Goal: Information Seeking & Learning: Learn about a topic

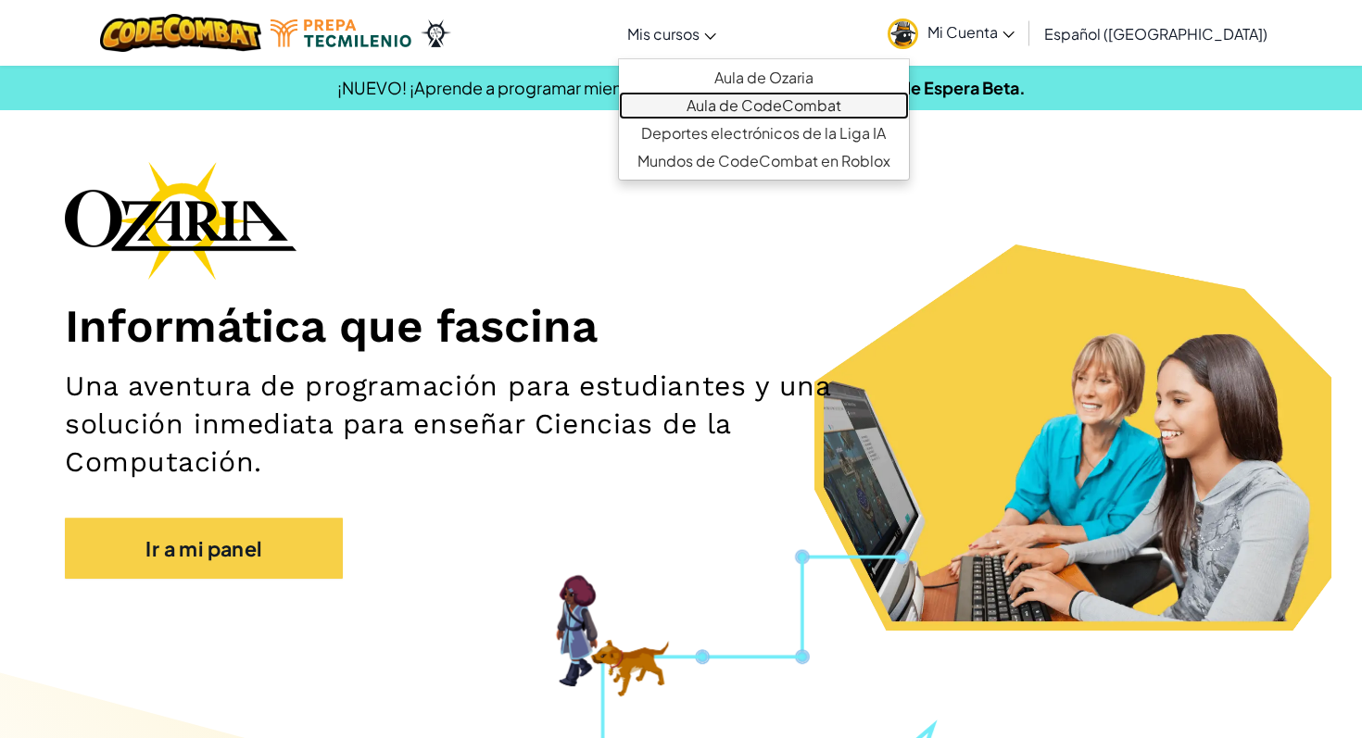
click at [744, 101] on font "Aula de CodeCombat" at bounding box center [763, 104] width 155 height 19
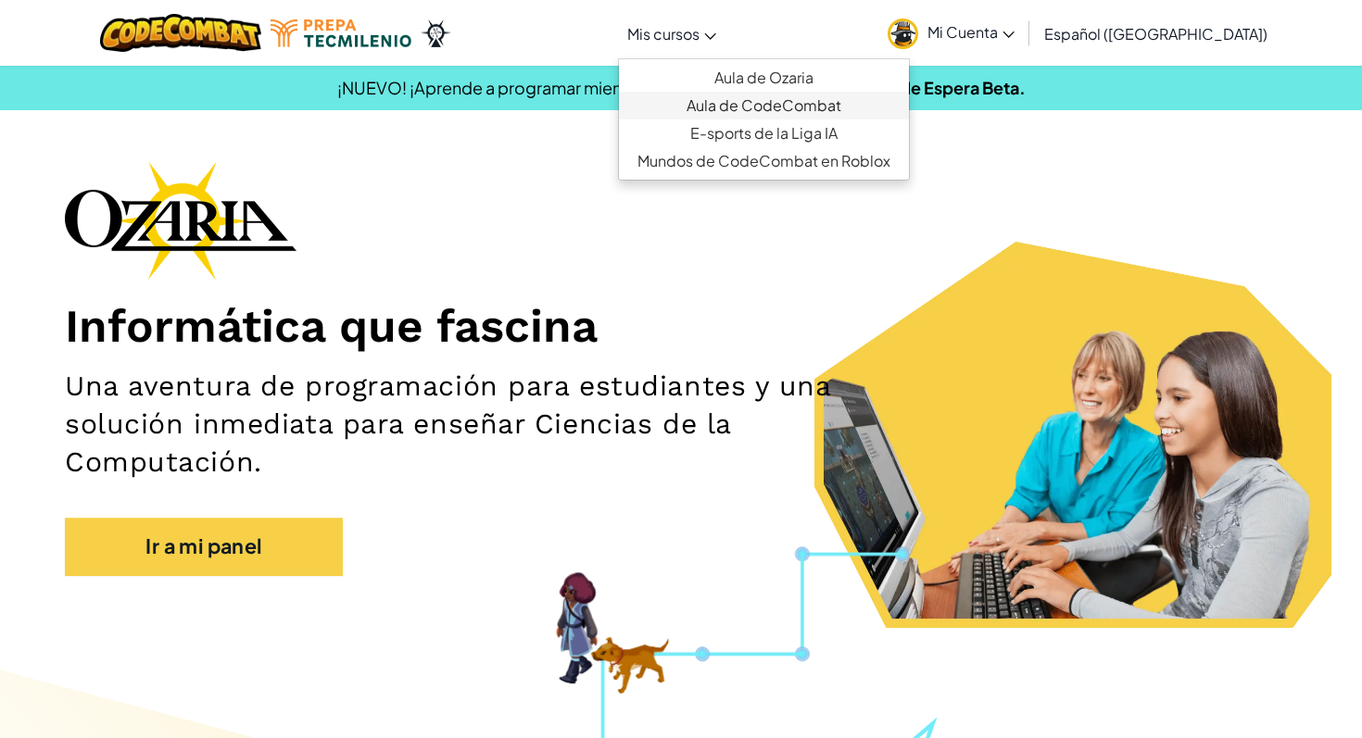
click at [686, 60] on div "[MEDICAL_DATA] la navigación Mis cursos Aula de Ozaria Aula de CodeCombat E-spo…" at bounding box center [680, 33] width 1371 height 66
click at [780, 74] on link "Aula de Ozaria" at bounding box center [764, 78] width 290 height 28
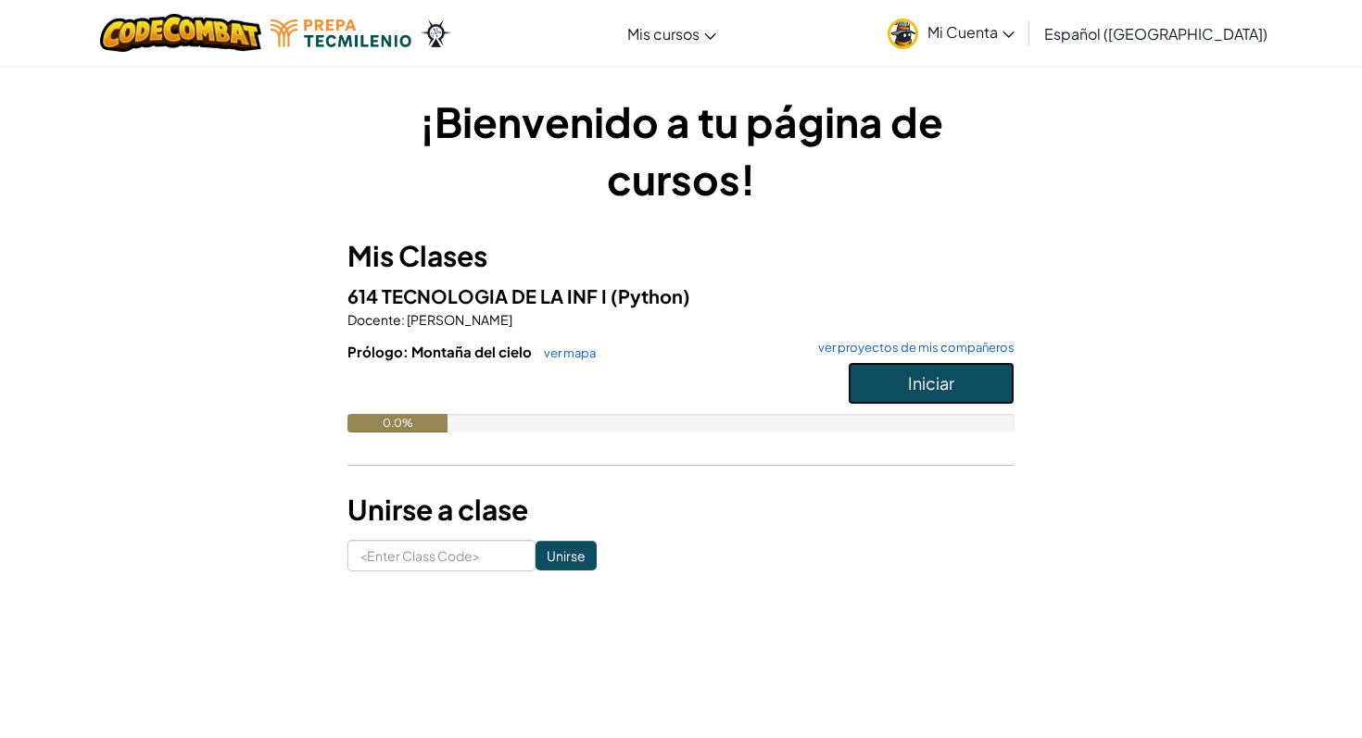
click at [899, 385] on button "Iniciar" at bounding box center [931, 383] width 167 height 43
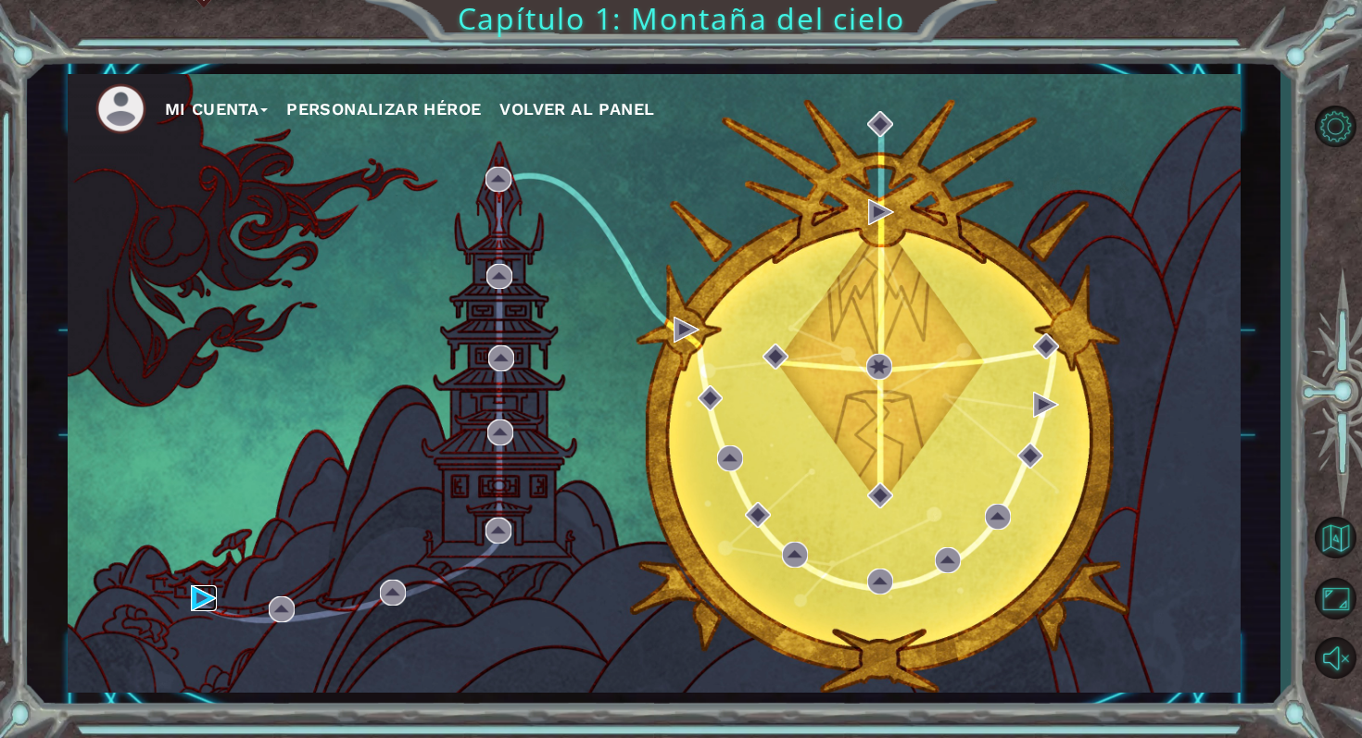
click at [196, 595] on img at bounding box center [204, 598] width 26 height 26
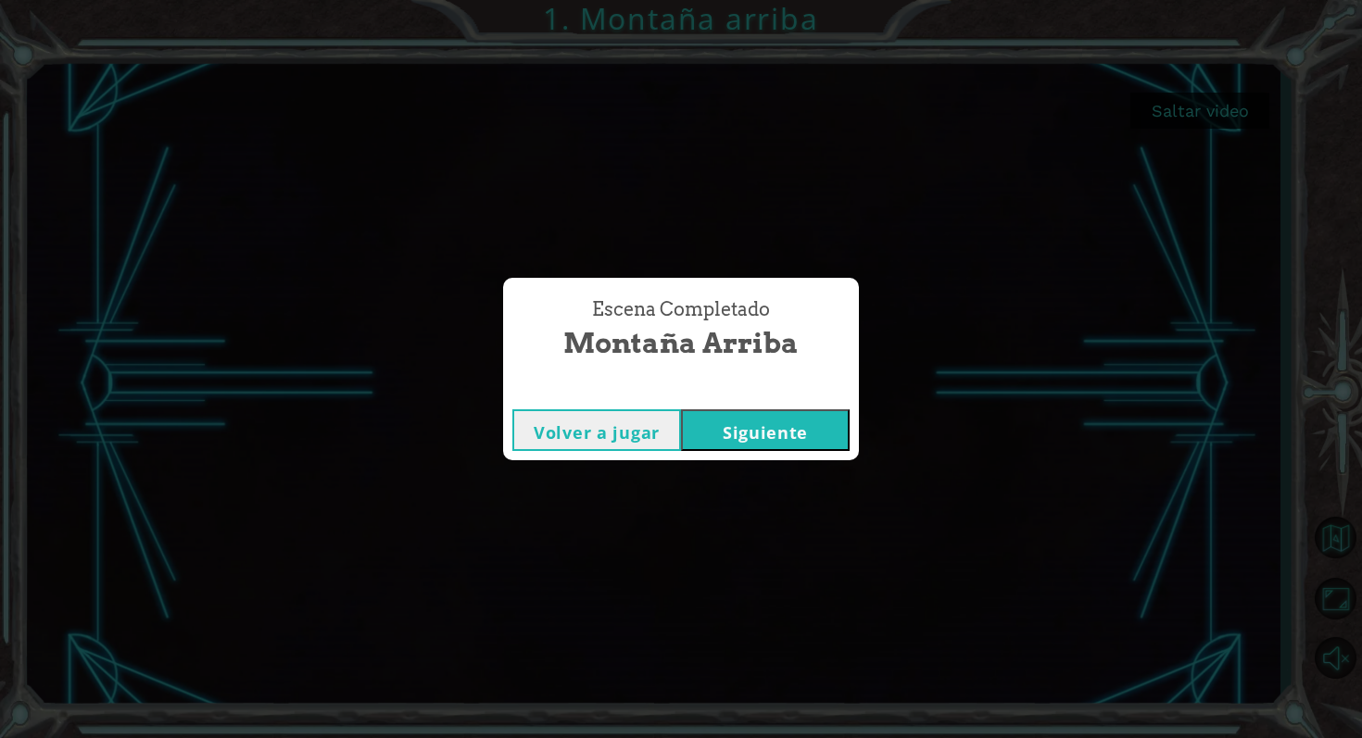
click at [726, 437] on button "Siguiente" at bounding box center [765, 430] width 169 height 42
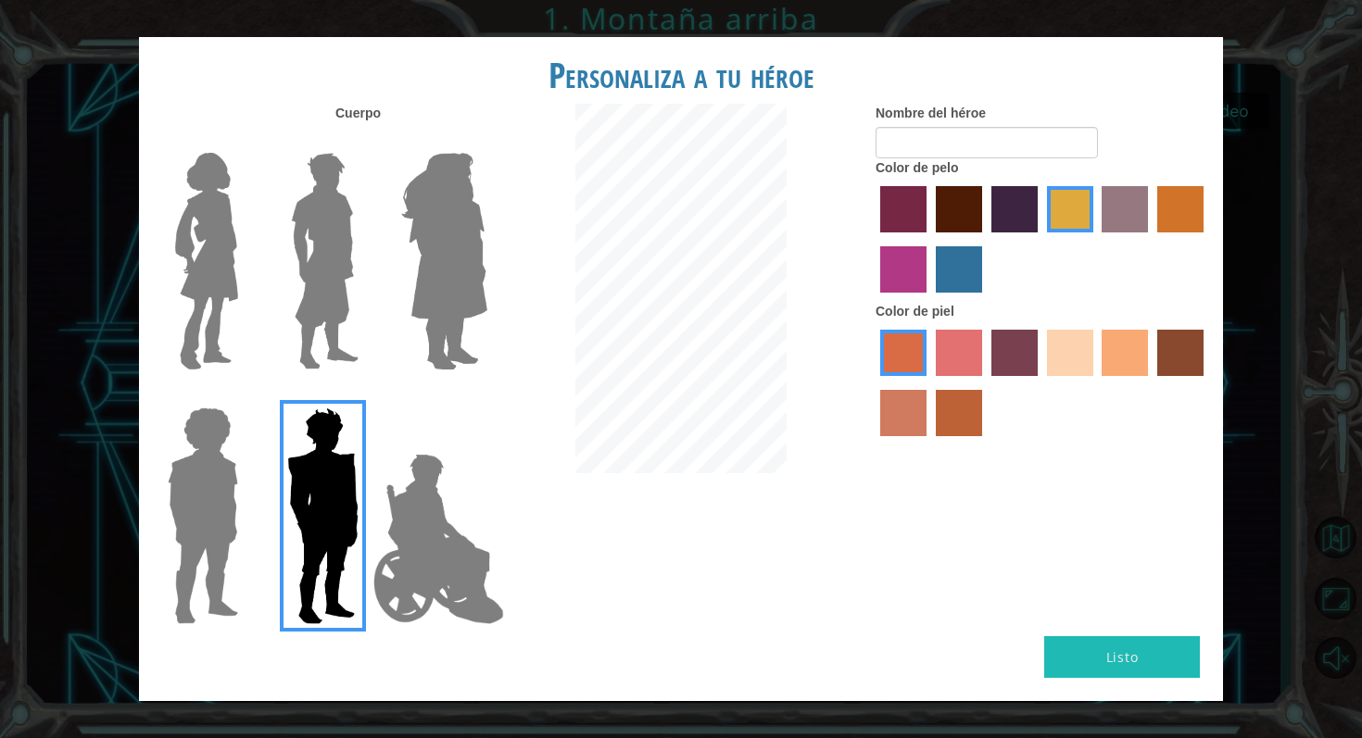
click at [195, 245] on img at bounding box center [207, 261] width 78 height 232
click at [245, 141] on input "Hero Connie" at bounding box center [245, 141] width 0 height 0
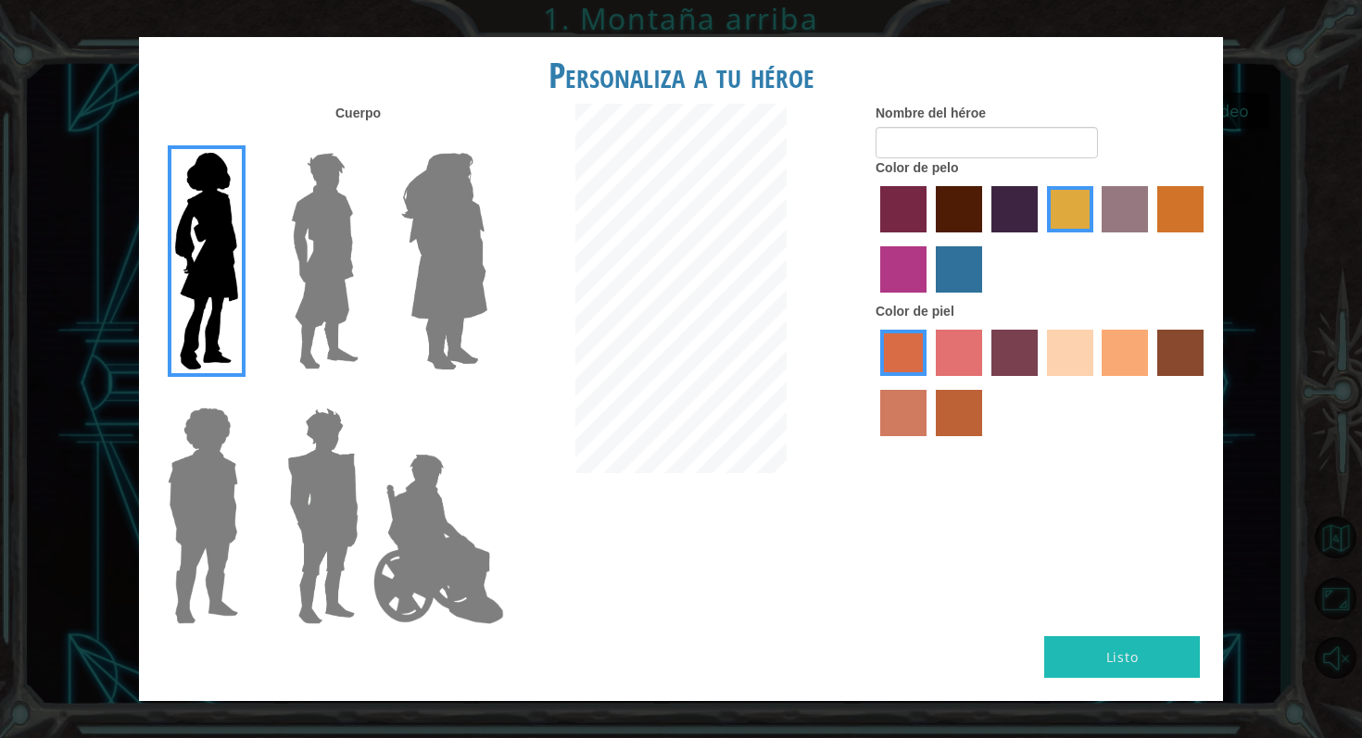
click at [446, 268] on img at bounding box center [444, 261] width 101 height 232
click at [486, 141] on input "Hero Amethyst" at bounding box center [486, 141] width 0 height 0
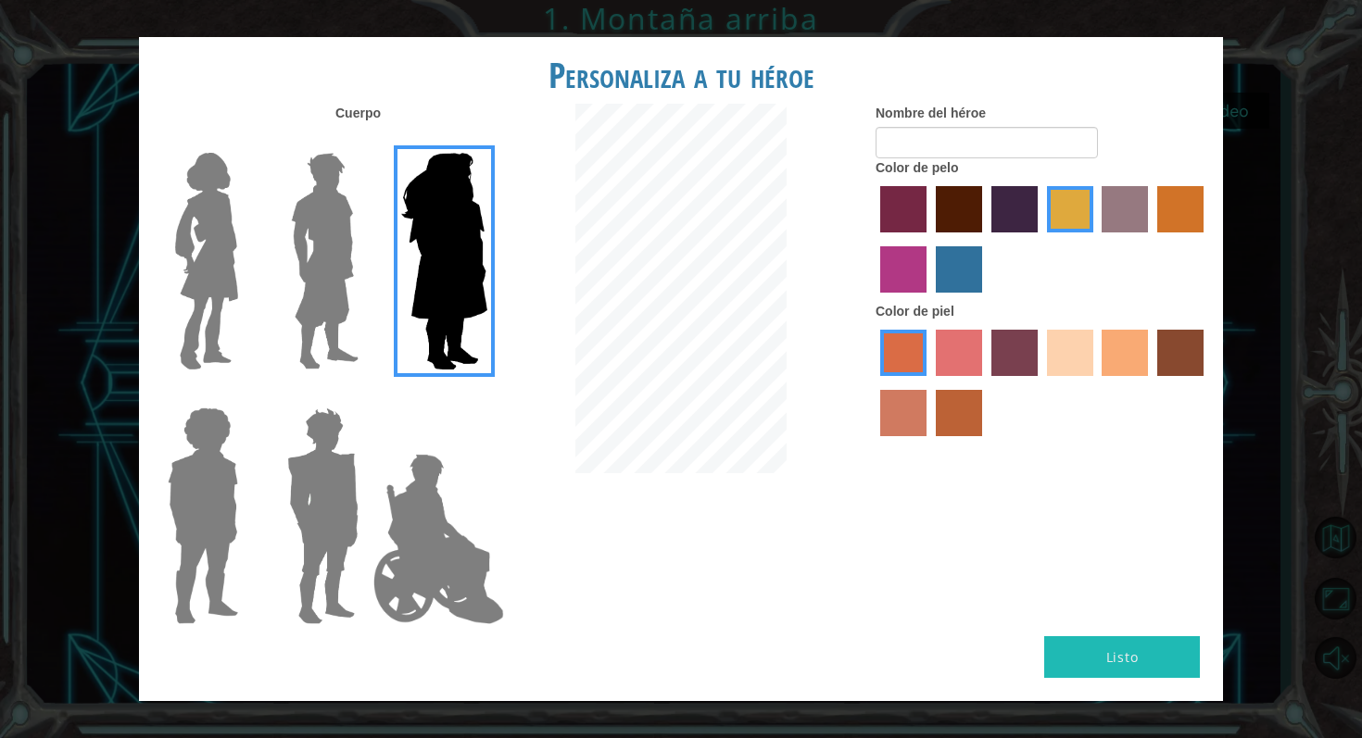
click at [267, 259] on div at bounding box center [319, 254] width 120 height 255
click at [231, 281] on img at bounding box center [207, 261] width 78 height 232
click at [245, 141] on input "Hero Connie" at bounding box center [245, 141] width 0 height 0
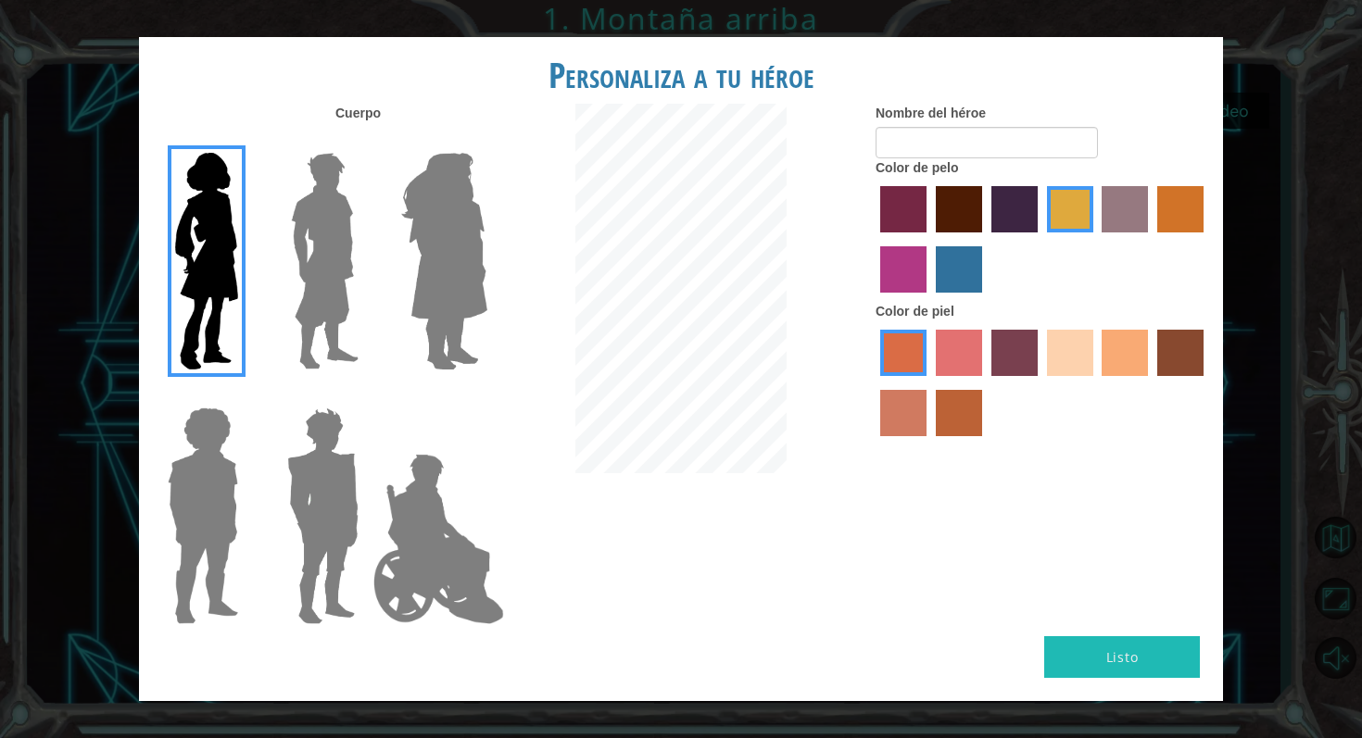
click at [960, 215] on label "maroon hair color" at bounding box center [959, 209] width 46 height 46
click at [929, 239] on input "maroon hair color" at bounding box center [929, 239] width 0 height 0
click at [1062, 349] on label "sandy beach skin color" at bounding box center [1070, 353] width 46 height 46
click at [1040, 383] on input "sandy beach skin color" at bounding box center [1040, 383] width 0 height 0
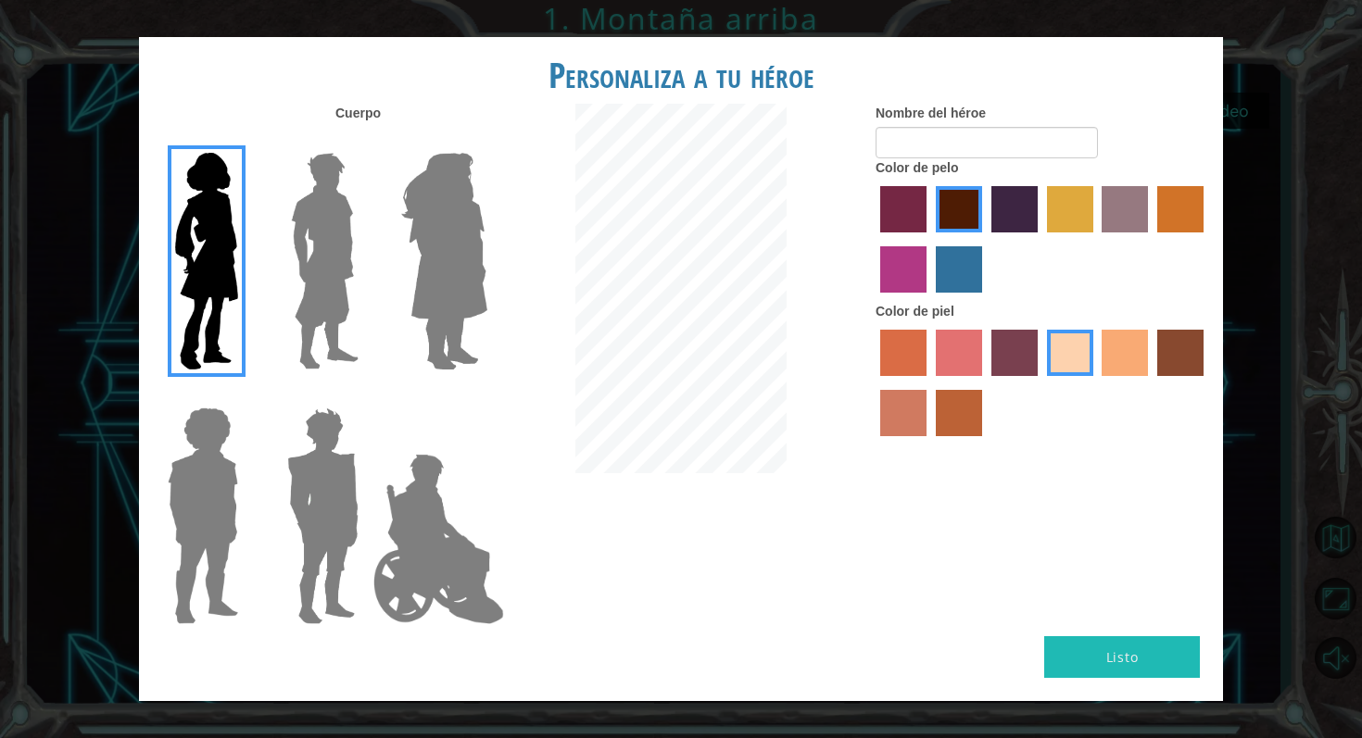
click at [1123, 359] on label "tacao skin color" at bounding box center [1124, 353] width 46 height 46
click at [1096, 383] on input "tacao skin color" at bounding box center [1096, 383] width 0 height 0
click at [1070, 360] on label "sandy beach skin color" at bounding box center [1070, 353] width 46 height 46
click at [1040, 383] on input "sandy beach skin color" at bounding box center [1040, 383] width 0 height 0
click at [1015, 148] on input "Nombre del héroe" at bounding box center [986, 142] width 222 height 31
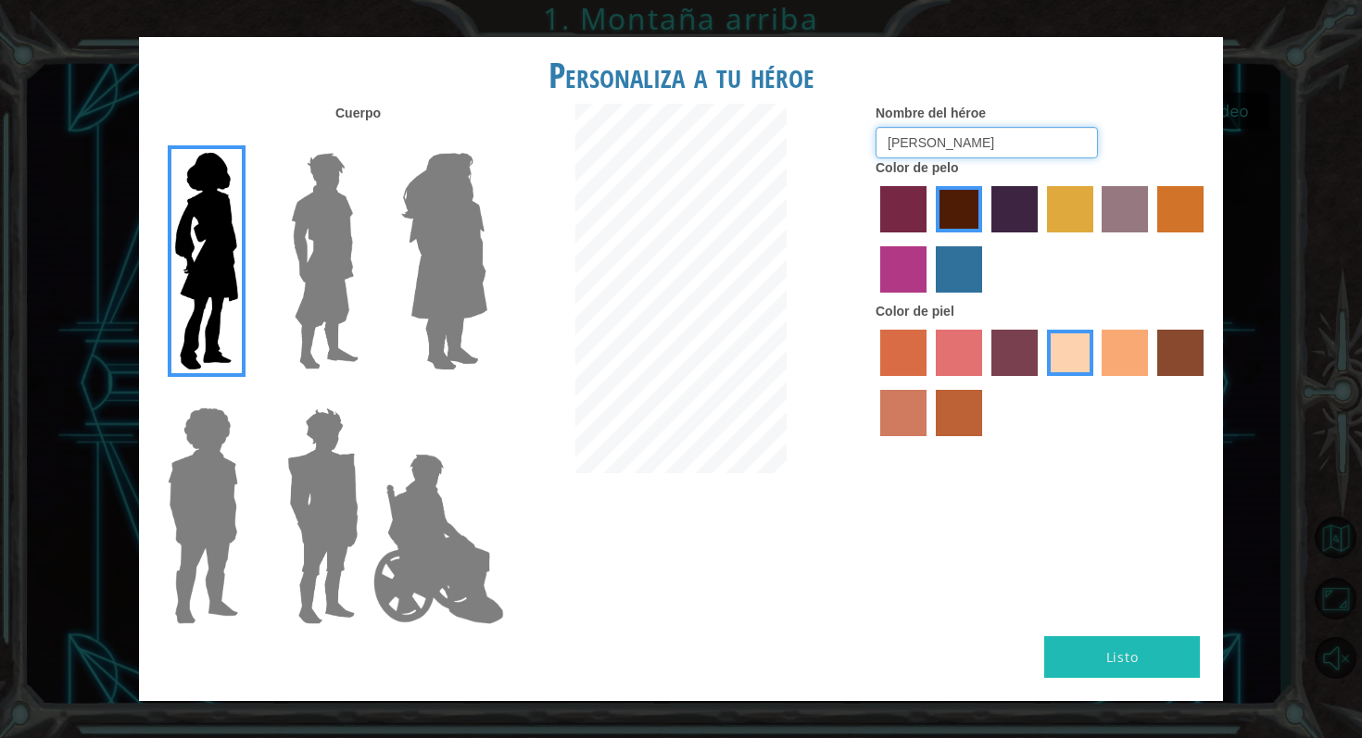
type input "[PERSON_NAME]"
click at [1088, 641] on button "Listo" at bounding box center [1122, 657] width 156 height 42
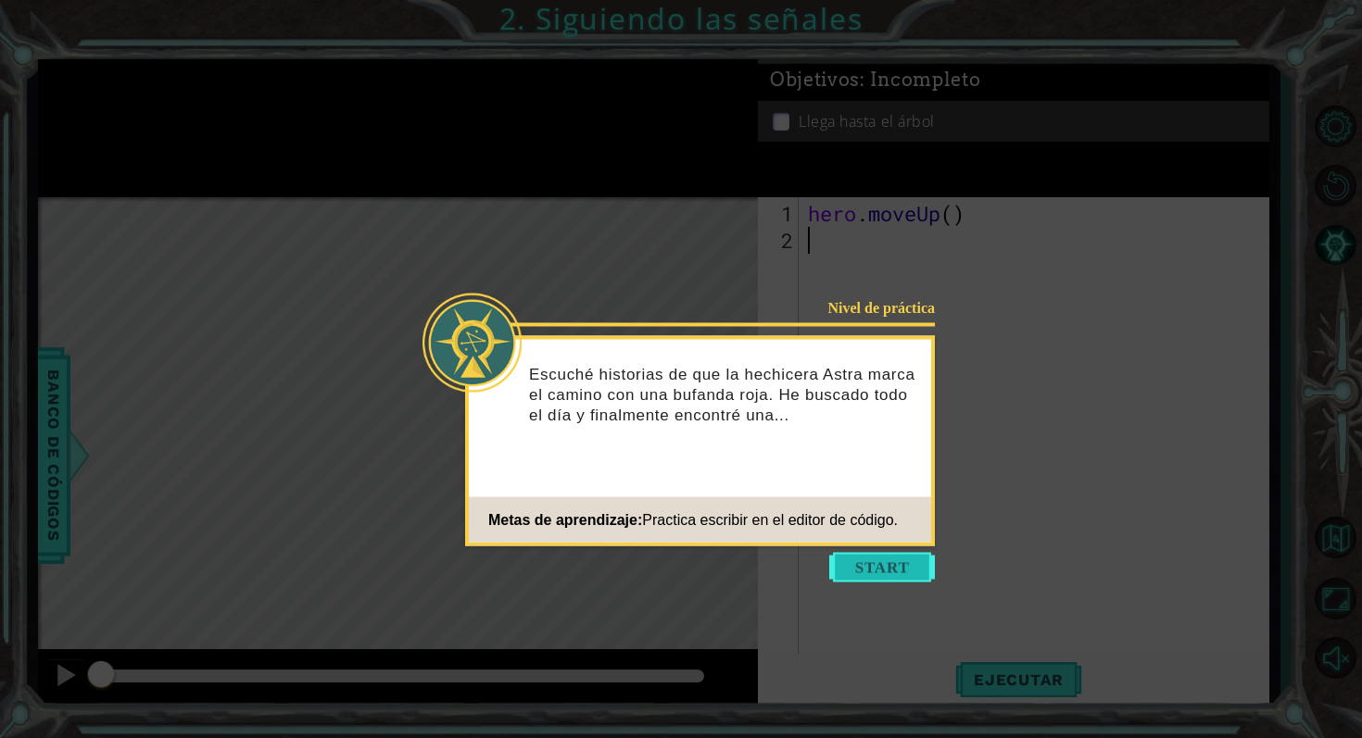
click at [881, 559] on button "Start" at bounding box center [882, 568] width 106 height 30
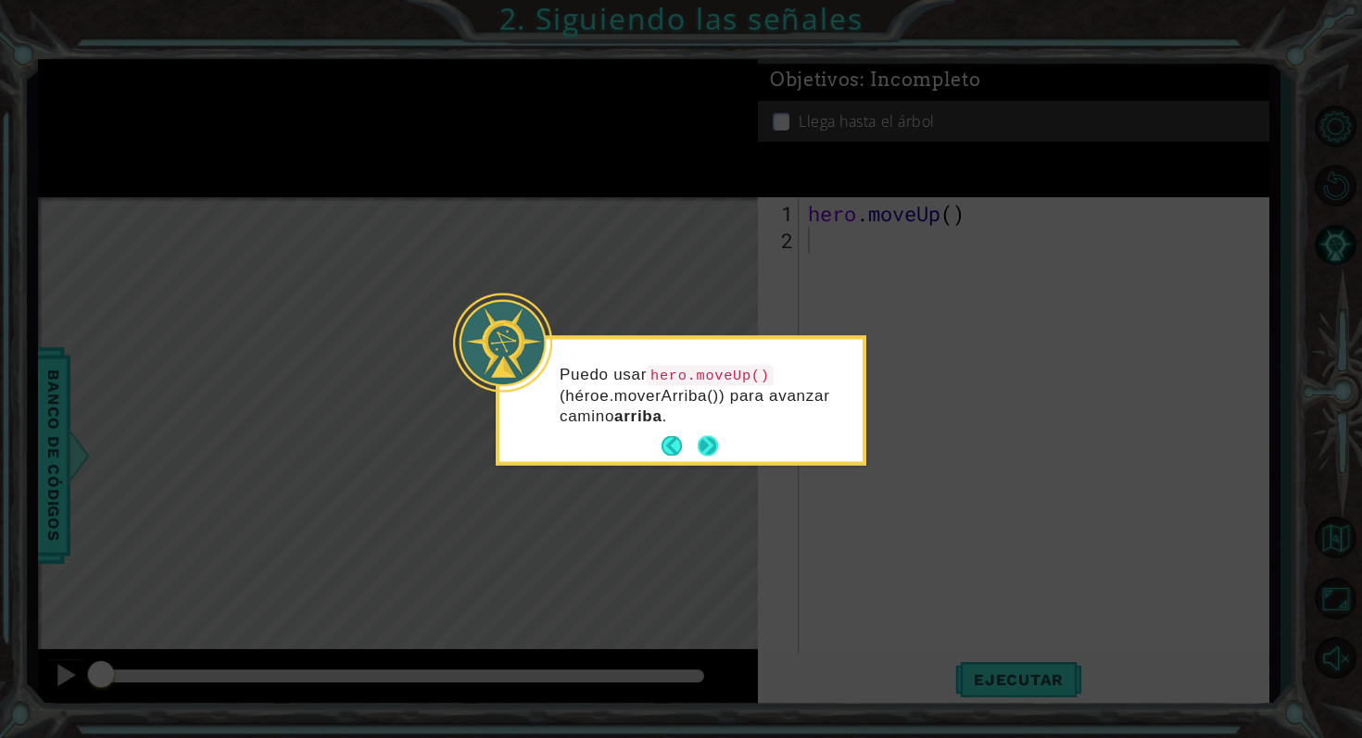
click at [710, 438] on button "Next" at bounding box center [708, 446] width 20 height 20
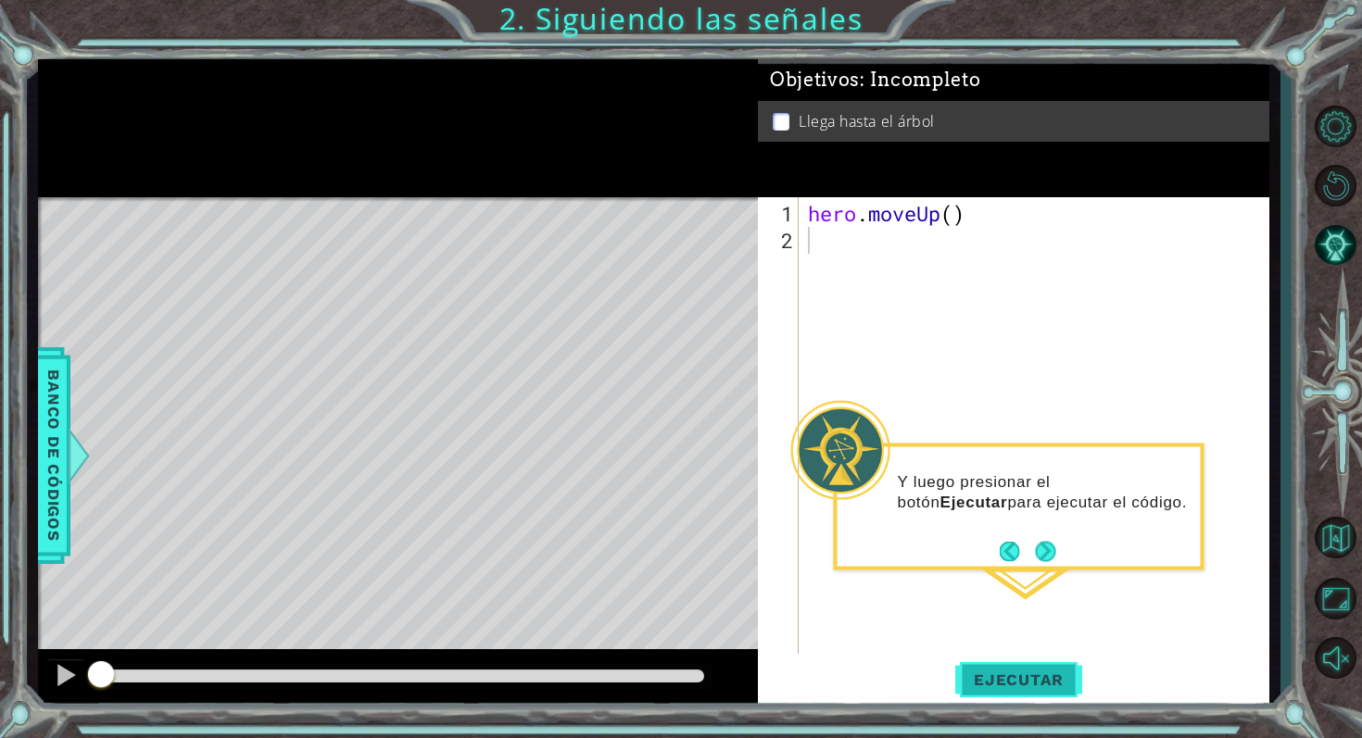
click at [1020, 685] on span "Ejecutar" at bounding box center [1018, 680] width 127 height 19
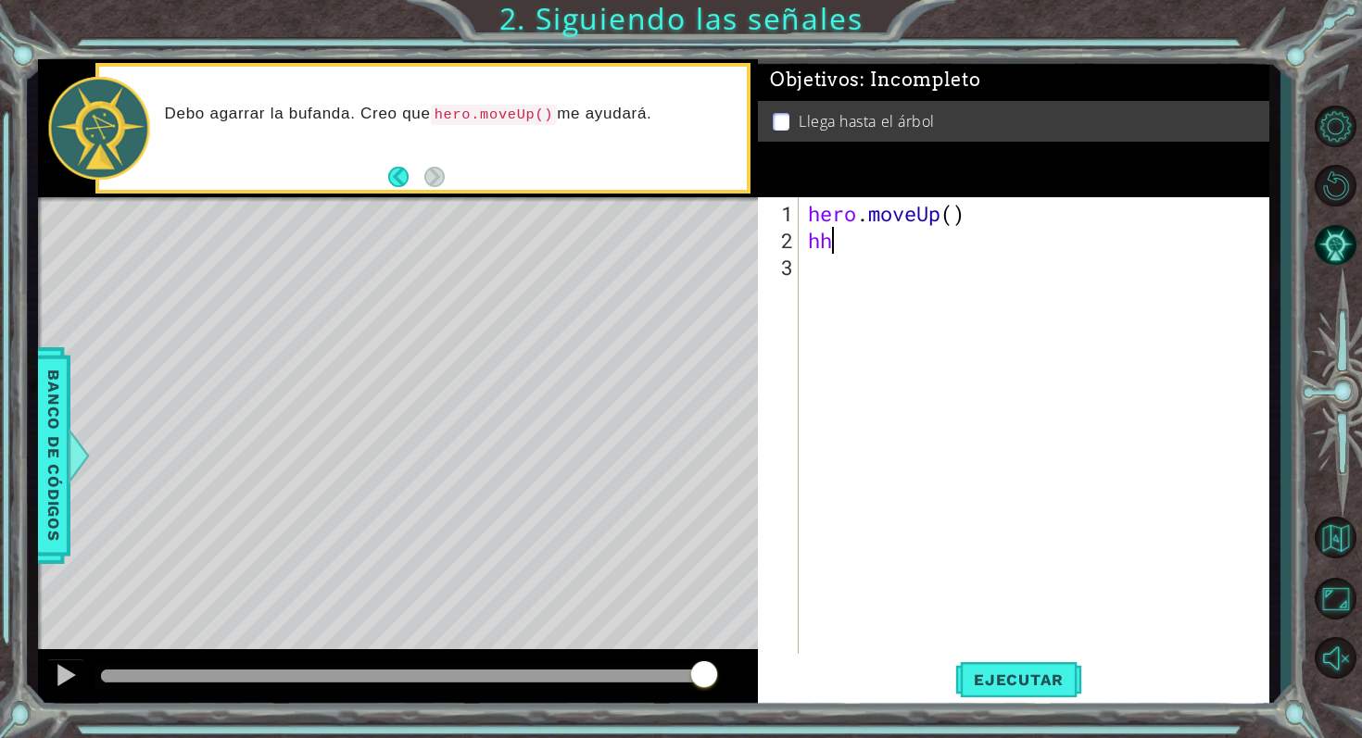
type textarea "h"
click at [948, 220] on div "hero . moveUp ( )" at bounding box center [1039, 455] width 470 height 510
click at [950, 219] on div "hero . moveUp ( )" at bounding box center [1039, 455] width 470 height 510
click at [1021, 667] on button "Ejecutar" at bounding box center [1018, 679] width 127 height 51
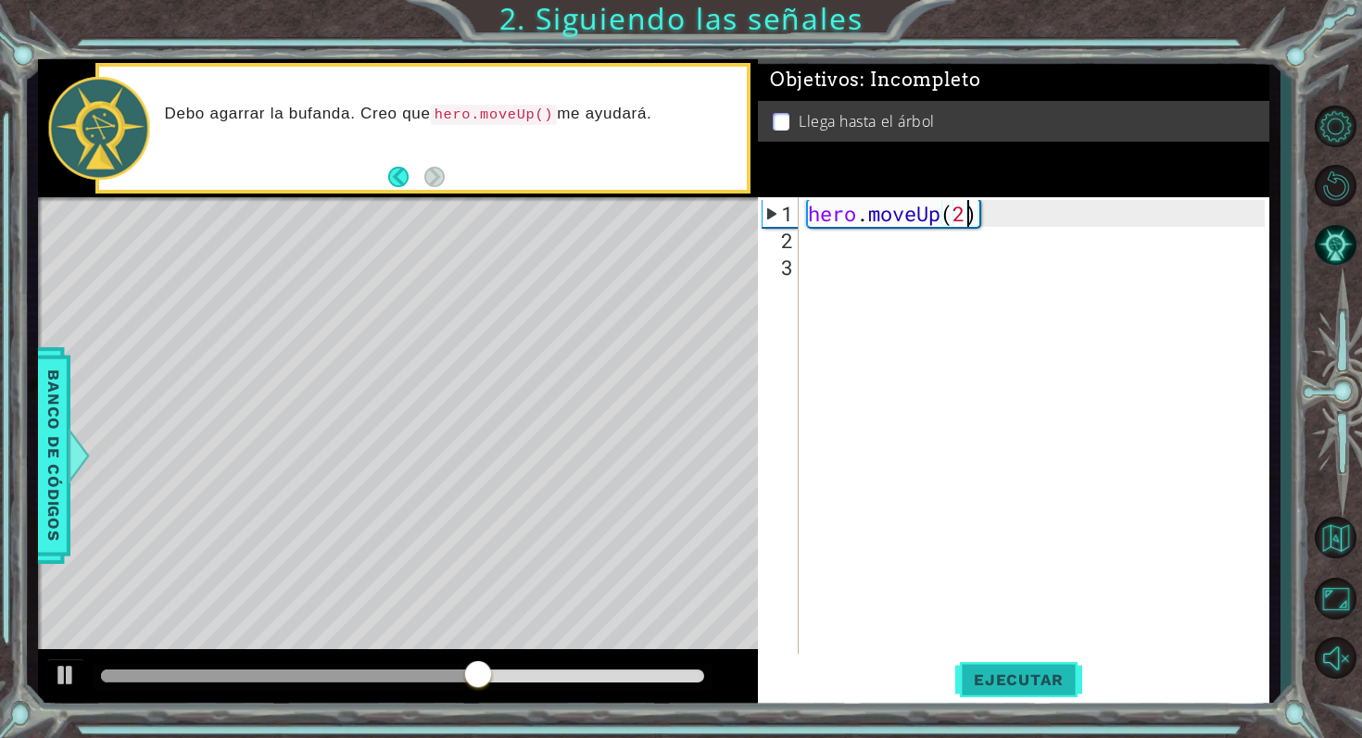
type textarea "hero.moveUp(2)"
click at [1050, 677] on span "Ejecutar" at bounding box center [1018, 680] width 127 height 19
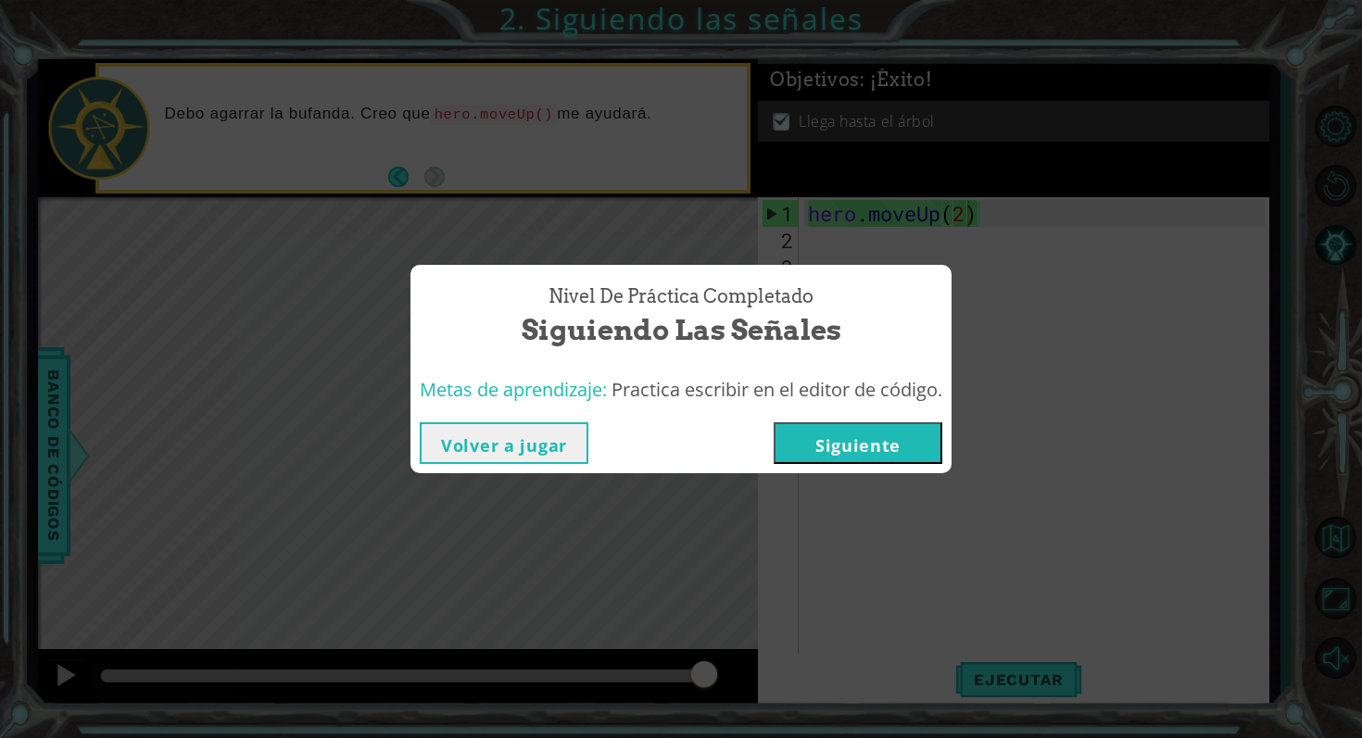
click at [843, 430] on button "Siguiente" at bounding box center [857, 443] width 169 height 42
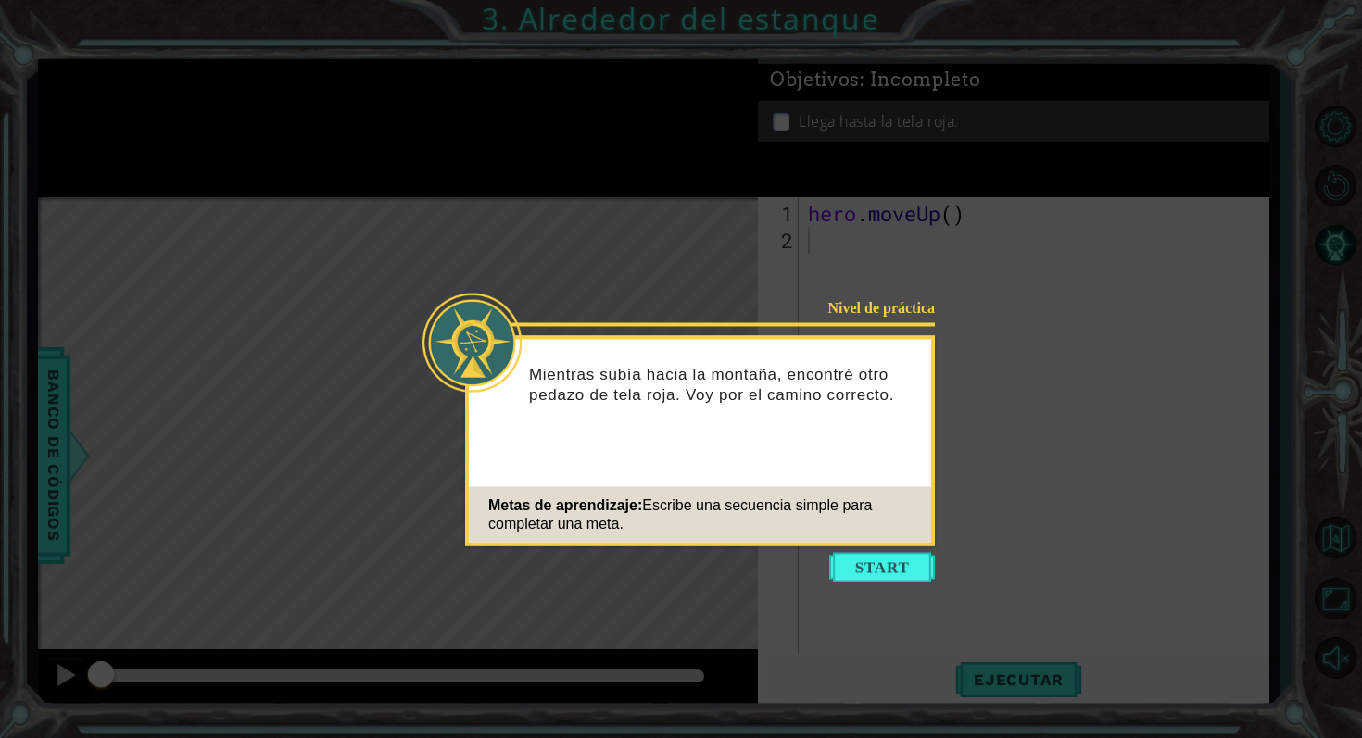
click at [879, 587] on icon at bounding box center [681, 369] width 1362 height 738
click at [881, 573] on button "Start" at bounding box center [882, 568] width 106 height 30
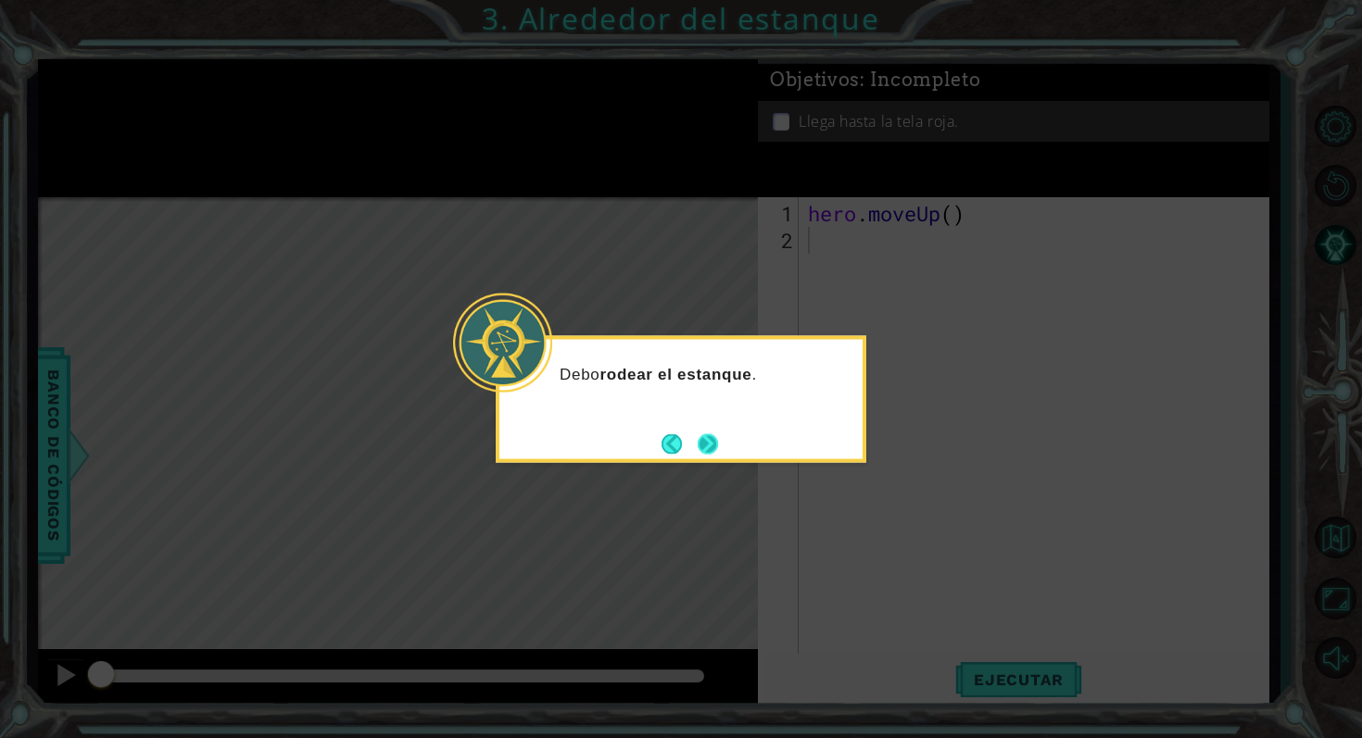
click at [714, 442] on button "Next" at bounding box center [708, 444] width 28 height 28
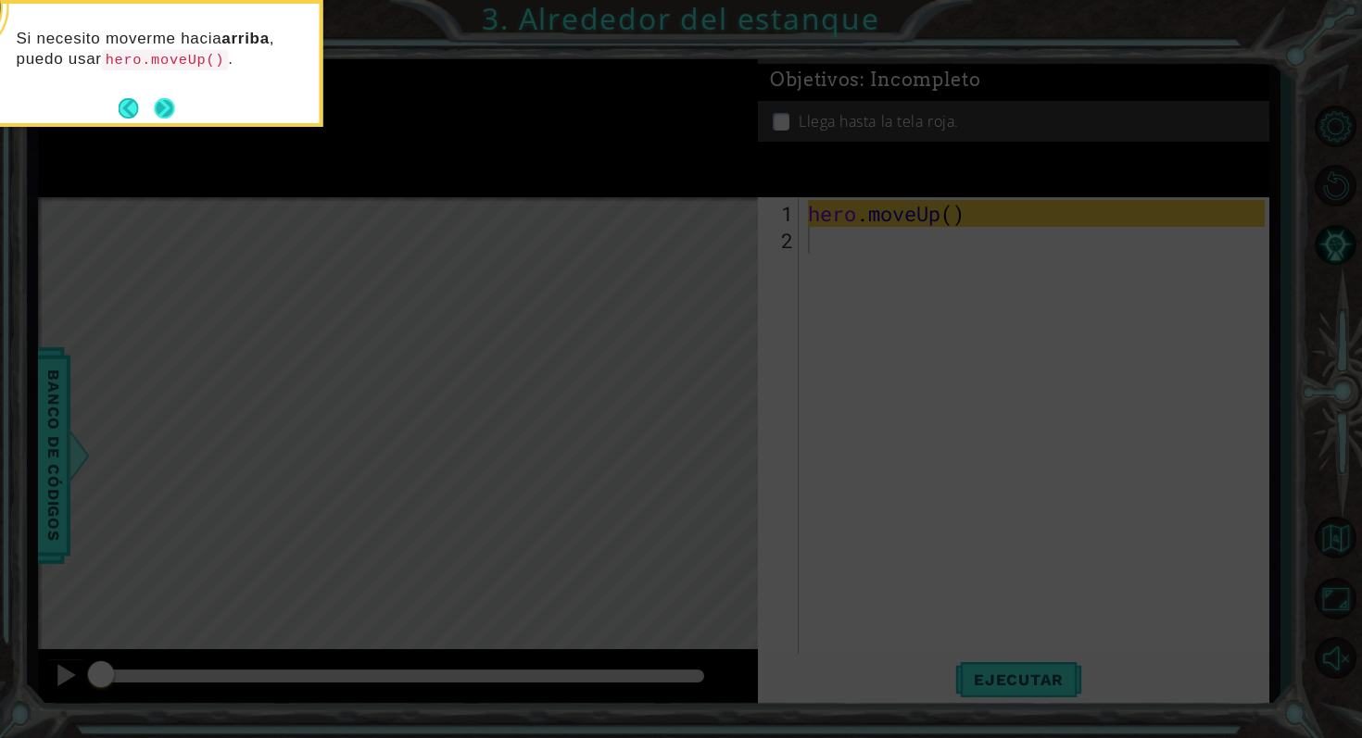
click at [167, 111] on button "Next" at bounding box center [164, 107] width 21 height 21
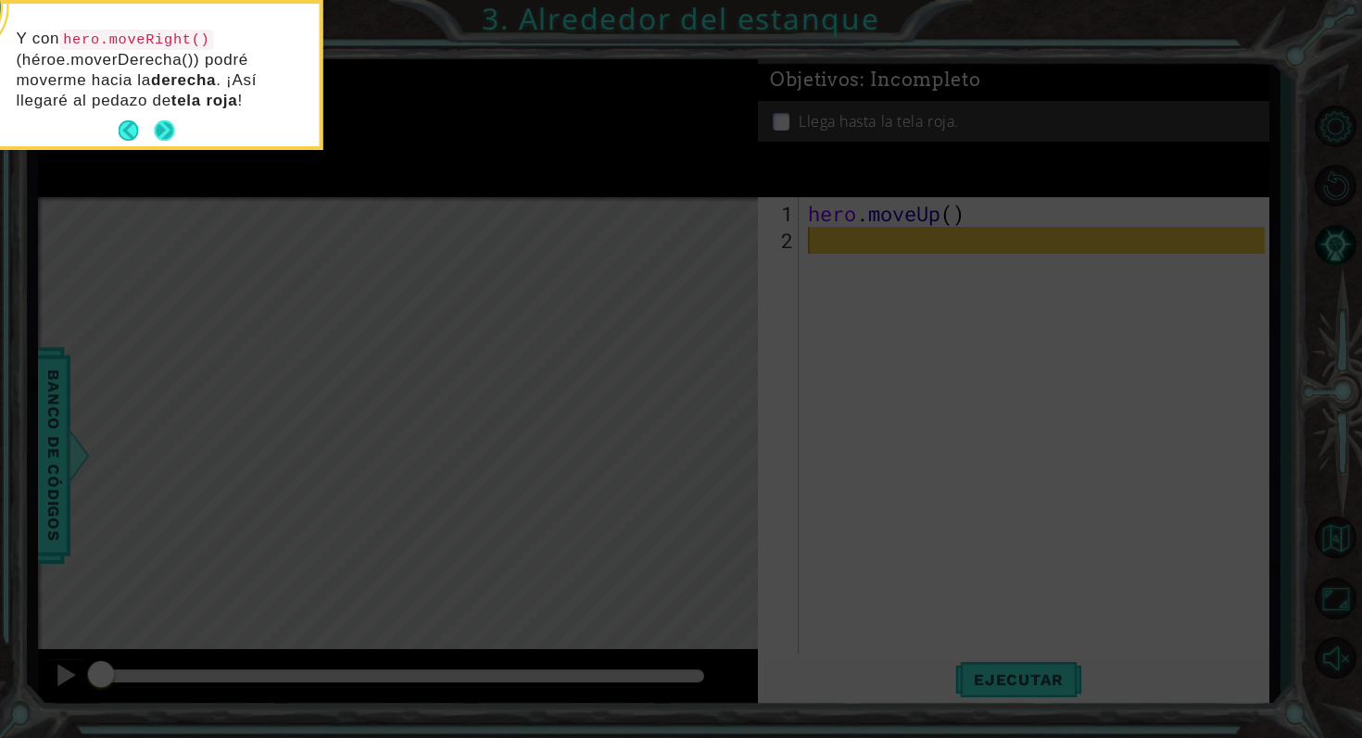
click at [170, 120] on button "Next" at bounding box center [164, 130] width 21 height 21
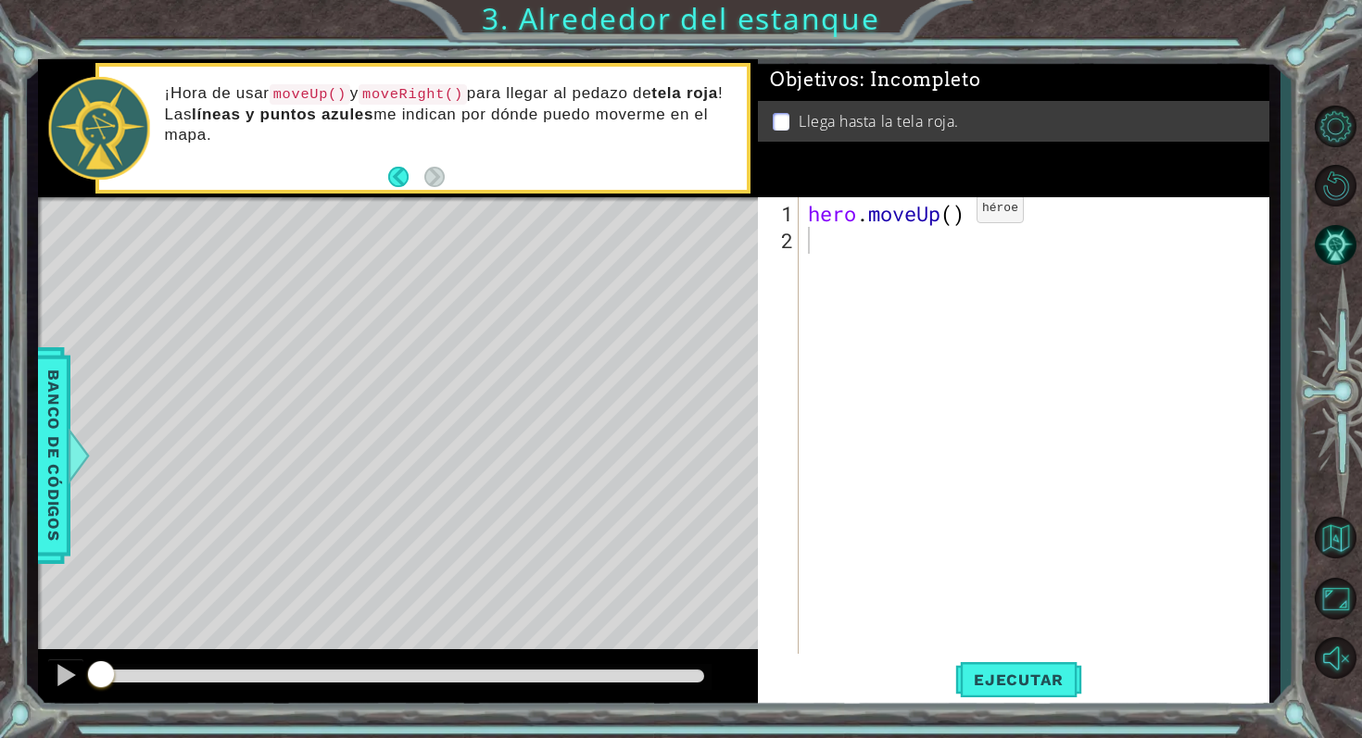
type textarea "hero.moveUp()"
click at [949, 216] on div "hero . moveUp ( )" at bounding box center [1039, 455] width 470 height 510
click at [953, 219] on div "hero . moveUp ( )" at bounding box center [1039, 455] width 470 height 510
click at [854, 229] on div "hero . moveUp ( )" at bounding box center [1039, 455] width 470 height 510
type textarea "1"
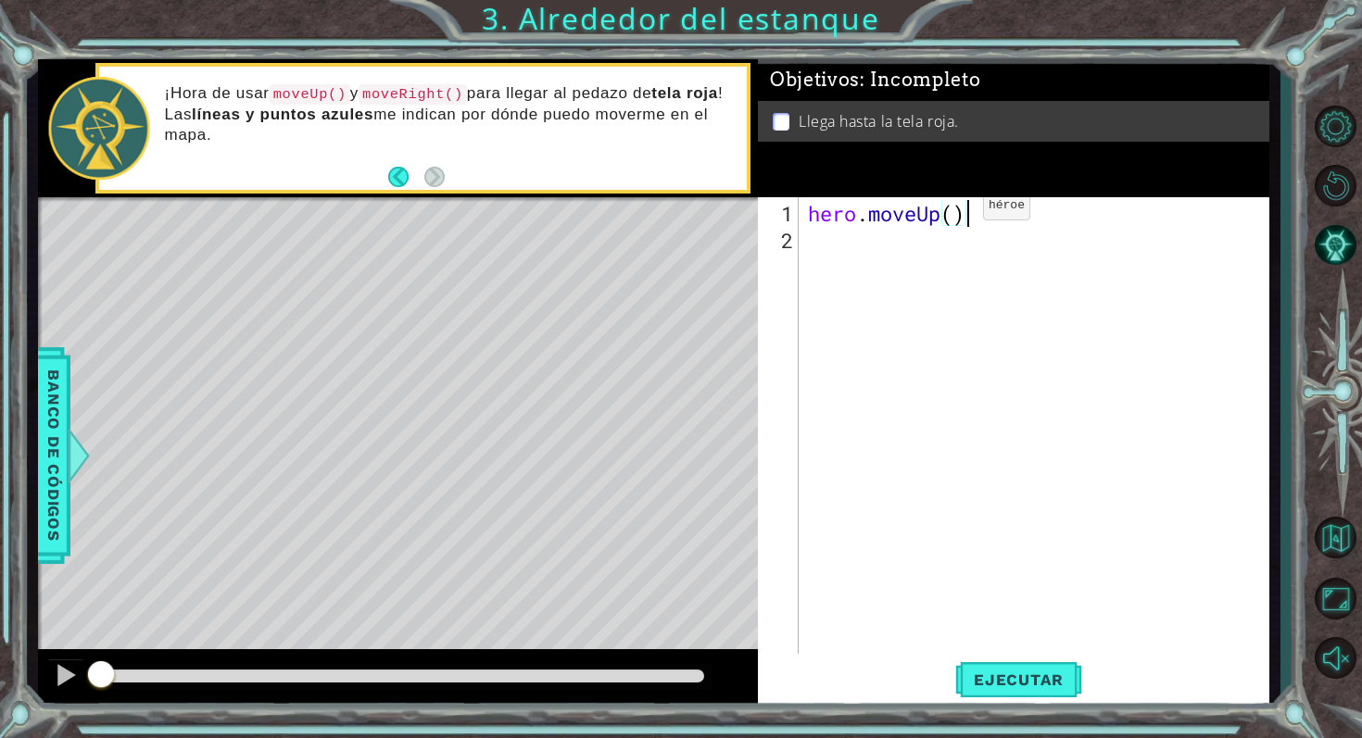
click at [955, 212] on div "hero . moveUp ( )" at bounding box center [1039, 455] width 470 height 510
click at [1054, 671] on span "Ejecutar" at bounding box center [1018, 680] width 127 height 19
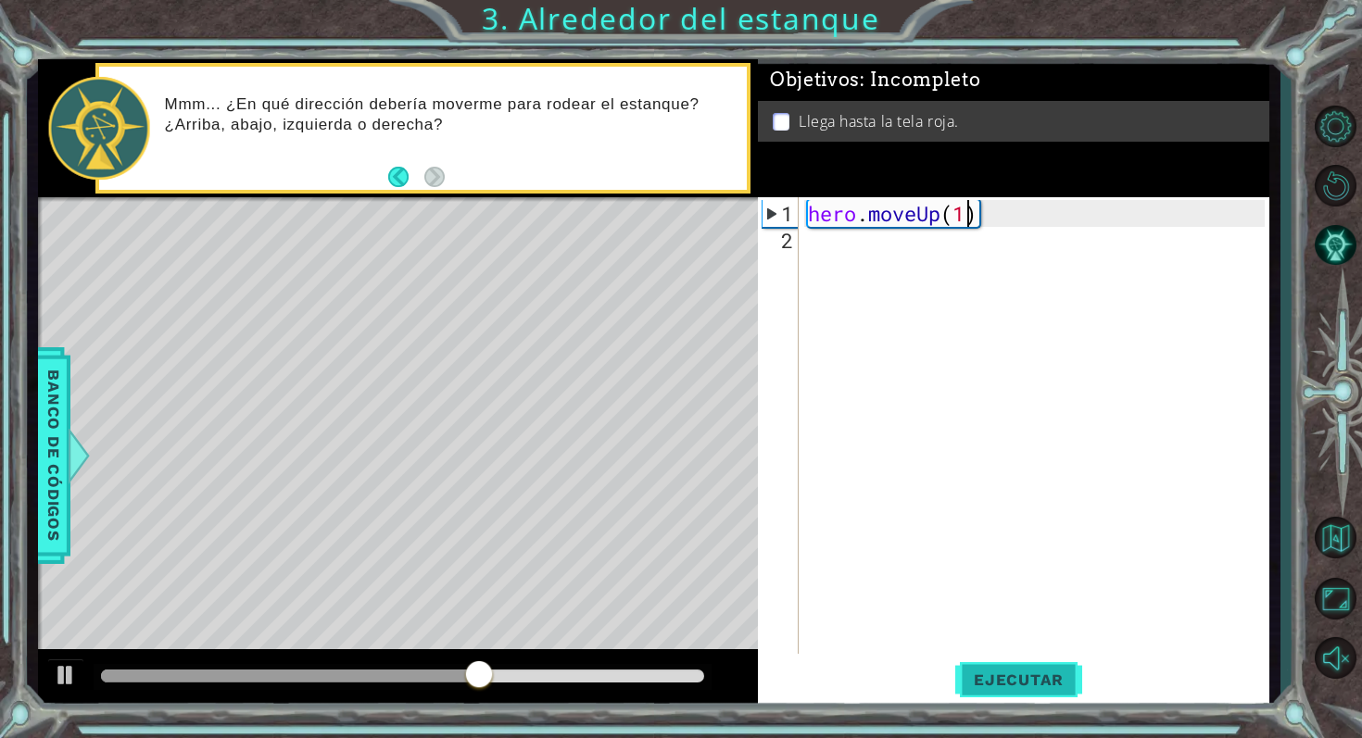
click at [1031, 671] on span "Ejecutar" at bounding box center [1018, 680] width 127 height 19
type textarea "hero.moveUp(2)"
click at [982, 695] on button "Ejecutar" at bounding box center [1018, 679] width 127 height 51
click at [808, 256] on div "hero . moveUp ( 2 )" at bounding box center [1039, 455] width 470 height 510
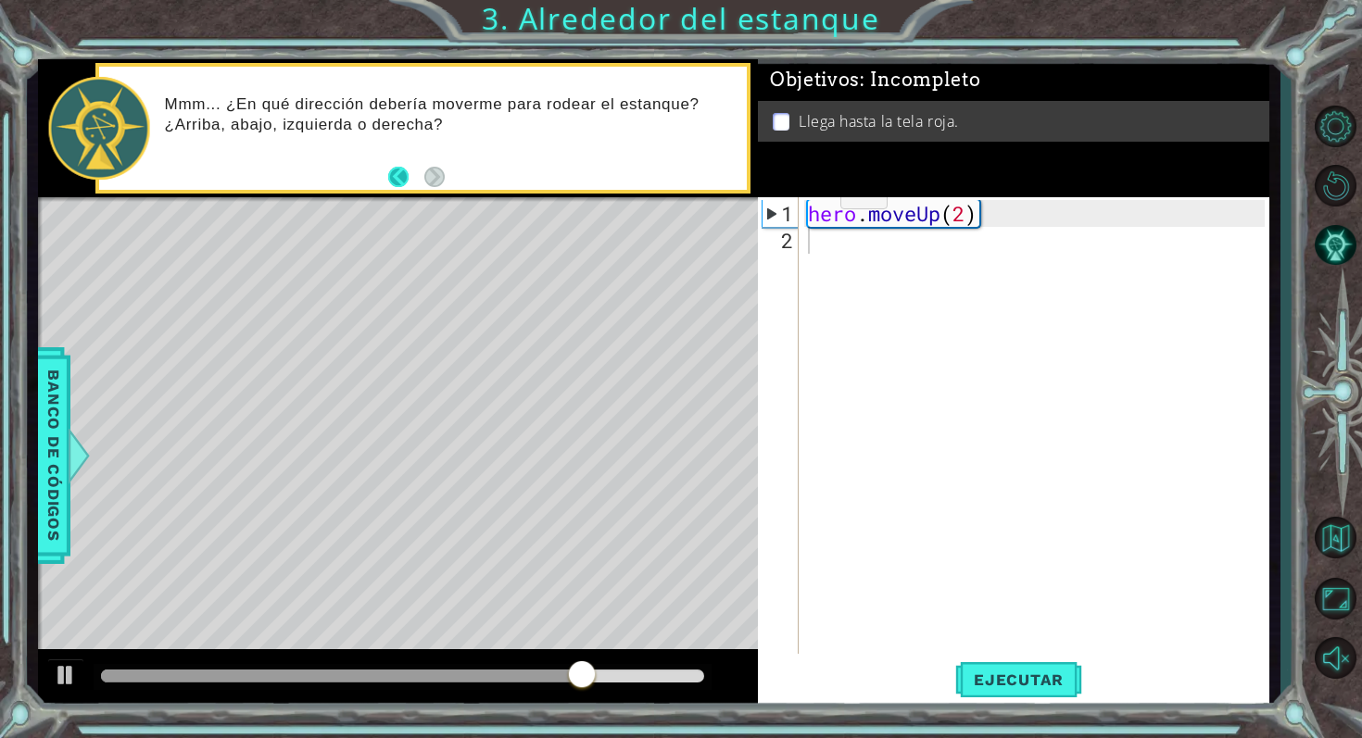
click at [397, 179] on button "Back" at bounding box center [406, 177] width 36 height 20
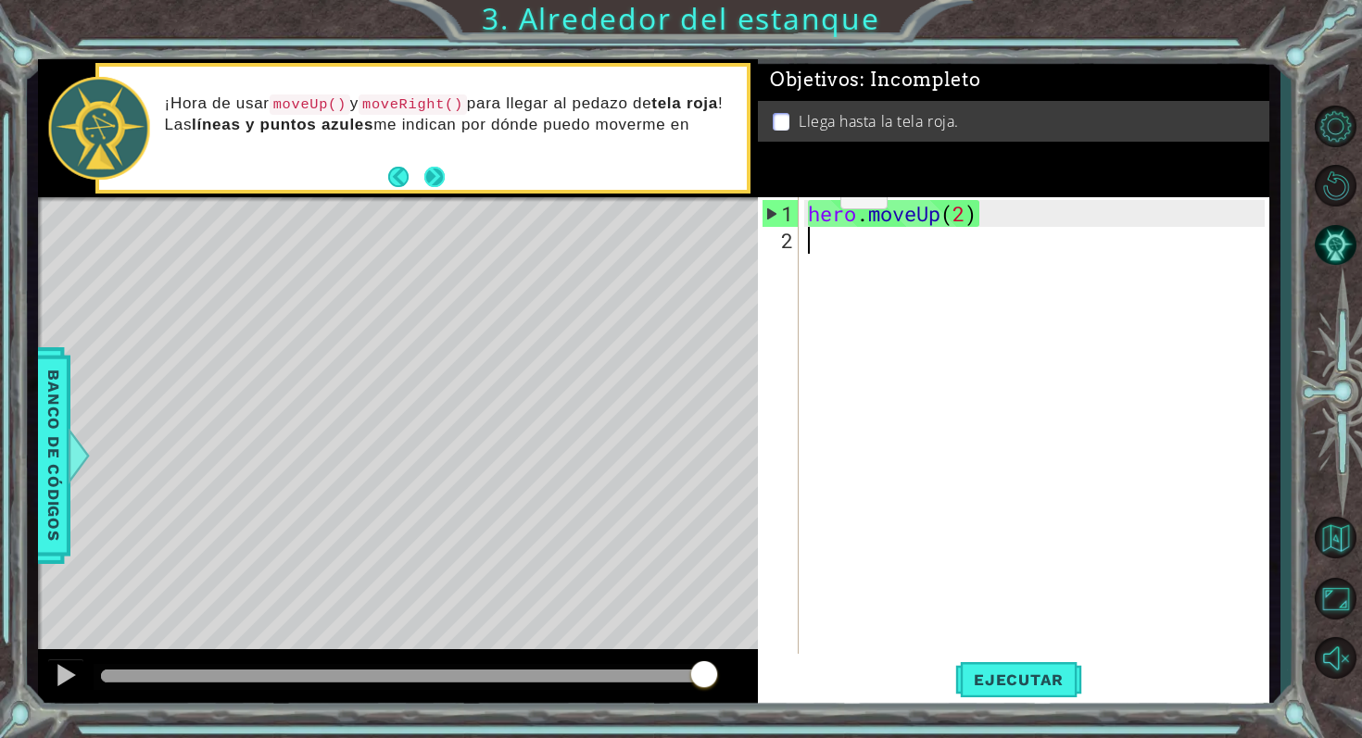
type textarea "m"
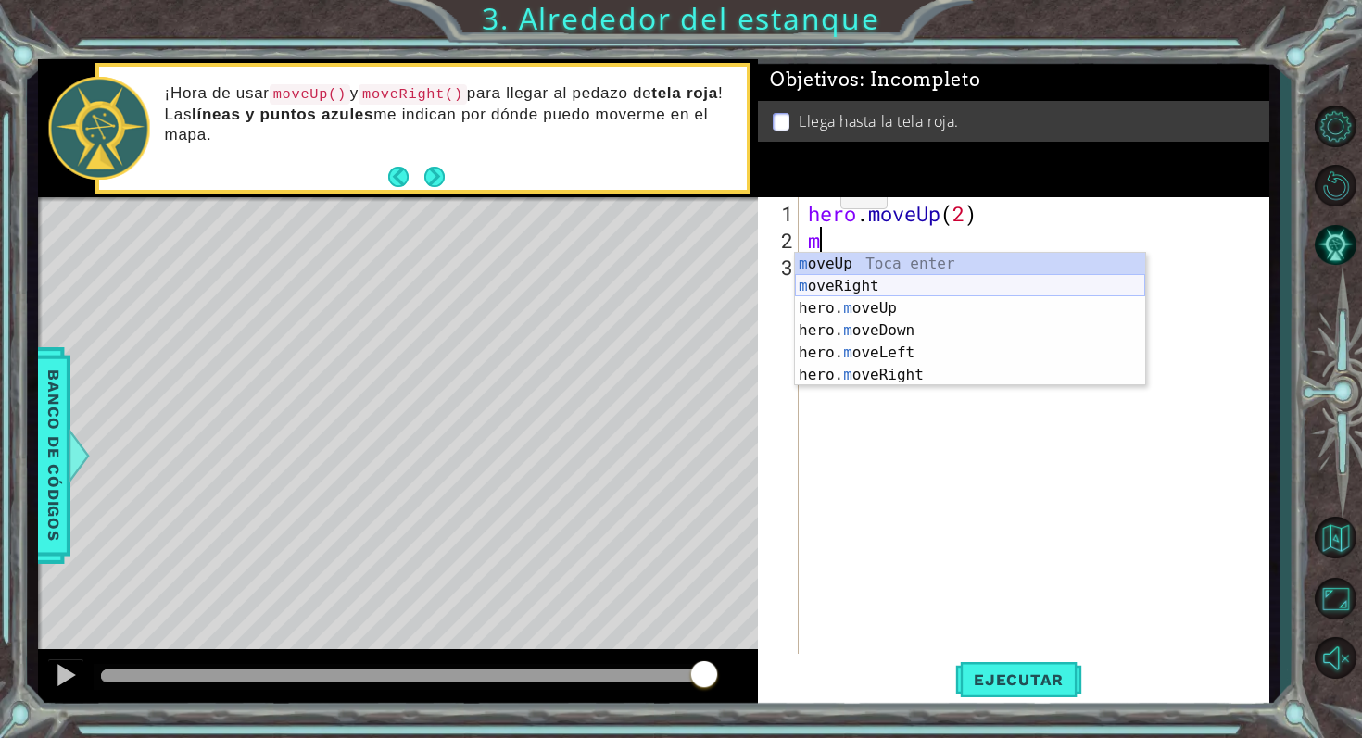
click at [888, 283] on div "m oveUp Toca enter m oveRight Toca enter hero. m oveUp Toca enter hero. m oveDo…" at bounding box center [970, 342] width 350 height 178
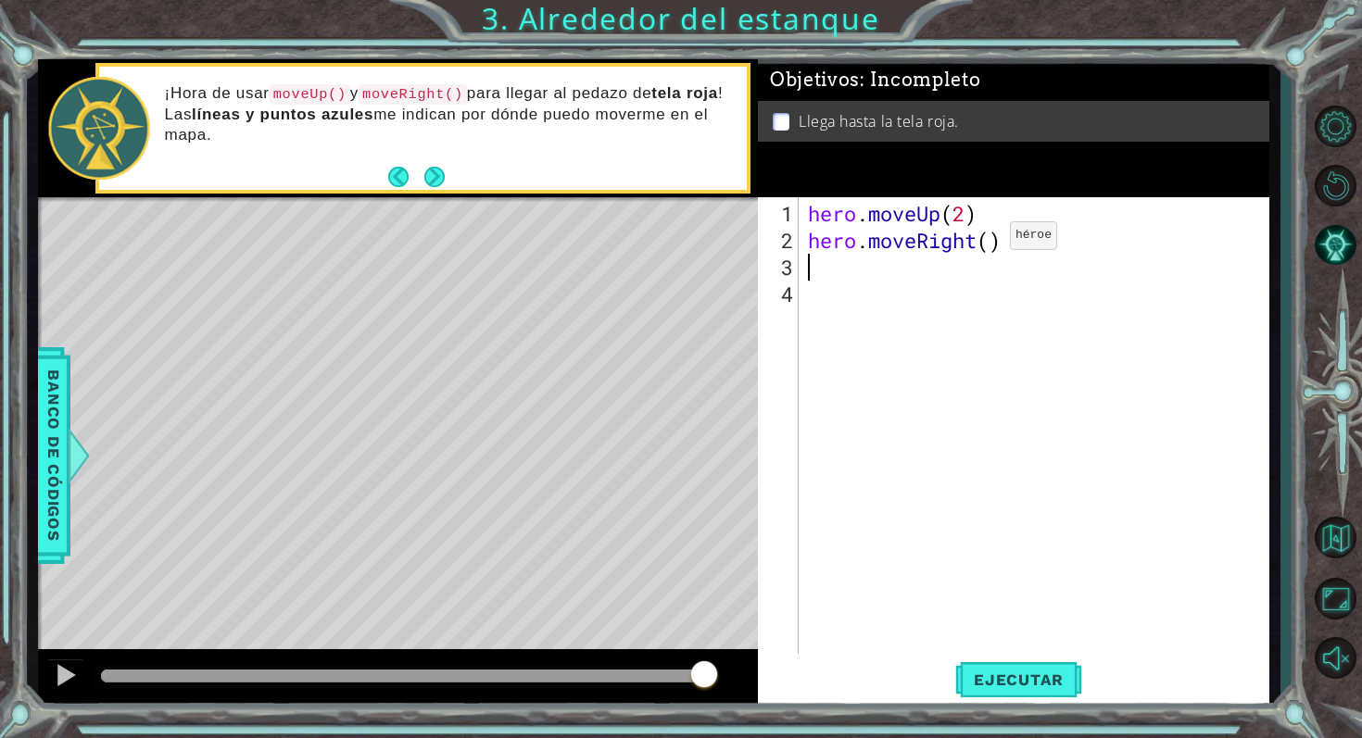
click at [981, 243] on div "hero . moveUp ( 2 ) hero . moveRight ( )" at bounding box center [1039, 455] width 470 height 510
click at [996, 240] on div "hero . moveUp ( 2 ) hero . moveRight ( )" at bounding box center [1039, 455] width 470 height 510
drag, startPoint x: 1045, startPoint y: 689, endPoint x: 1058, endPoint y: 710, distance: 24.2
click at [1058, 710] on div "1 ההההההההההההההההההההההההההההההההההההההההההההההההההההההההההההההההההההההההההההה…" at bounding box center [681, 369] width 1362 height 738
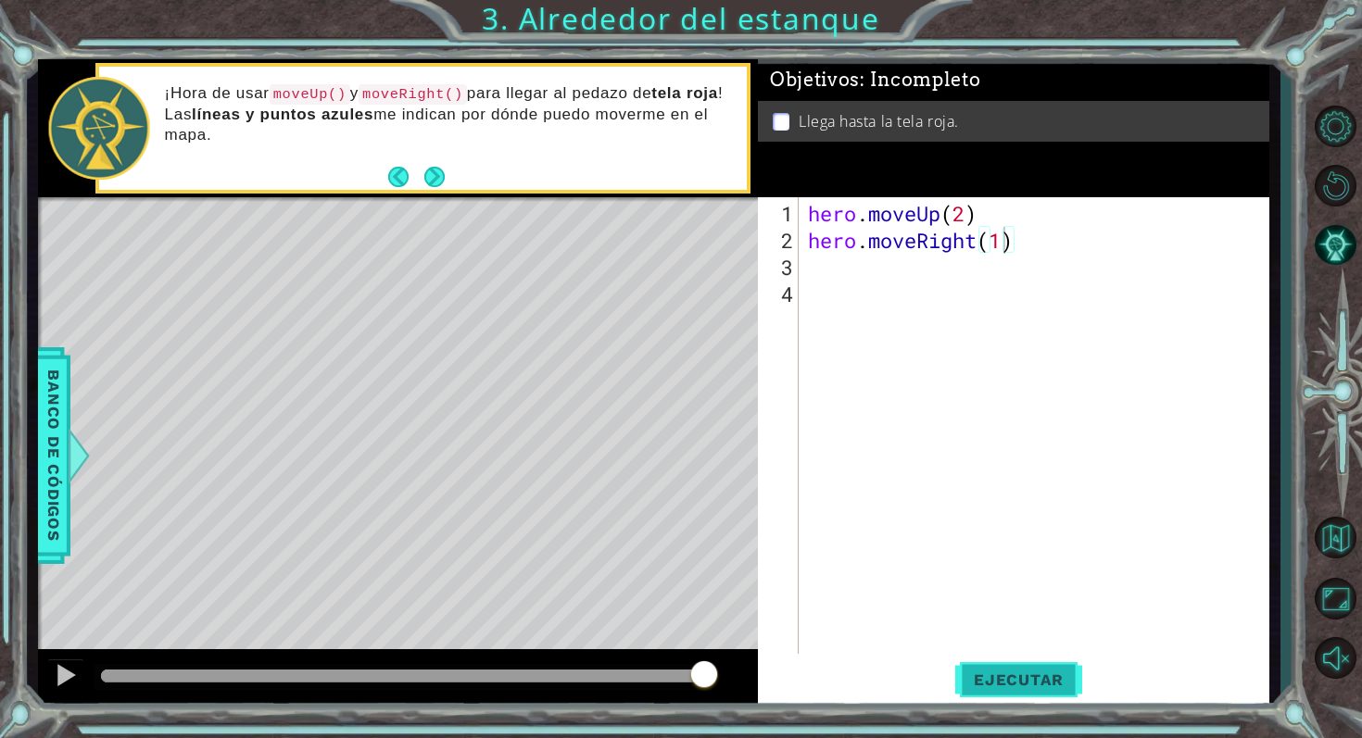
click at [1050, 691] on button "Ejecutar" at bounding box center [1018, 679] width 127 height 51
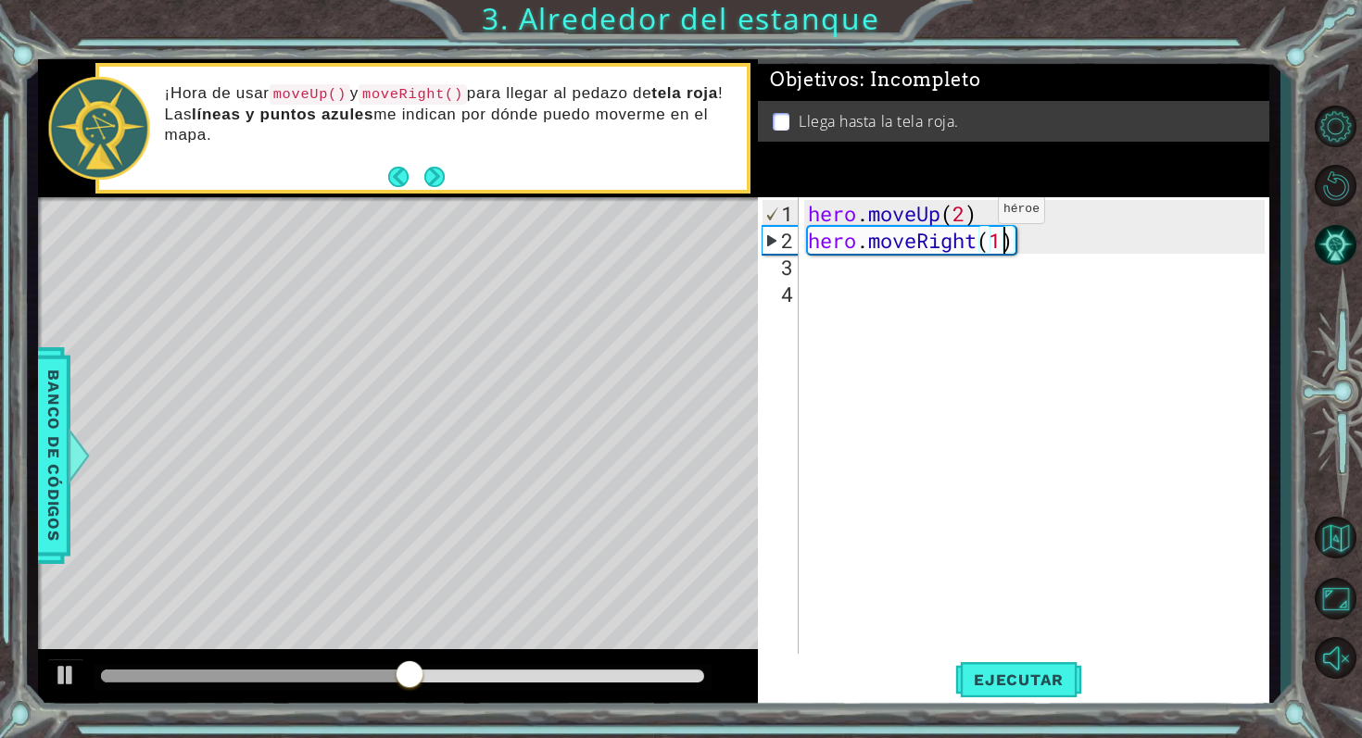
click at [969, 217] on div "hero . moveUp ( 2 ) hero . moveRight ( 1 )" at bounding box center [1039, 455] width 470 height 510
type textarea "hero.moveUp(2)"
click at [864, 270] on div "hero . moveUp ( 2 ) hero . moveRight ( 1 )" at bounding box center [1039, 455] width 470 height 510
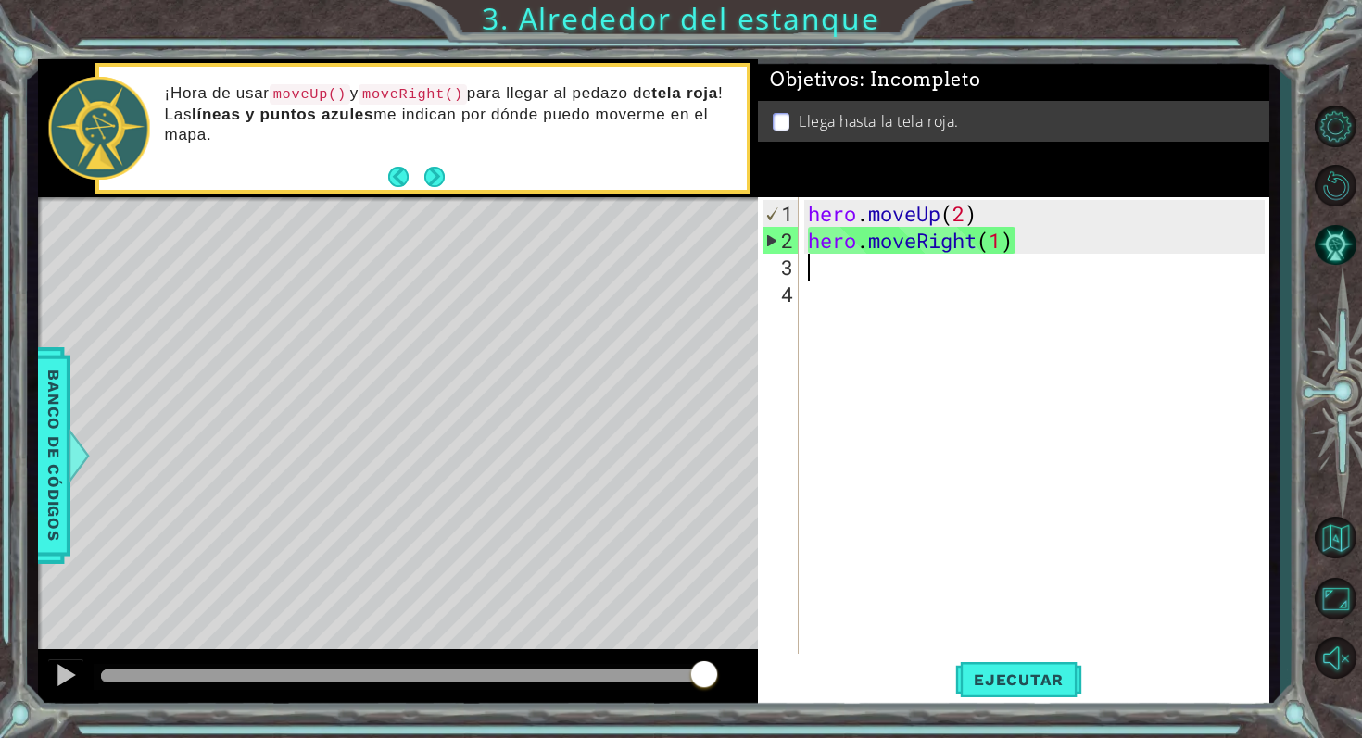
type textarea "h"
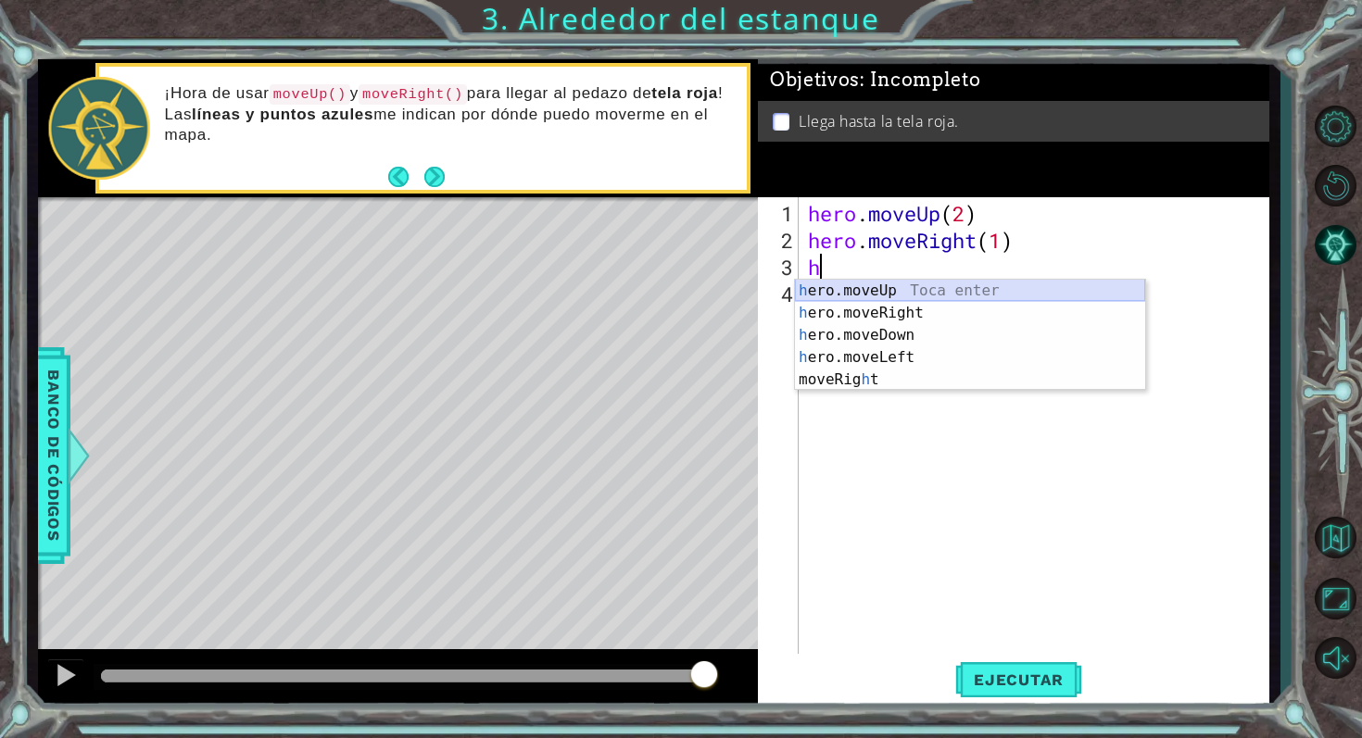
click at [894, 292] on div "h ero.moveUp Toca enter h ero.moveRight Toca enter h ero.moveDown Toca enter h …" at bounding box center [970, 358] width 350 height 156
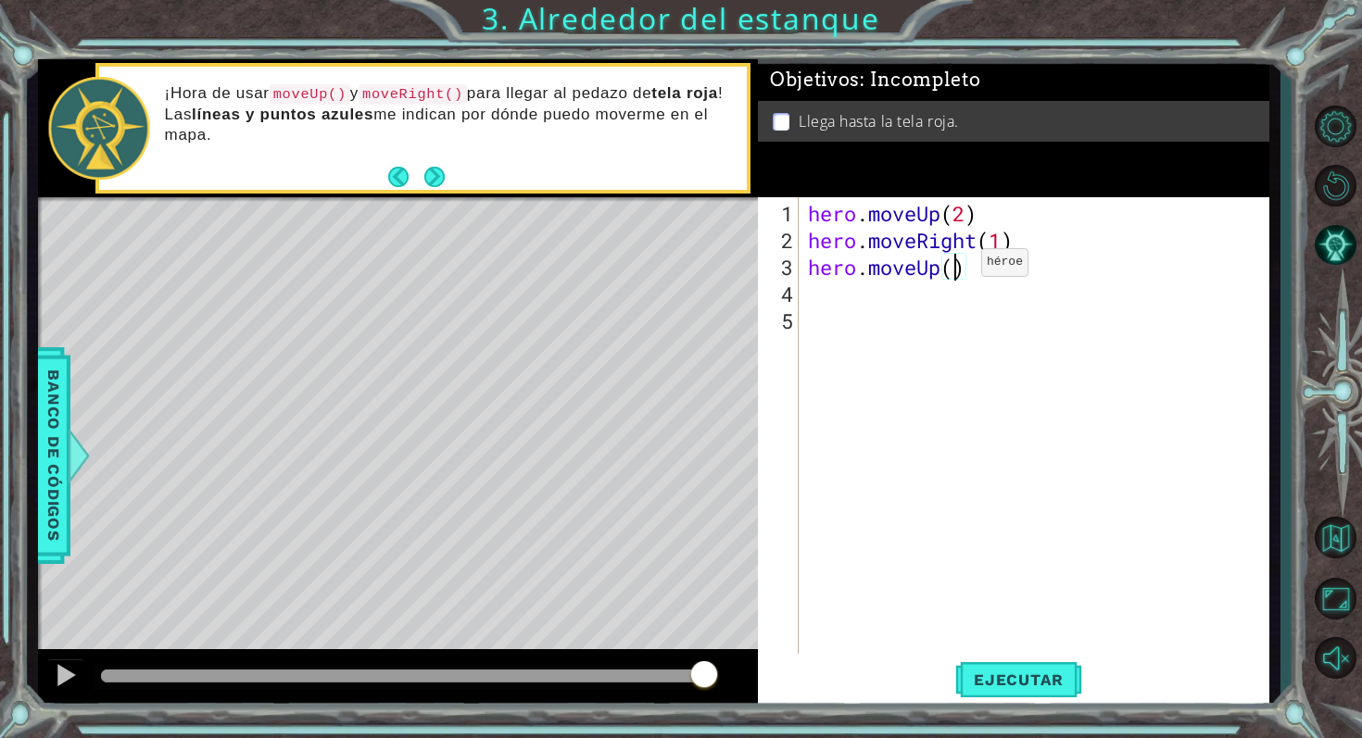
click at [953, 269] on div "hero . moveUp ( 2 ) hero . moveRight ( 1 ) hero . moveUp ( )" at bounding box center [1039, 455] width 470 height 510
type textarea "hero.moveUp(1)"
click at [983, 669] on button "Ejecutar" at bounding box center [1018, 679] width 127 height 51
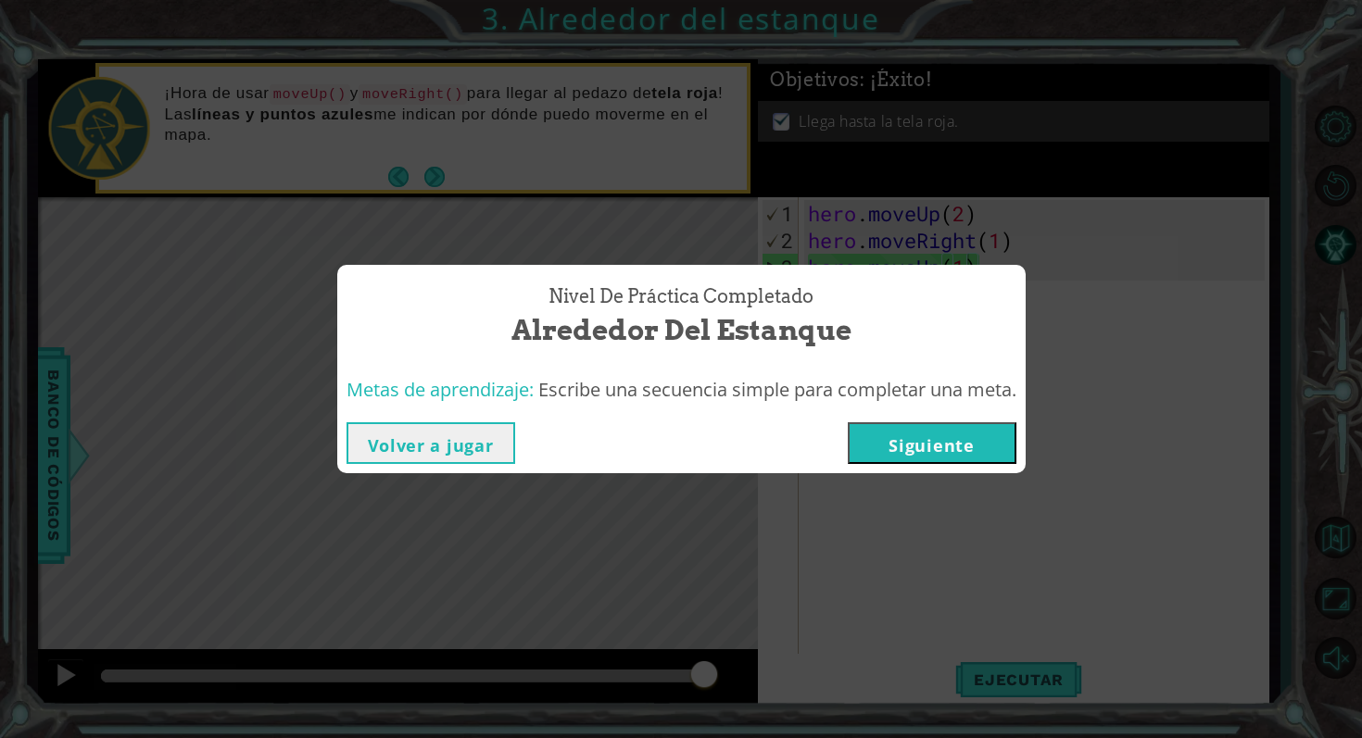
click at [903, 449] on button "Siguiente" at bounding box center [932, 443] width 169 height 42
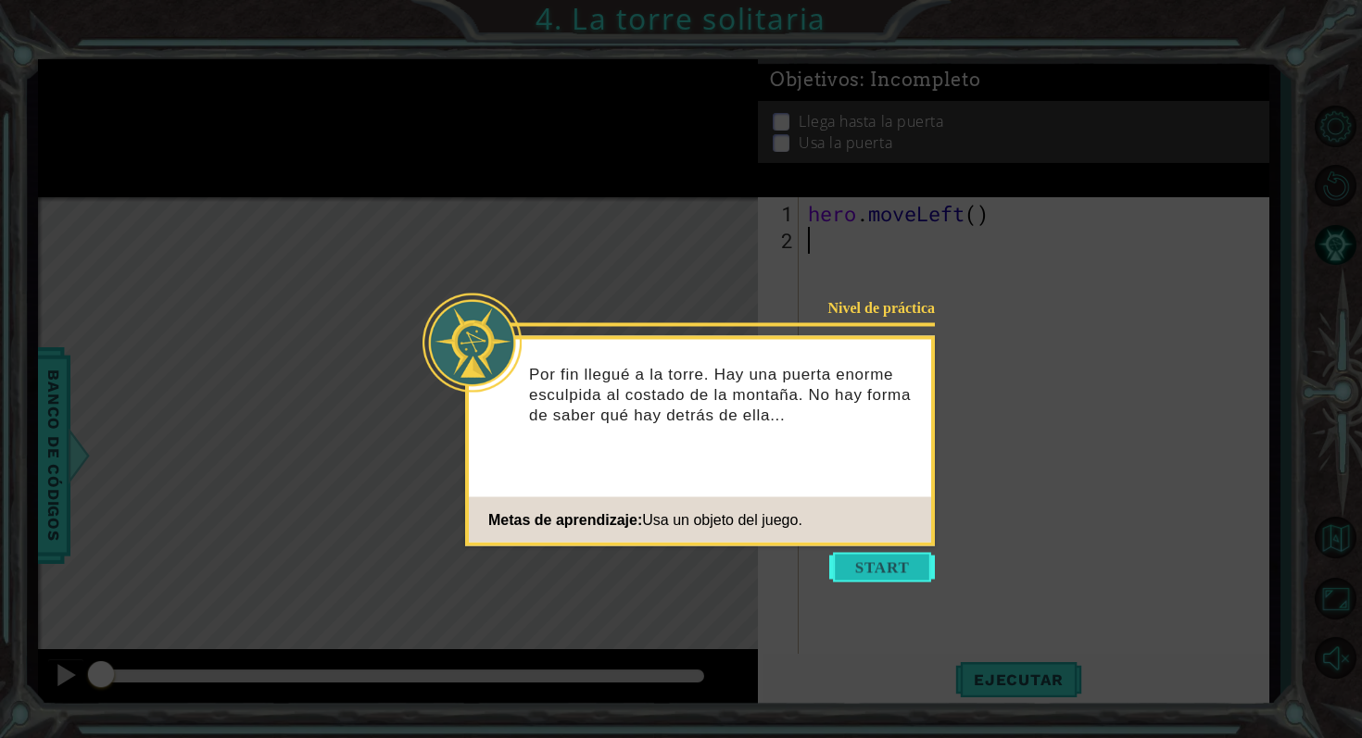
click at [874, 568] on button "Start" at bounding box center [882, 568] width 106 height 30
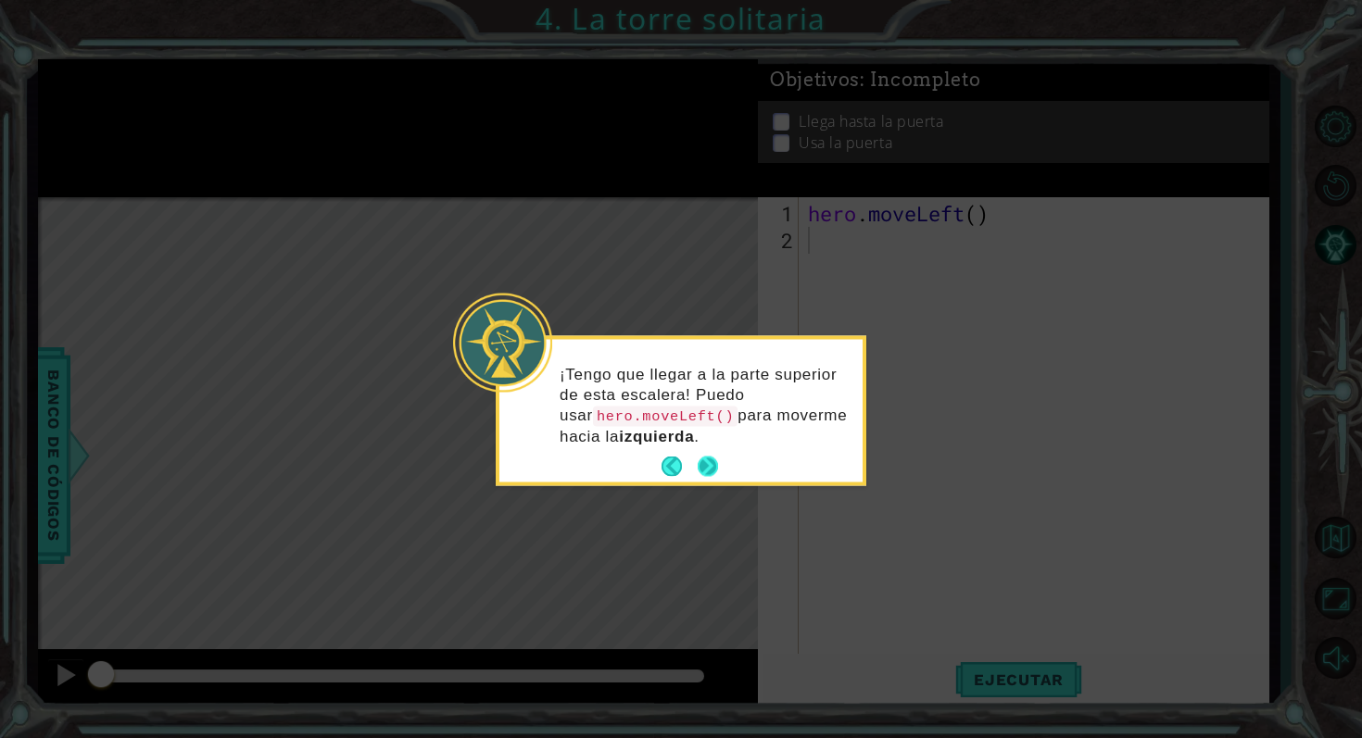
click at [714, 453] on footer at bounding box center [689, 467] width 57 height 28
click at [710, 467] on button "Next" at bounding box center [708, 467] width 20 height 20
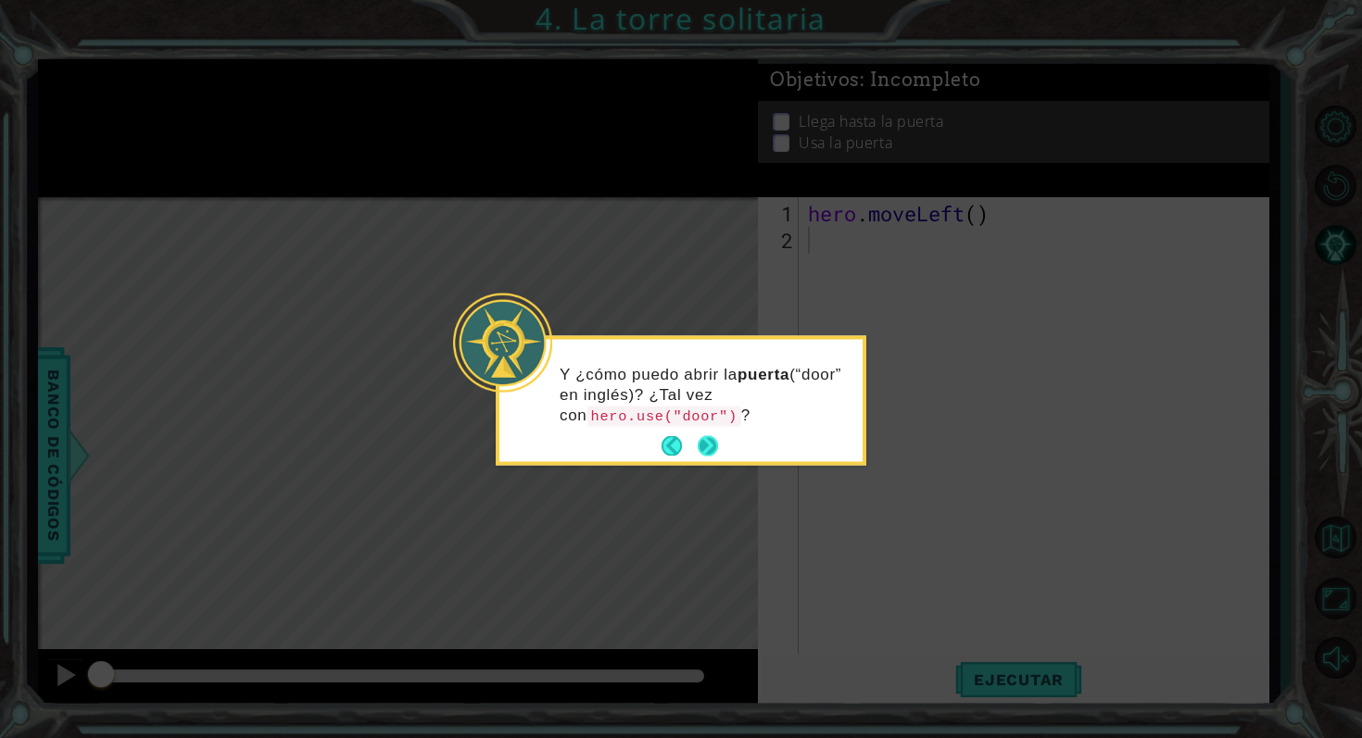
click at [711, 453] on button "Next" at bounding box center [708, 447] width 28 height 28
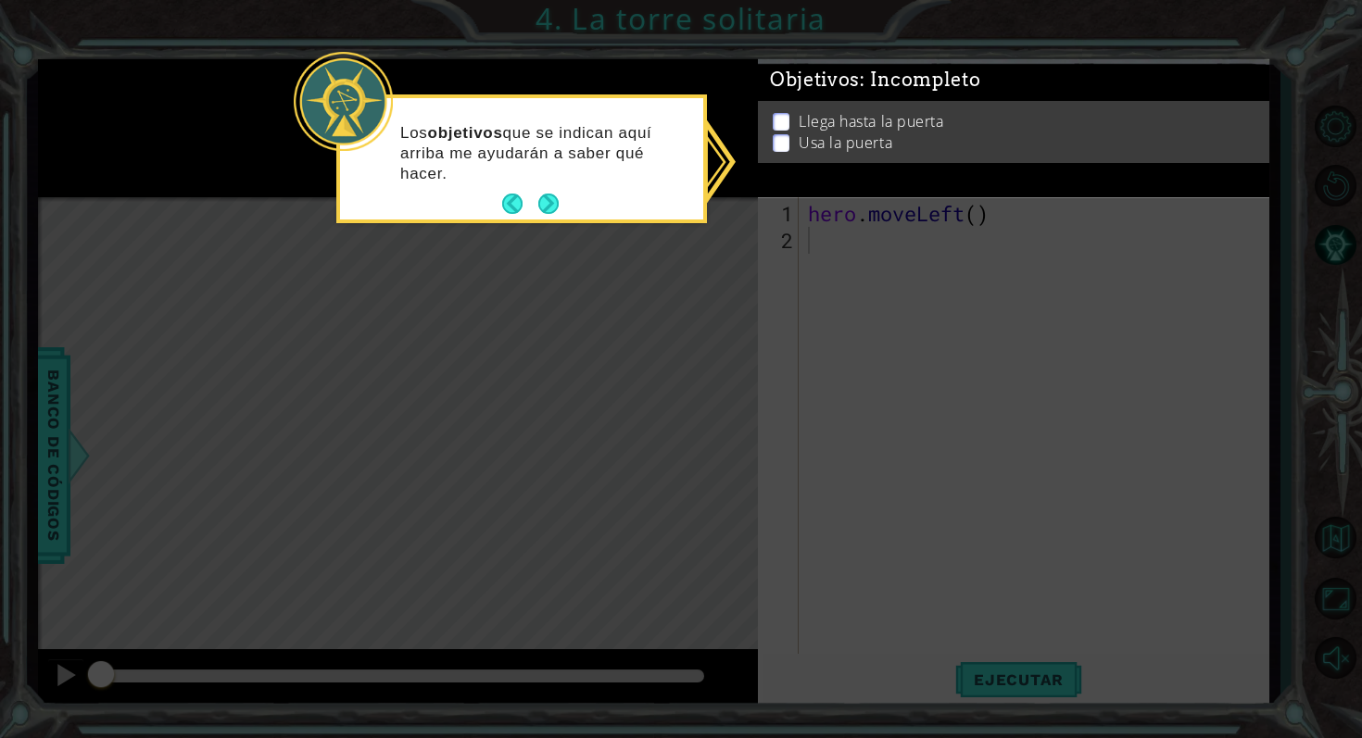
click at [853, 170] on div "Objetivos : Incompleto Llega hasta la [GEOGRAPHIC_DATA] la puerta" at bounding box center [1013, 145] width 511 height 138
click at [553, 192] on button "Next" at bounding box center [548, 204] width 29 height 29
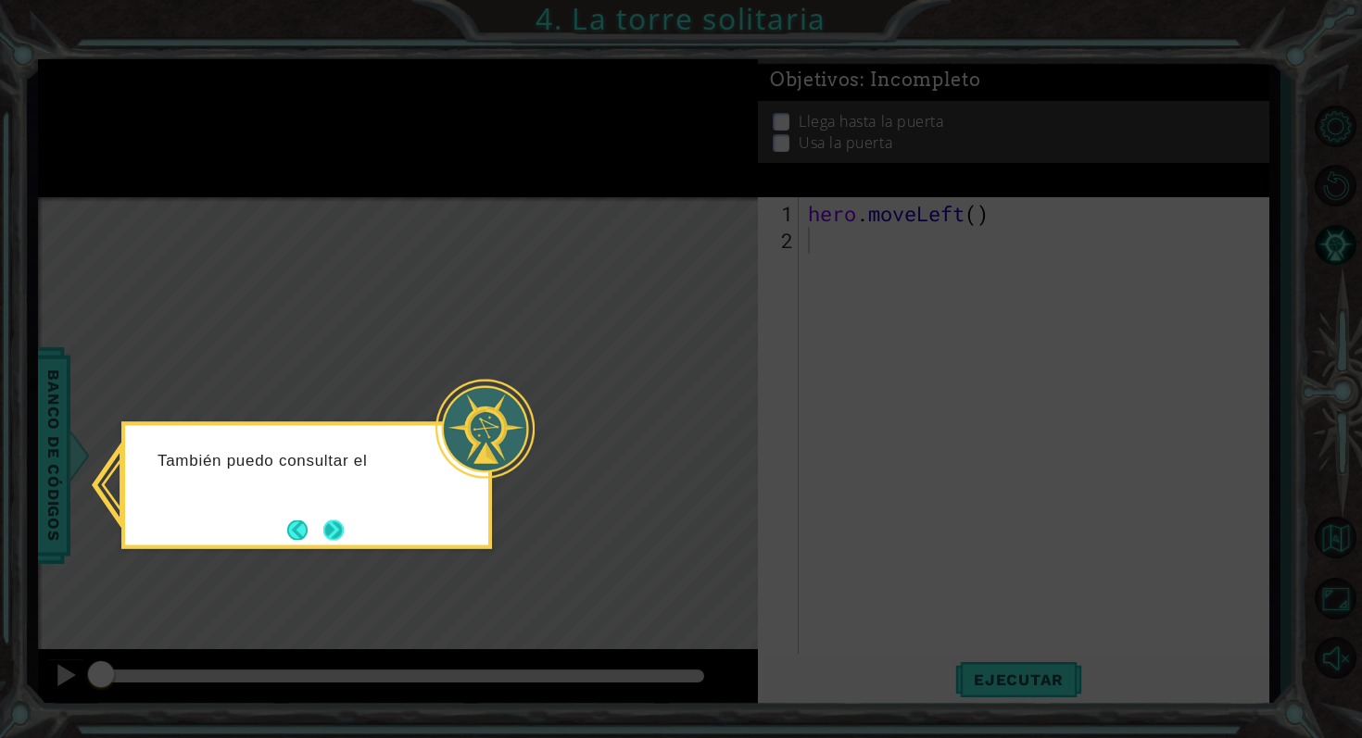
click at [328, 527] on button "Next" at bounding box center [333, 530] width 20 height 20
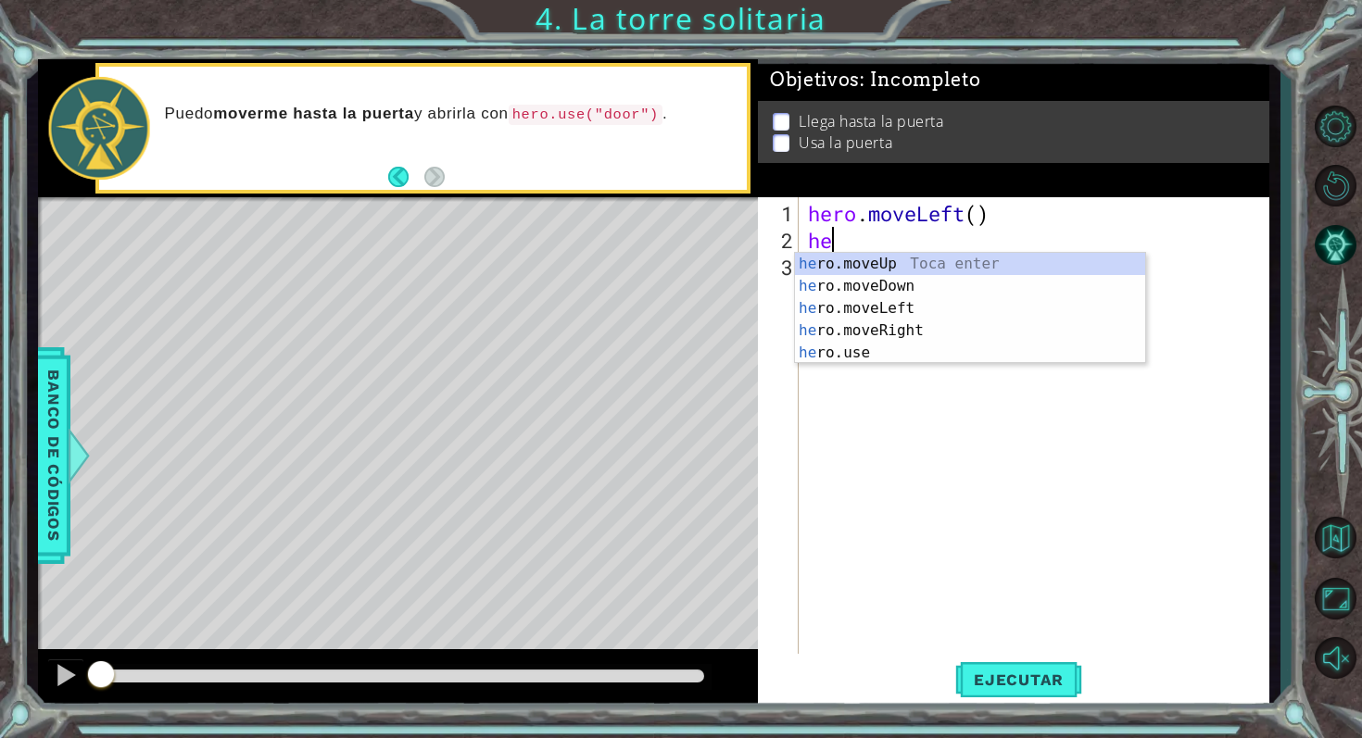
type textarea "her"
click at [916, 263] on div "her o.moveUp Toca enter her o.moveDown Toca enter her o.moveLeft [PERSON_NAME] …" at bounding box center [970, 331] width 350 height 156
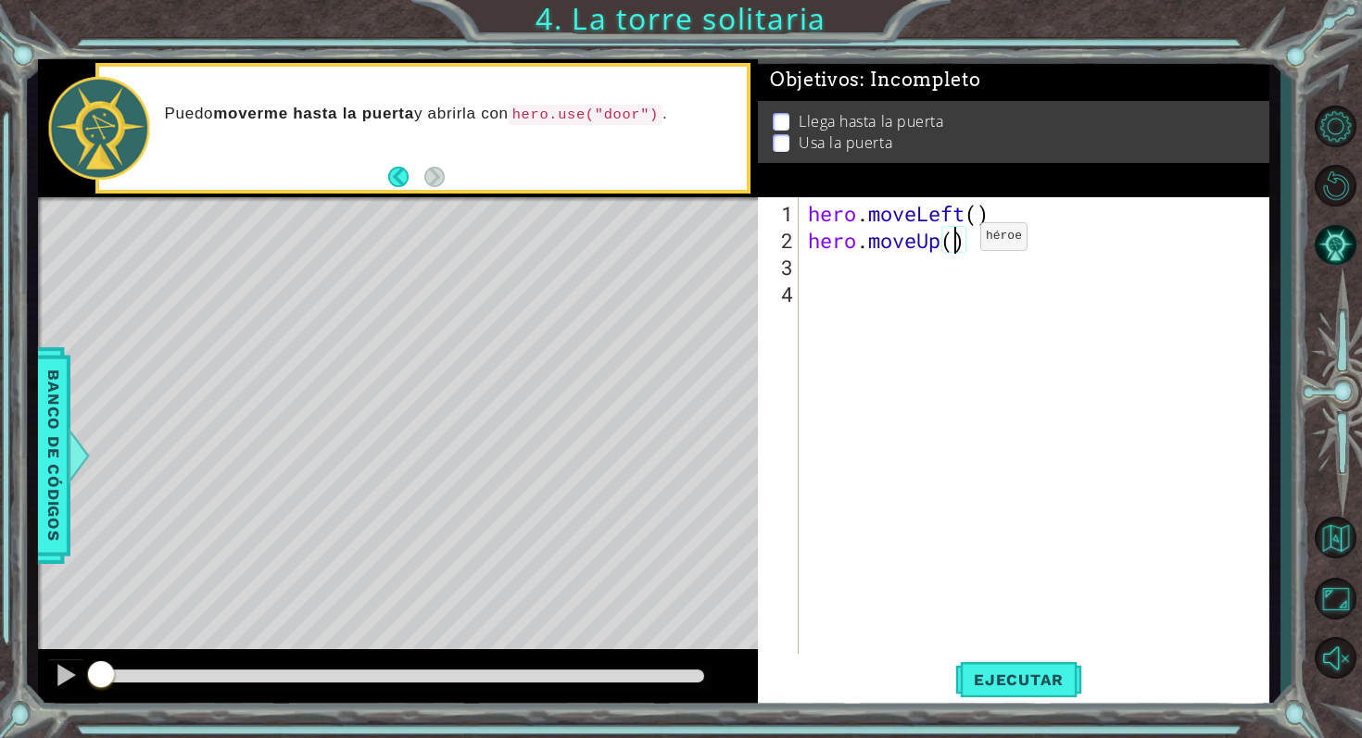
click at [951, 243] on div "hero . moveLeft ( ) hero . moveUp ( )" at bounding box center [1039, 455] width 470 height 510
click at [998, 664] on button "Ejecutar" at bounding box center [1018, 679] width 127 height 51
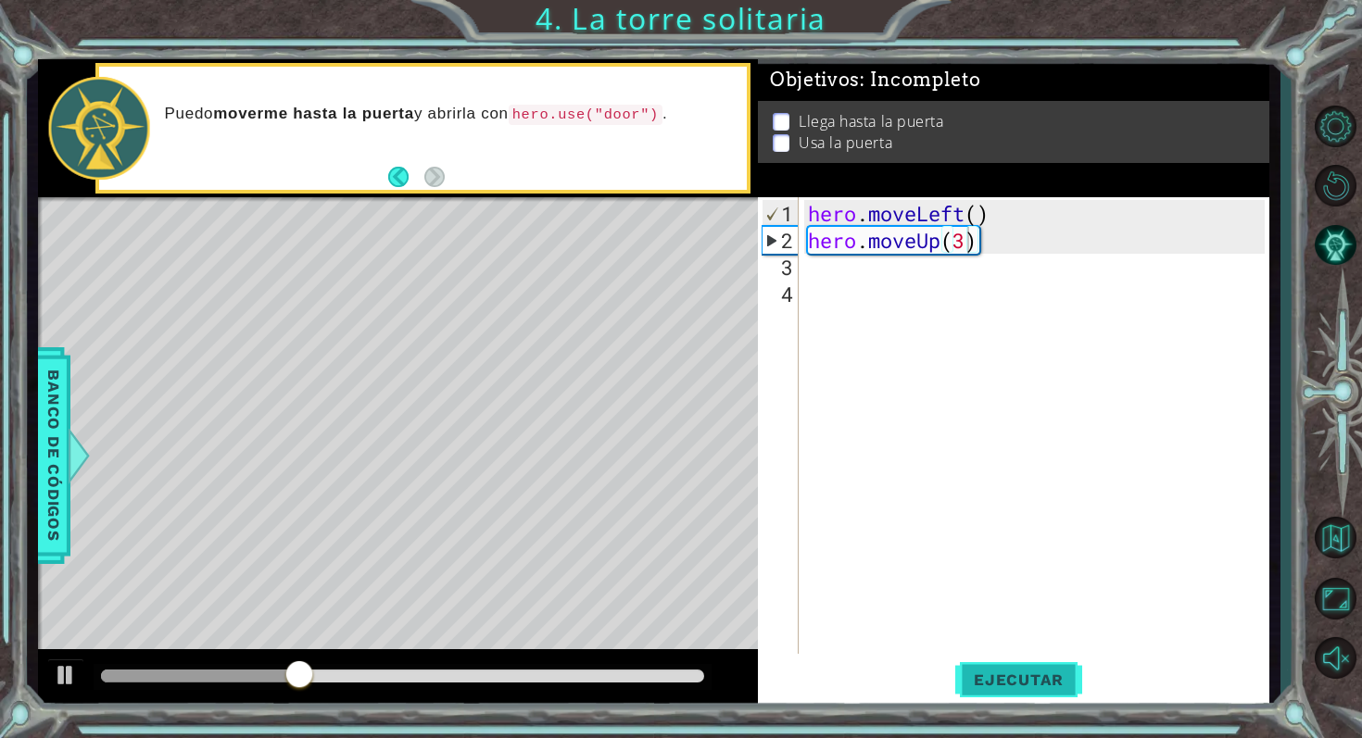
click at [1034, 665] on button "Ejecutar" at bounding box center [1018, 679] width 127 height 51
click at [980, 222] on div "hero . moveLeft ( ) hero . moveUp ( 2 )" at bounding box center [1039, 455] width 470 height 510
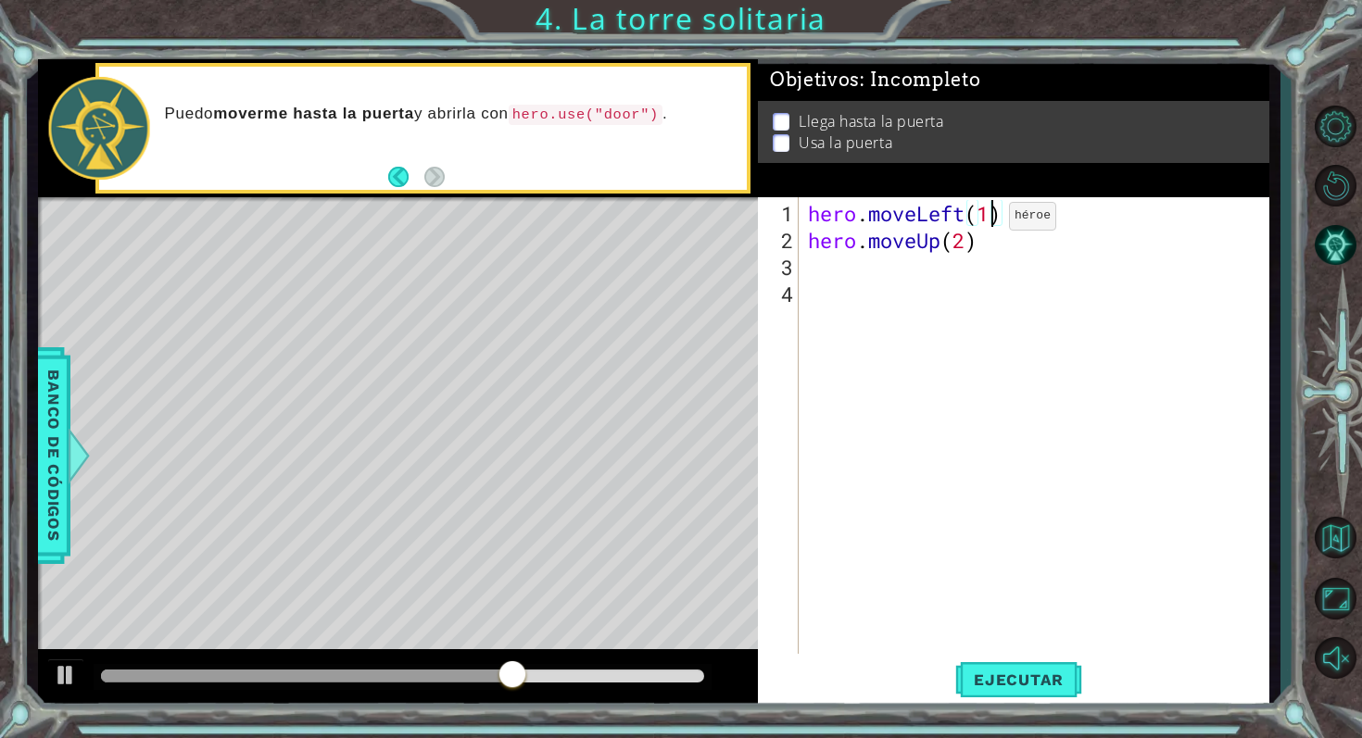
scroll to position [0, 7]
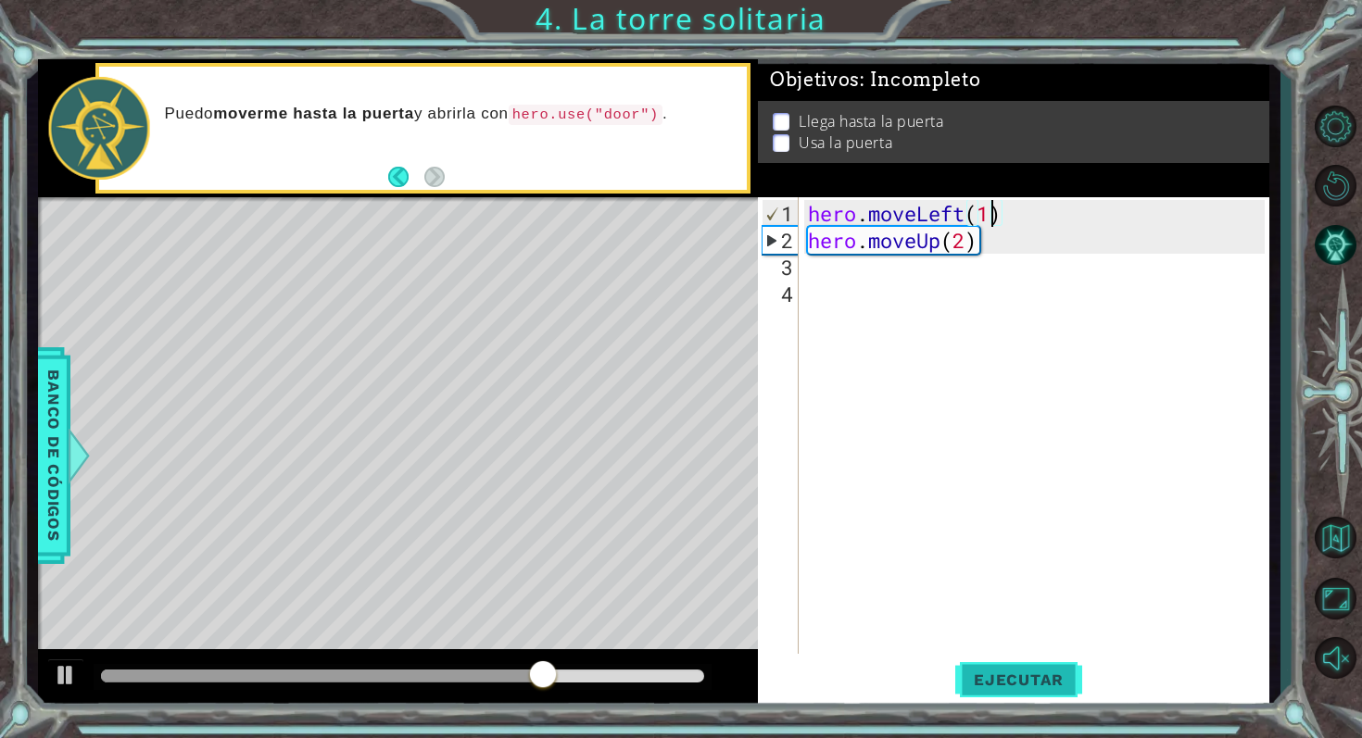
click at [997, 668] on button "Ejecutar" at bounding box center [1018, 679] width 127 height 51
type textarea "hero.moveLeft()"
click at [879, 272] on div "hero . moveLeft ( ) hero . moveUp ( 2 )" at bounding box center [1039, 455] width 470 height 510
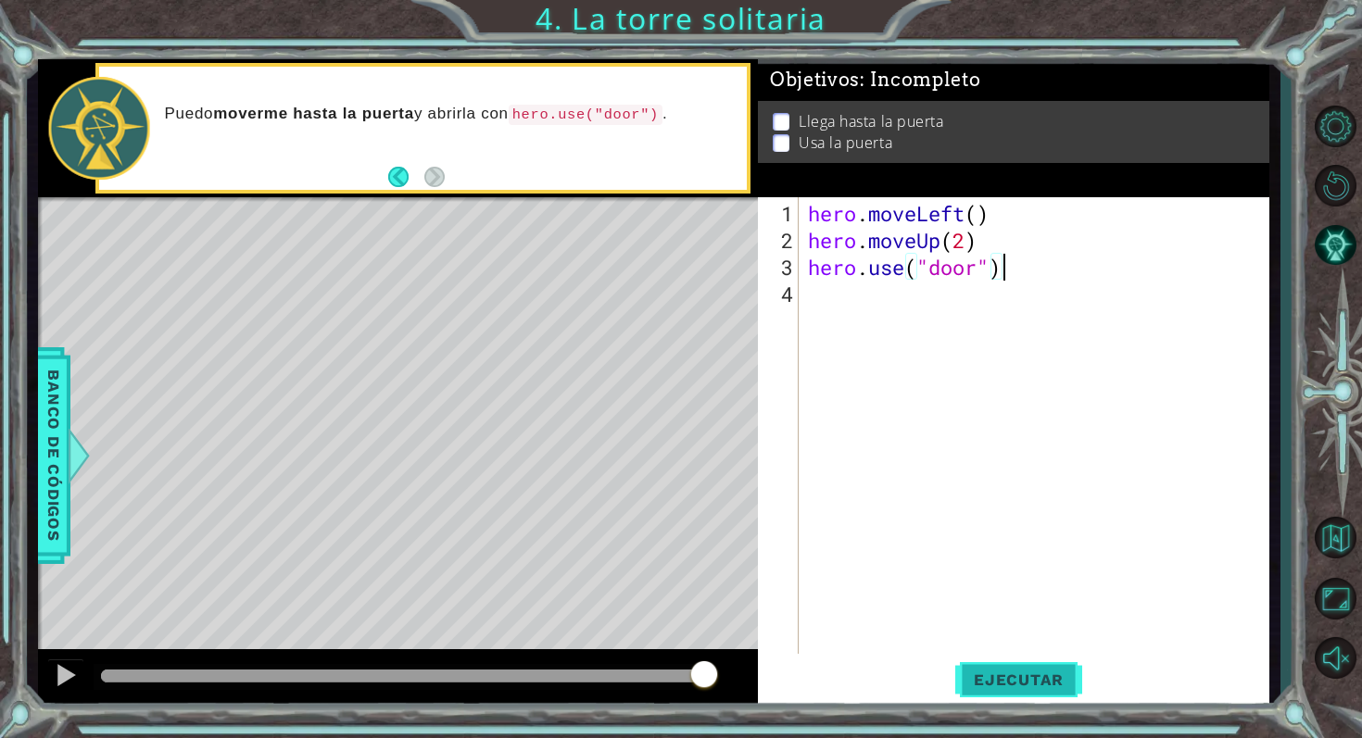
click at [996, 677] on span "Ejecutar" at bounding box center [1018, 680] width 127 height 19
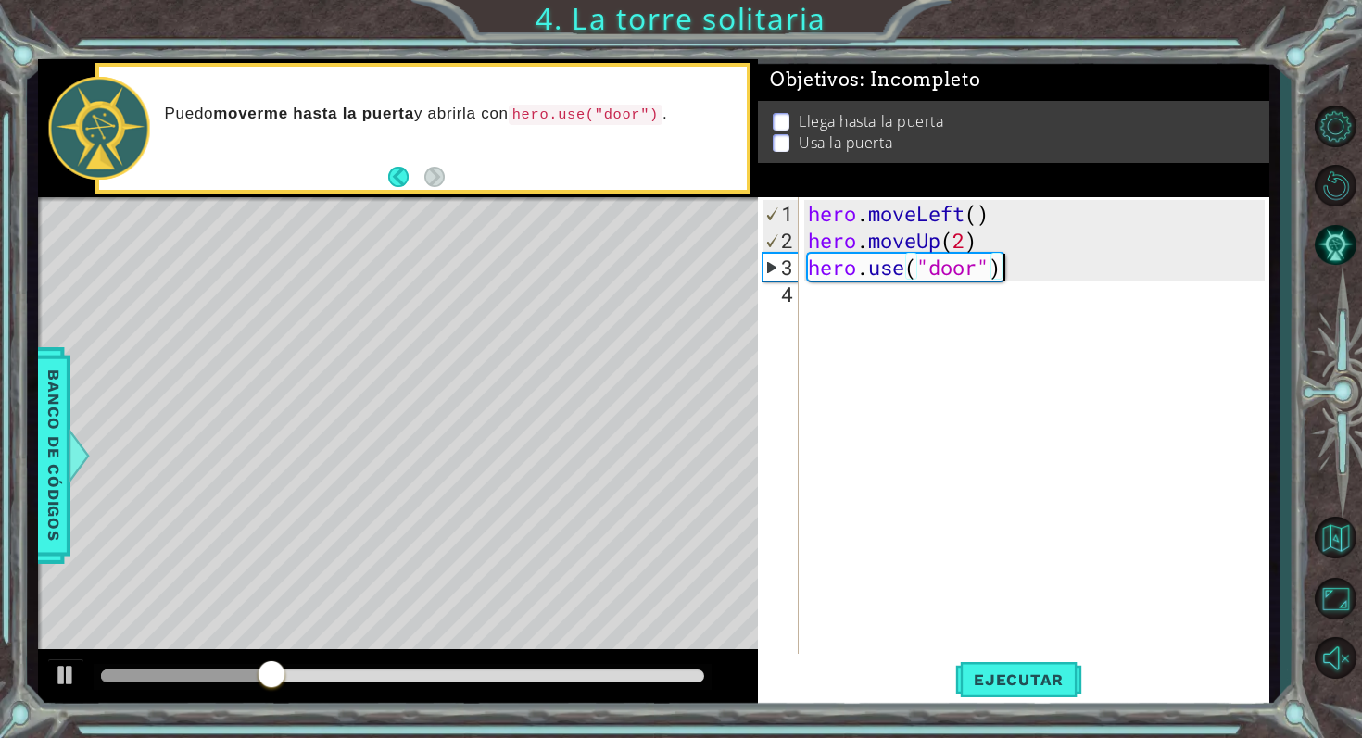
click at [1044, 251] on div "hero . moveLeft ( ) hero . moveUp ( 2 ) hero . use ( "door" )" at bounding box center [1039, 455] width 470 height 510
click at [1035, 270] on div "hero . moveLeft ( ) hero . moveUp ( 2 ) hero . use ( "door" )" at bounding box center [1039, 455] width 470 height 510
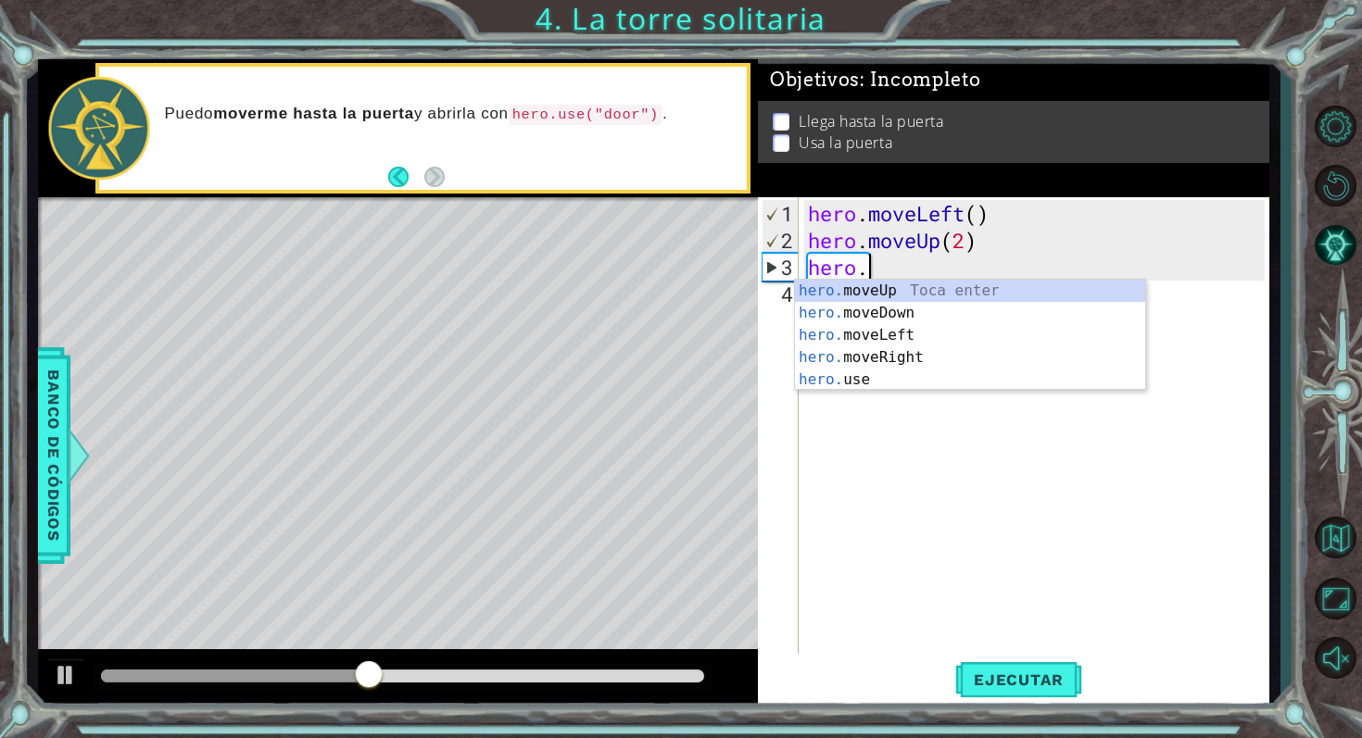
scroll to position [0, 1]
type textarea "h"
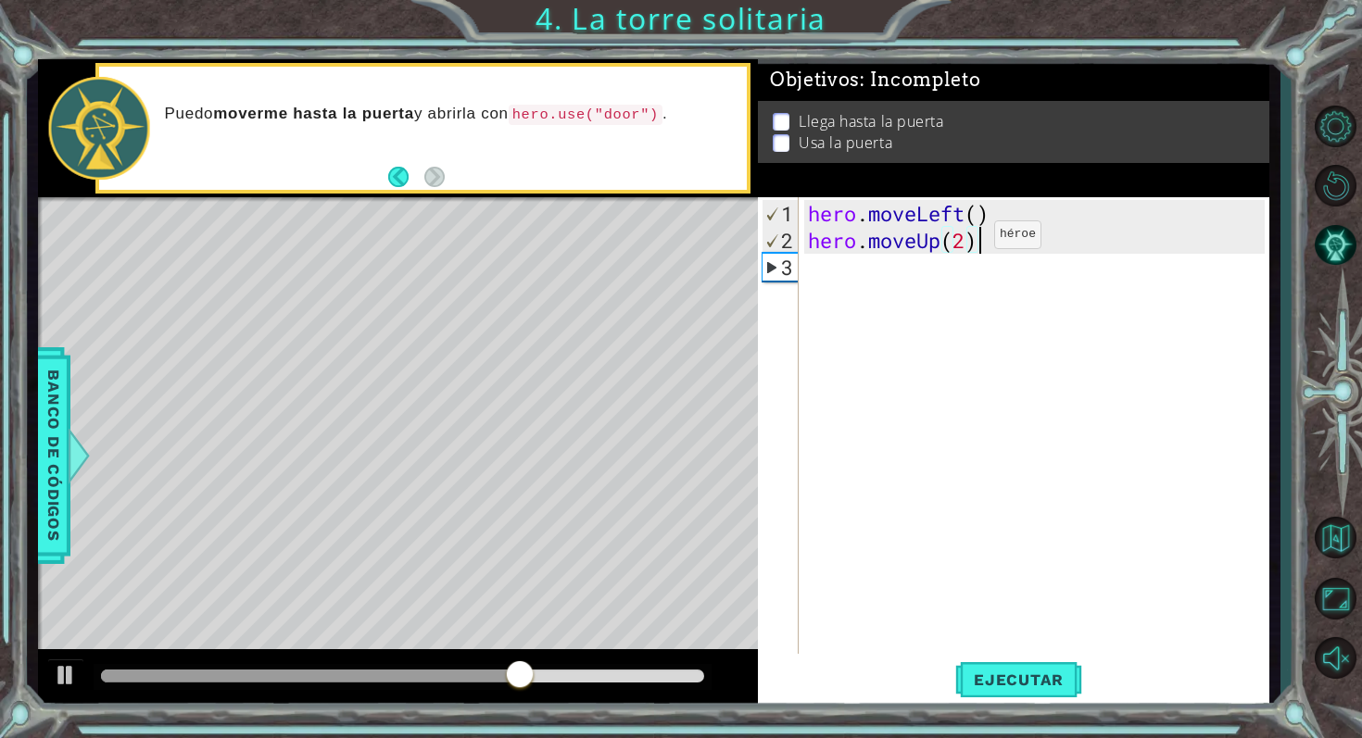
click at [966, 241] on div "hero . moveLeft ( ) hero . moveUp ( 2 )" at bounding box center [1039, 455] width 470 height 510
click at [1022, 687] on span "Ejecutar" at bounding box center [1018, 680] width 127 height 19
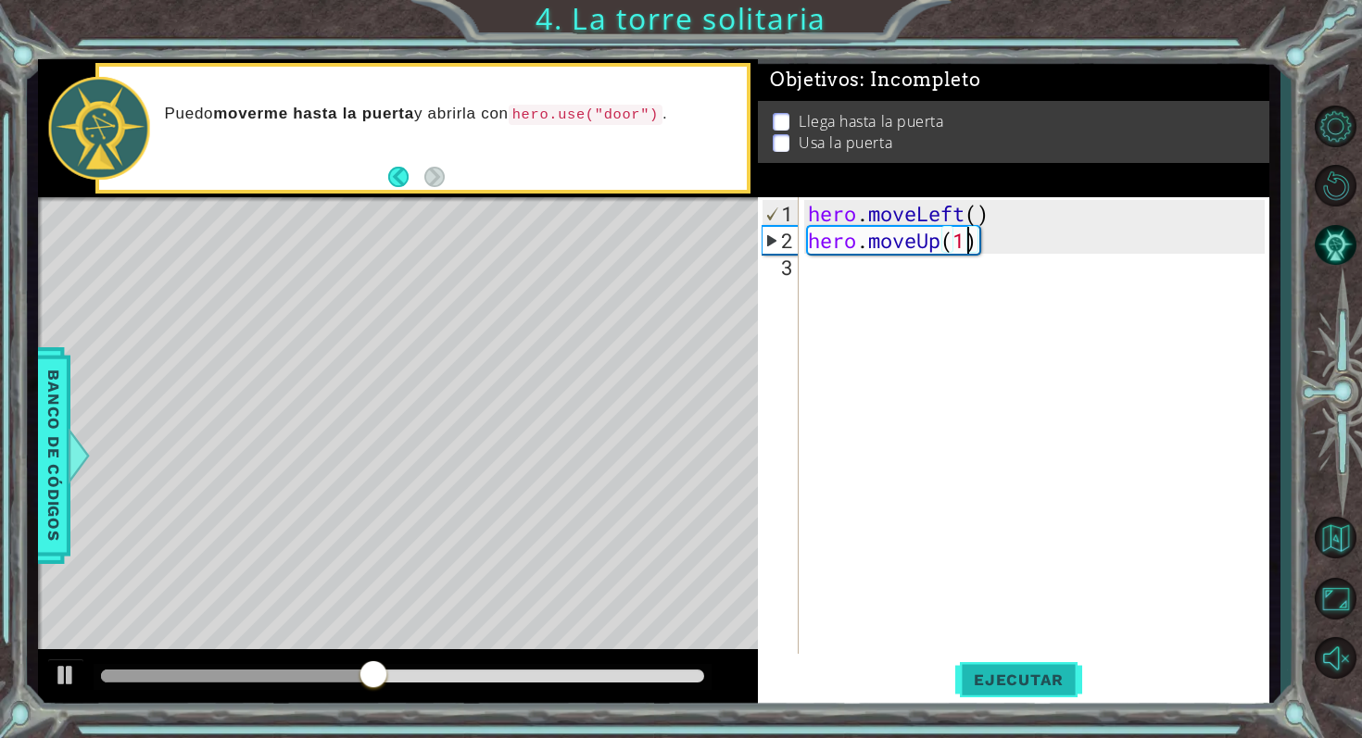
type textarea "hero.moveUp(1)"
click at [1012, 671] on span "Ejecutar" at bounding box center [1018, 680] width 127 height 19
click at [838, 276] on div "hero . moveLeft ( ) hero . moveUp ( 1 )" at bounding box center [1039, 455] width 470 height 510
type textarea "h"
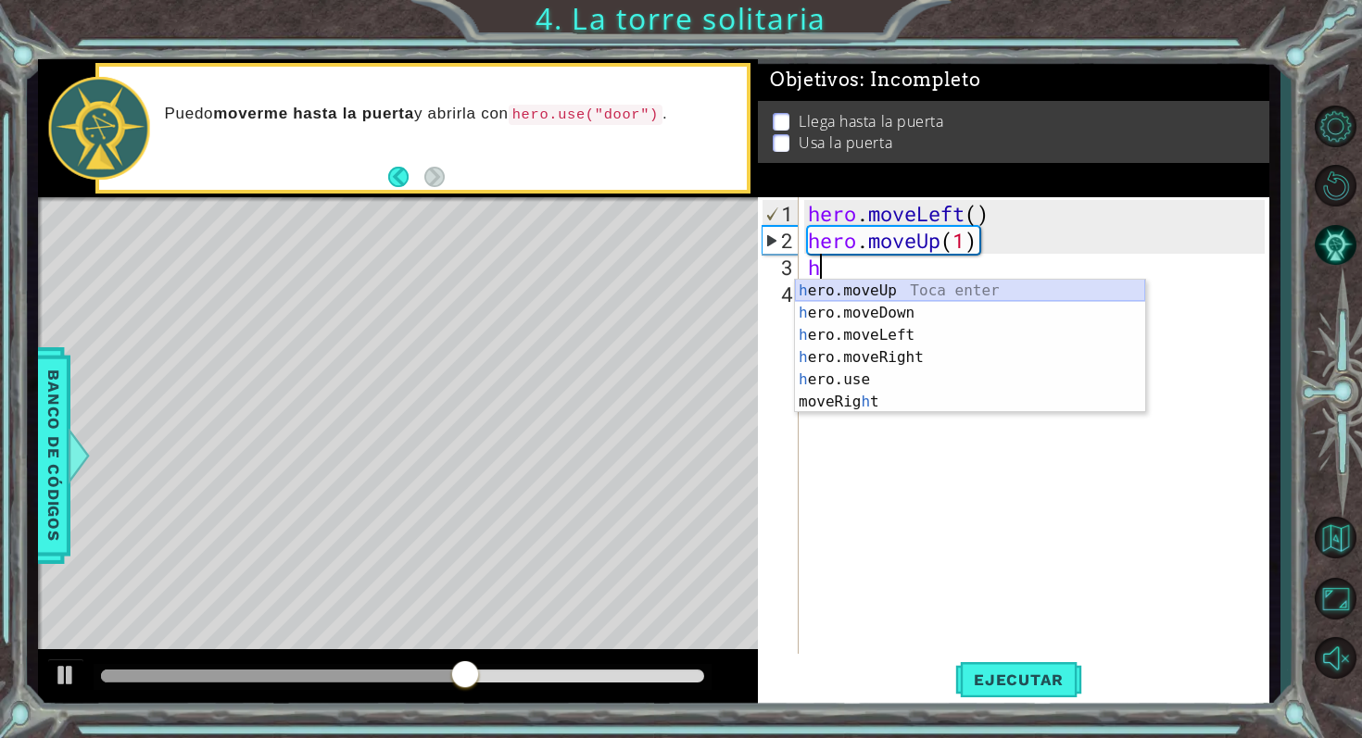
click at [848, 292] on div "h ero.moveUp Toca enter h ero.moveDown Toca enter h ero.moveLeft Toca enter h e…" at bounding box center [970, 369] width 350 height 178
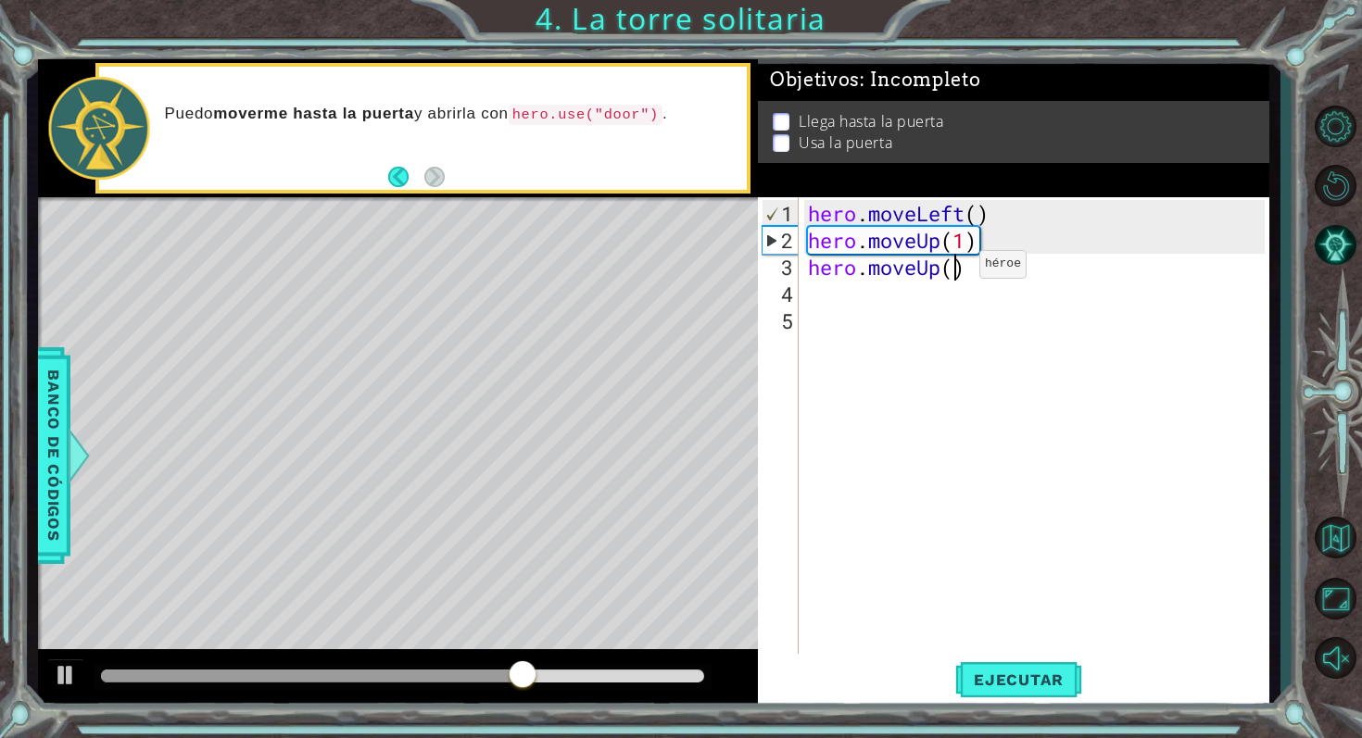
click at [951, 271] on div "hero . moveLeft ( ) hero . moveUp ( 1 ) hero . moveUp ( )" at bounding box center [1039, 455] width 470 height 510
click at [971, 687] on span "Ejecutar" at bounding box center [1018, 680] width 127 height 19
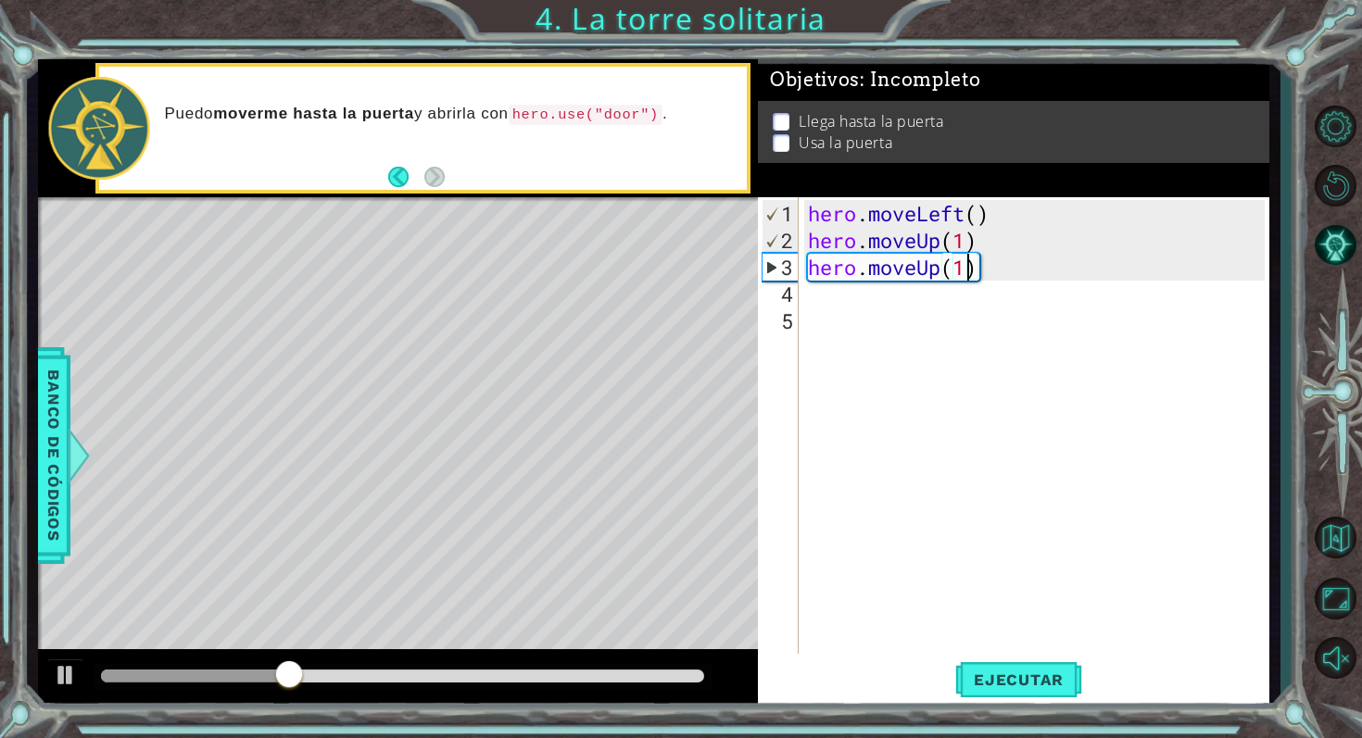
click at [980, 268] on div "hero . moveLeft ( ) hero . moveUp ( 1 ) hero . moveUp ( 1 )" at bounding box center [1039, 455] width 470 height 510
type textarea "hero.moveUp(1)"
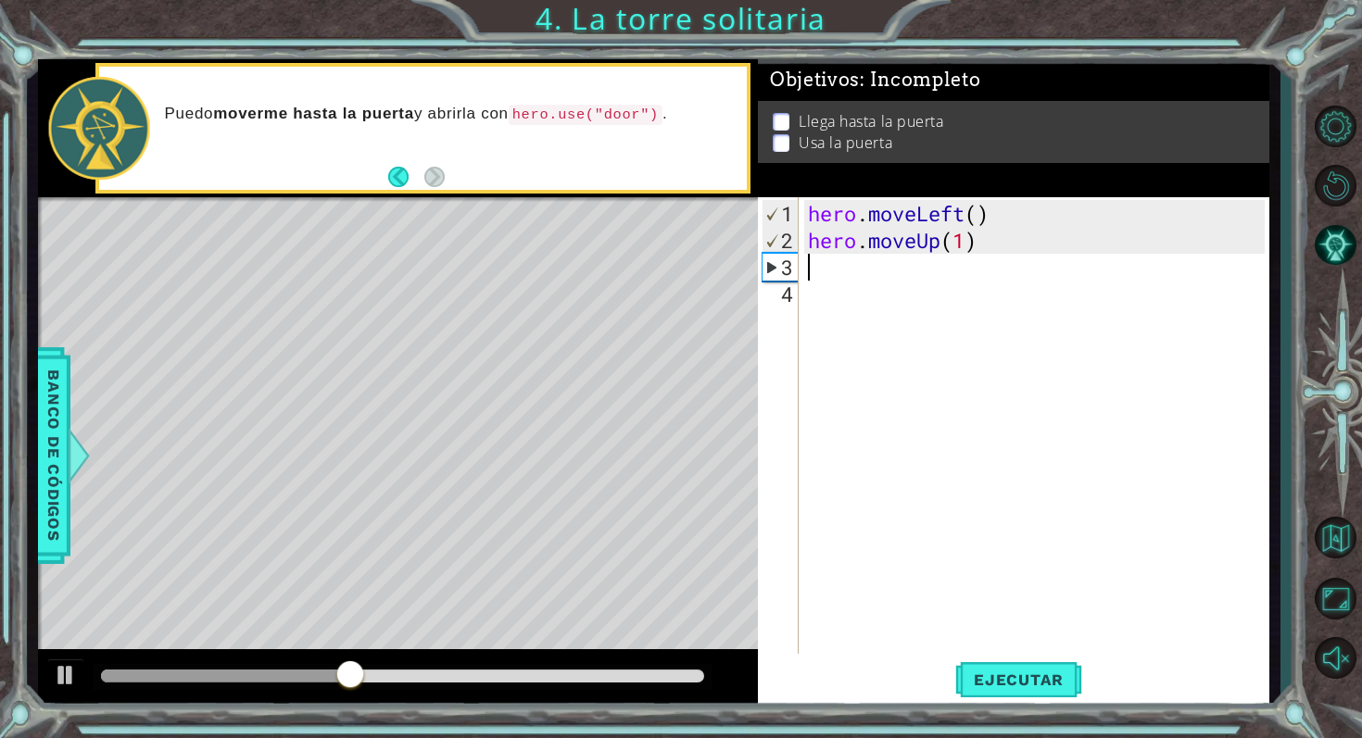
scroll to position [0, 0]
click at [967, 242] on div "hero . moveLeft ( ) hero . moveUp ( 1 )" at bounding box center [1039, 455] width 470 height 510
type textarea "hero.moveUp(2)"
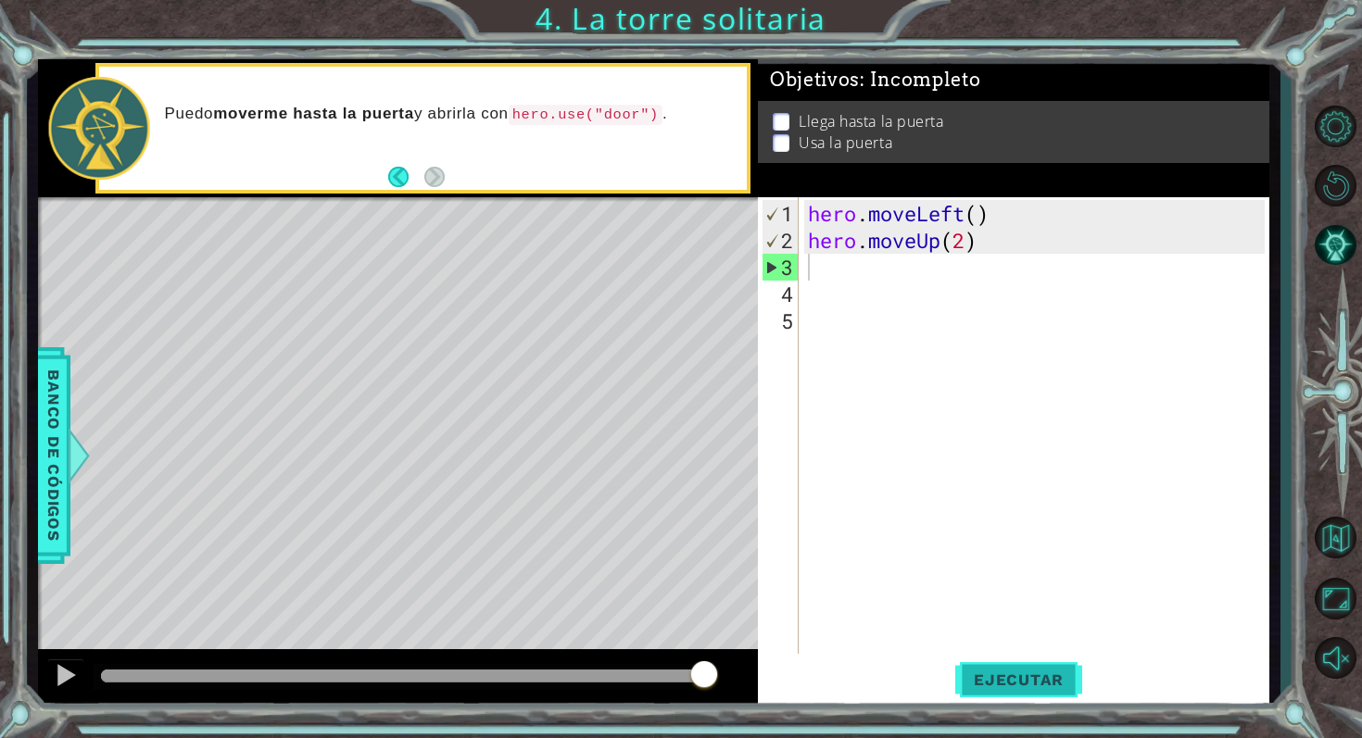
click at [986, 675] on span "Ejecutar" at bounding box center [1018, 680] width 127 height 19
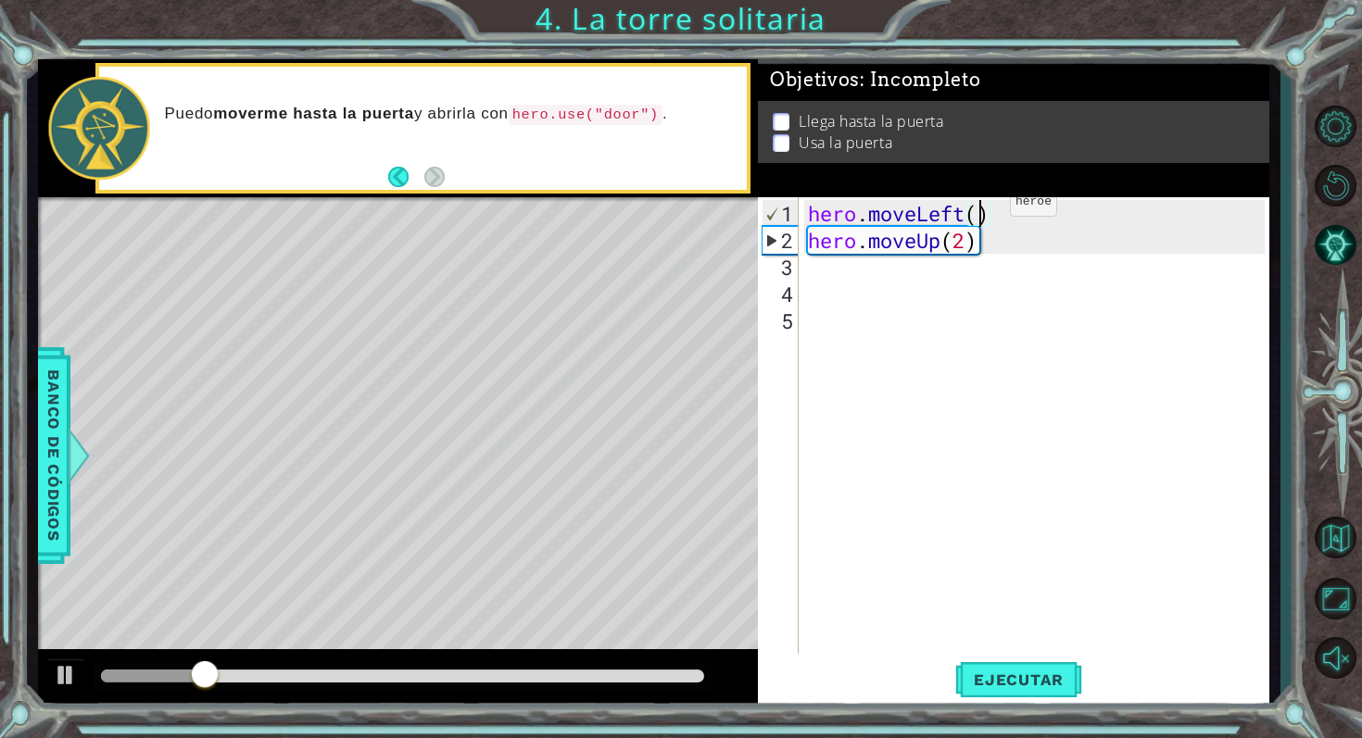
click at [982, 208] on div "hero . moveLeft ( ) hero . moveUp ( 2 )" at bounding box center [1039, 455] width 470 height 510
type textarea "hero.moveLeft(2)"
click at [1007, 684] on span "Ejecutar" at bounding box center [1018, 680] width 127 height 19
click at [877, 288] on div "hero . moveLeft ( 2 ) hero . moveUp ( 2 )" at bounding box center [1039, 455] width 470 height 510
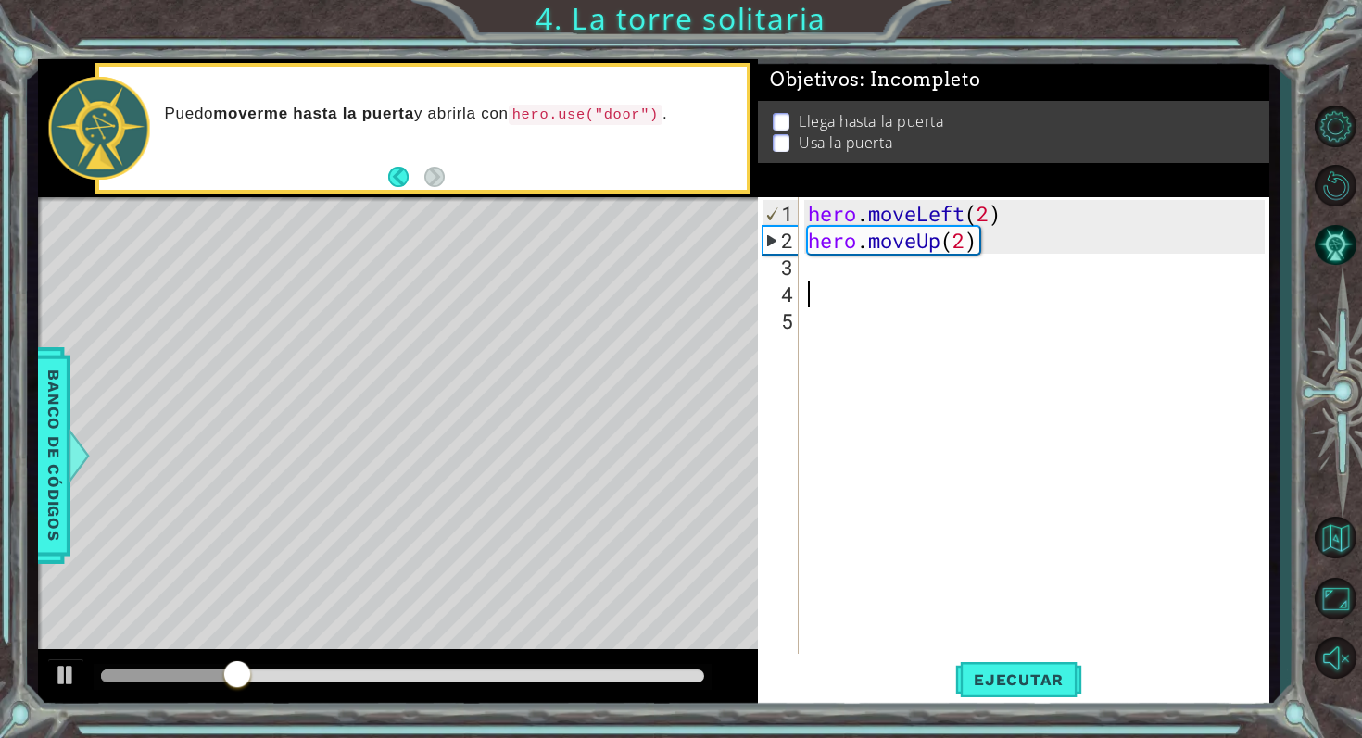
scroll to position [0, 0]
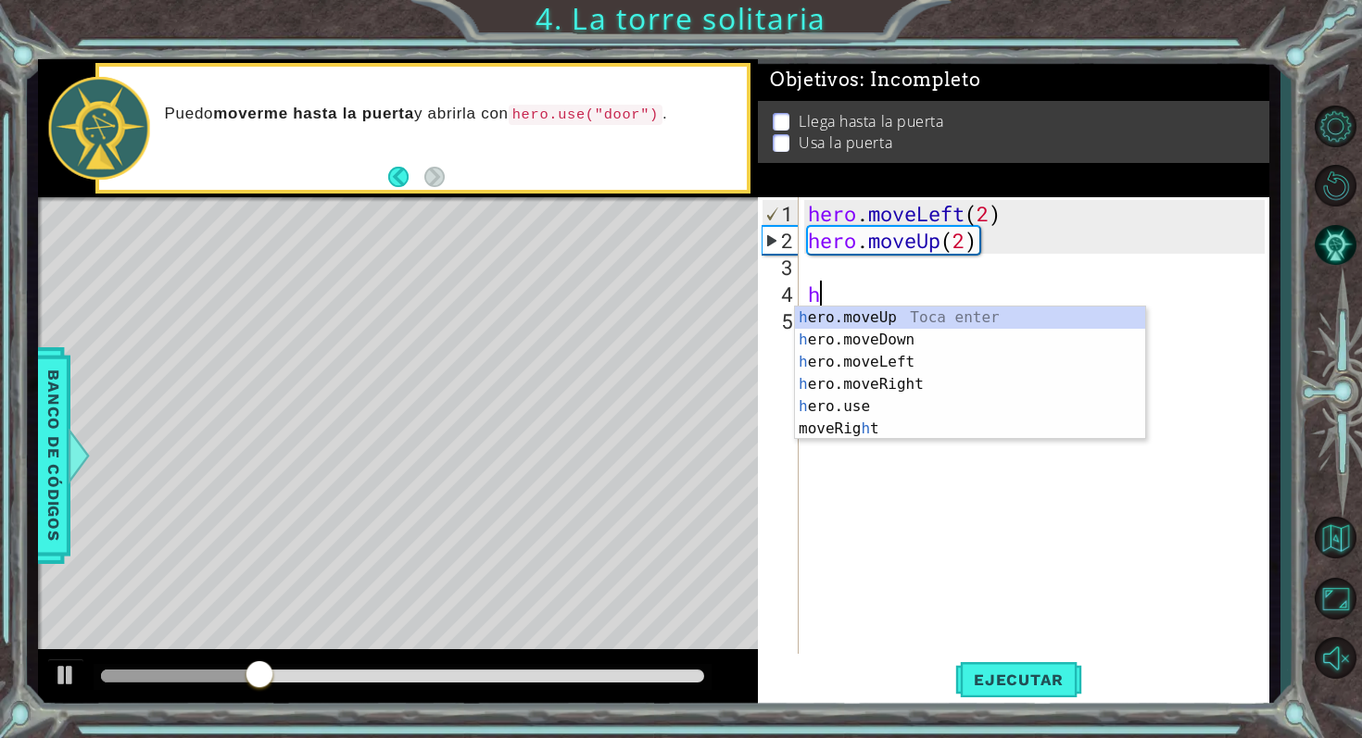
type textarea "he"
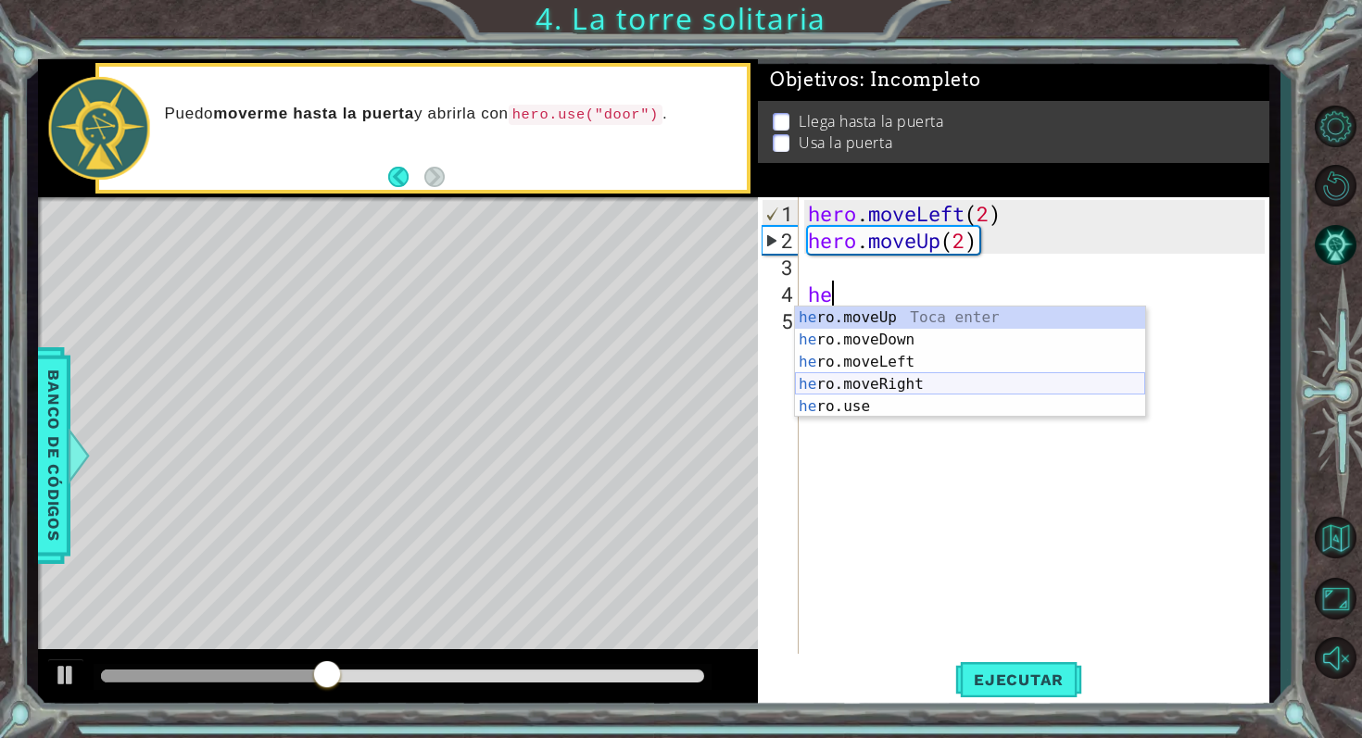
click at [881, 379] on div "he ro.moveUp Toca enter he ro.moveDown Toca enter he ro.moveLeft Toca enter he …" at bounding box center [970, 385] width 350 height 156
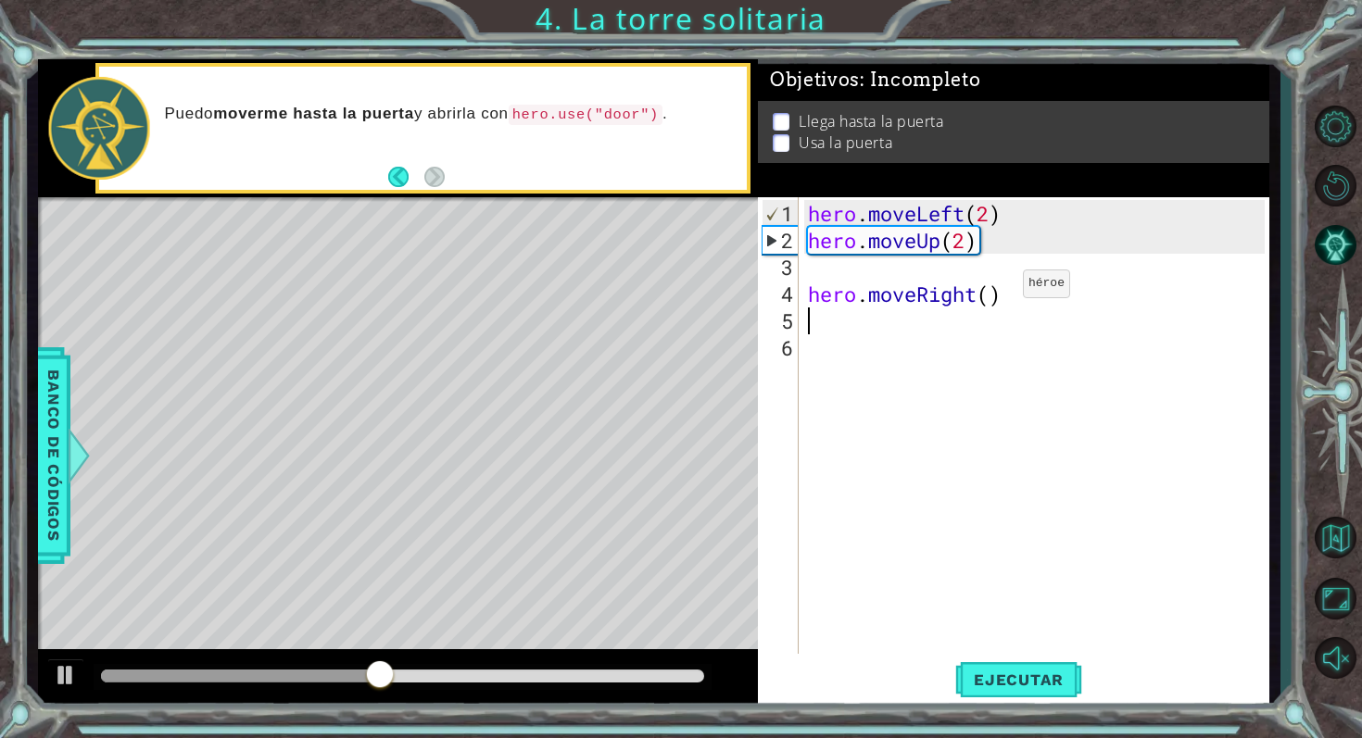
click at [994, 291] on div "hero . moveLeft ( 2 ) hero . moveUp ( 2 ) hero . moveRight ( )" at bounding box center [1039, 455] width 470 height 510
type textarea "hero.moveRight(2)"
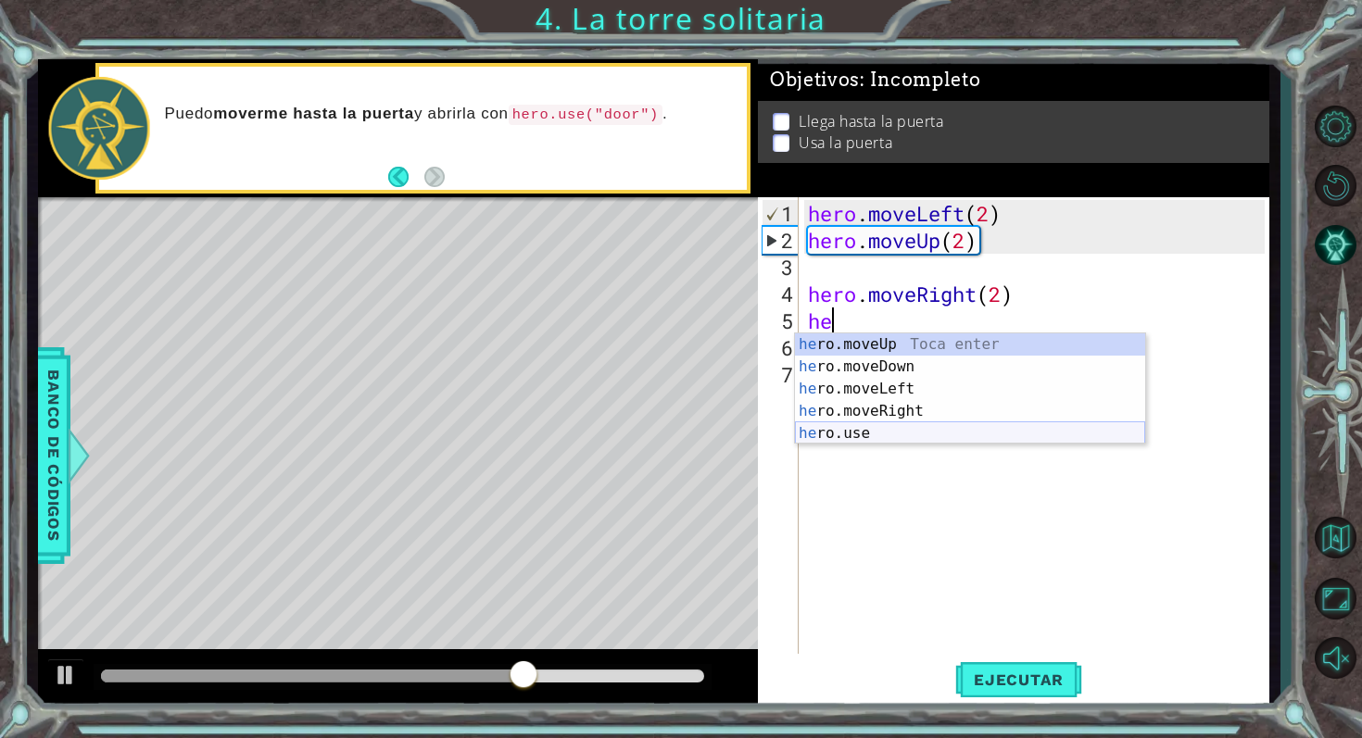
click at [947, 435] on div "he ro.moveUp Toca enter he ro.moveDown Toca enter he ro.moveLeft Toca enter he …" at bounding box center [970, 411] width 350 height 156
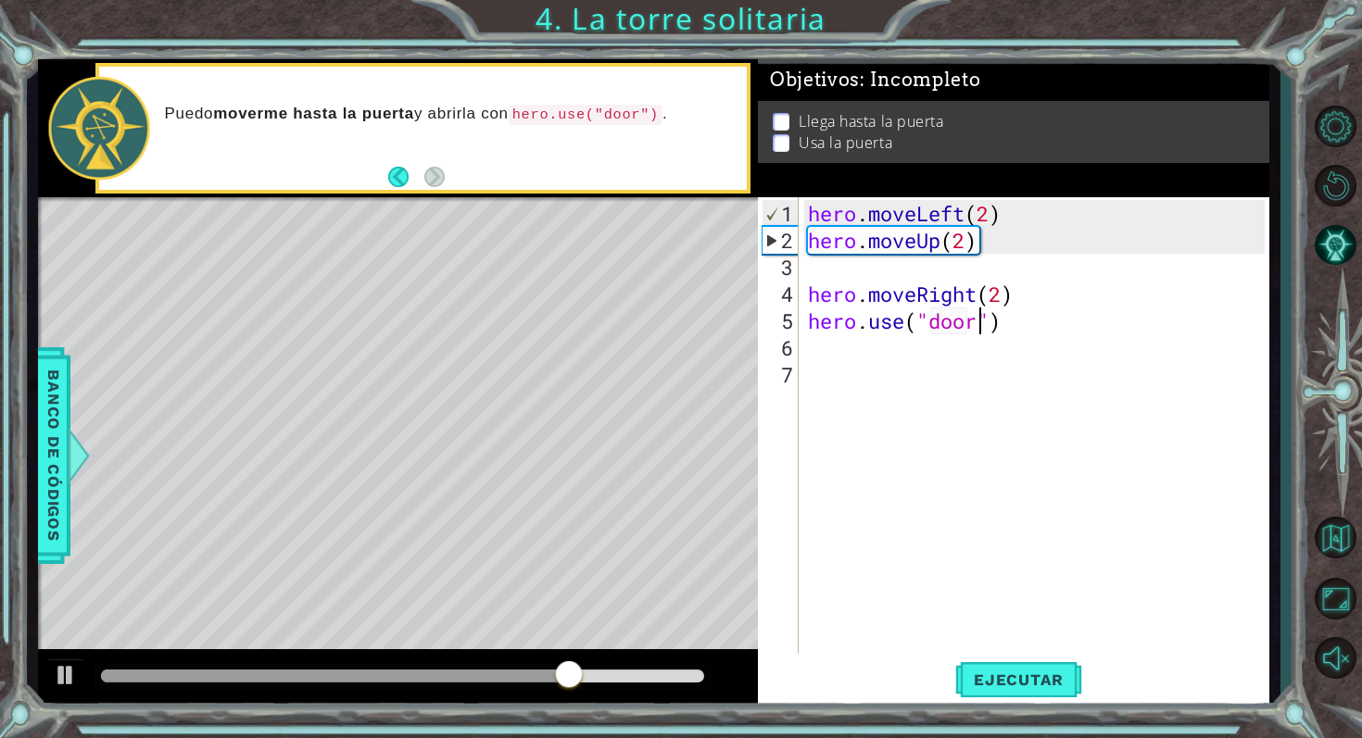
scroll to position [0, 7]
type textarea "hero.use("door")"
click at [799, 267] on div "hero.use("door") 1 2 3 4 5 6 7 hero . moveLeft ( 2 ) hero . moveUp ( 2 ) hero .…" at bounding box center [1011, 425] width 507 height 457
click at [805, 266] on div "hero . moveLeft ( 2 ) hero . moveUp ( 2 ) hero . moveRight ( 2 ) hero . use ( "…" at bounding box center [1039, 455] width 470 height 510
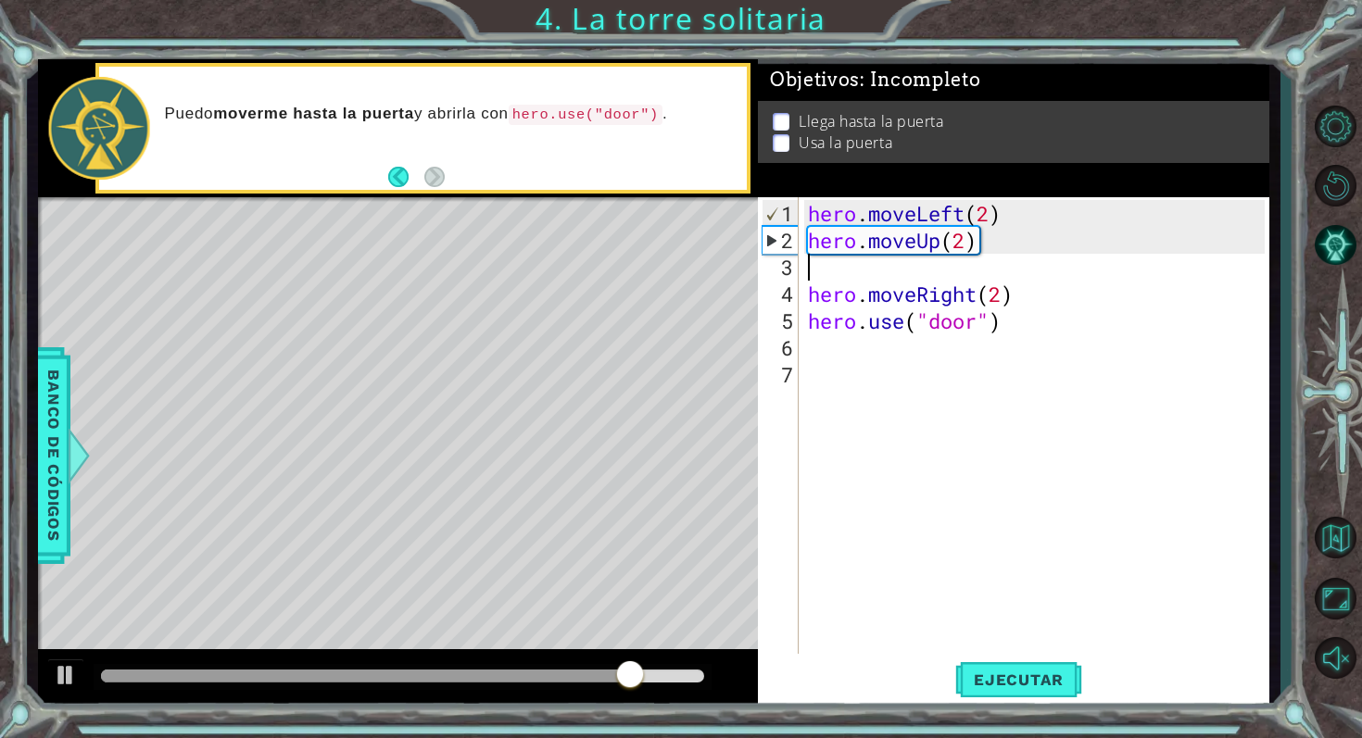
type textarea "hero.moveUp(2)"
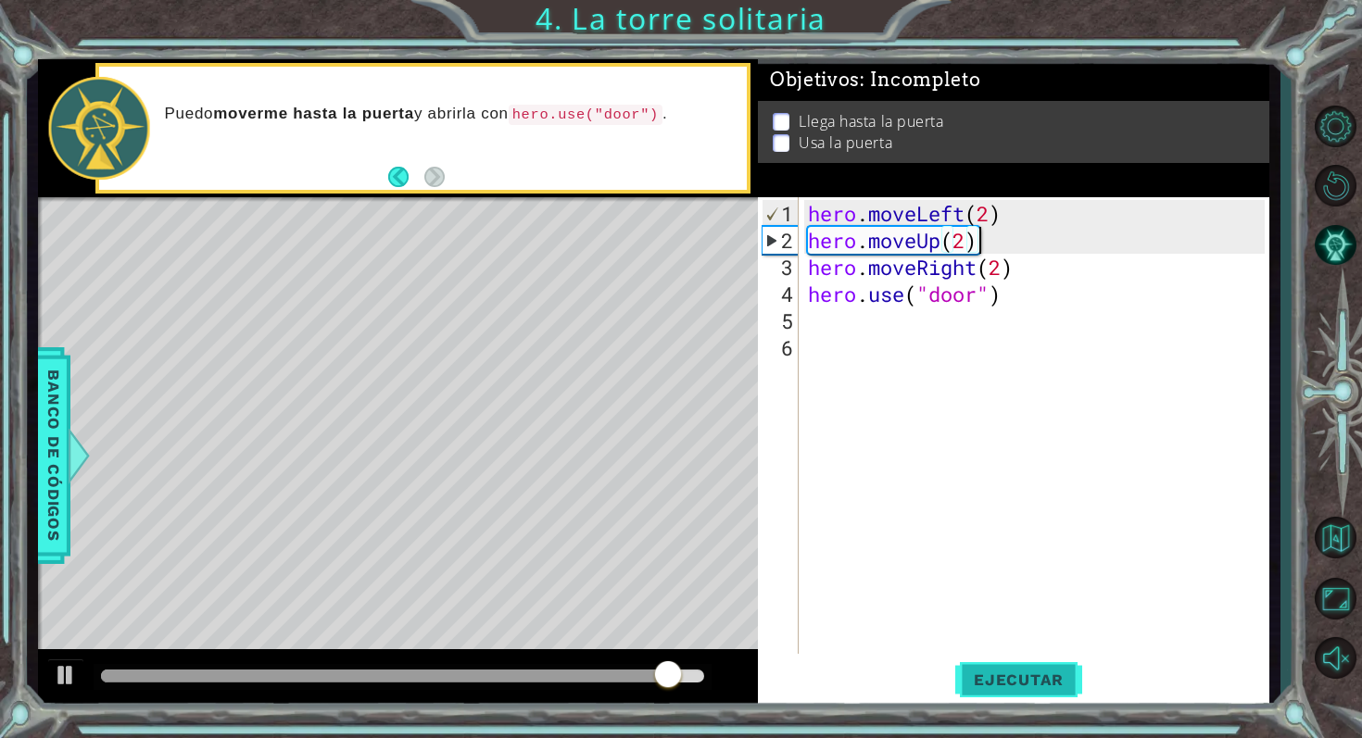
click at [996, 679] on span "Ejecutar" at bounding box center [1018, 680] width 127 height 19
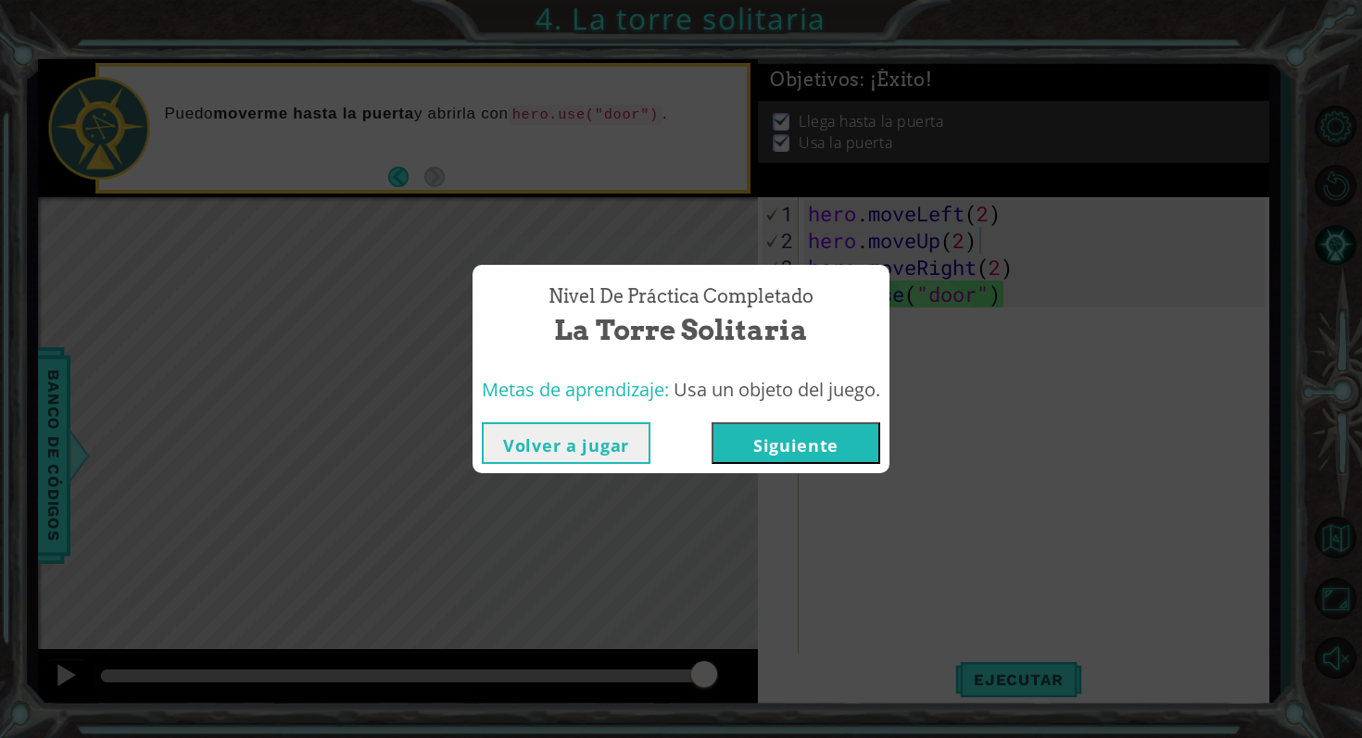
click at [844, 456] on button "Siguiente" at bounding box center [795, 443] width 169 height 42
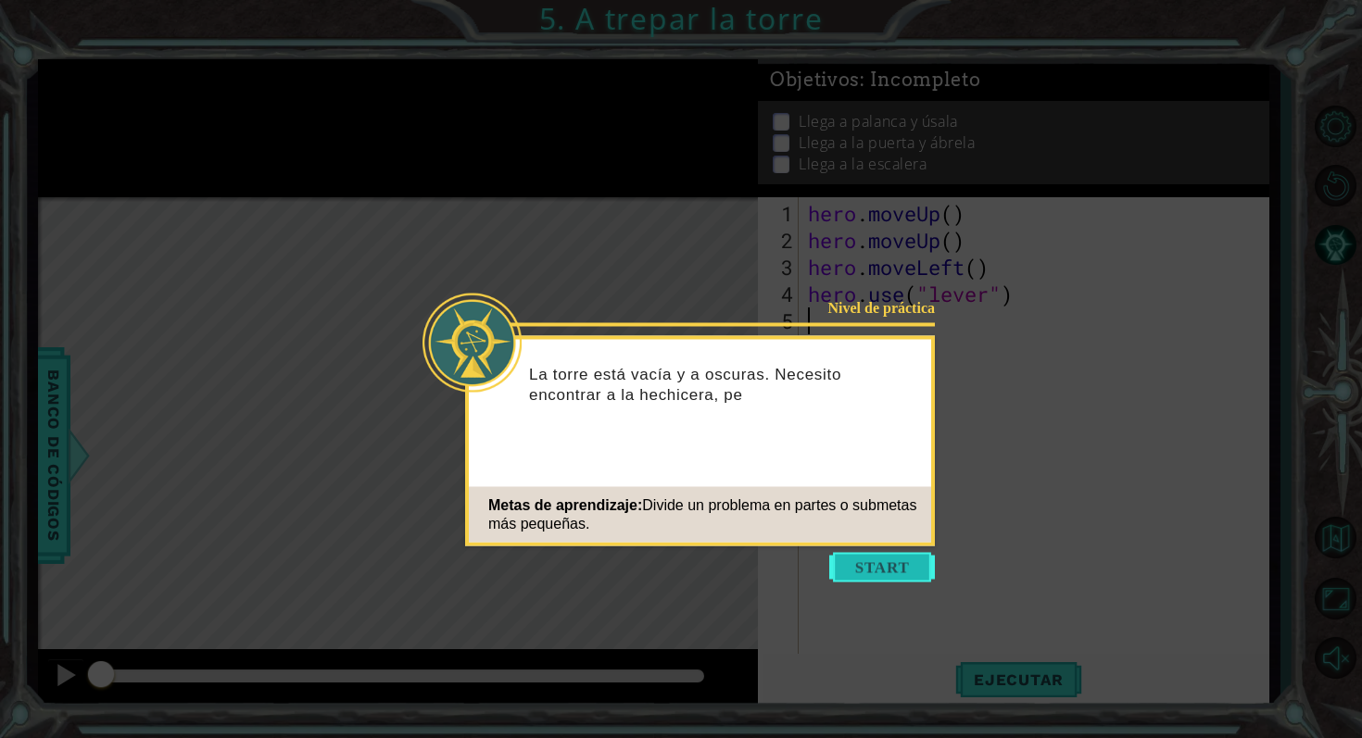
click at [896, 558] on button "Start" at bounding box center [882, 568] width 106 height 30
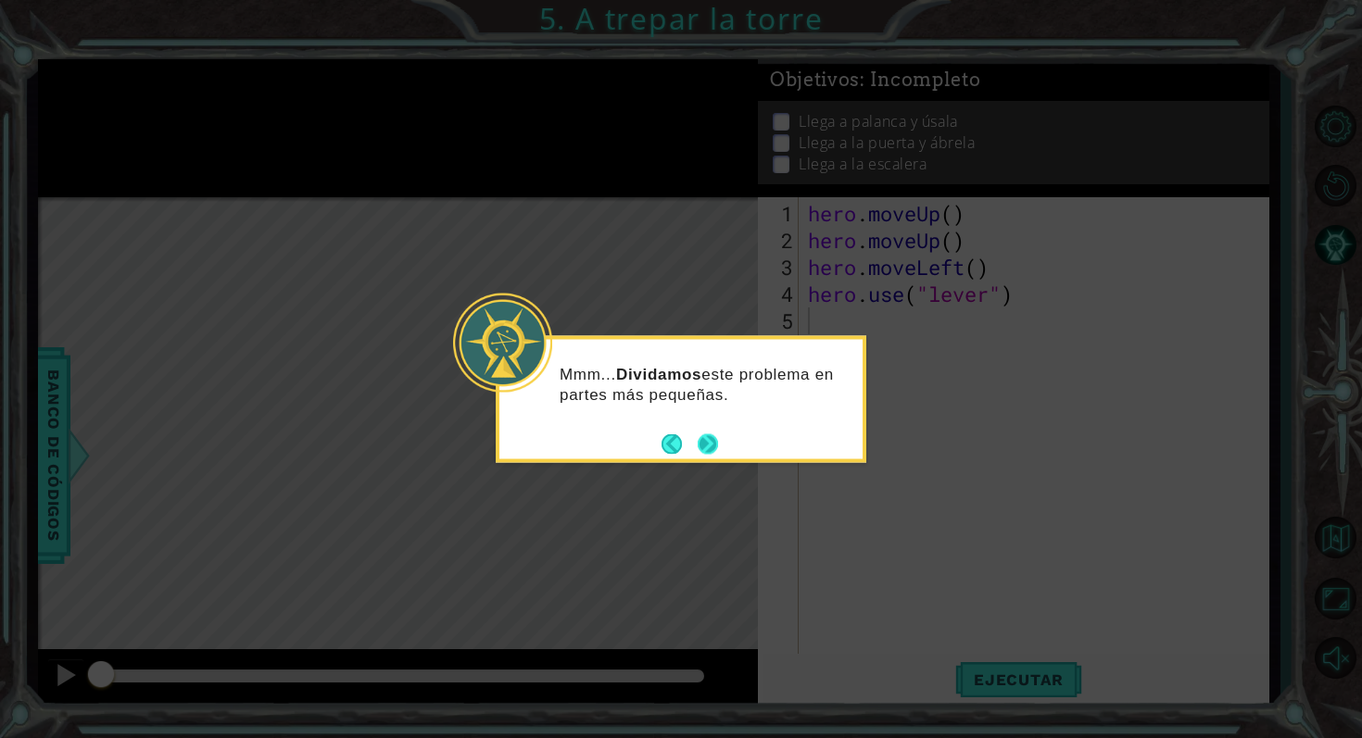
click at [710, 445] on button "Next" at bounding box center [708, 444] width 20 height 20
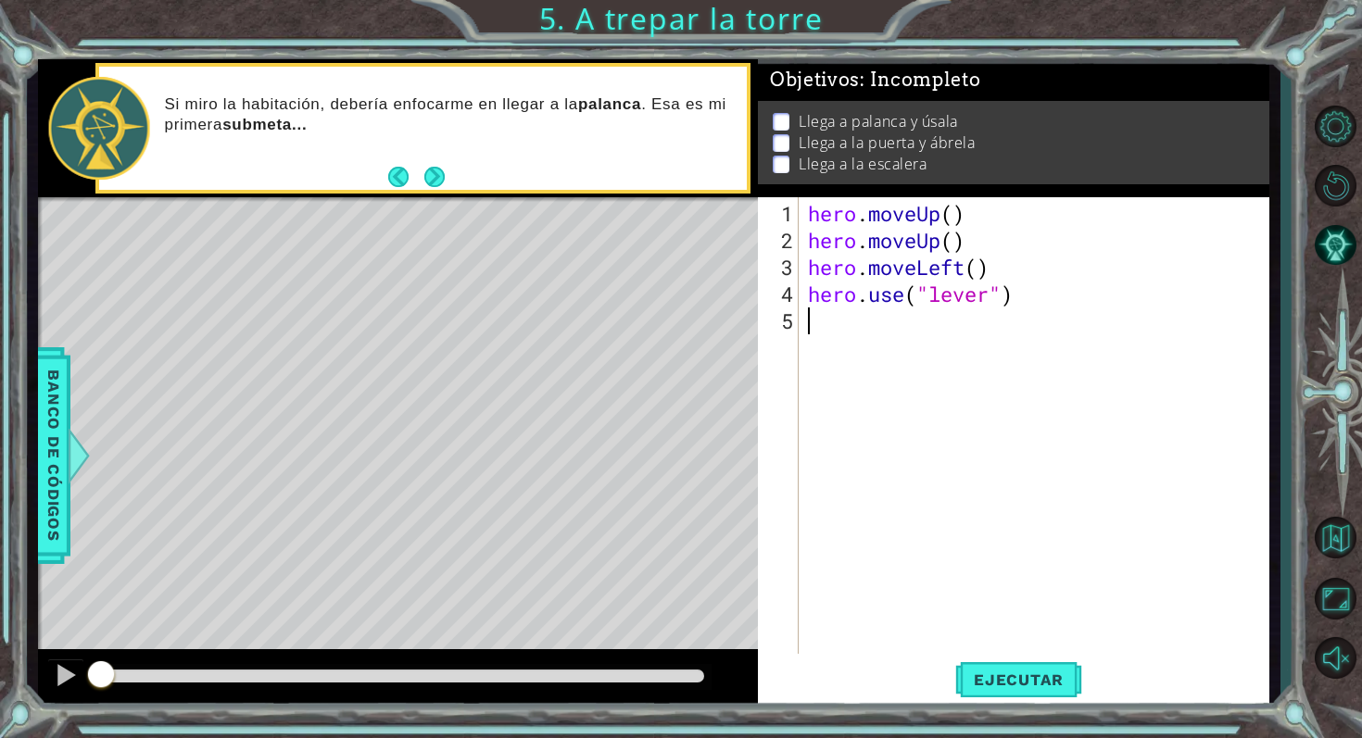
click at [459, 185] on div "Si miro la habitación, debería enfocarme en llegar a la palanca . Esa es mi pri…" at bounding box center [422, 128] width 647 height 122
click at [430, 169] on button "Next" at bounding box center [434, 176] width 25 height 25
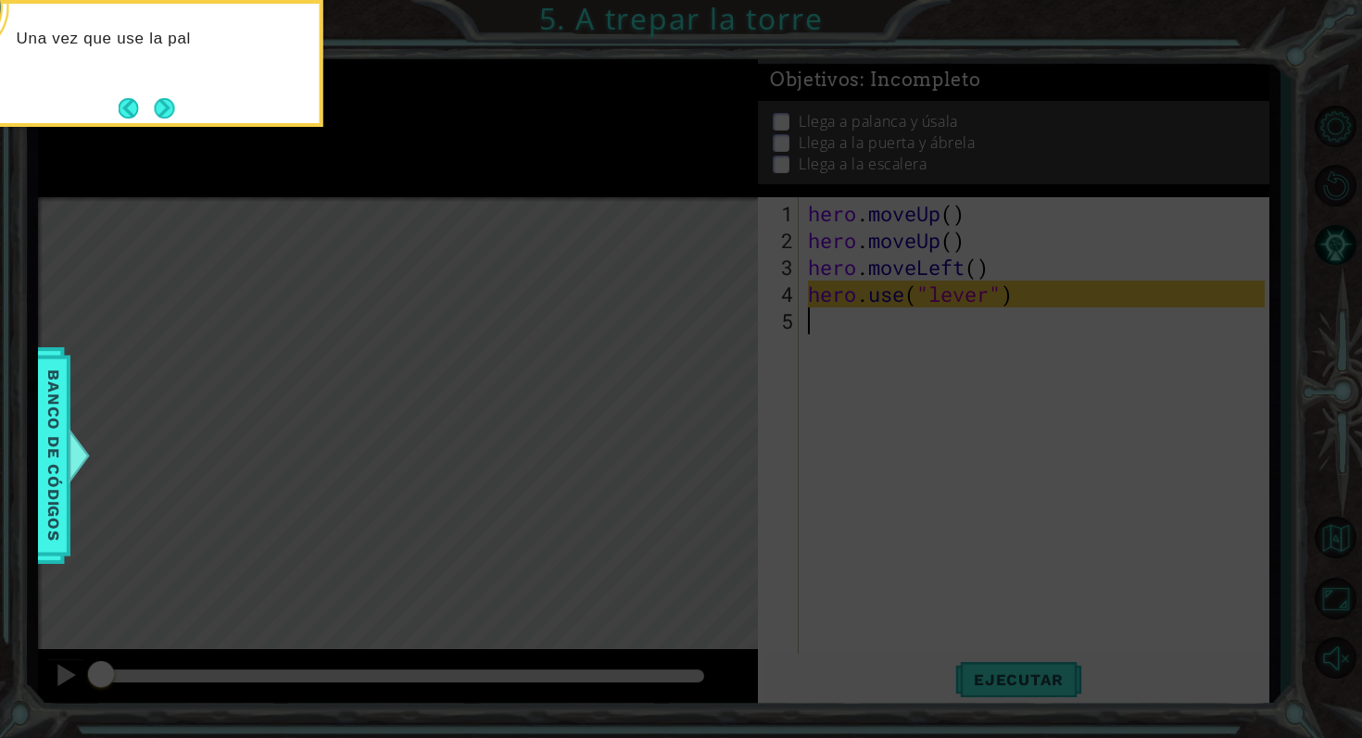
click at [174, 116] on button "Next" at bounding box center [164, 108] width 20 height 20
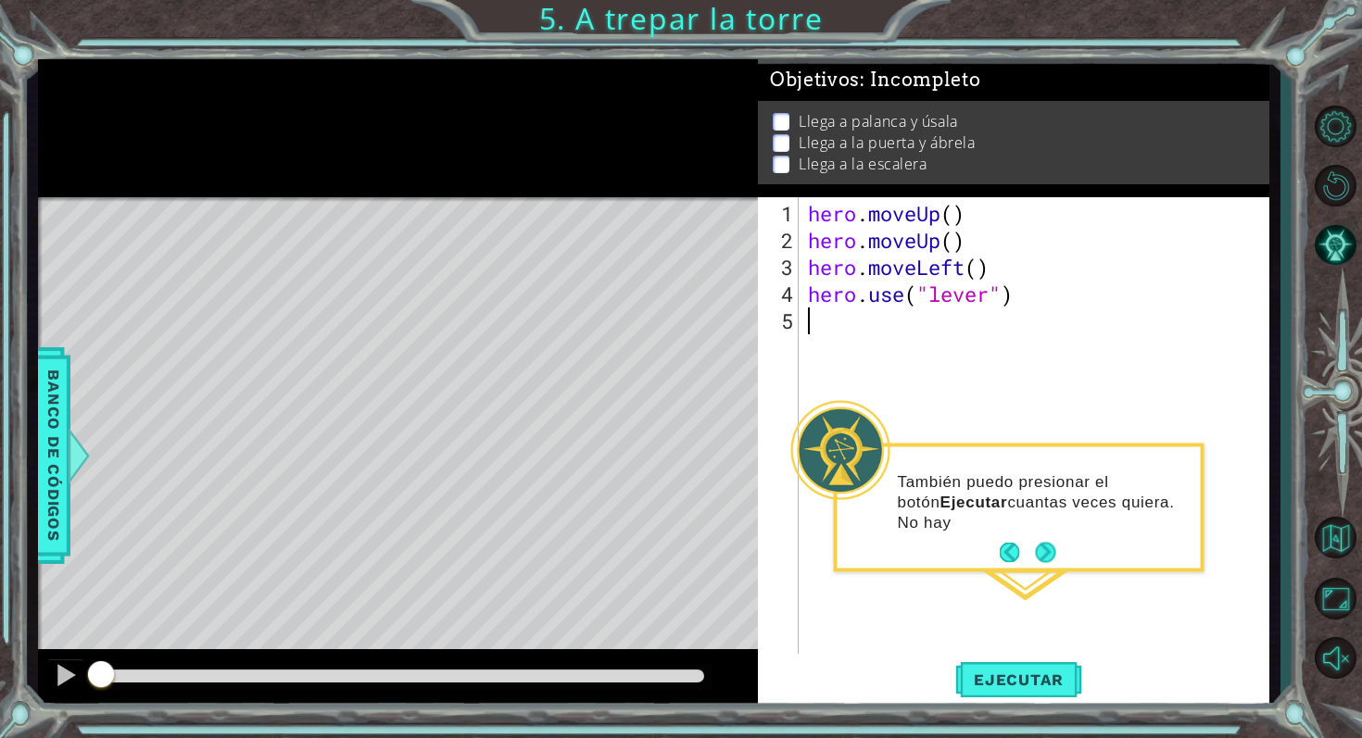
click at [1077, 567] on div "También puedo presionar el botón Ejecutar cuantas veces quiera. No hay" at bounding box center [1018, 511] width 363 height 114
click at [1040, 561] on button "Next" at bounding box center [1045, 552] width 21 height 21
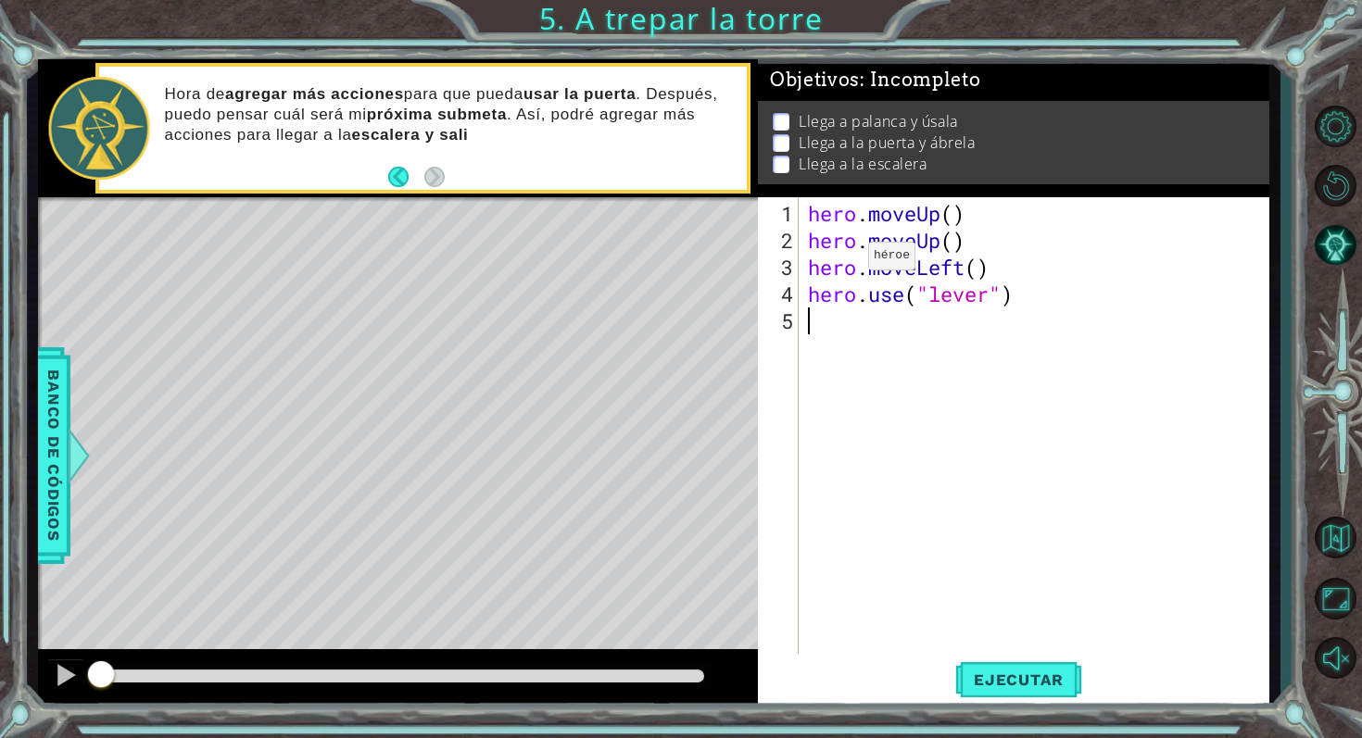
click at [379, 158] on div "Hora de agregar más acciones para que pueda usar la puerta . Después, puedo pen…" at bounding box center [450, 128] width 596 height 107
click at [903, 392] on div "hero . moveUp ( ) hero . moveUp ( ) hero . moveLeft ( ) hero . use ( "lever" )" at bounding box center [1039, 455] width 470 height 510
click at [954, 218] on div "hero . moveUp ( ) hero . moveUp ( ) hero . moveLeft ( ) hero . use ( "lever" )" at bounding box center [1039, 455] width 470 height 510
click at [957, 244] on div "hero . moveUp ( 1 ) hero . moveUp ( ) hero . moveLeft ( ) hero . use ( "lever" )" at bounding box center [1039, 455] width 470 height 510
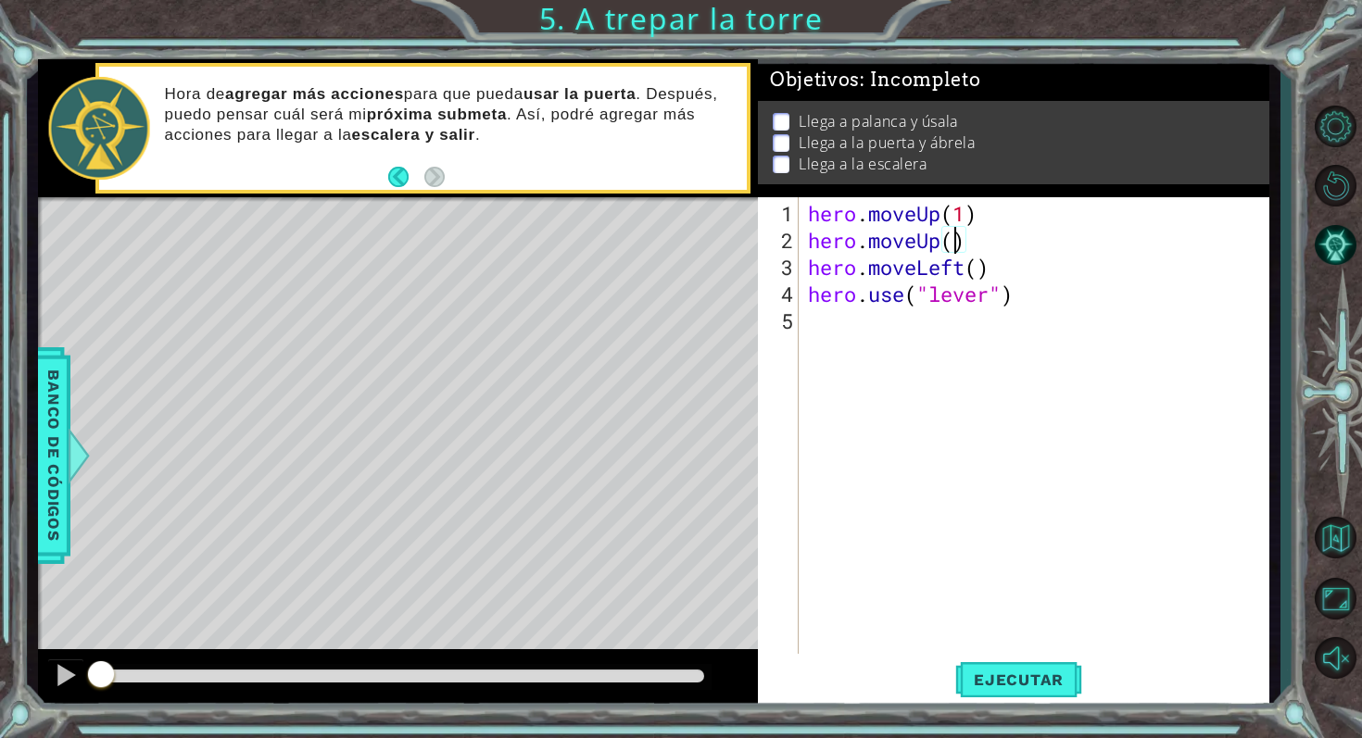
click at [966, 245] on div "hero . moveUp ( 1 ) hero . moveUp ( ) hero . moveLeft ( ) hero . use ( "lever" )" at bounding box center [1039, 455] width 470 height 510
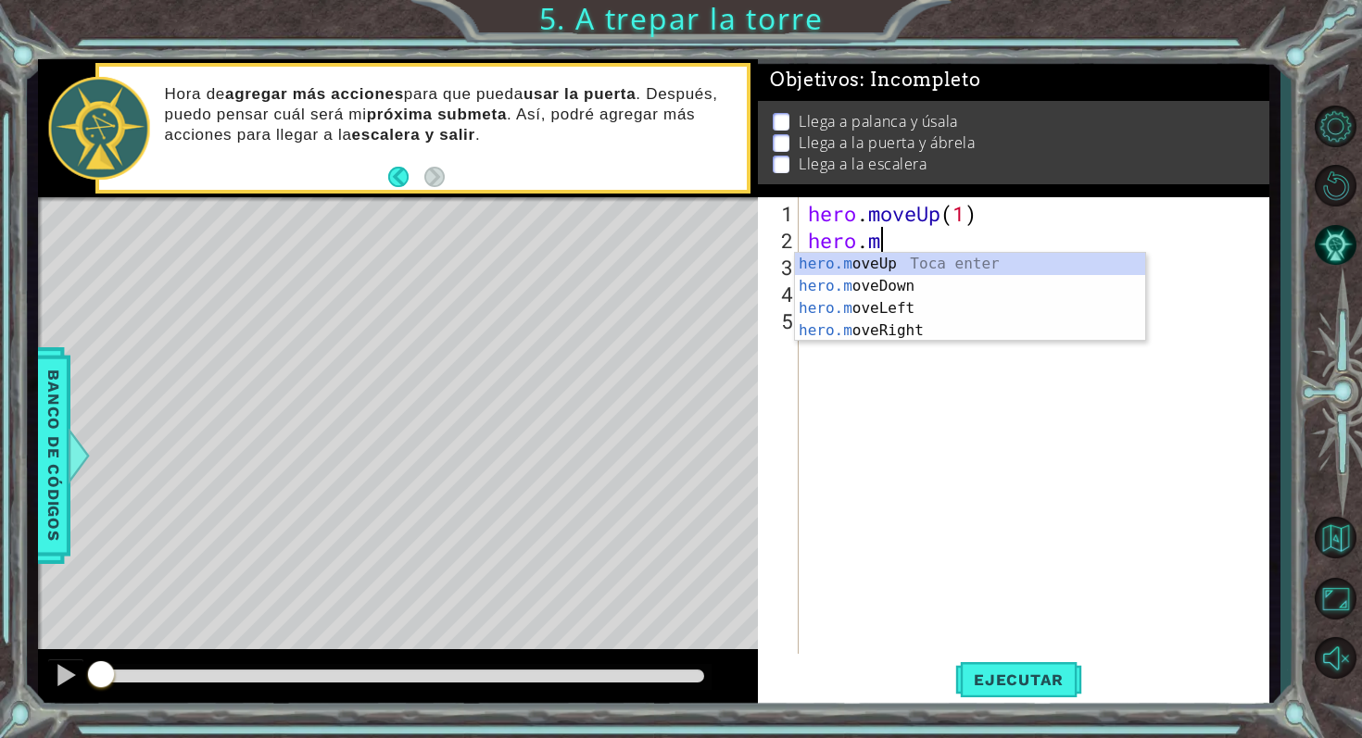
scroll to position [0, 1]
type textarea "h"
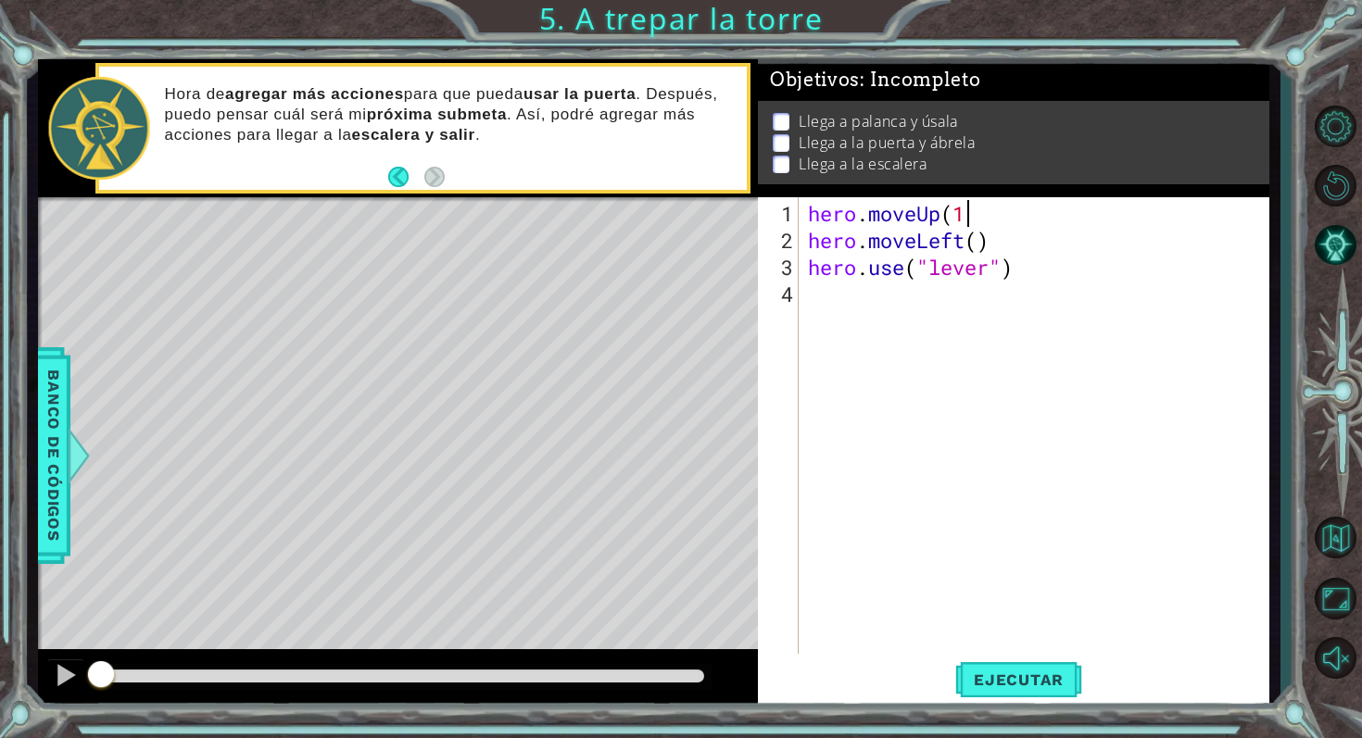
scroll to position [0, 6]
click at [979, 246] on div "hero . moveUp ( 1 ) hero . moveLeft ( ) hero . use ( "lever" )" at bounding box center [1039, 455] width 470 height 510
click at [966, 693] on button "Ejecutar" at bounding box center [1018, 679] width 127 height 51
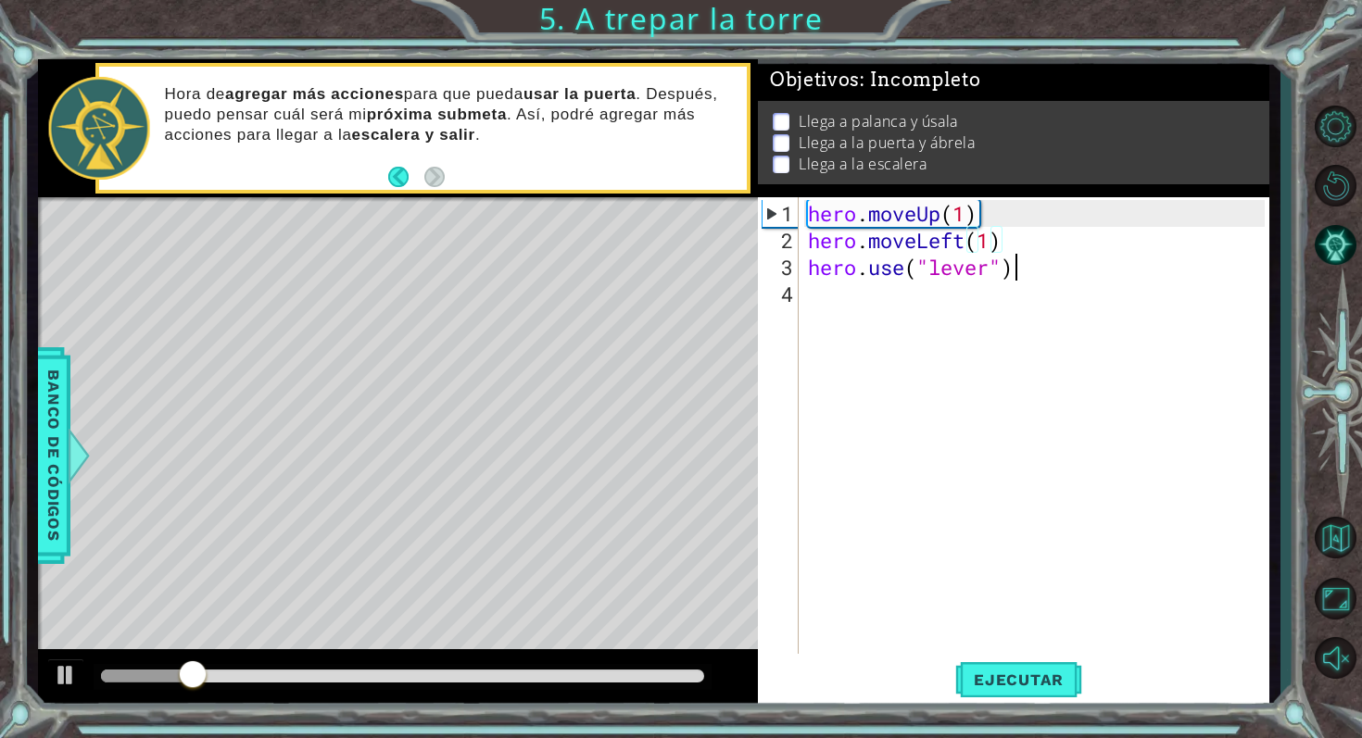
click at [1021, 270] on div "hero . moveUp ( 1 ) hero . moveLeft ( 1 ) hero . use ( "lever" )" at bounding box center [1039, 455] width 470 height 510
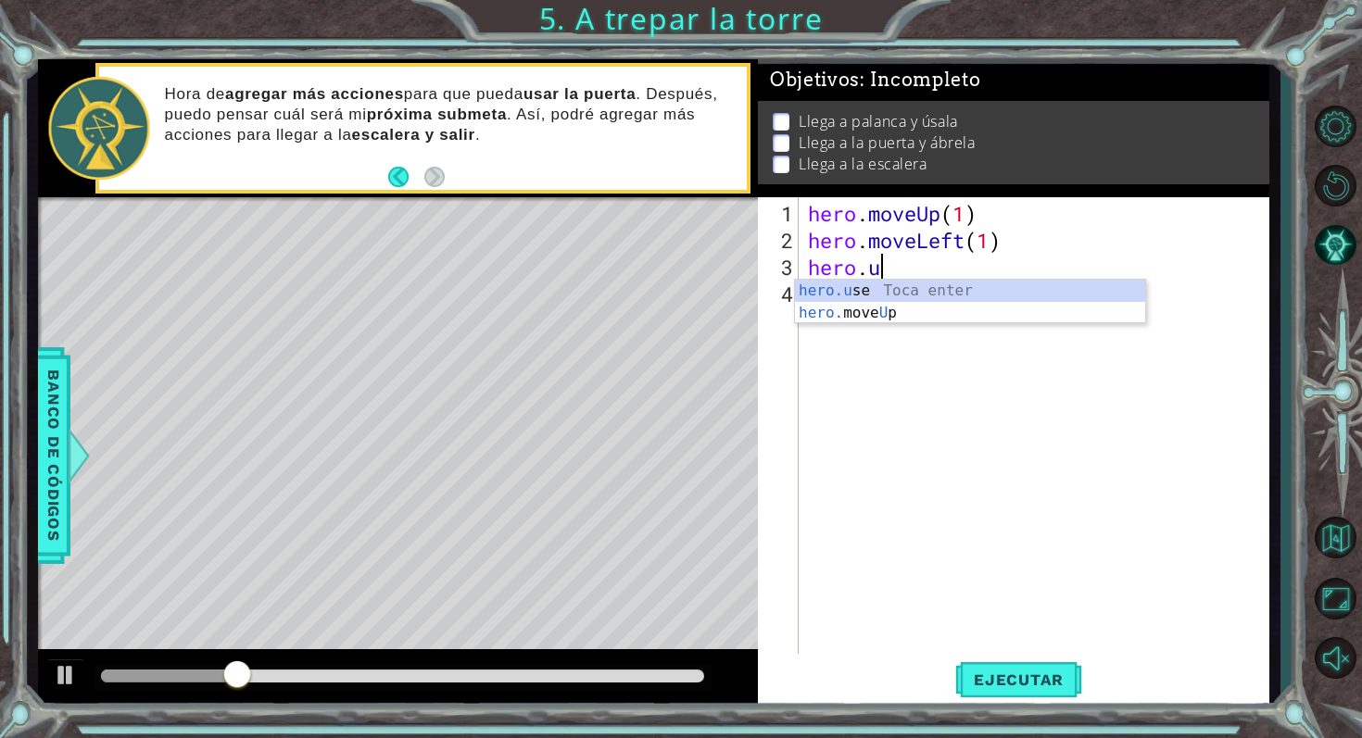
type textarea "hero."
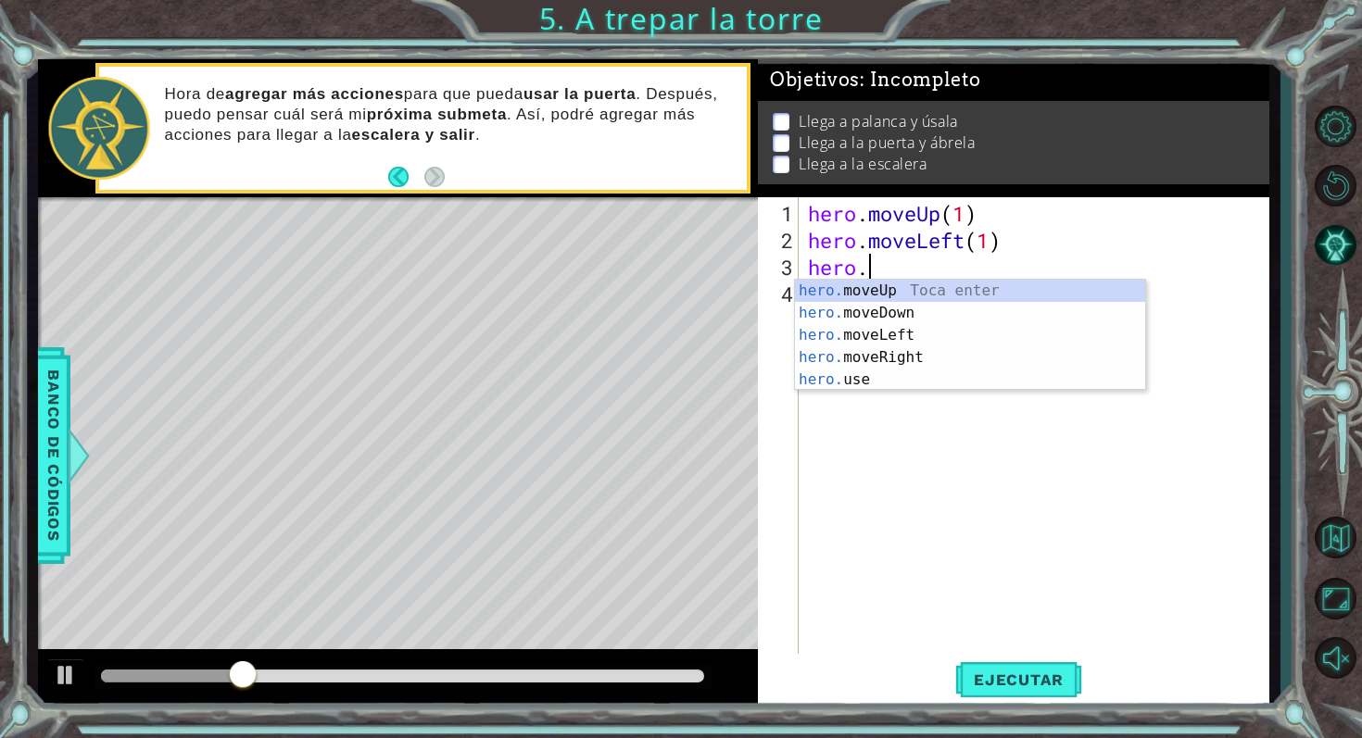
scroll to position [0, 2]
click at [995, 298] on div "hero. moveUp Toca enter hero. moveDown Toca enter hero. moveLeft Toca enter her…" at bounding box center [970, 358] width 350 height 156
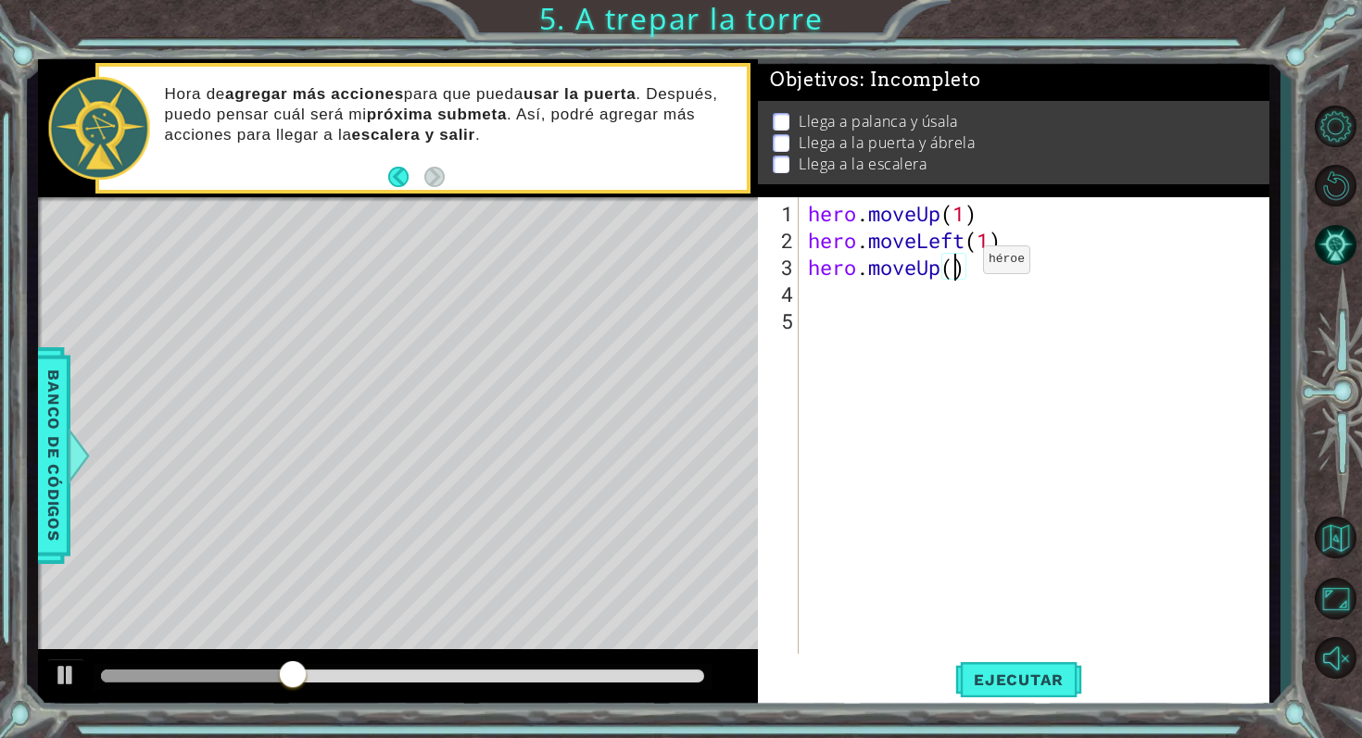
click at [954, 267] on div "hero . moveUp ( 1 ) hero . moveLeft ( 1 ) hero . moveUp ( )" at bounding box center [1039, 455] width 470 height 510
type textarea "hero.moveUp(1)"
click at [974, 685] on span "Ejecutar" at bounding box center [1018, 680] width 127 height 19
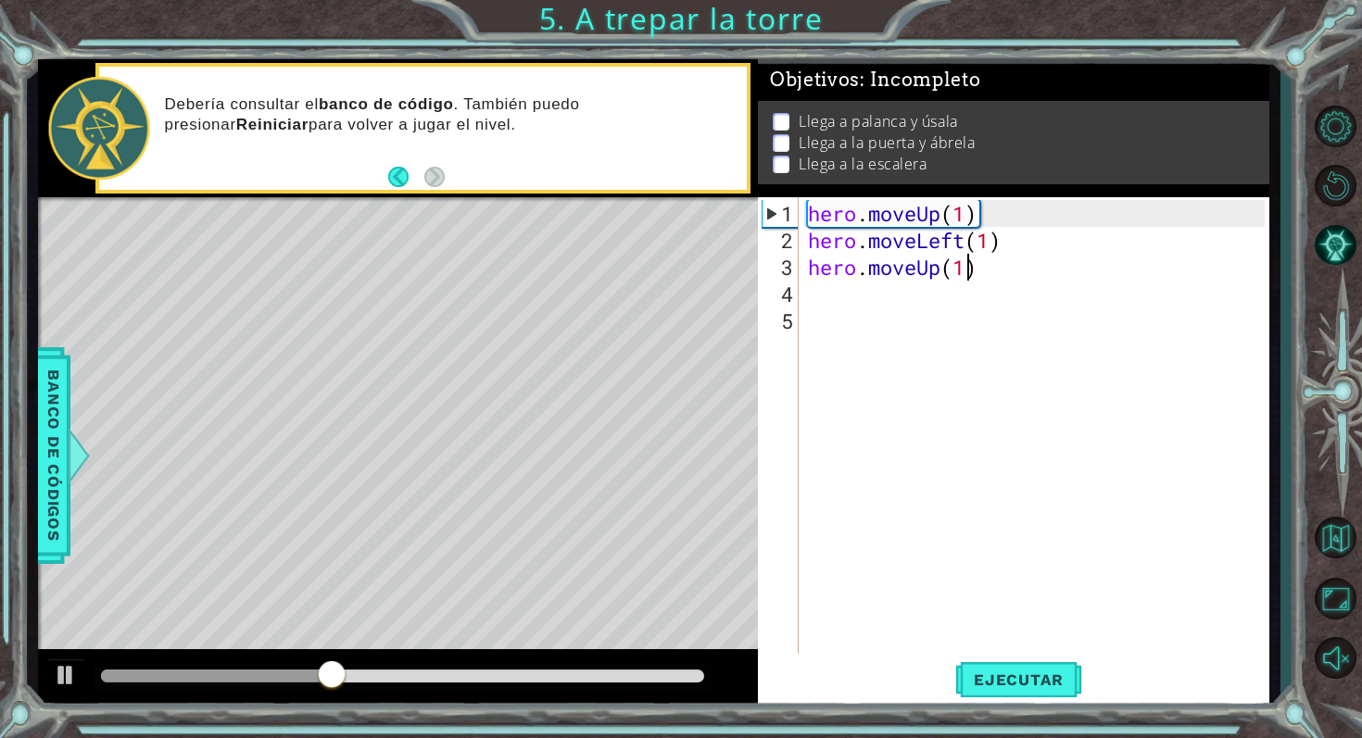
click at [822, 303] on div "hero . moveUp ( 1 ) hero . moveLeft ( 1 ) hero . moveUp ( 1 )" at bounding box center [1039, 455] width 470 height 510
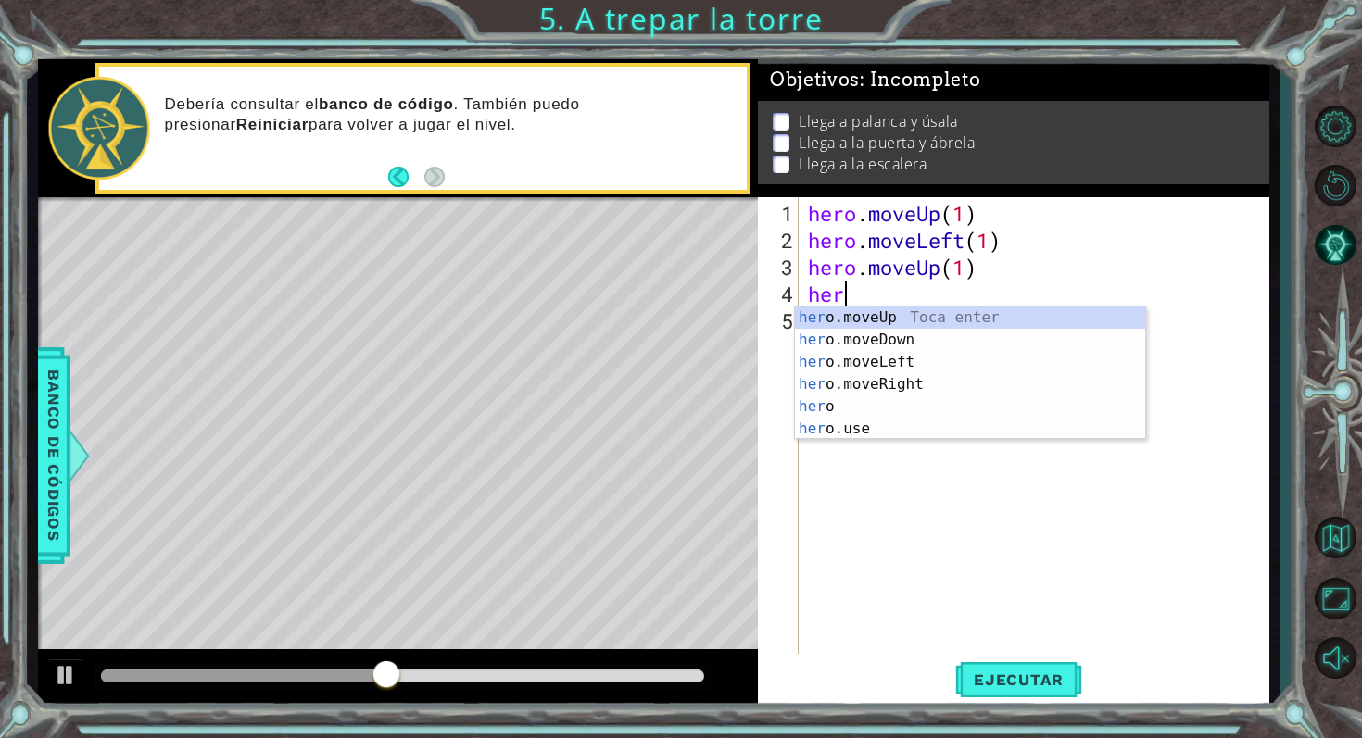
scroll to position [0, 0]
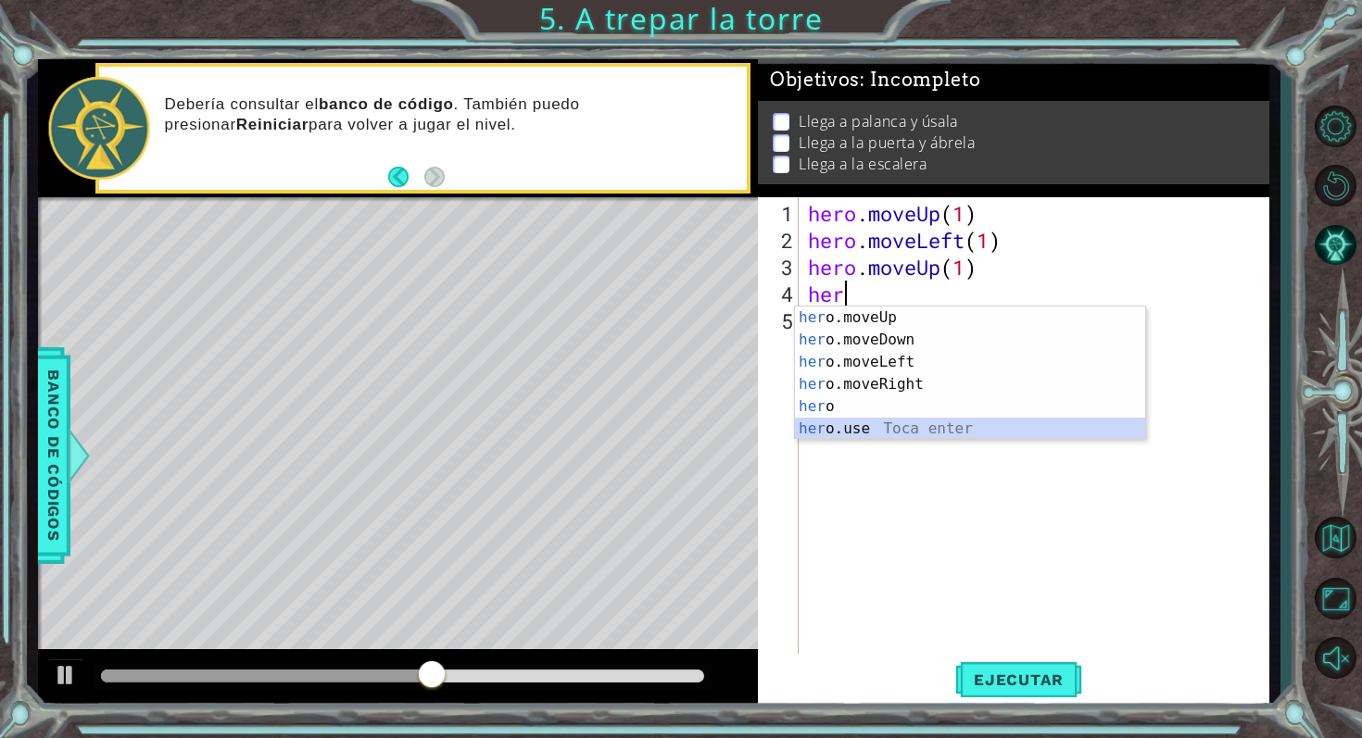
click at [900, 434] on div "her o.moveUp Toca enter her o.moveDown Toca enter her o.moveLeft [PERSON_NAME] …" at bounding box center [970, 396] width 350 height 178
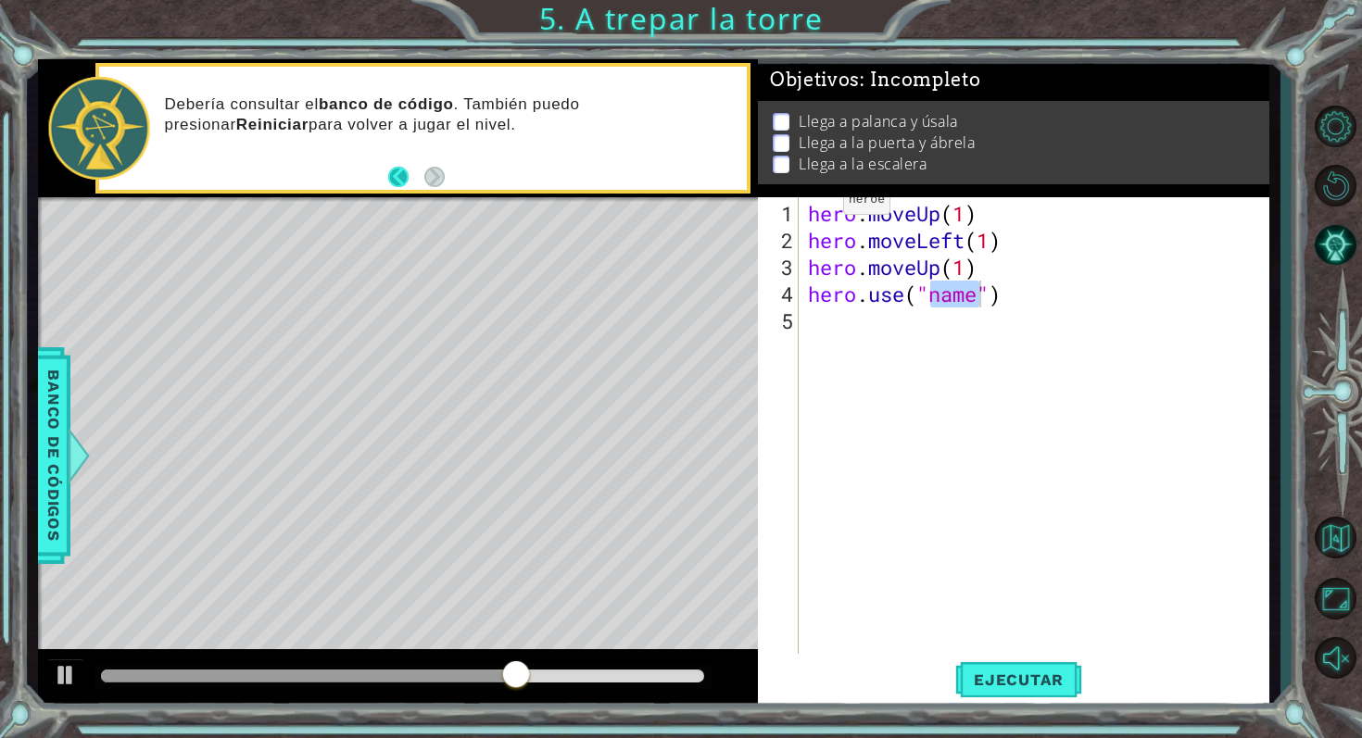
click at [398, 168] on button "Back" at bounding box center [406, 177] width 36 height 20
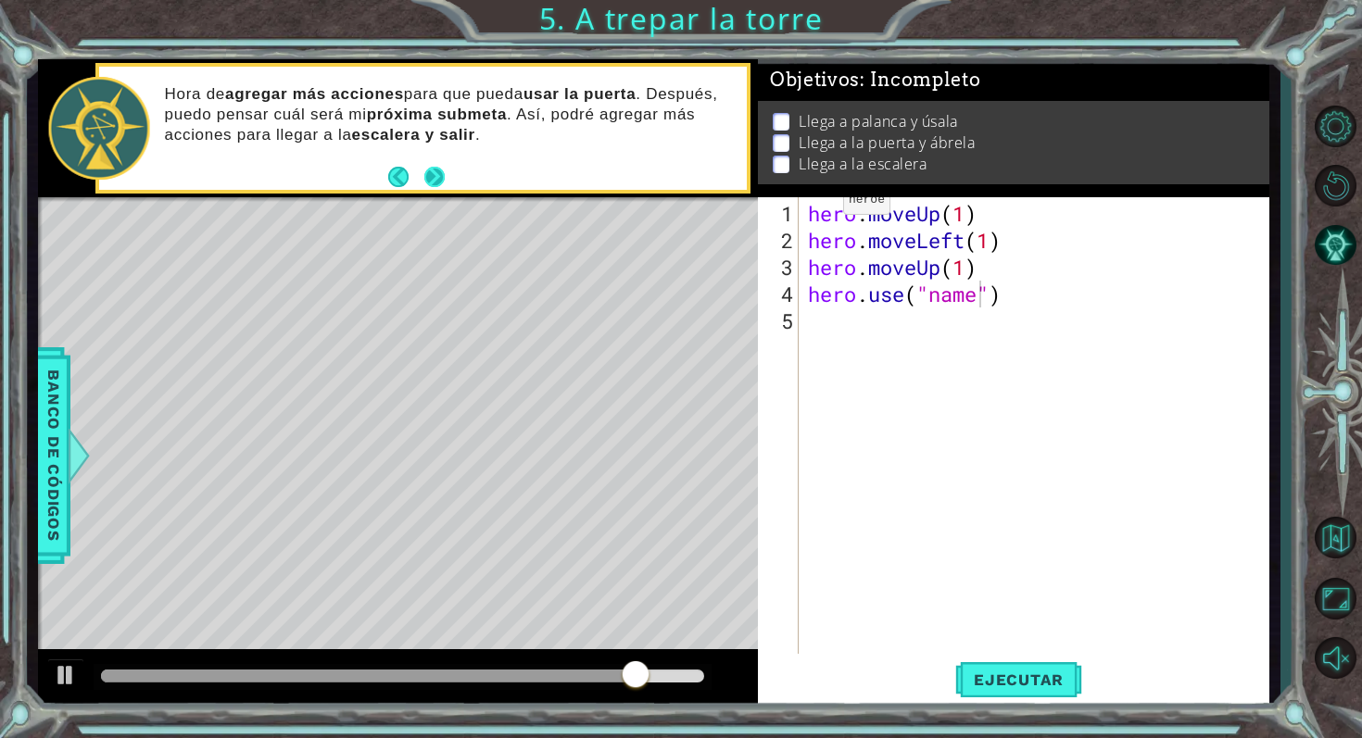
click at [431, 168] on button "Next" at bounding box center [434, 176] width 23 height 23
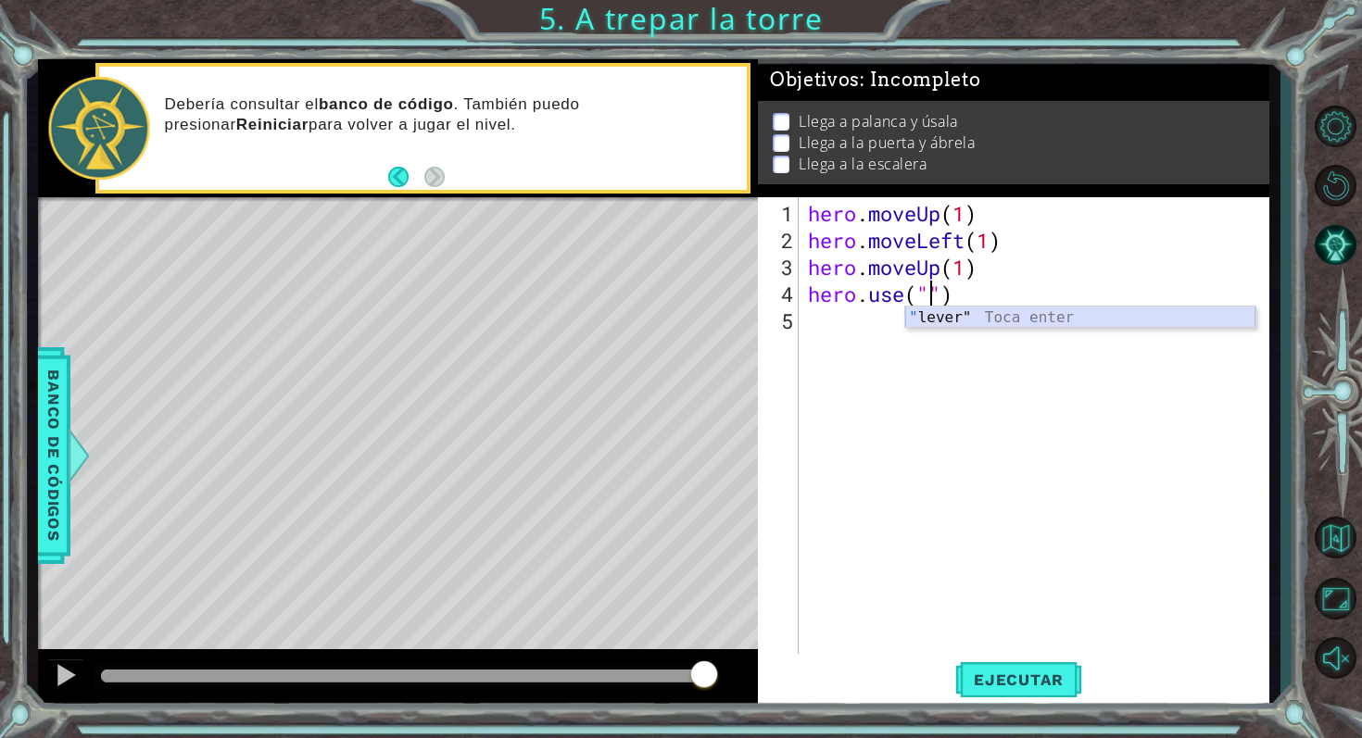
click at [947, 319] on div "" lever" Toca enter" at bounding box center [1080, 340] width 350 height 67
type textarea "hero.use("lever")"
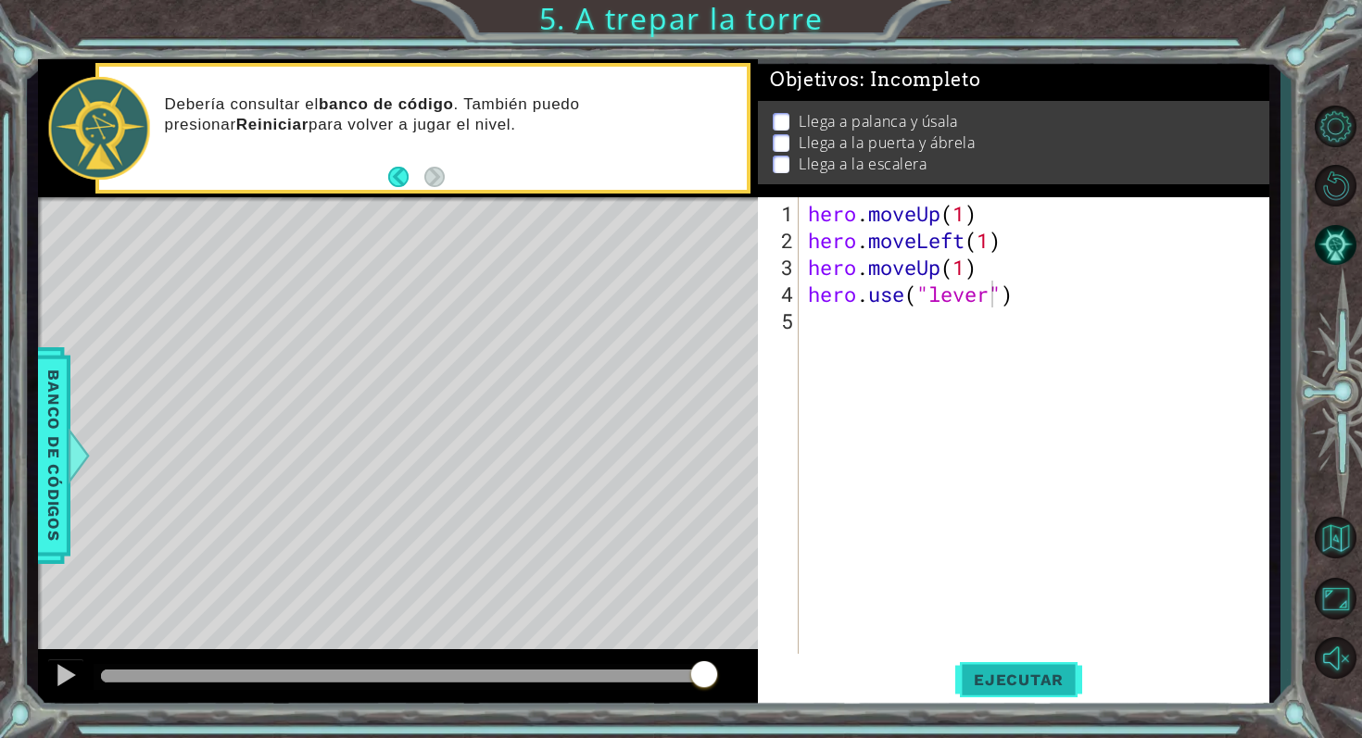
click at [1021, 677] on span "Ejecutar" at bounding box center [1018, 680] width 127 height 19
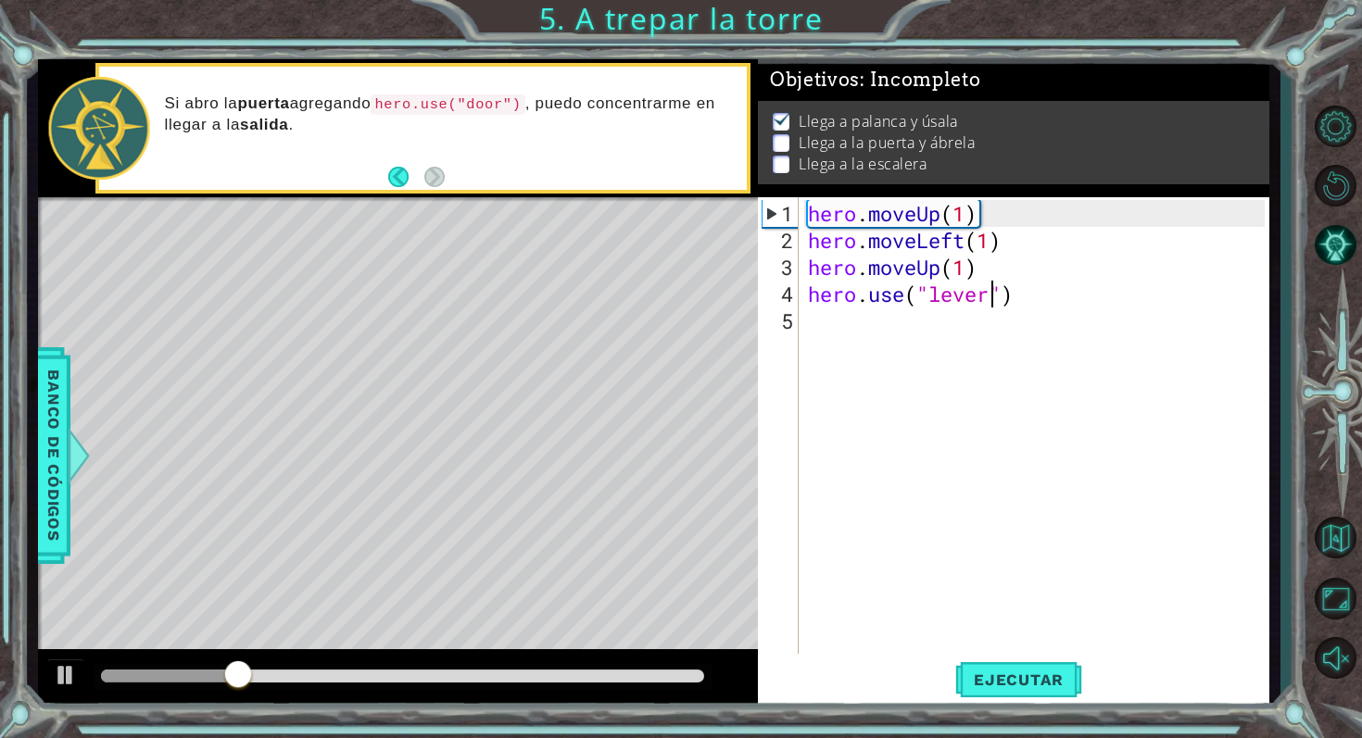
click at [1045, 301] on div "hero . moveUp ( 1 ) hero . moveLeft ( 1 ) hero . moveUp ( 1 ) hero . use ( "lev…" at bounding box center [1039, 455] width 470 height 510
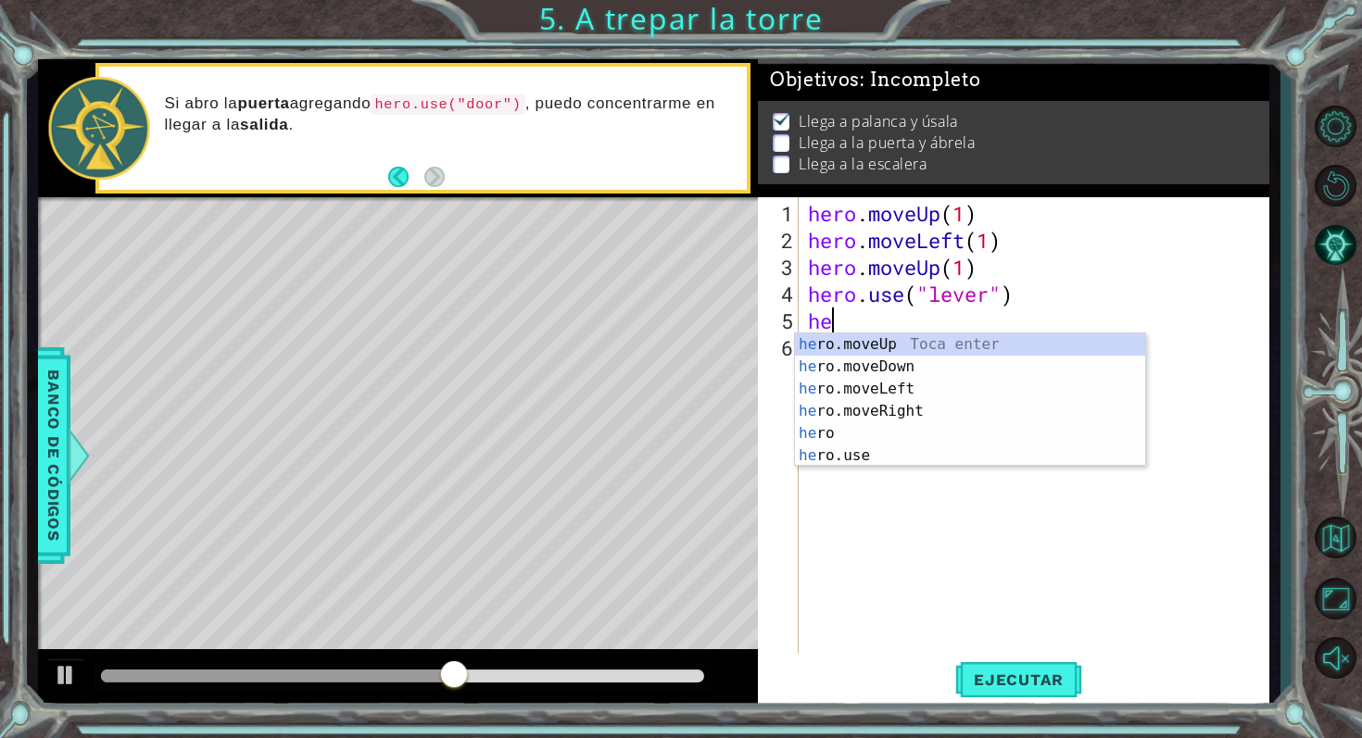
type textarea "her"
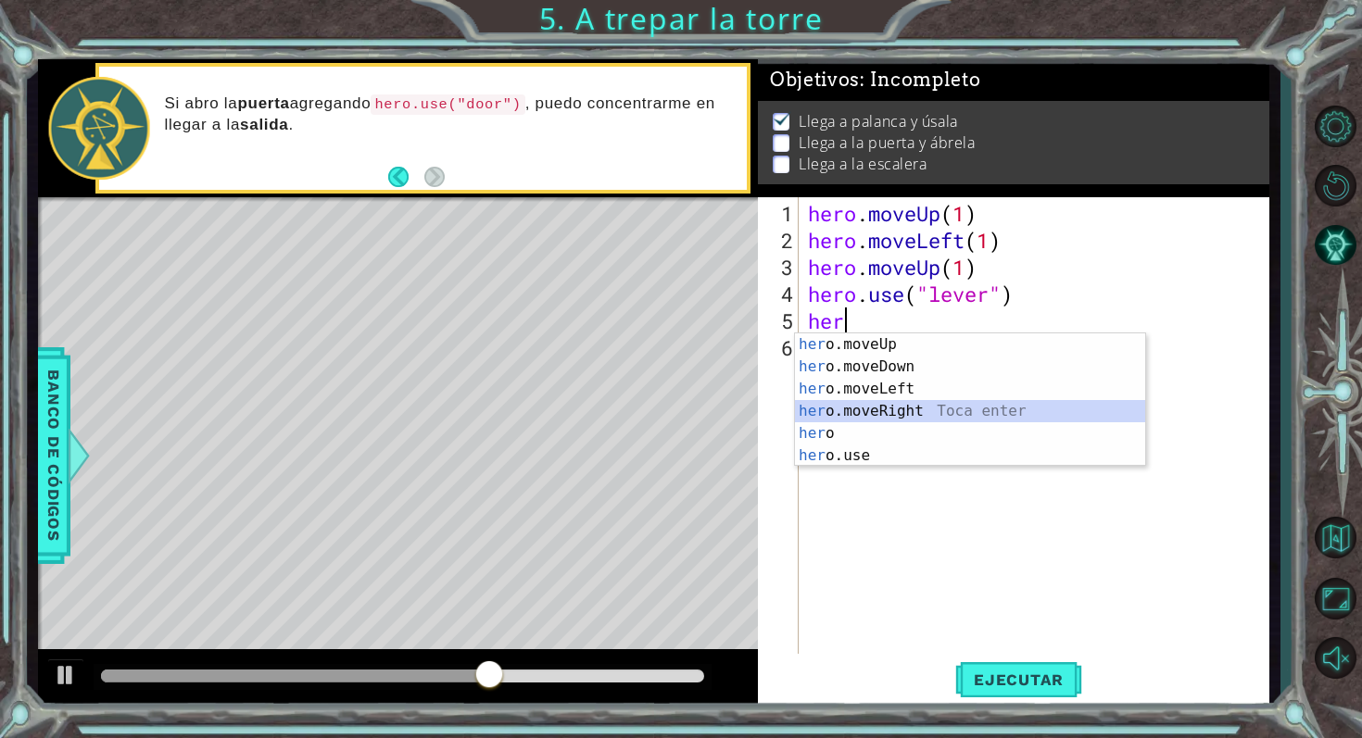
click at [981, 401] on div "her o.moveUp Toca enter her o.moveDown Toca enter her o.moveLeft [PERSON_NAME] …" at bounding box center [970, 422] width 350 height 178
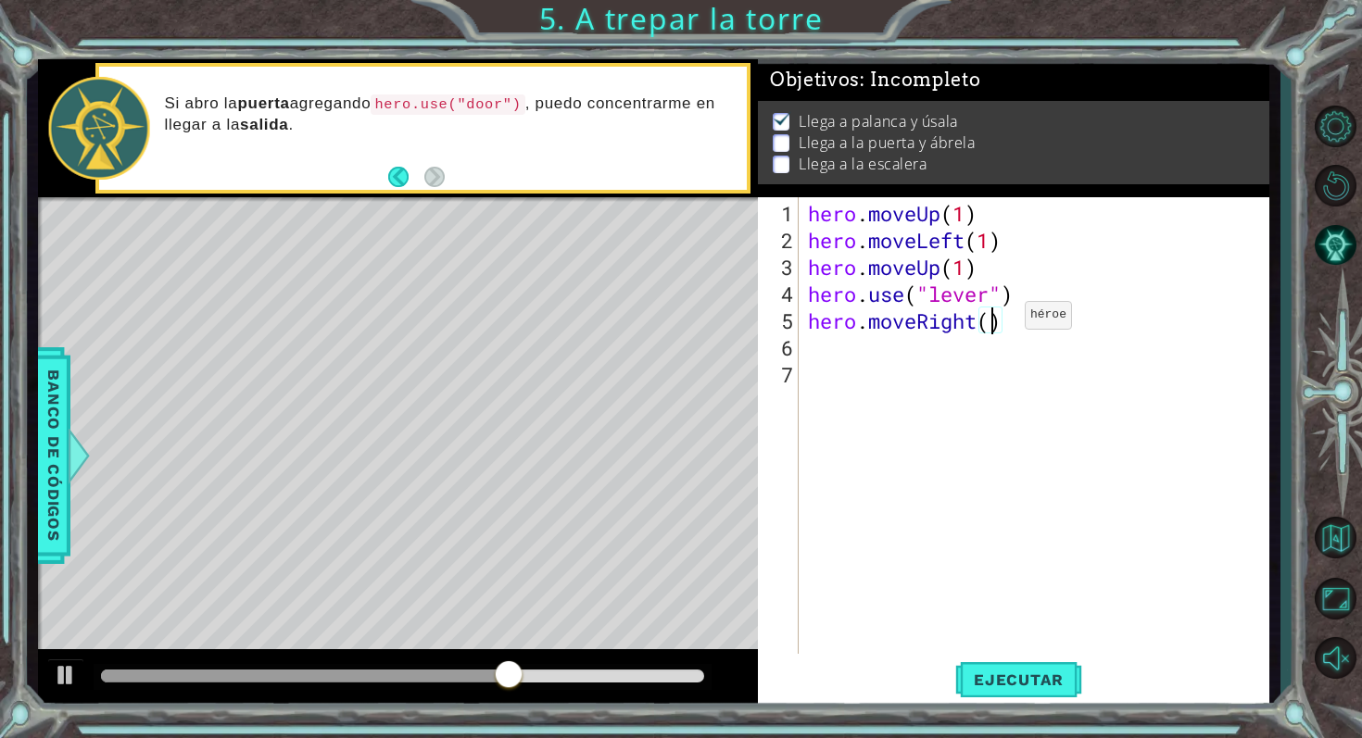
click at [996, 322] on div "hero . moveUp ( 1 ) hero . moveLeft ( 1 ) hero . moveUp ( 1 ) hero . use ( "lev…" at bounding box center [1039, 455] width 470 height 510
type textarea "hero.moveRight(1)"
click at [995, 687] on span "Ejecutar" at bounding box center [1018, 680] width 127 height 19
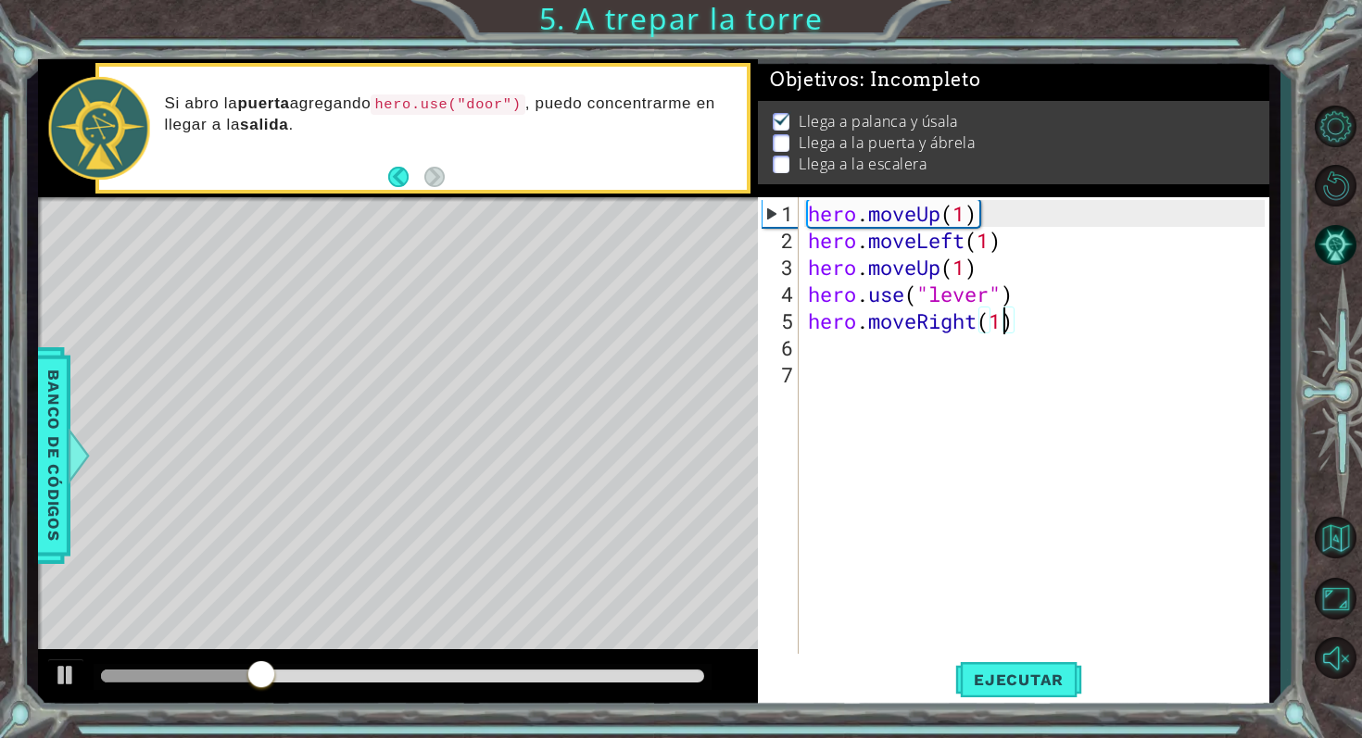
click at [854, 354] on div "hero . moveUp ( 1 ) hero . moveLeft ( 1 ) hero . moveUp ( 1 ) hero . use ( "lev…" at bounding box center [1039, 455] width 470 height 510
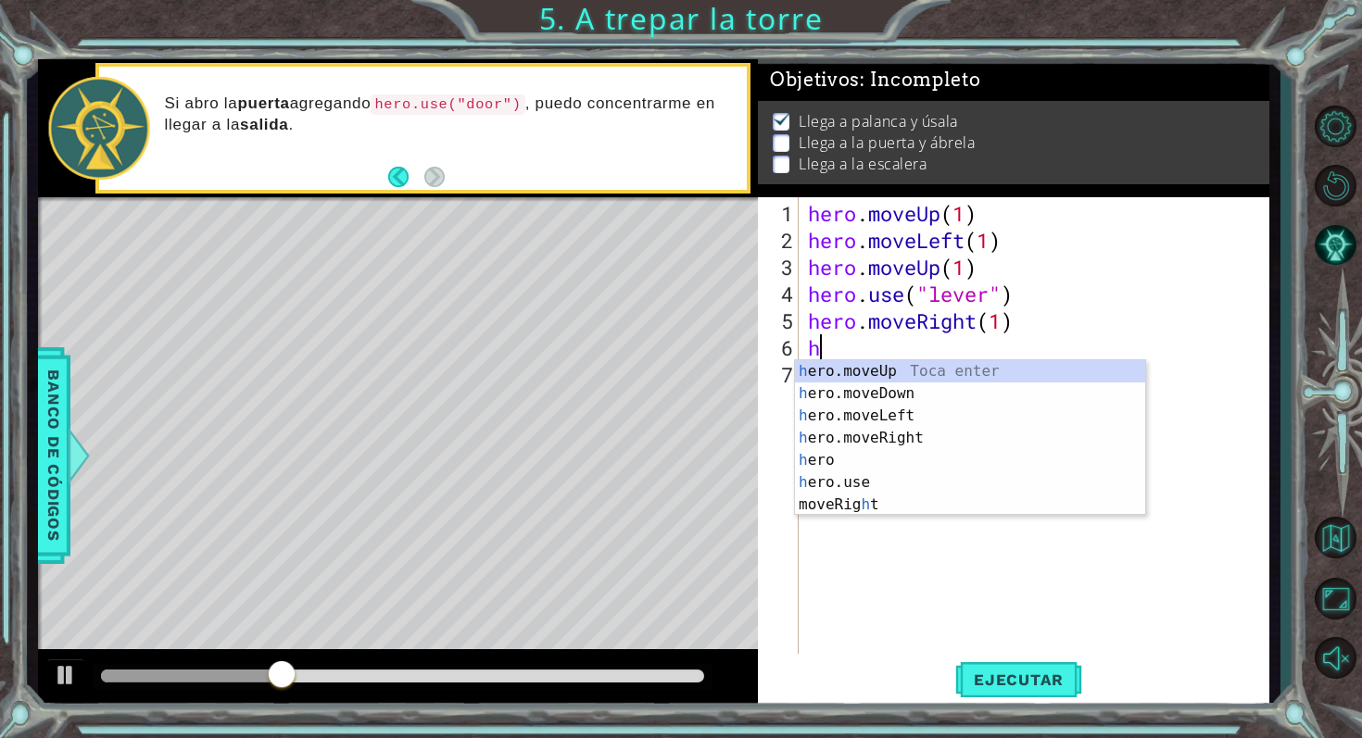
type textarea "her"
click at [877, 372] on div "her o.moveUp Toca enter her o.moveDown Toca enter her o.moveLeft [PERSON_NAME] …" at bounding box center [970, 449] width 350 height 178
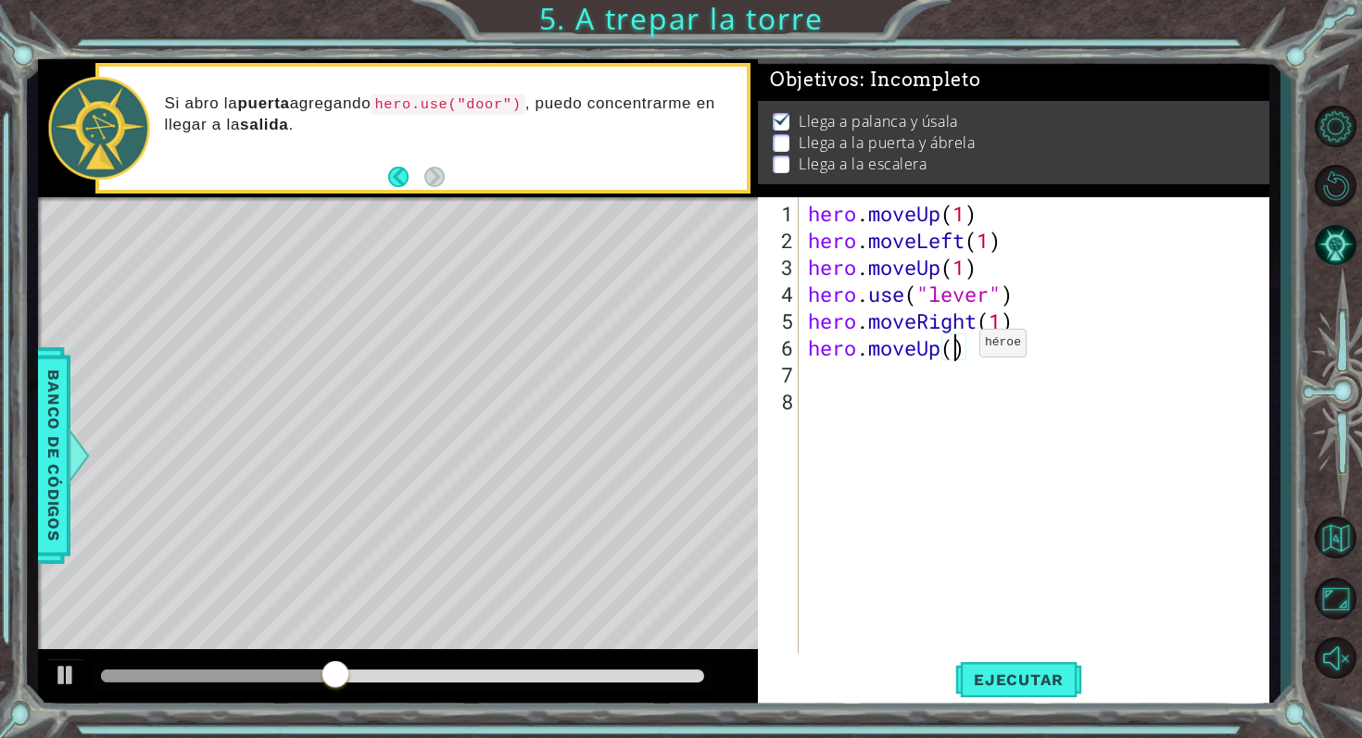
click at [951, 349] on div "hero . moveUp ( 1 ) hero . moveLeft ( 1 ) hero . moveUp ( 1 ) hero . use ( "lev…" at bounding box center [1039, 455] width 470 height 510
click at [988, 671] on span "Ejecutar" at bounding box center [1018, 680] width 127 height 19
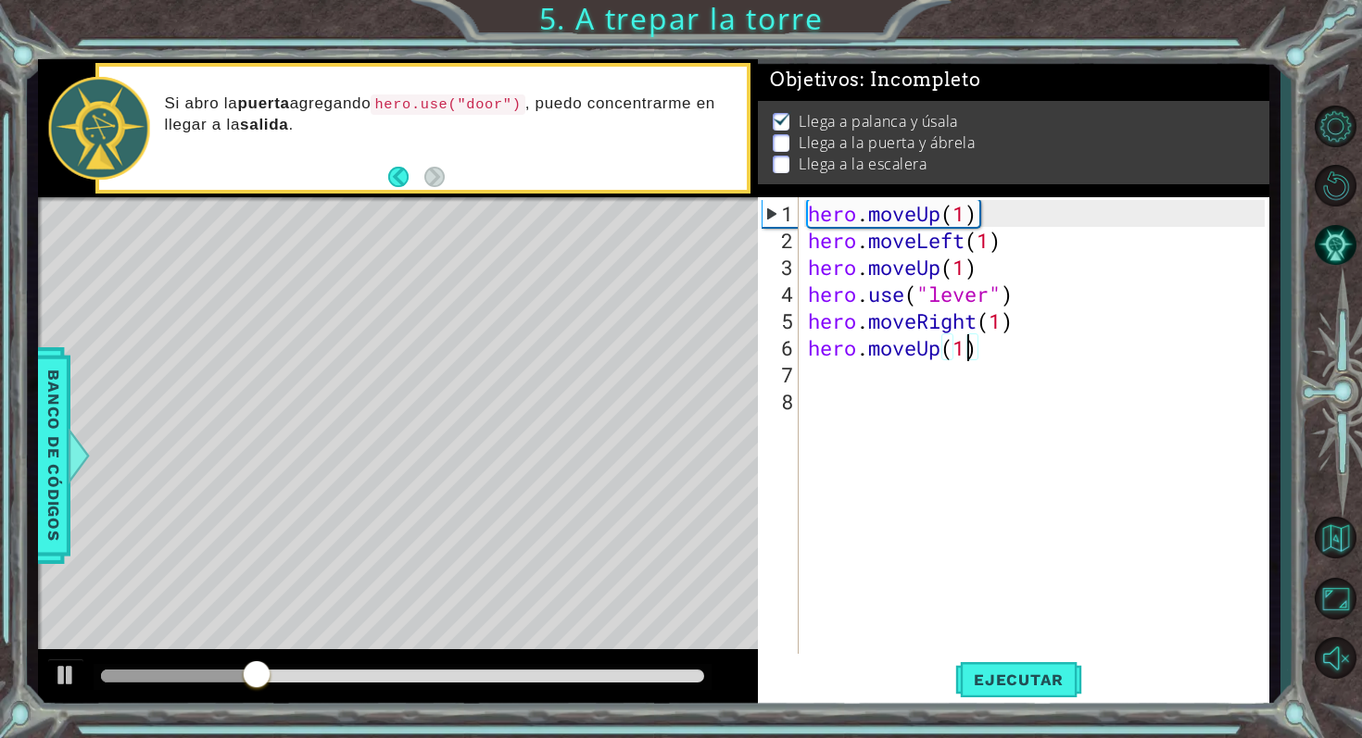
click at [1004, 358] on div "hero . moveUp ( 1 ) hero . moveLeft ( 1 ) hero . moveUp ( 1 ) hero . use ( "lev…" at bounding box center [1039, 455] width 470 height 510
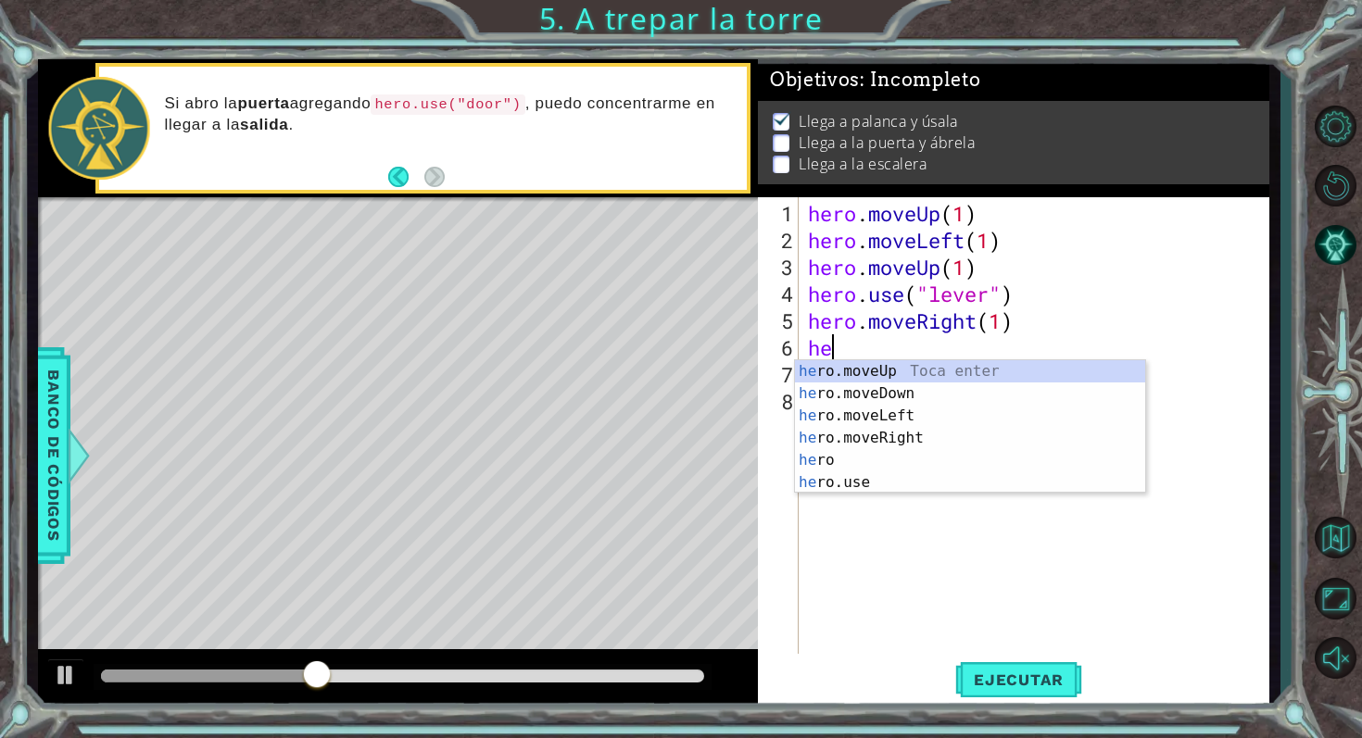
scroll to position [0, 0]
type textarea "h"
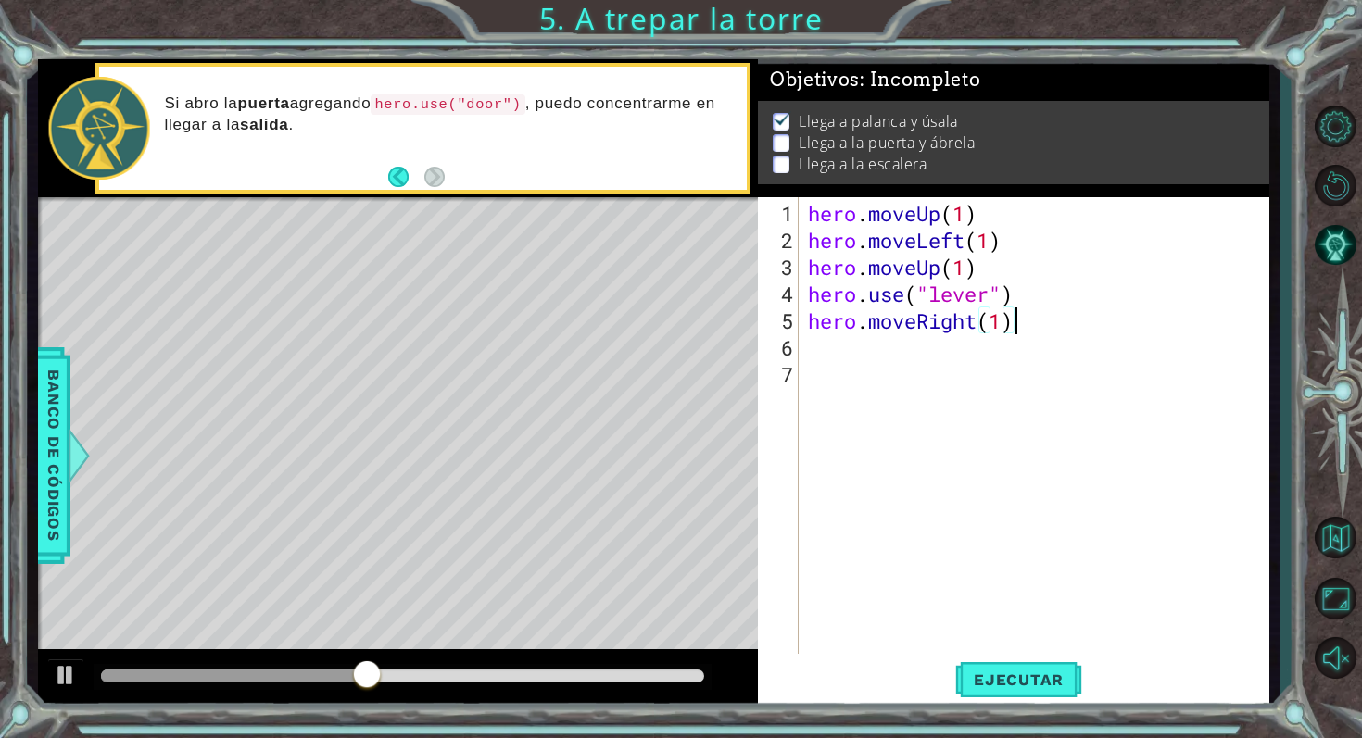
click at [1012, 325] on div "hero . moveUp ( 1 ) hero . moveLeft ( 1 ) hero . moveUp ( 1 ) hero . use ( "lev…" at bounding box center [1039, 455] width 470 height 510
click at [1000, 325] on div "hero . moveUp ( 1 ) hero . moveLeft ( 1 ) hero . moveUp ( 1 ) hero . use ( "lev…" at bounding box center [1039, 455] width 470 height 510
click at [991, 694] on button "Ejecutar" at bounding box center [1018, 679] width 127 height 51
type textarea "hero.moveRight(3)"
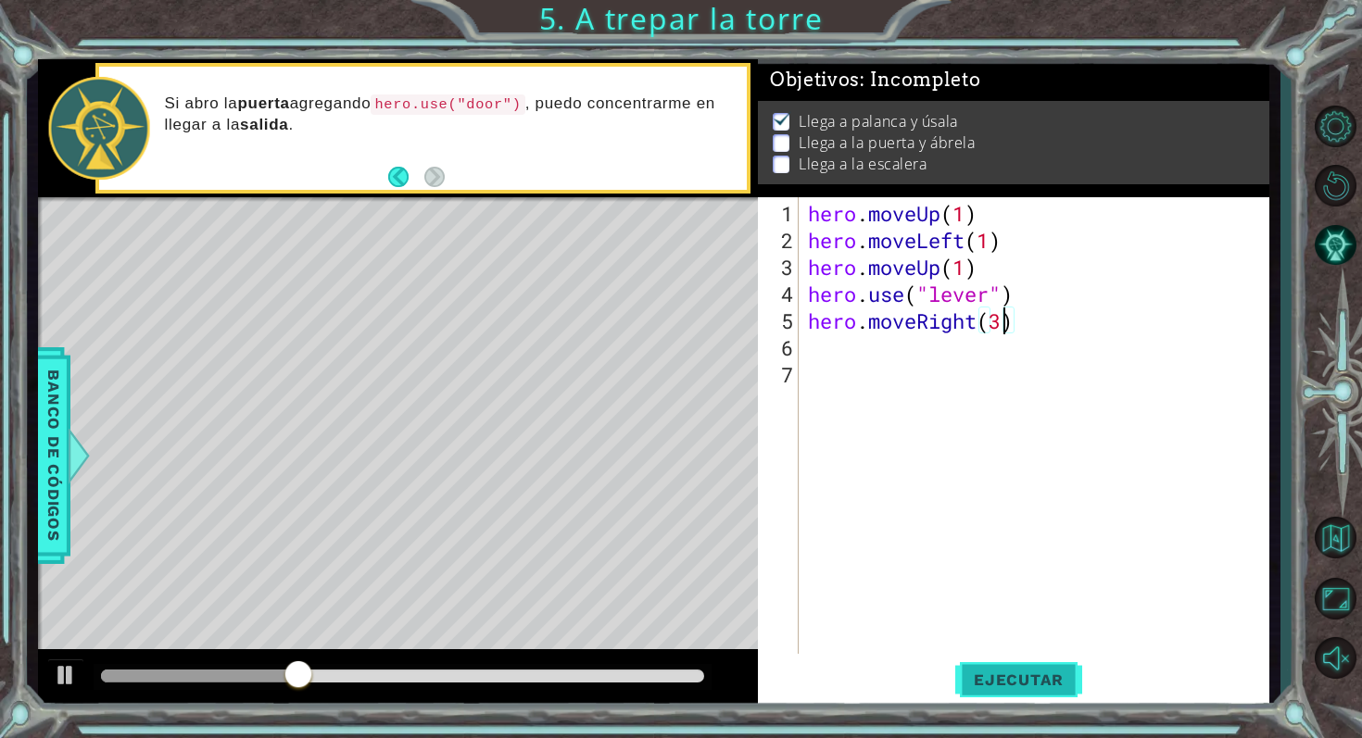
click at [991, 685] on span "Ejecutar" at bounding box center [1018, 680] width 127 height 19
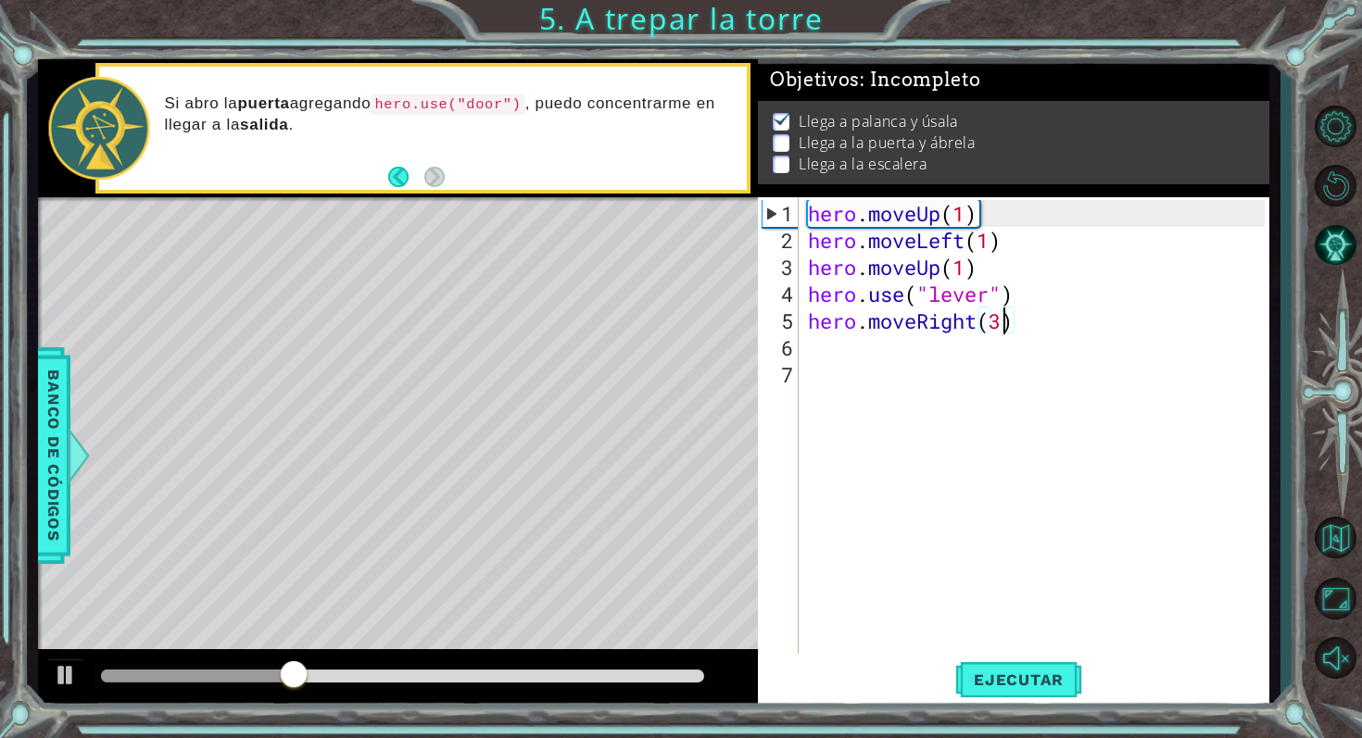
click at [812, 349] on div "hero . moveUp ( 1 ) hero . moveLeft ( 1 ) hero . moveUp ( 1 ) hero . use ( "lev…" at bounding box center [1039, 455] width 470 height 510
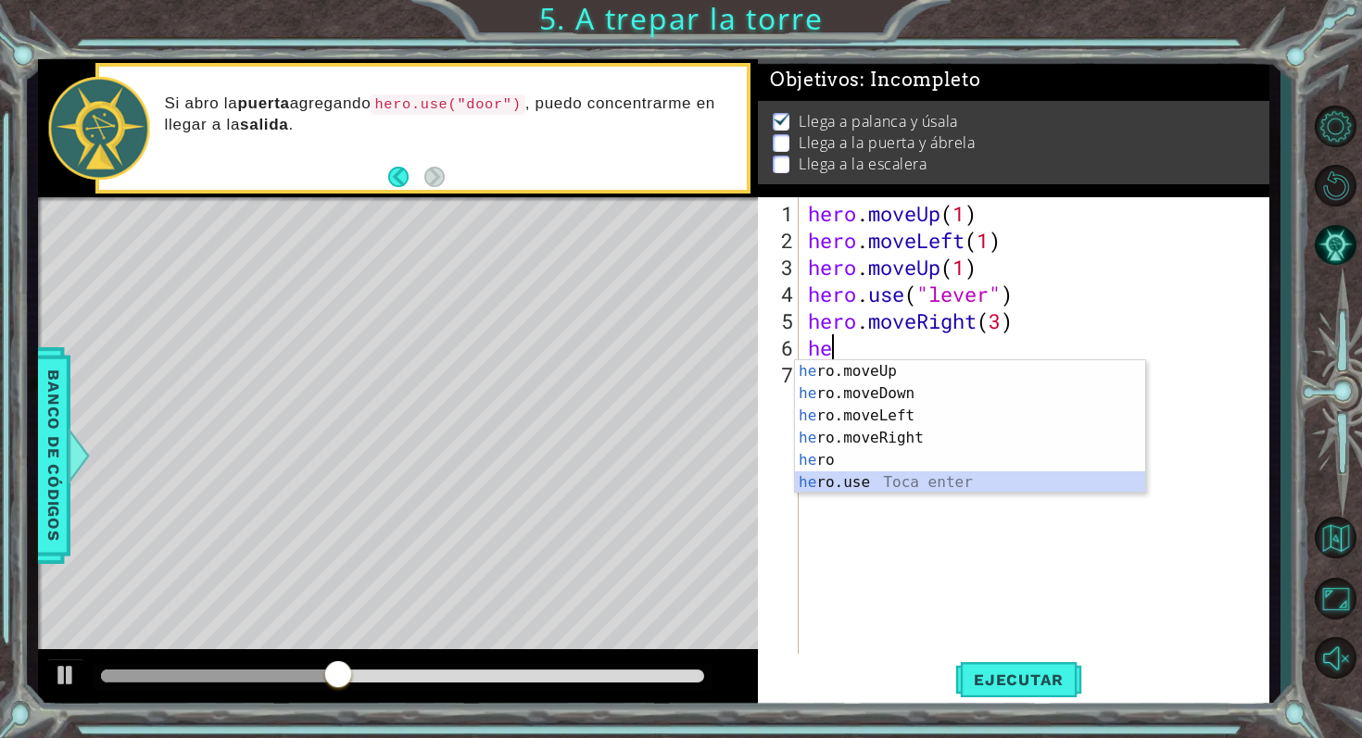
click at [877, 478] on div "he ro.moveUp Toca enter he ro.moveDown Toca enter he ro.moveLeft Toca enter he …" at bounding box center [970, 449] width 350 height 178
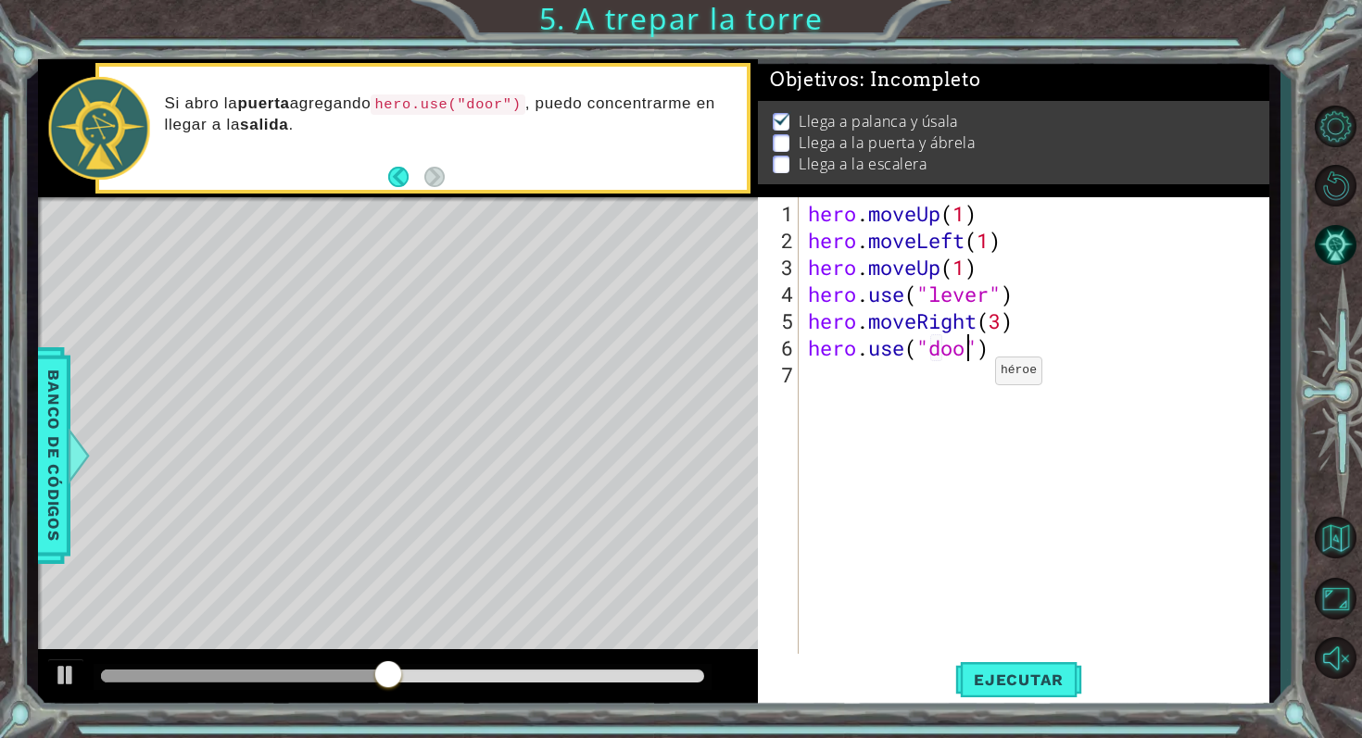
scroll to position [0, 7]
type textarea "hero.use("door")"
click at [1062, 685] on span "Ejecutar" at bounding box center [1018, 680] width 127 height 19
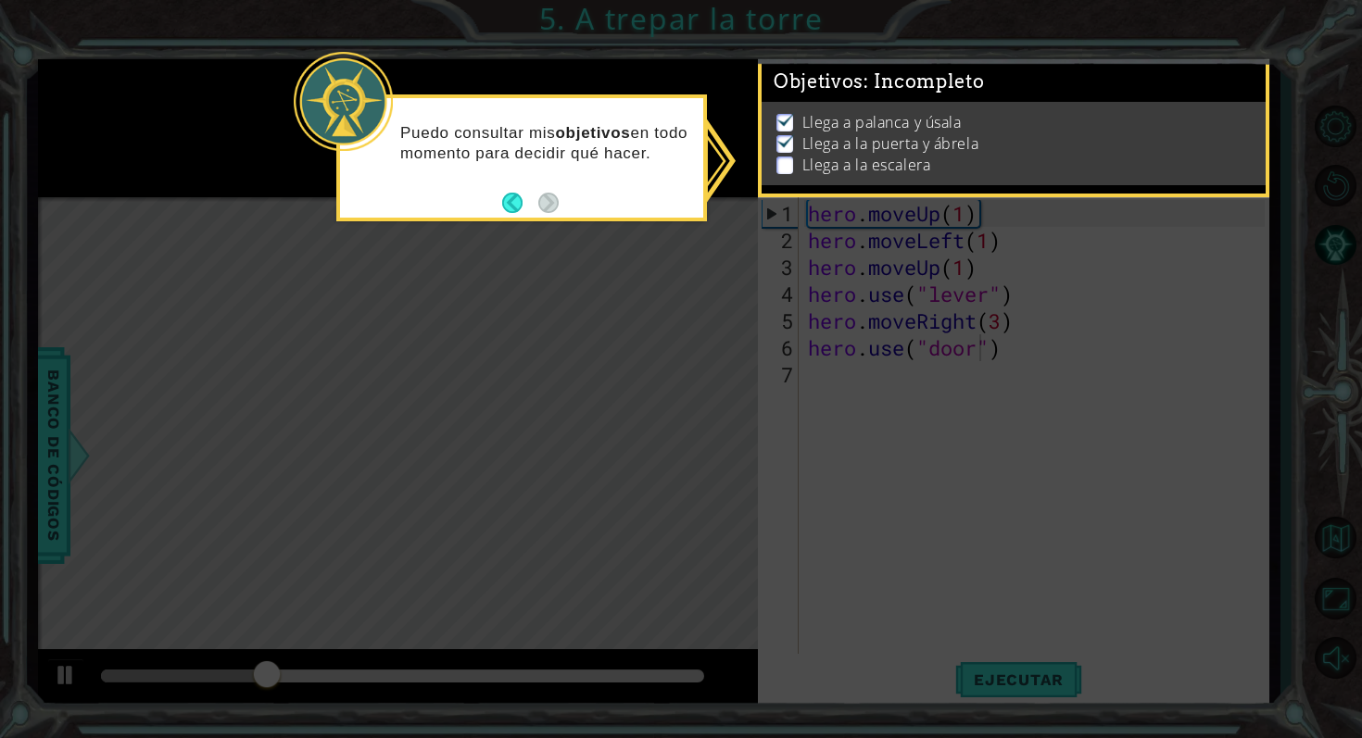
click at [954, 140] on p "Llega a la puerta y ábrela" at bounding box center [890, 143] width 176 height 20
click at [560, 192] on div "Puedo consultar mis objetivos en todo momento para decidir qué hacer." at bounding box center [521, 153] width 363 height 94
click at [811, 125] on p "Llega a palanca y úsala" at bounding box center [881, 122] width 159 height 20
click at [799, 125] on li "Llega a palanca y úsala" at bounding box center [1016, 122] width 480 height 21
click at [795, 125] on li "Llega a palanca y úsala" at bounding box center [1016, 122] width 480 height 21
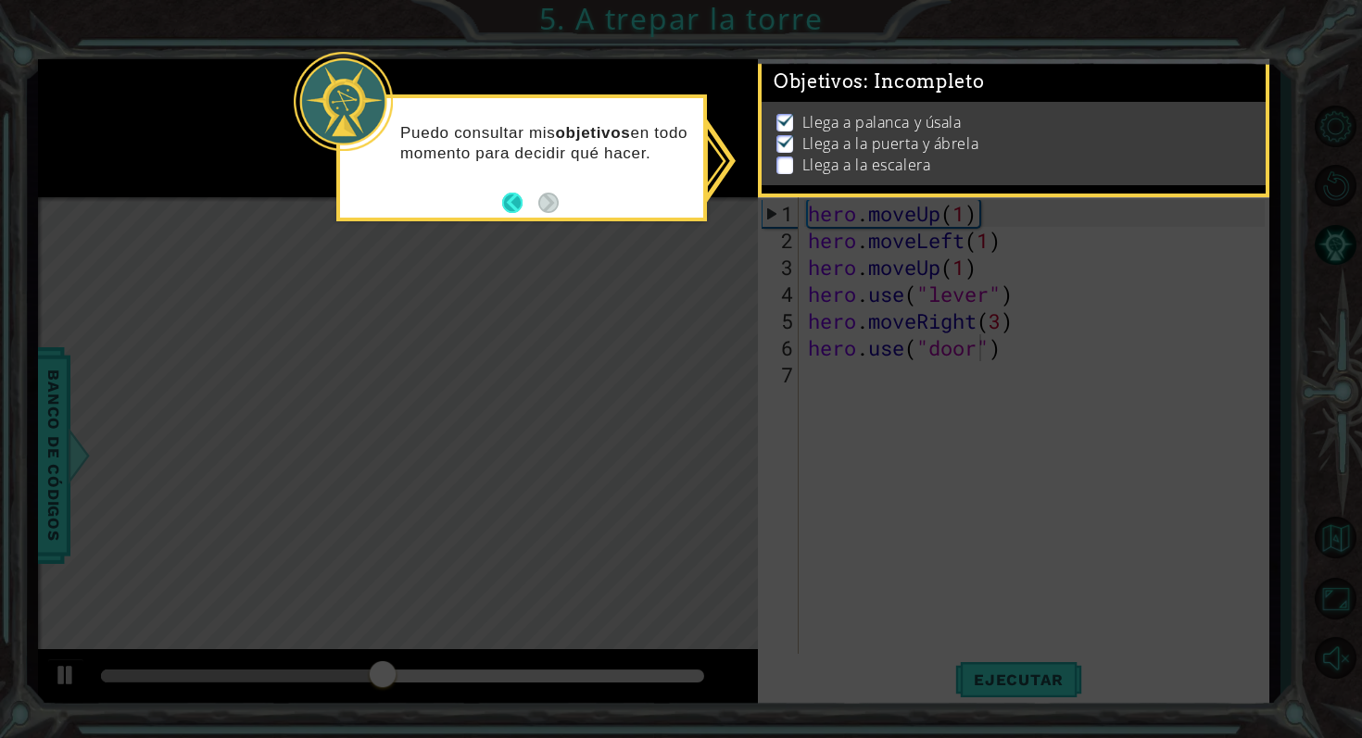
click at [511, 199] on button "Back" at bounding box center [520, 203] width 36 height 20
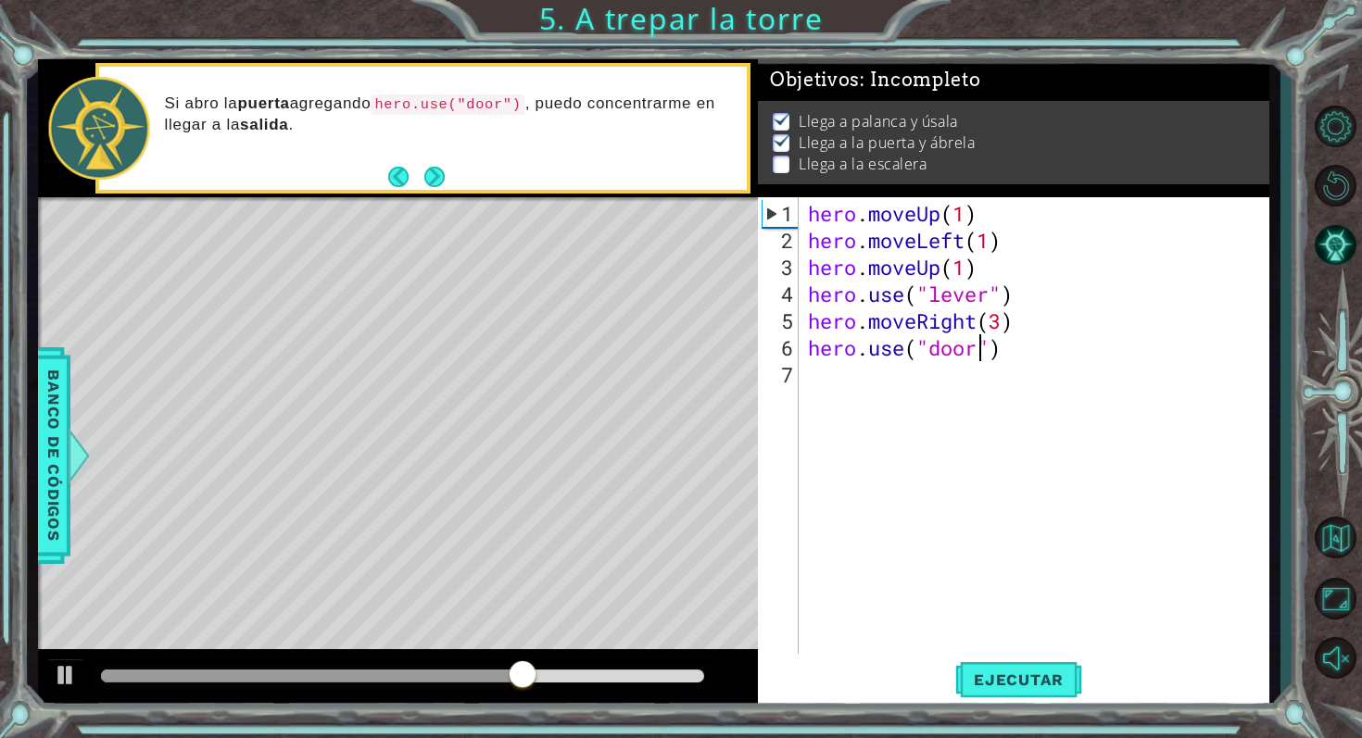
click at [1032, 367] on div "hero . moveUp ( 1 ) hero . moveLeft ( 1 ) hero . moveUp ( 1 ) hero . use ( "lev…" at bounding box center [1039, 455] width 470 height 510
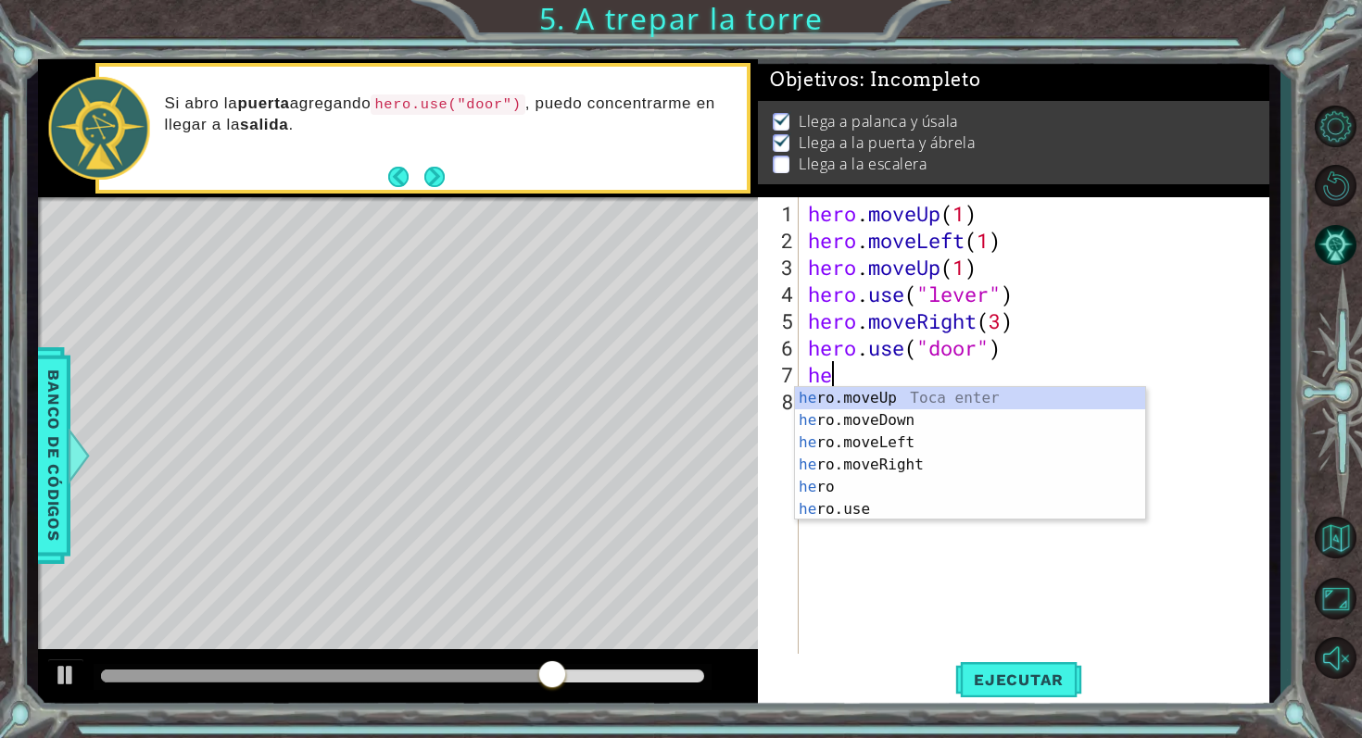
type textarea "her"
click at [1032, 402] on div "her o.moveUp Toca enter her o.moveDown Toca enter her o.moveLeft [PERSON_NAME] …" at bounding box center [970, 476] width 350 height 178
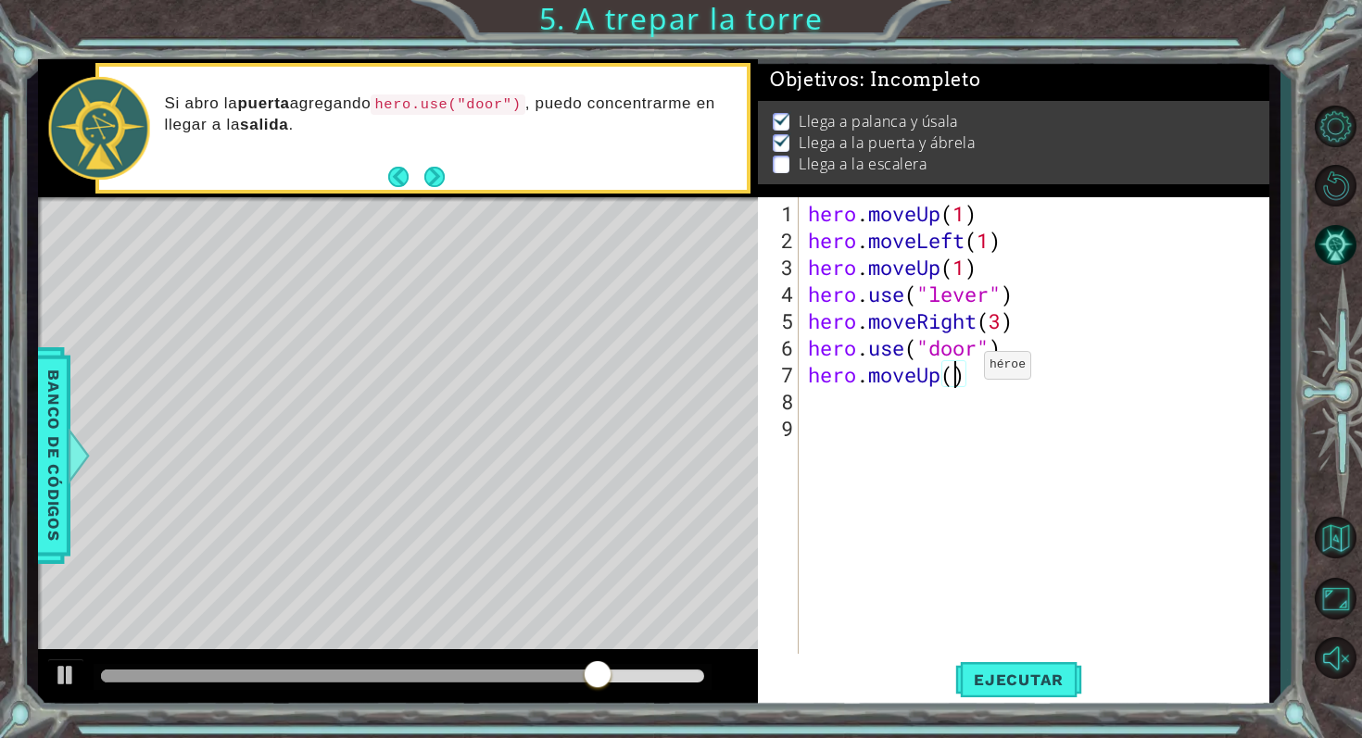
click at [956, 371] on div "hero . moveUp ( 1 ) hero . moveLeft ( 1 ) hero . moveUp ( 1 ) hero . use ( "lev…" at bounding box center [1039, 455] width 470 height 510
click at [1012, 665] on button "Ejecutar" at bounding box center [1018, 679] width 127 height 51
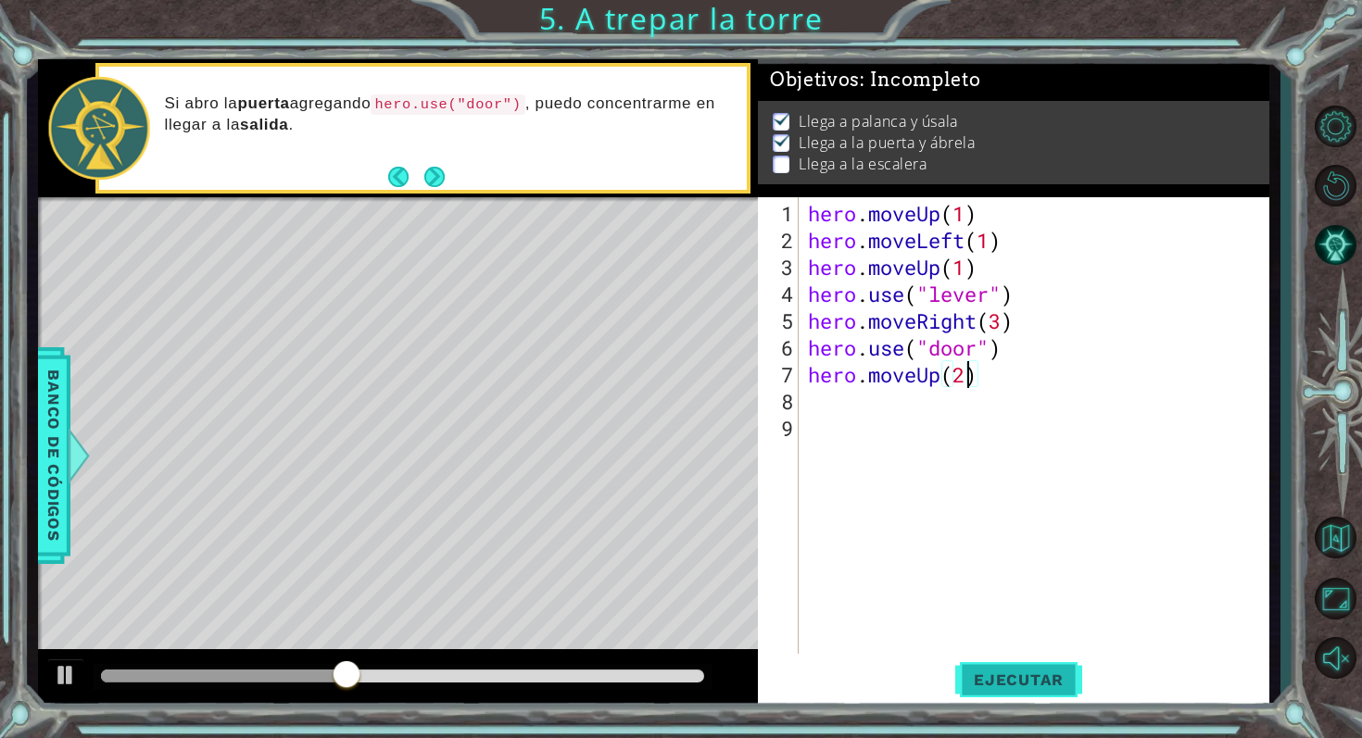
type textarea "hero.moveUp(2)"
click at [1025, 671] on span "Ejecutar" at bounding box center [1018, 680] width 127 height 19
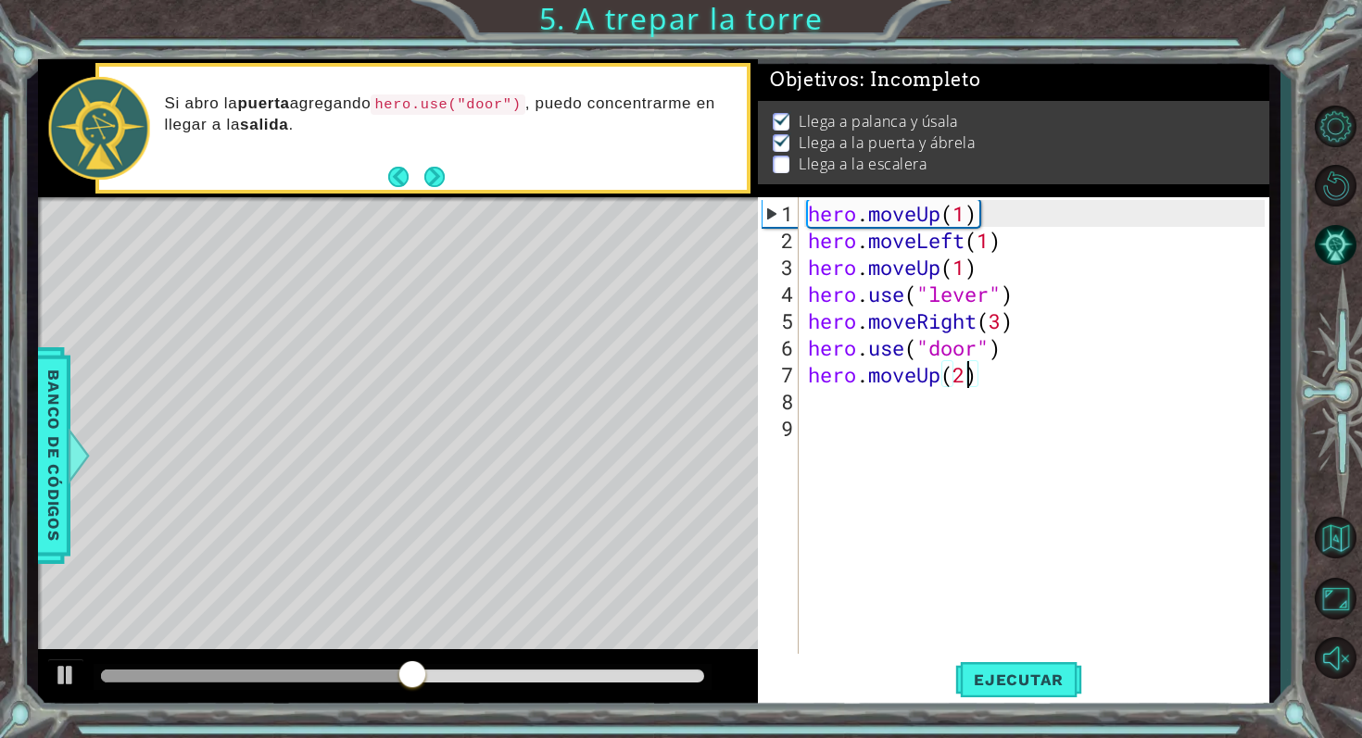
click at [1014, 400] on div "hero . moveUp ( 1 ) hero . moveLeft ( 1 ) hero . moveUp ( 1 ) hero . use ( "lev…" at bounding box center [1039, 455] width 470 height 510
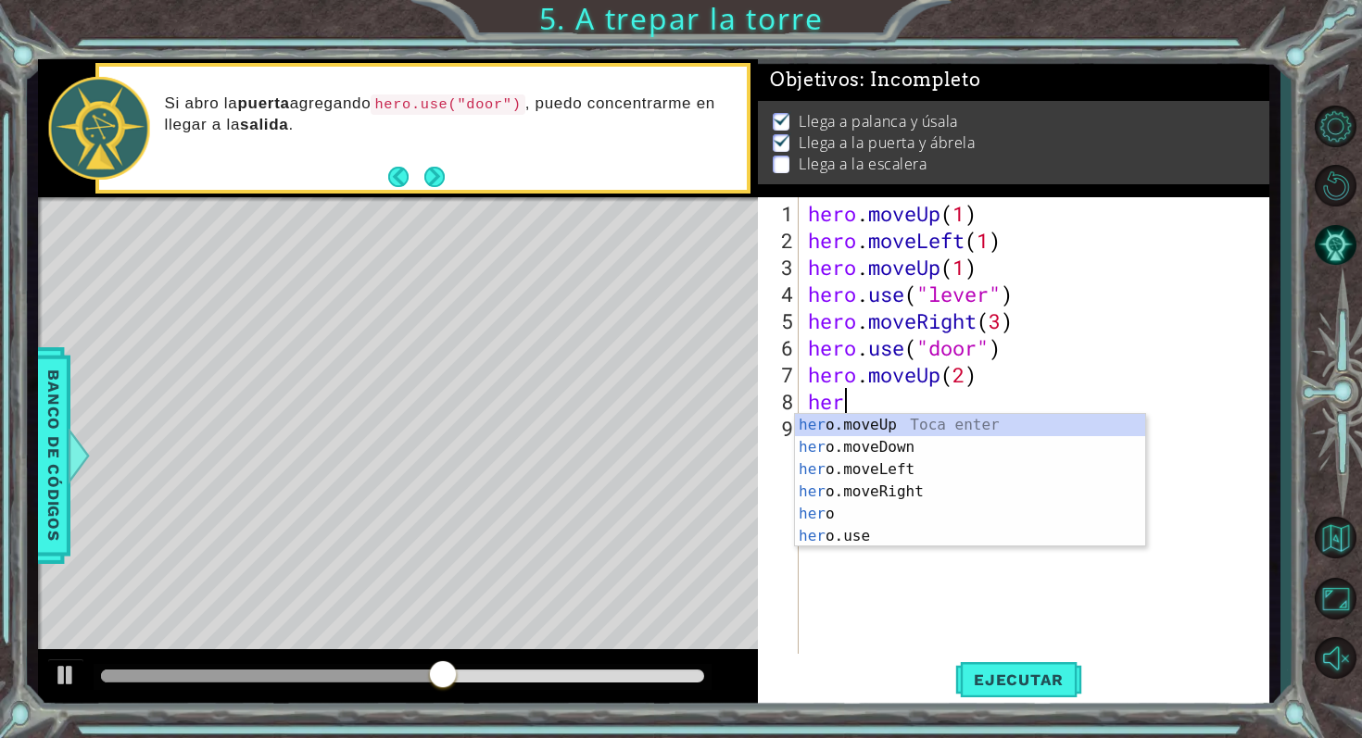
type textarea "her"
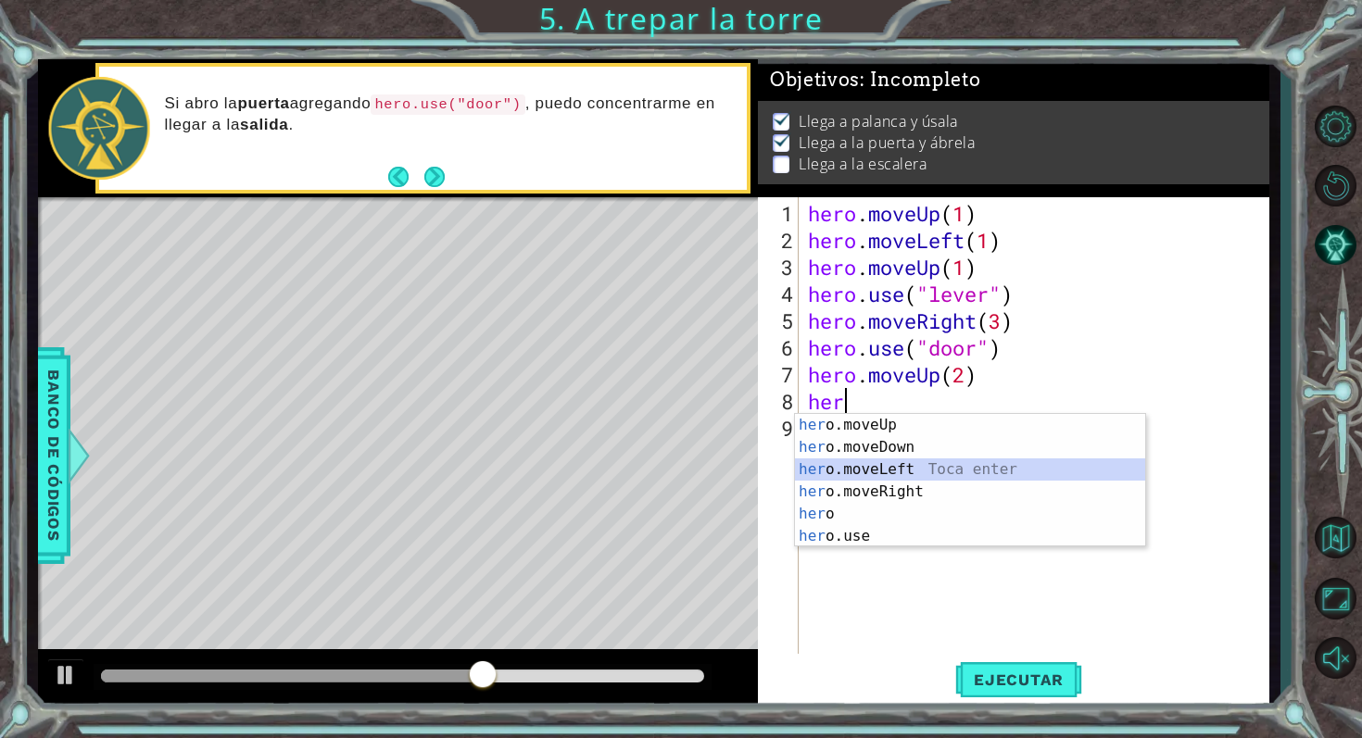
click at [948, 464] on div "her o.moveUp Toca enter her o.moveDown Toca enter her o.moveLeft [PERSON_NAME] …" at bounding box center [970, 503] width 350 height 178
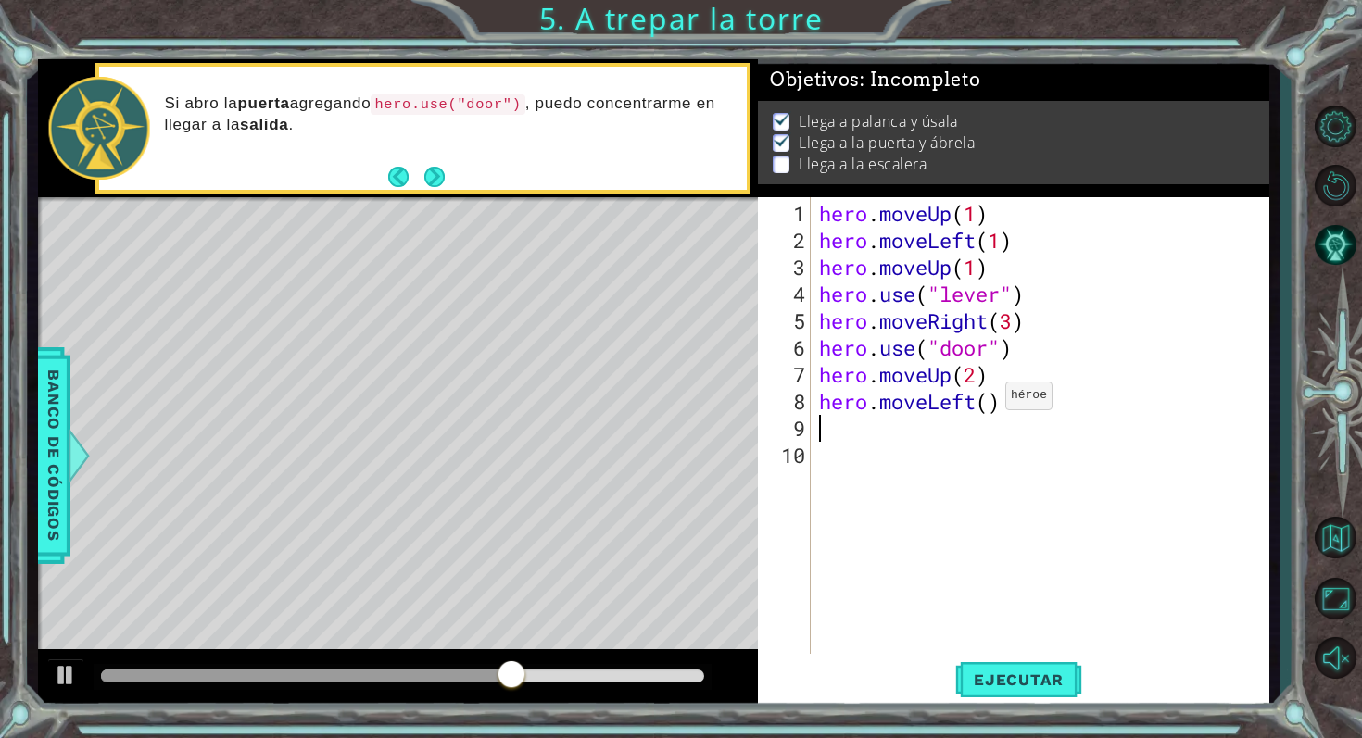
click at [988, 403] on div "hero . moveUp ( 1 ) hero . moveLeft ( 1 ) hero . moveUp ( 1 ) hero . use ( "lev…" at bounding box center [1044, 455] width 459 height 510
type textarea "hero.moveLeft(3)"
click at [1038, 669] on button "Ejecutar" at bounding box center [1018, 679] width 127 height 51
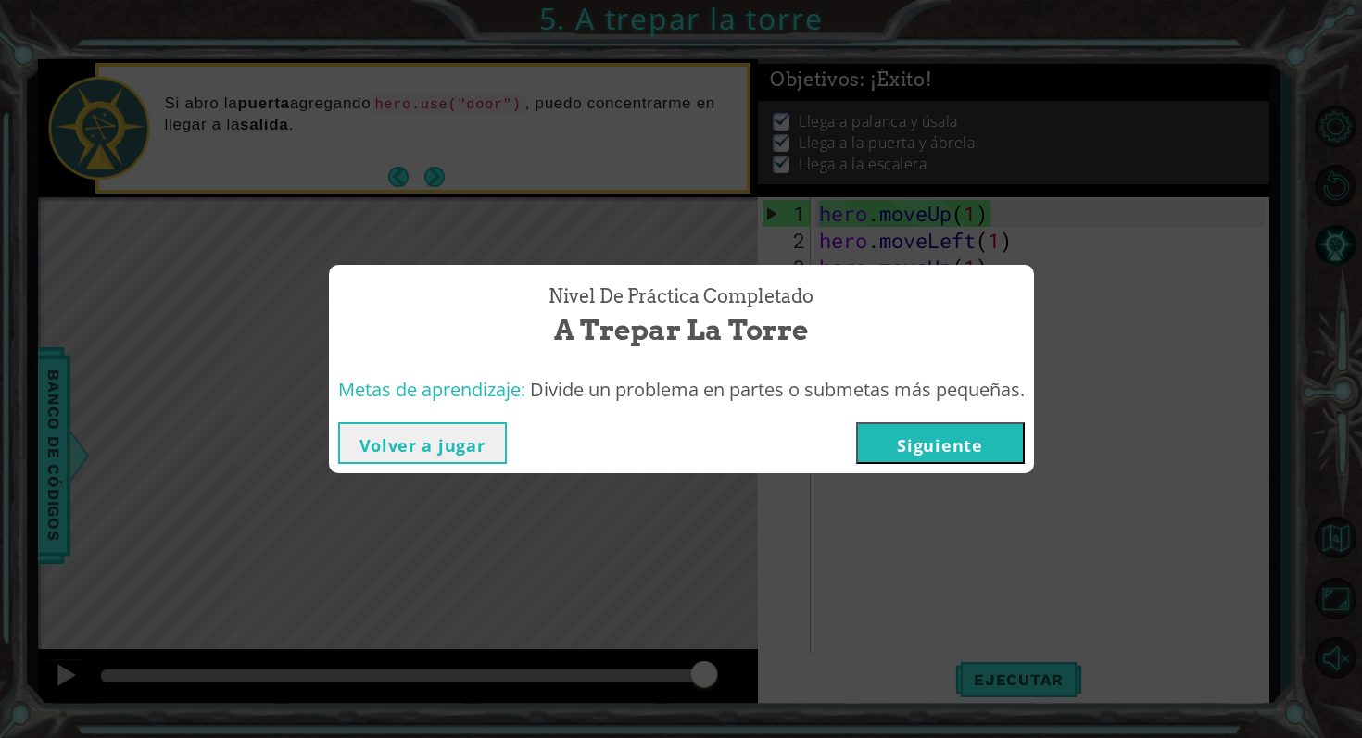
click at [1006, 434] on button "Siguiente" at bounding box center [940, 443] width 169 height 42
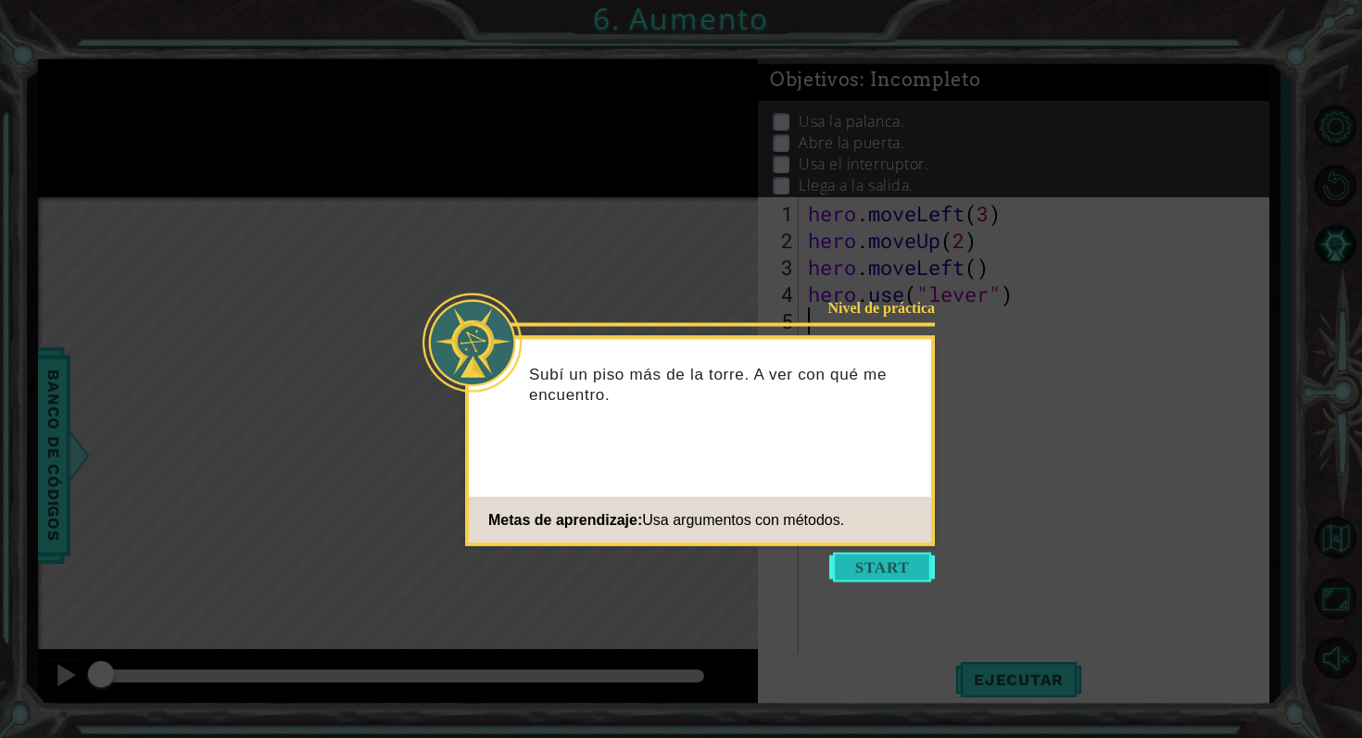
click at [860, 553] on button "Start" at bounding box center [882, 568] width 106 height 30
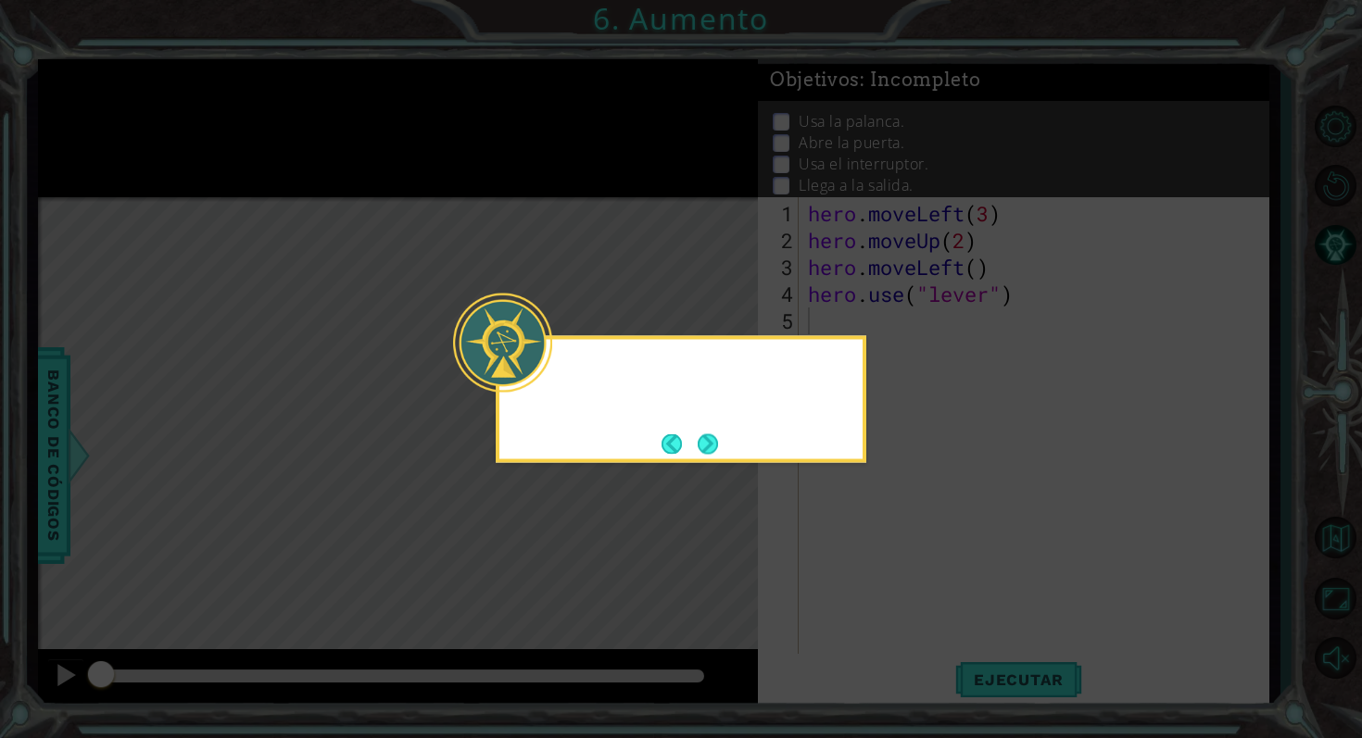
click at [860, 552] on icon at bounding box center [681, 369] width 1362 height 738
click at [716, 449] on button "Next" at bounding box center [708, 444] width 26 height 26
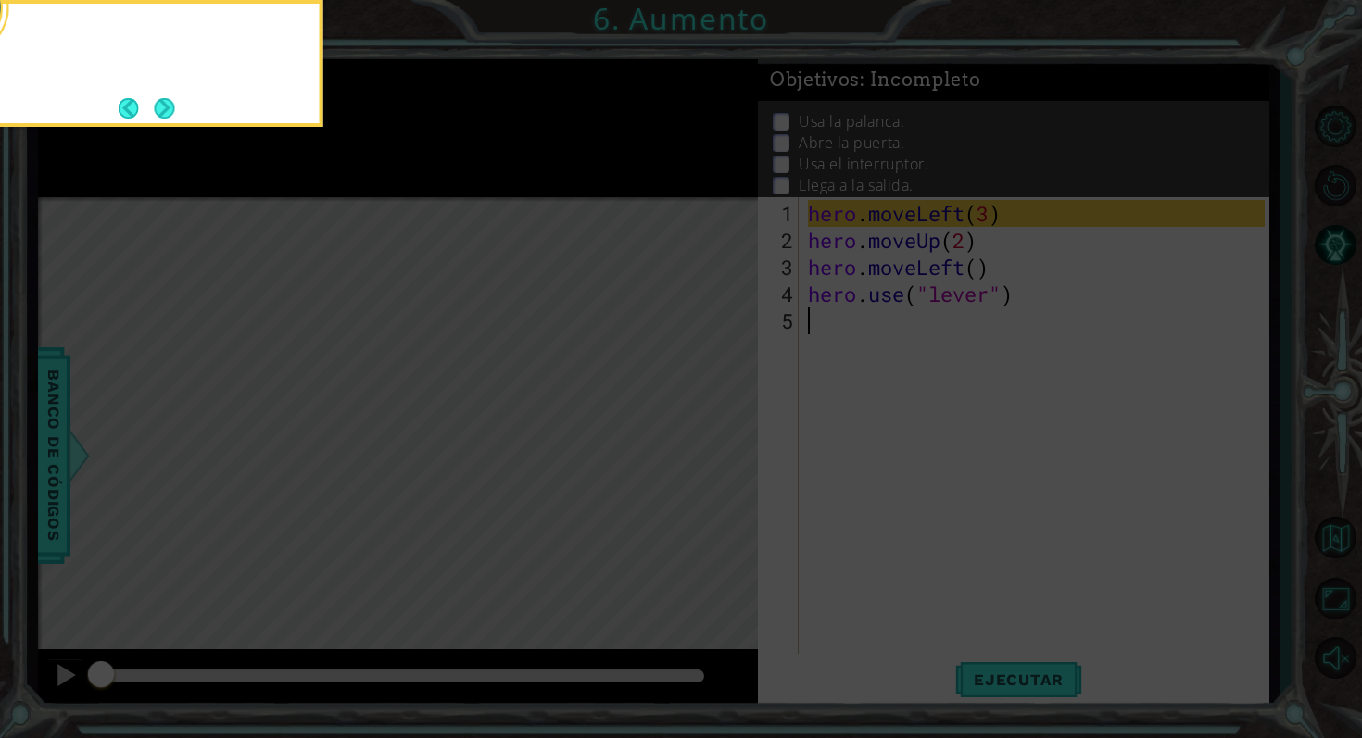
click at [716, 449] on icon at bounding box center [681, 369] width 1362 height 738
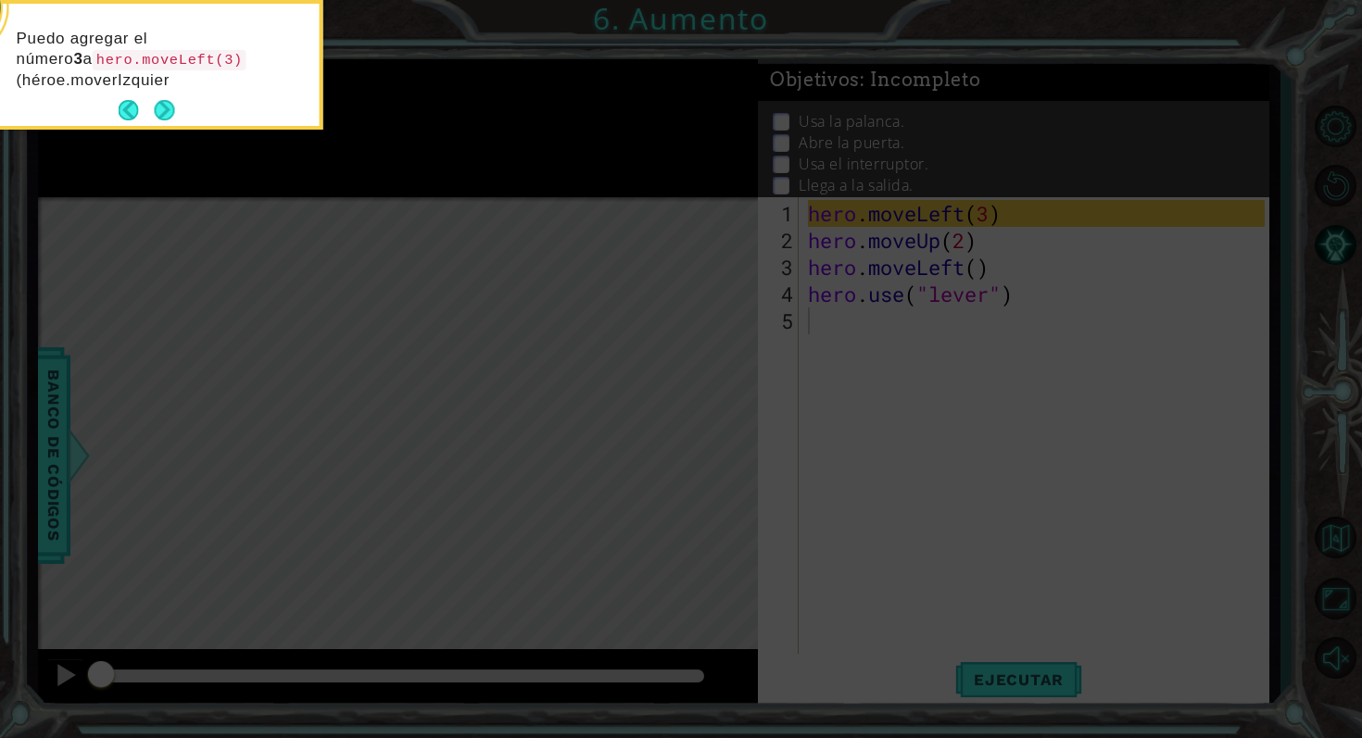
click at [171, 125] on div "Puedo agregar el número 3 a hero.moveLeft(3) (héroe.moverIzquier" at bounding box center [138, 65] width 371 height 130
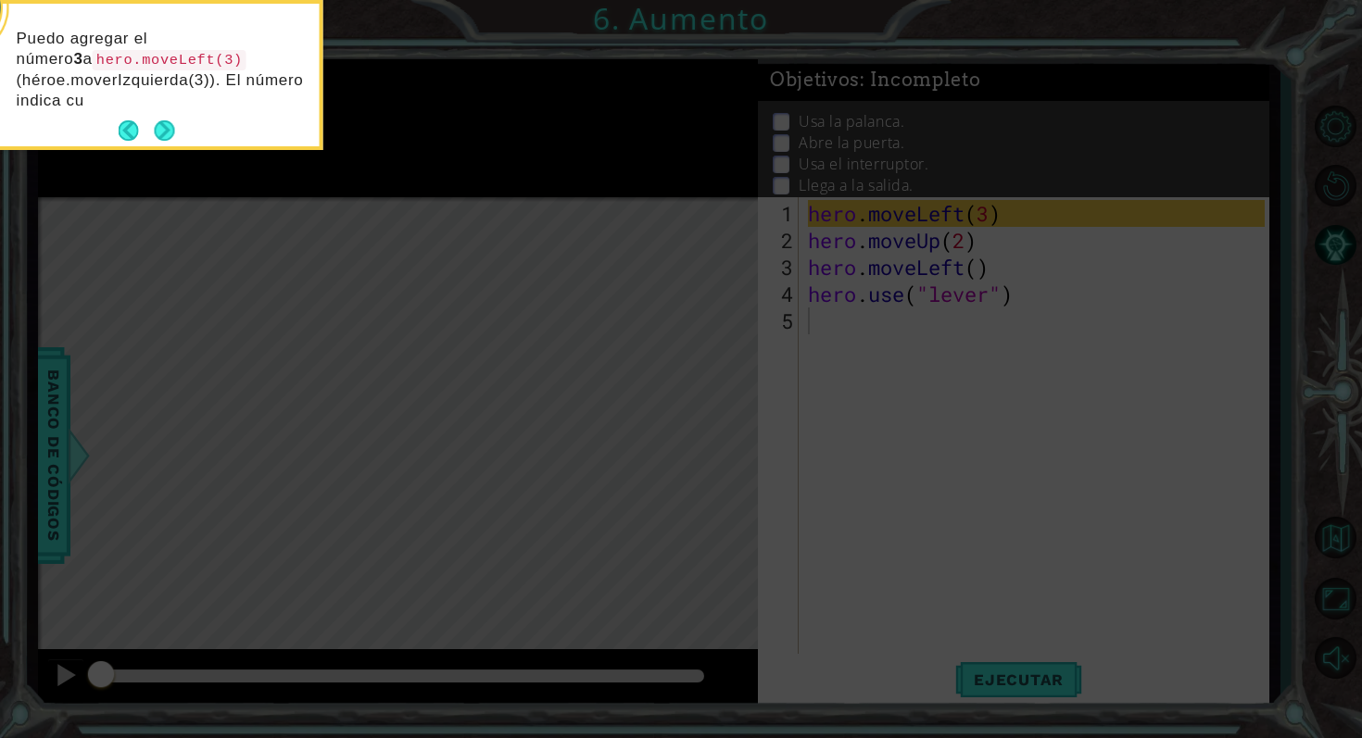
click at [169, 109] on p "Puedo agregar el número 3 a hero.moveLeft(3) (héroe.moverIzquierda(3)). El núme…" at bounding box center [162, 70] width 290 height 82
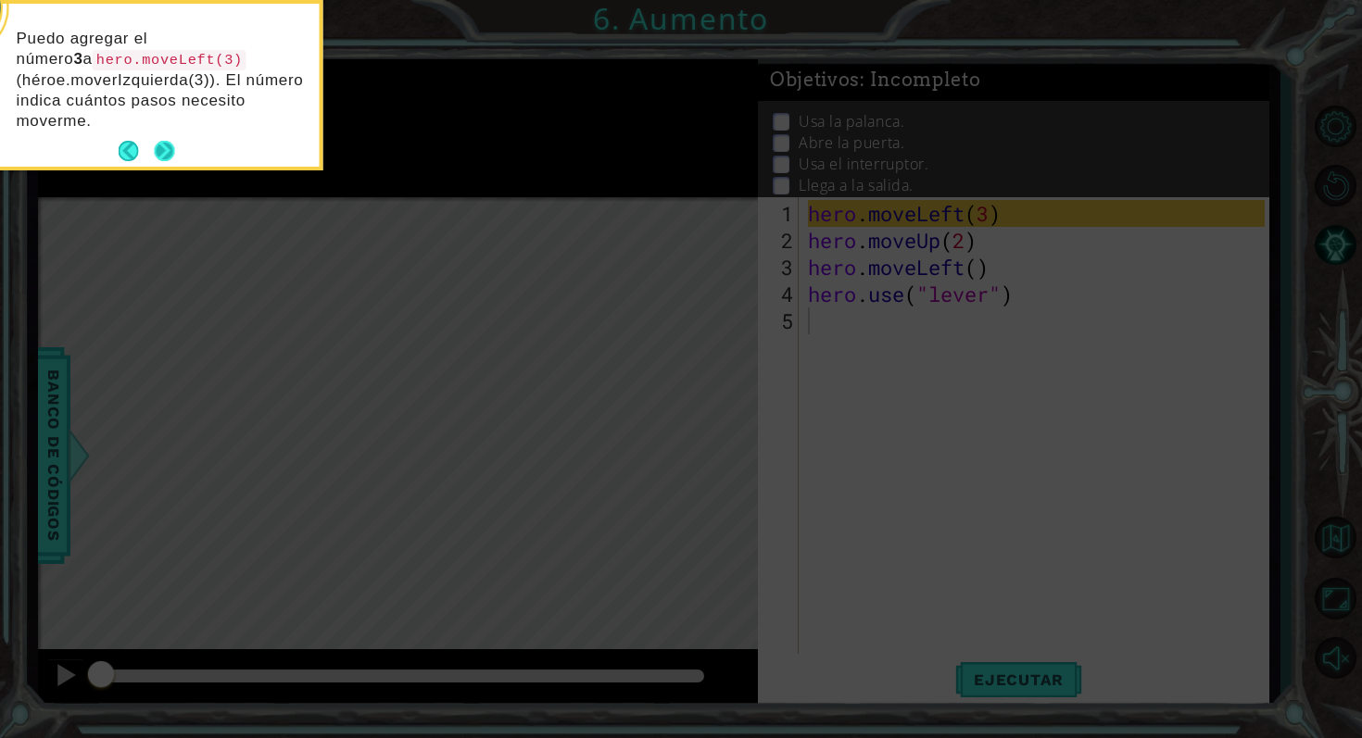
click at [167, 140] on button "Next" at bounding box center [164, 150] width 21 height 21
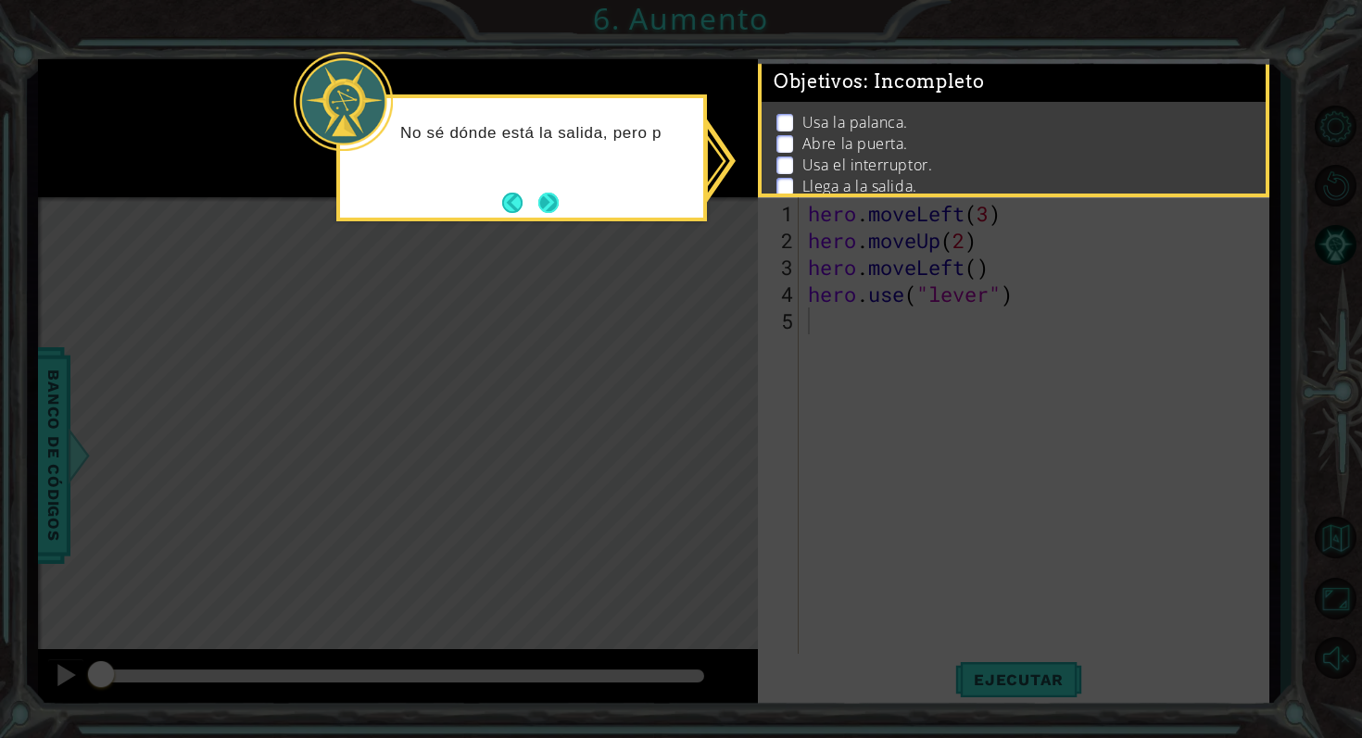
click at [559, 195] on button "Next" at bounding box center [548, 202] width 21 height 21
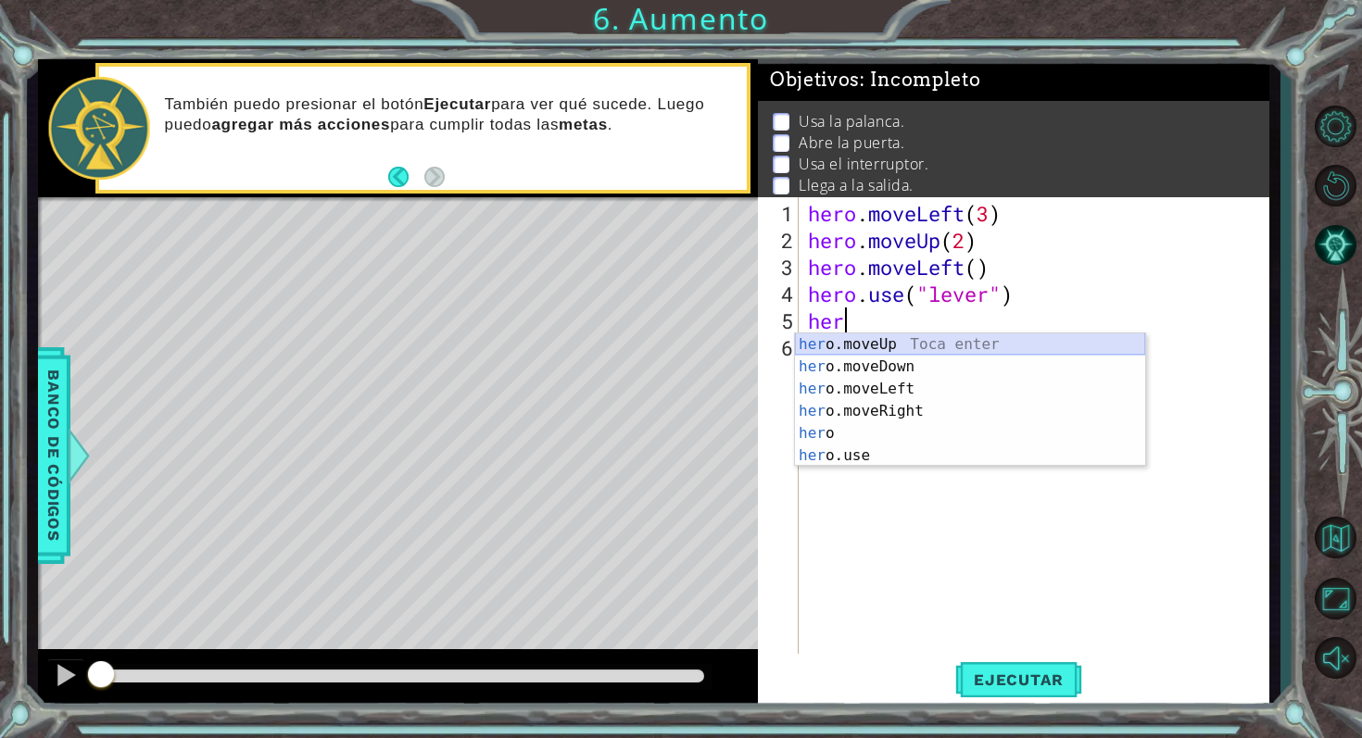
click at [900, 343] on div "her o.moveUp Toca enter her o.moveDown Toca enter her o.moveLeft [PERSON_NAME] …" at bounding box center [970, 422] width 350 height 178
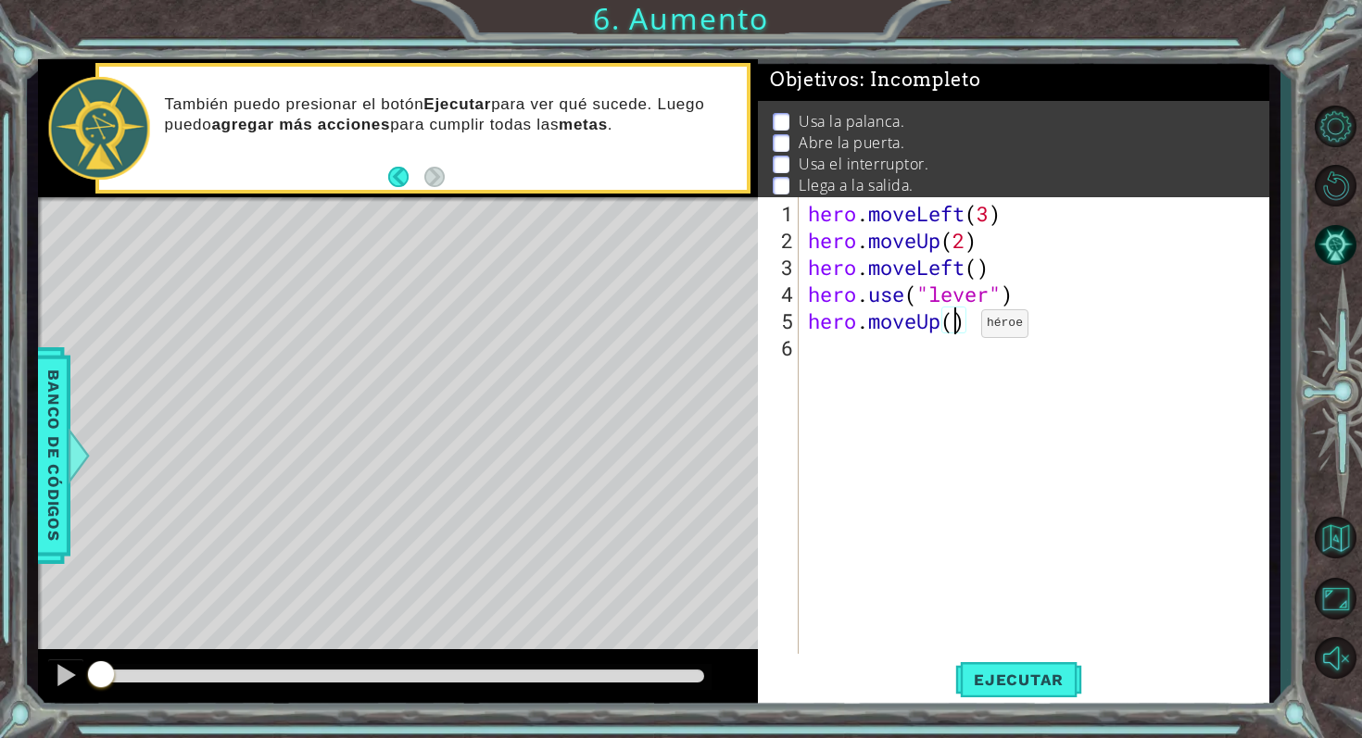
scroll to position [0, 6]
click at [1020, 668] on button "Ejecutar" at bounding box center [1018, 679] width 127 height 51
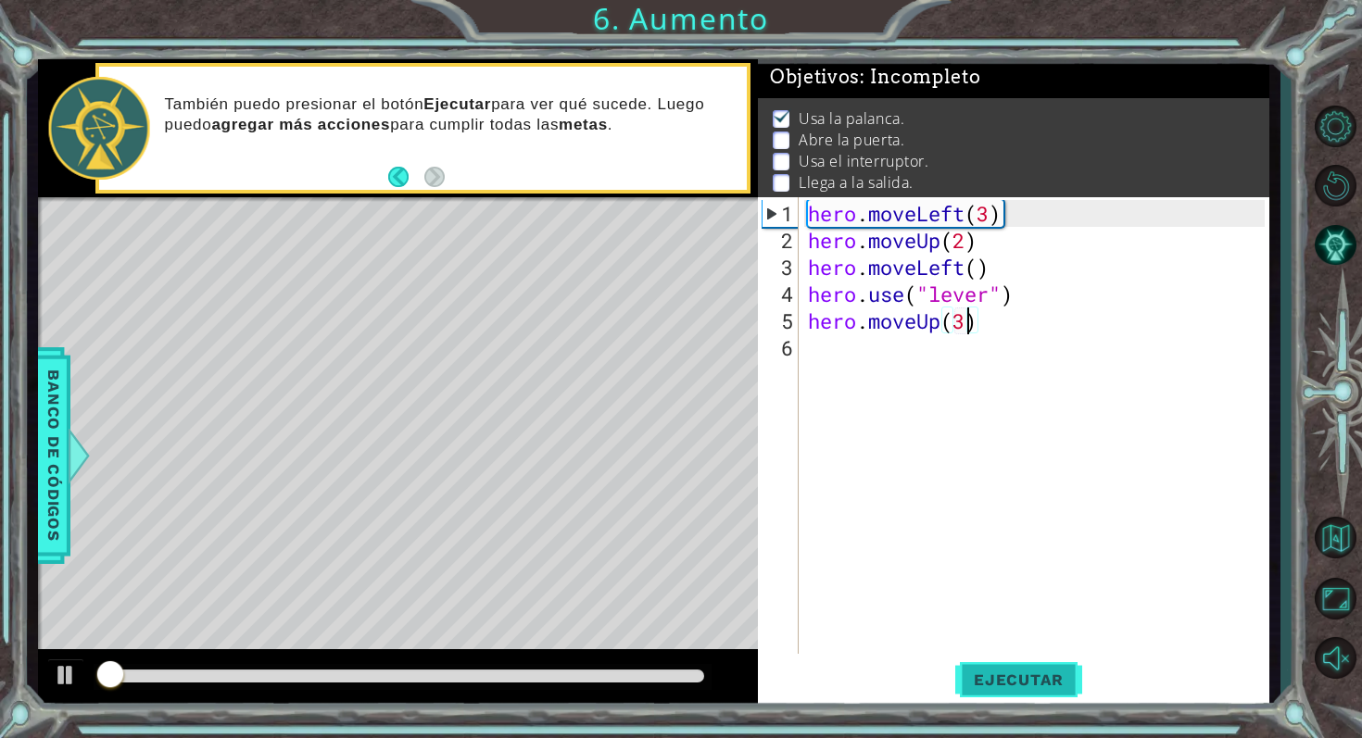
scroll to position [4, 0]
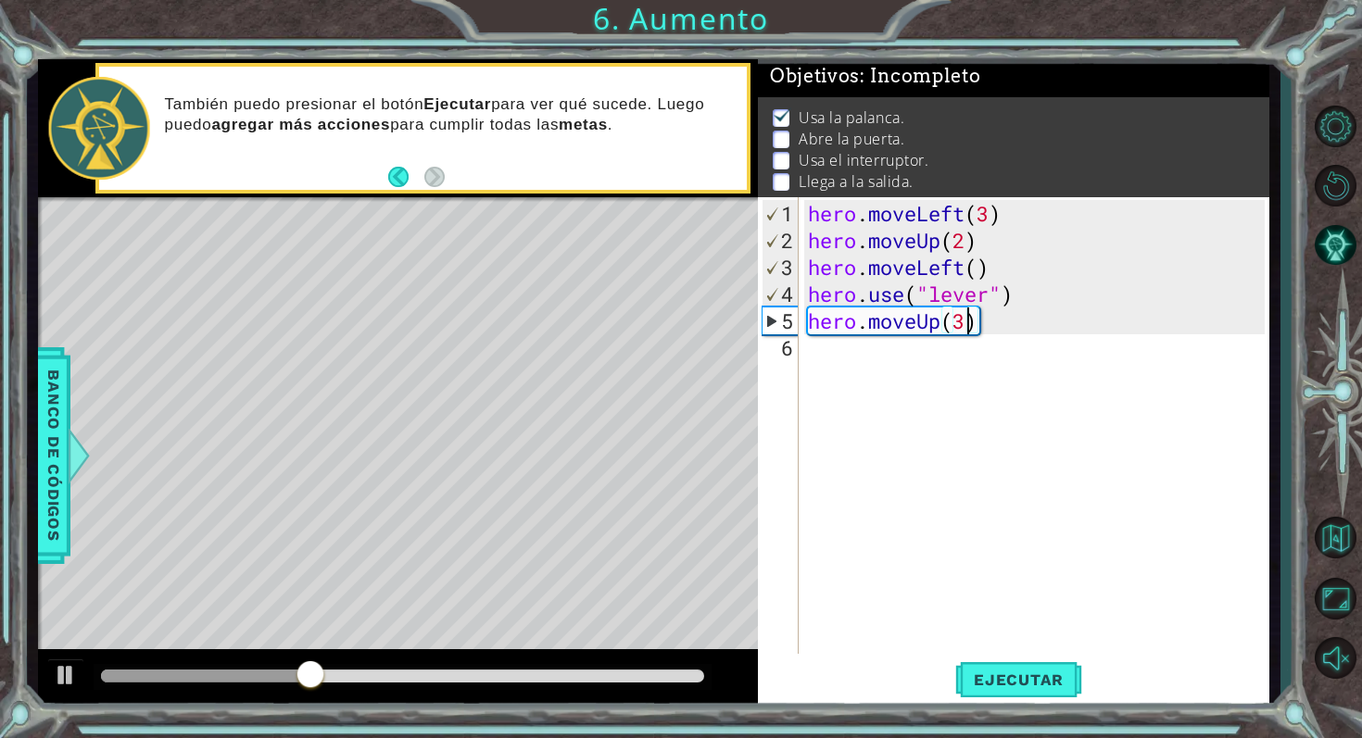
click at [999, 328] on div "hero . moveLeft ( 3 ) hero . moveUp ( 2 ) hero . moveLeft ( ) hero . use ( "lev…" at bounding box center [1039, 455] width 470 height 510
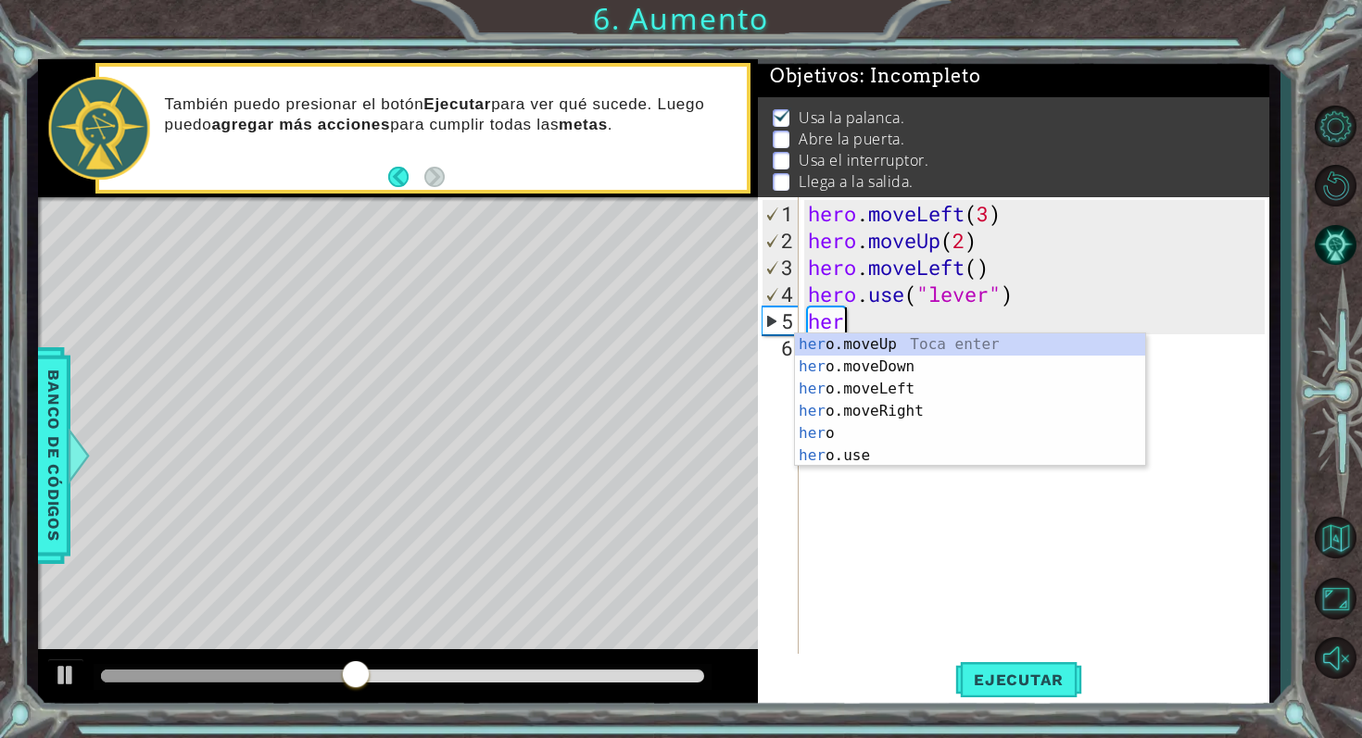
scroll to position [0, 0]
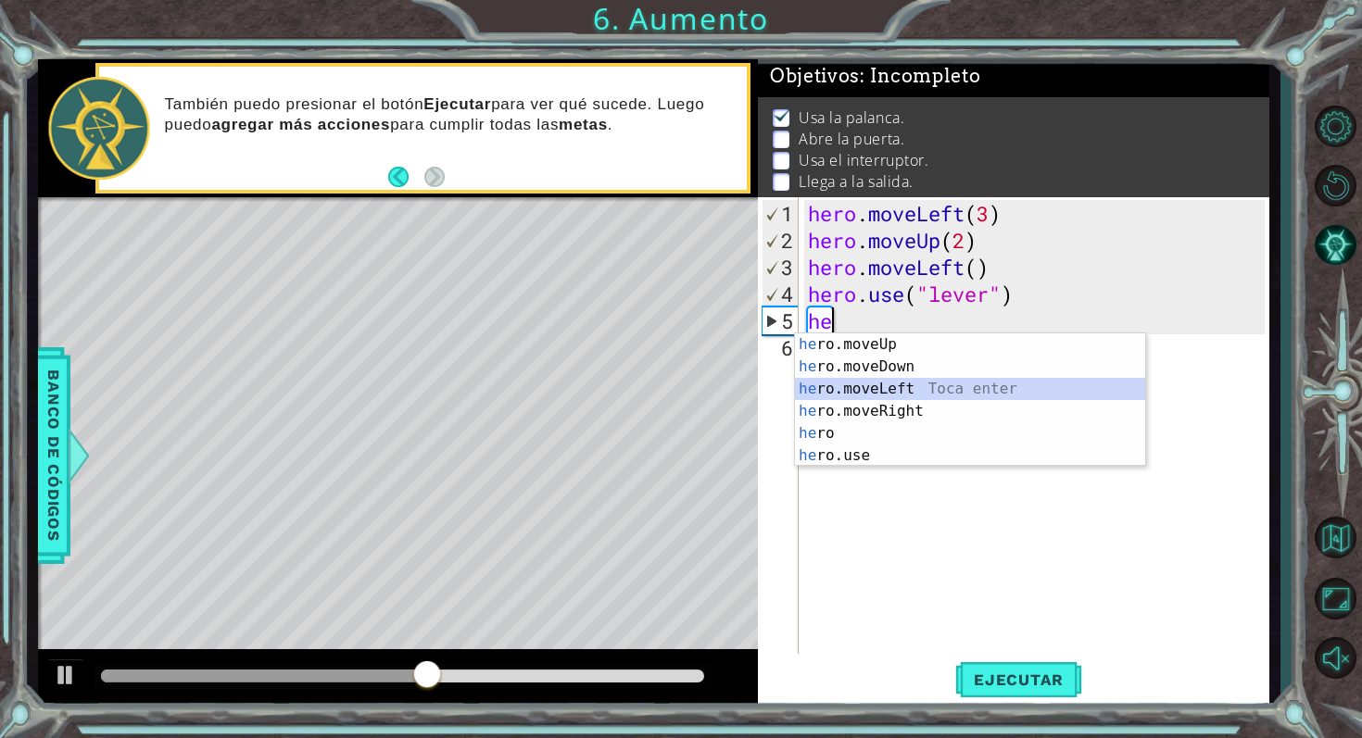
click at [941, 384] on div "he ro.moveUp Toca enter he ro.moveDown Toca enter he ro.moveLeft Toca enter he …" at bounding box center [970, 422] width 350 height 178
type textarea "hero.moveLeft(1)"
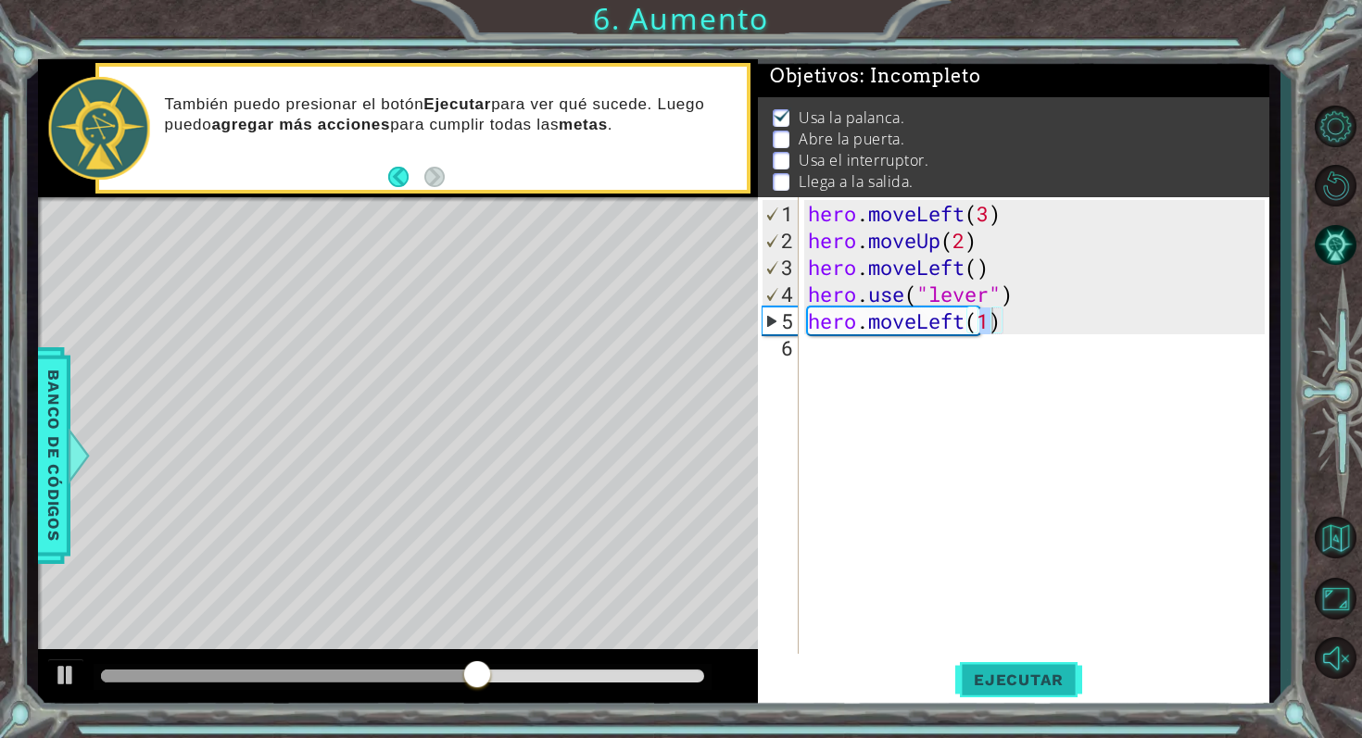
click at [987, 666] on button "Ejecutar" at bounding box center [1018, 679] width 127 height 51
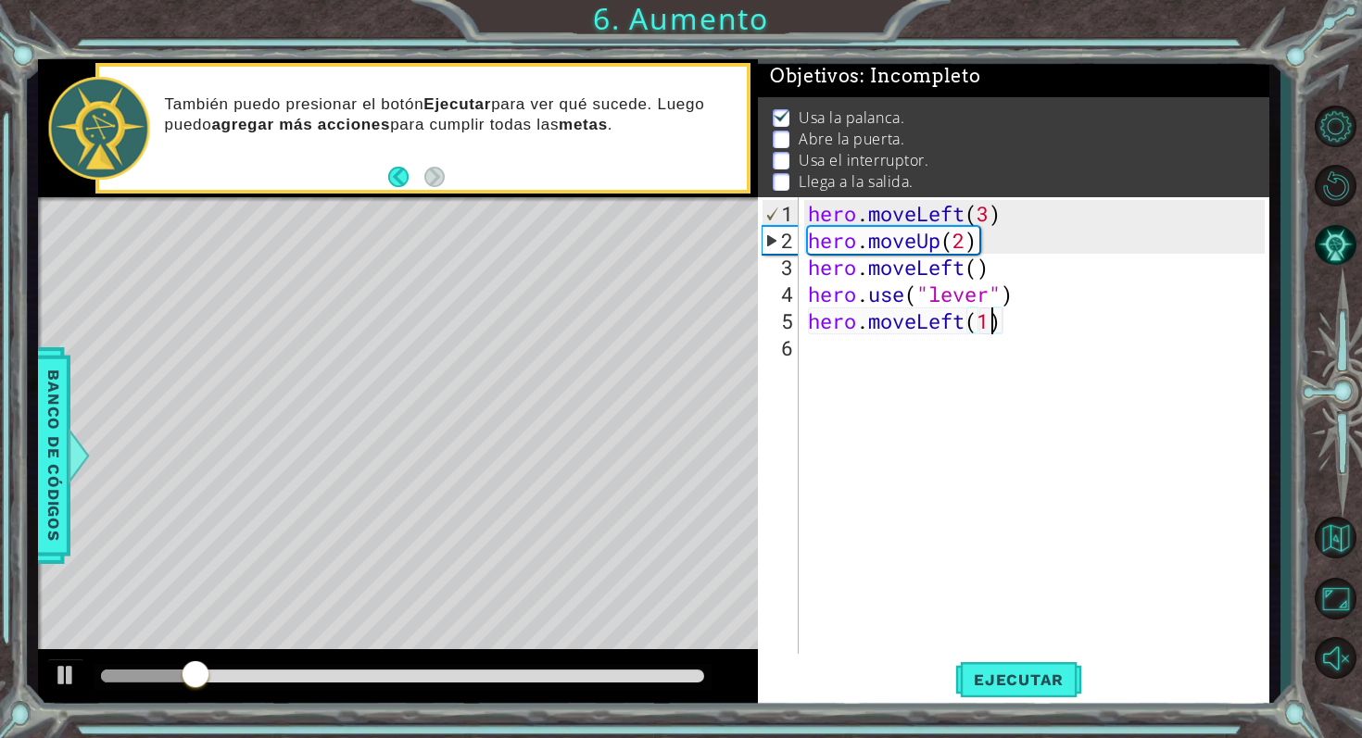
click at [1032, 338] on div "hero . moveLeft ( 3 ) hero . moveUp ( 2 ) hero . moveLeft ( ) hero . use ( "lev…" at bounding box center [1039, 455] width 470 height 510
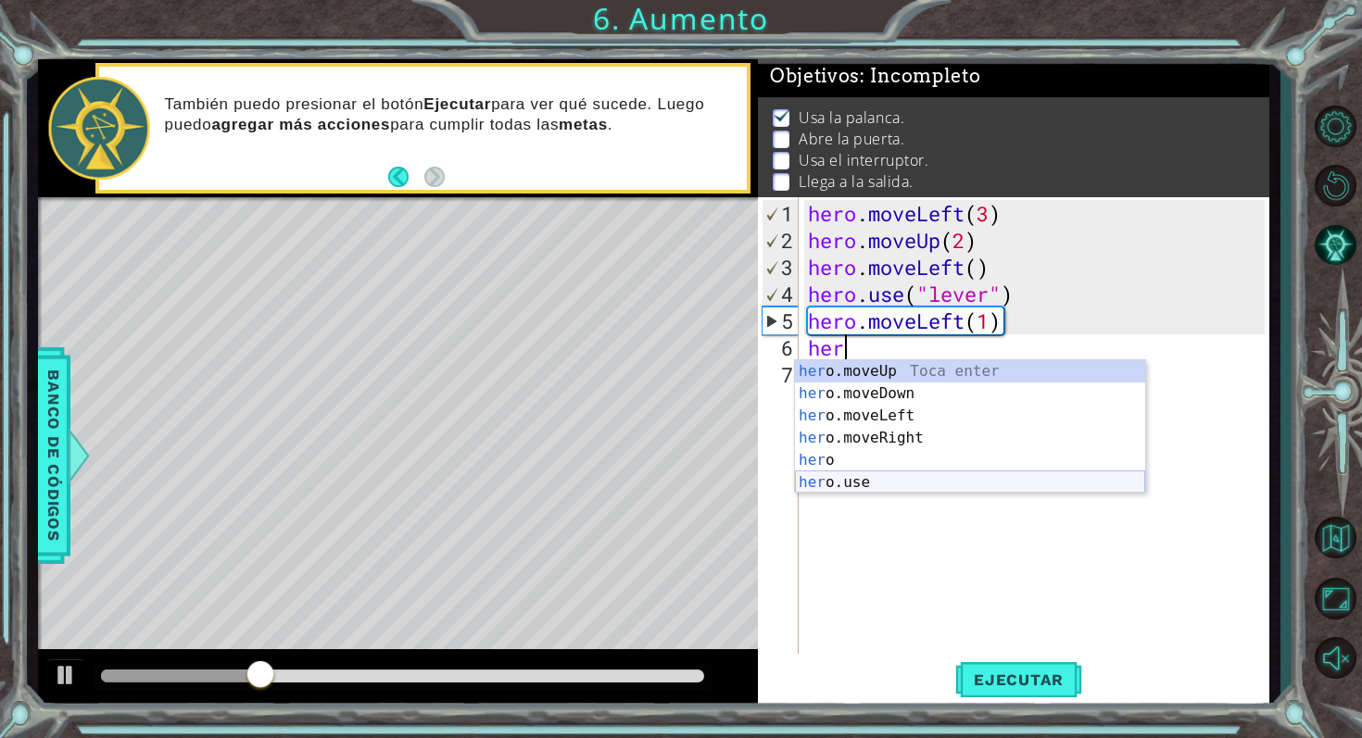
click at [946, 483] on div "her o.moveUp Toca enter her o.moveDown Toca enter her o.moveLeft [PERSON_NAME] …" at bounding box center [970, 449] width 350 height 178
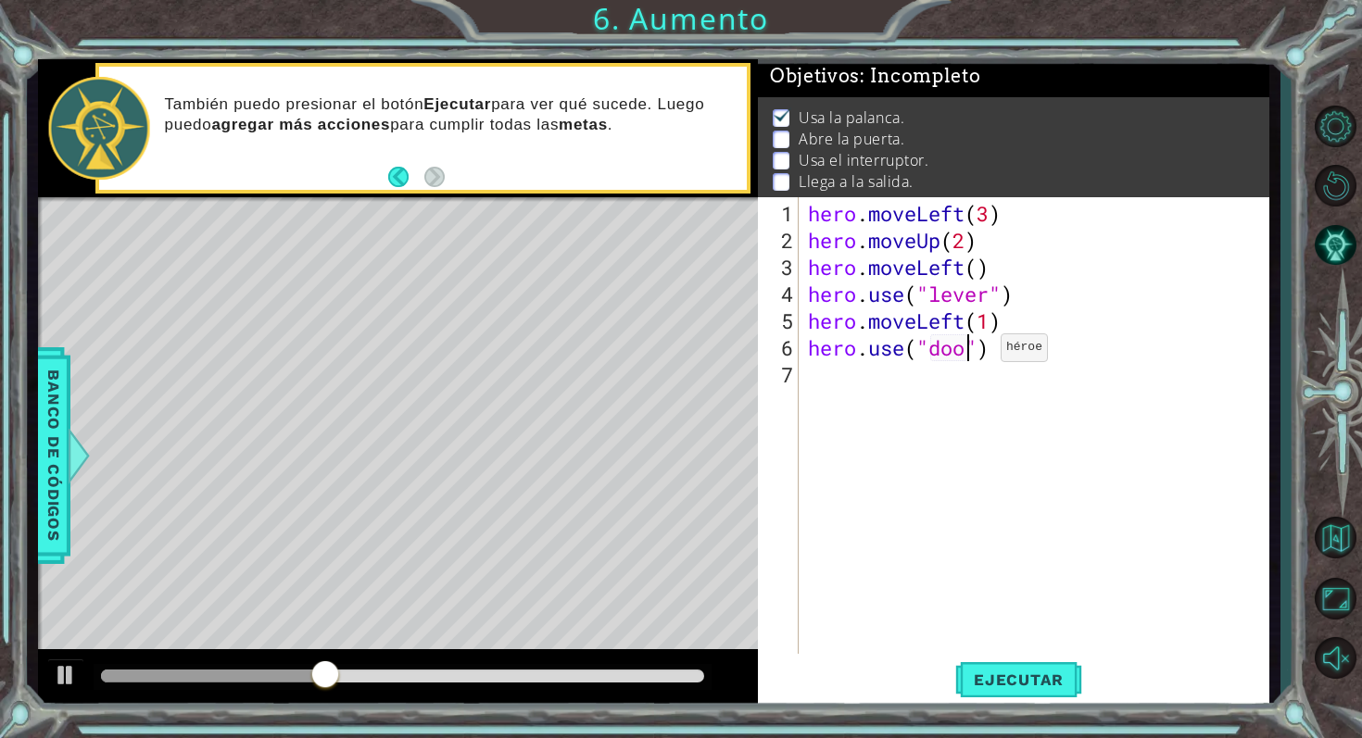
scroll to position [0, 7]
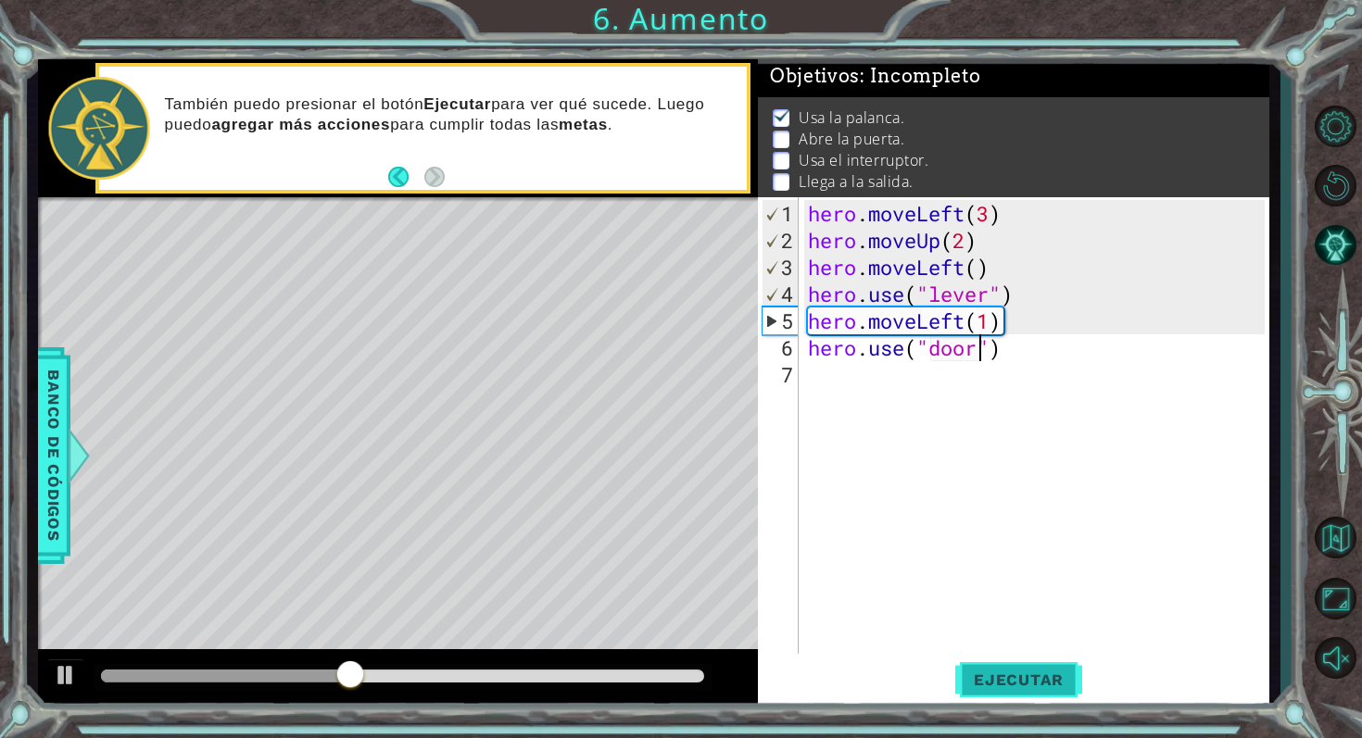
type textarea "hero.use("door")"
click at [994, 672] on span "Ejecutar" at bounding box center [1018, 680] width 127 height 19
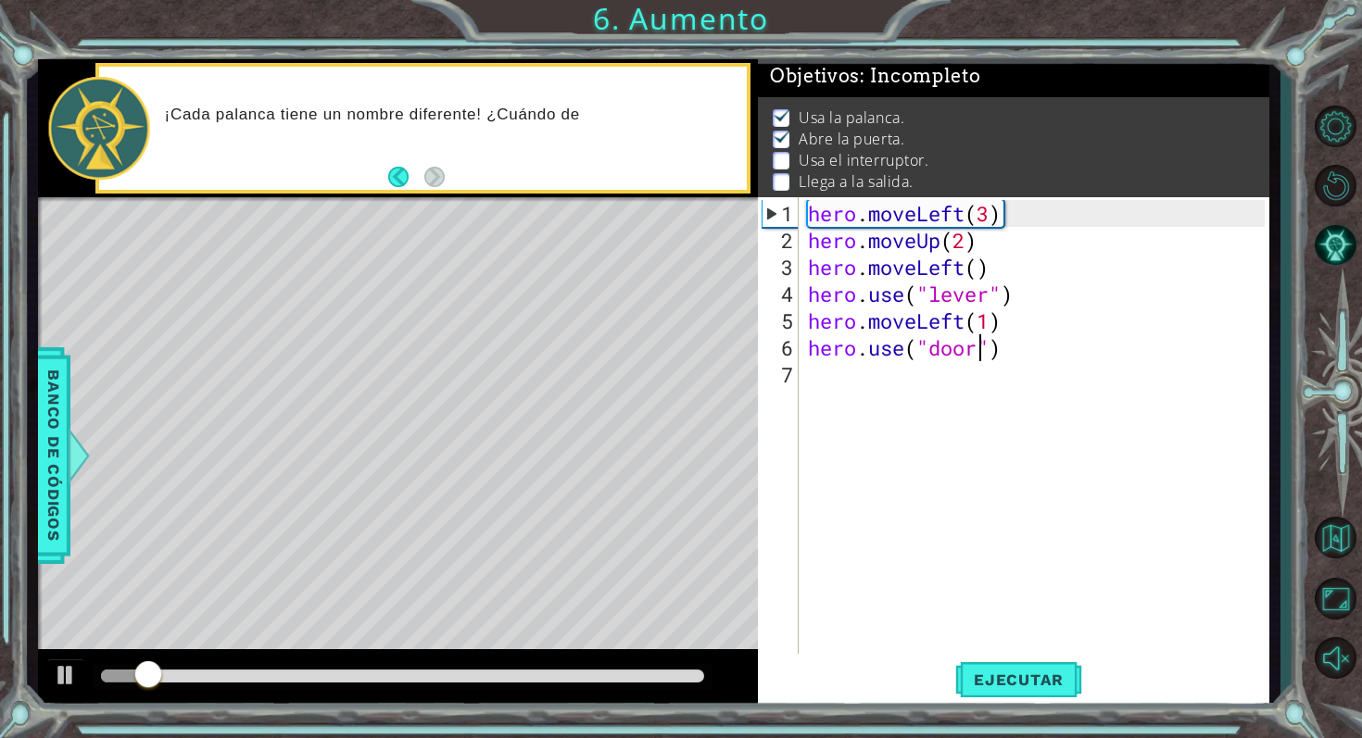
click at [1006, 356] on div "hero . moveLeft ( 3 ) hero . moveUp ( 2 ) hero . moveLeft ( ) hero . use ( "lev…" at bounding box center [1039, 455] width 470 height 510
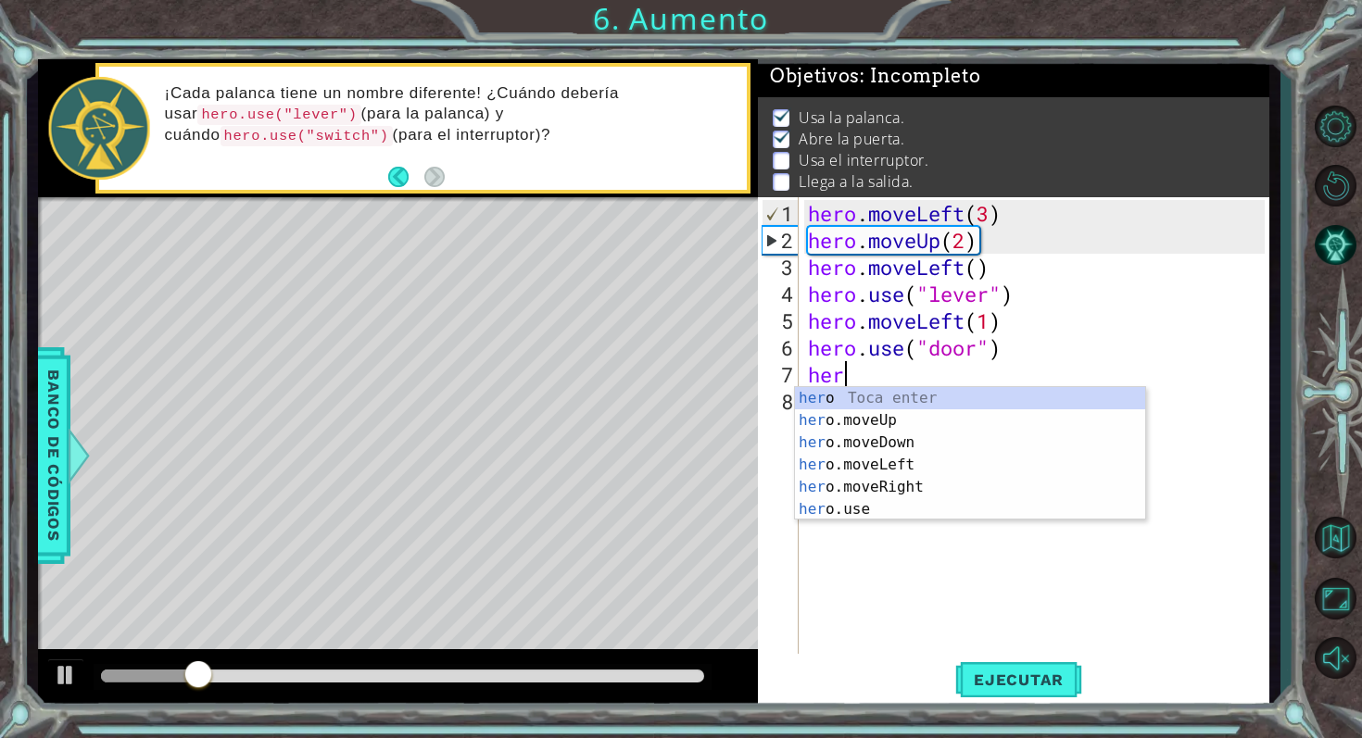
scroll to position [0, 1]
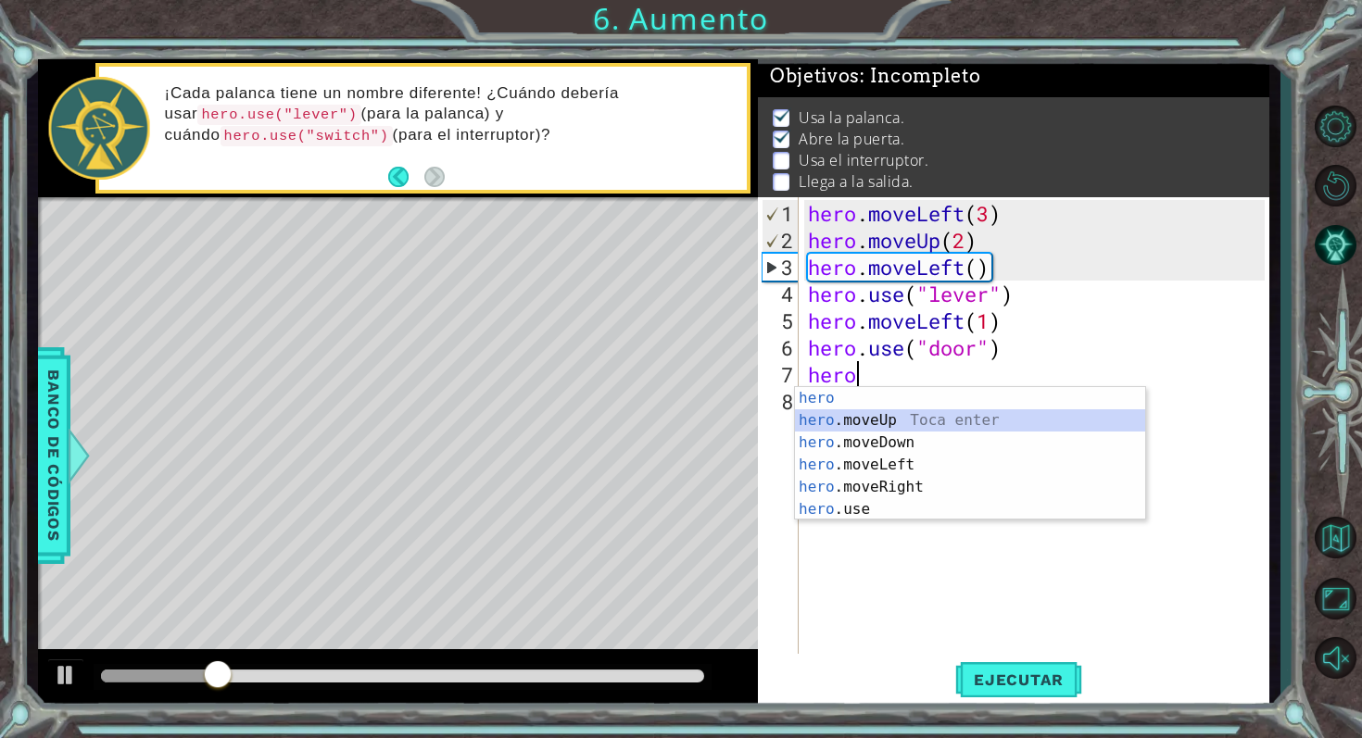
click at [1001, 422] on div "hero Toca enter hero .moveUp Toca enter hero .moveDown Toca enter hero .moveLef…" at bounding box center [970, 476] width 350 height 178
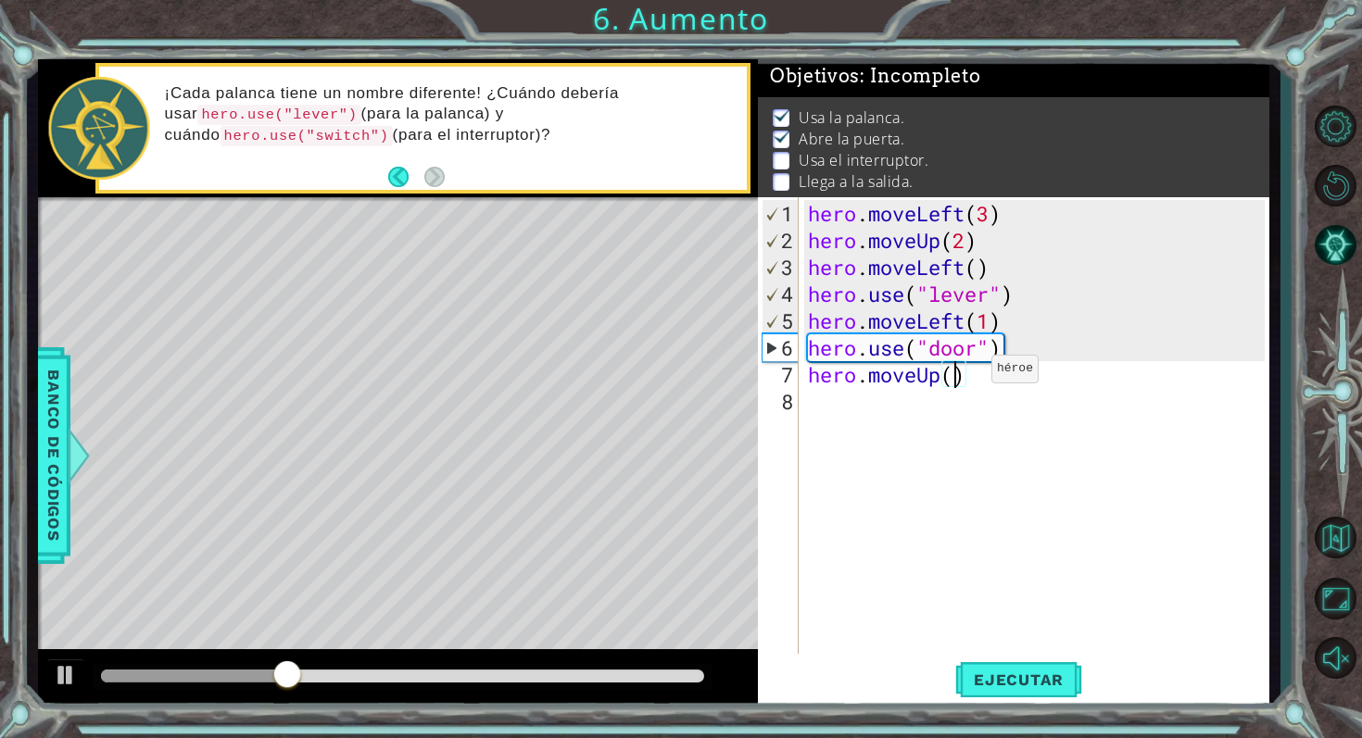
scroll to position [0, 6]
type textarea "hero.moveUp(2)"
click at [1031, 684] on span "Ejecutar" at bounding box center [1018, 680] width 127 height 19
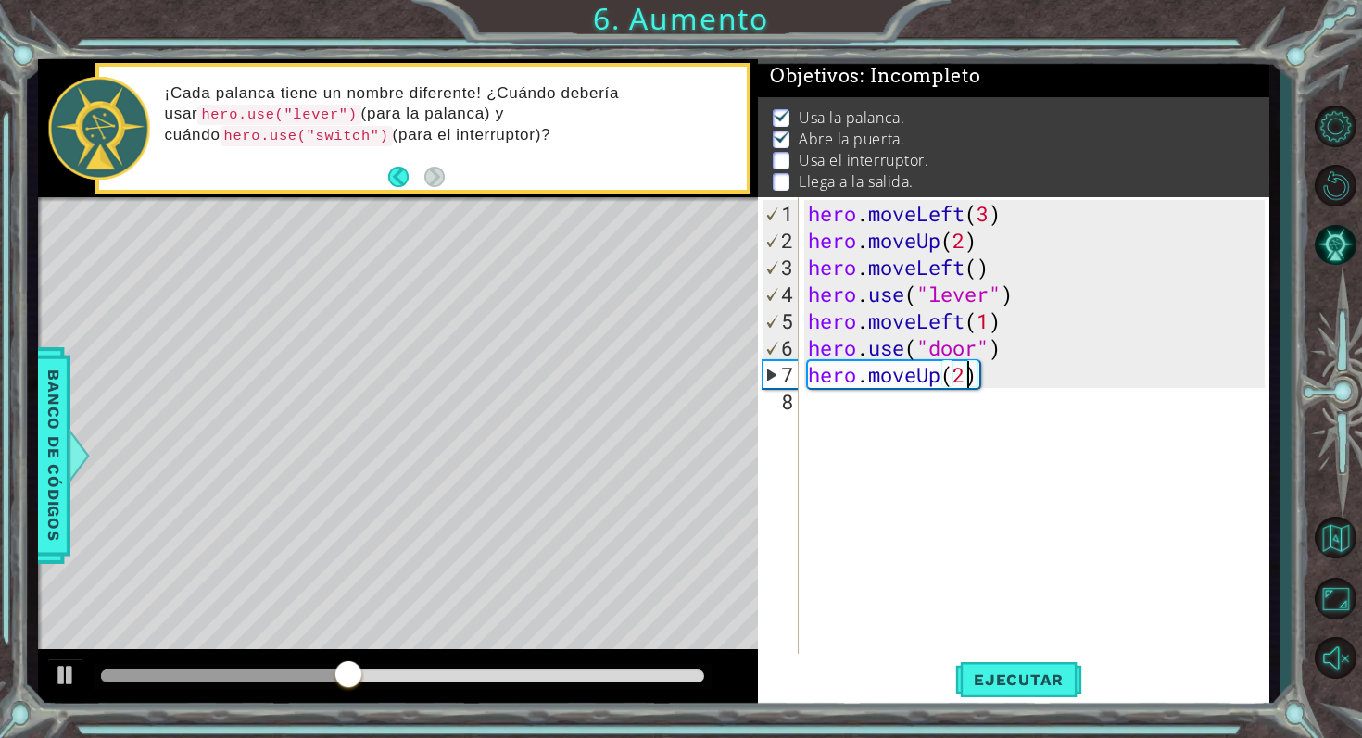
click at [1161, 626] on div "hero . moveLeft ( 3 ) hero . moveUp ( 2 ) hero . moveLeft ( ) hero . use ( "lev…" at bounding box center [1039, 455] width 470 height 510
click at [1002, 386] on div "hero . moveLeft ( 3 ) hero . moveUp ( 2 ) hero . moveLeft ( ) hero . use ( "lev…" at bounding box center [1039, 455] width 470 height 510
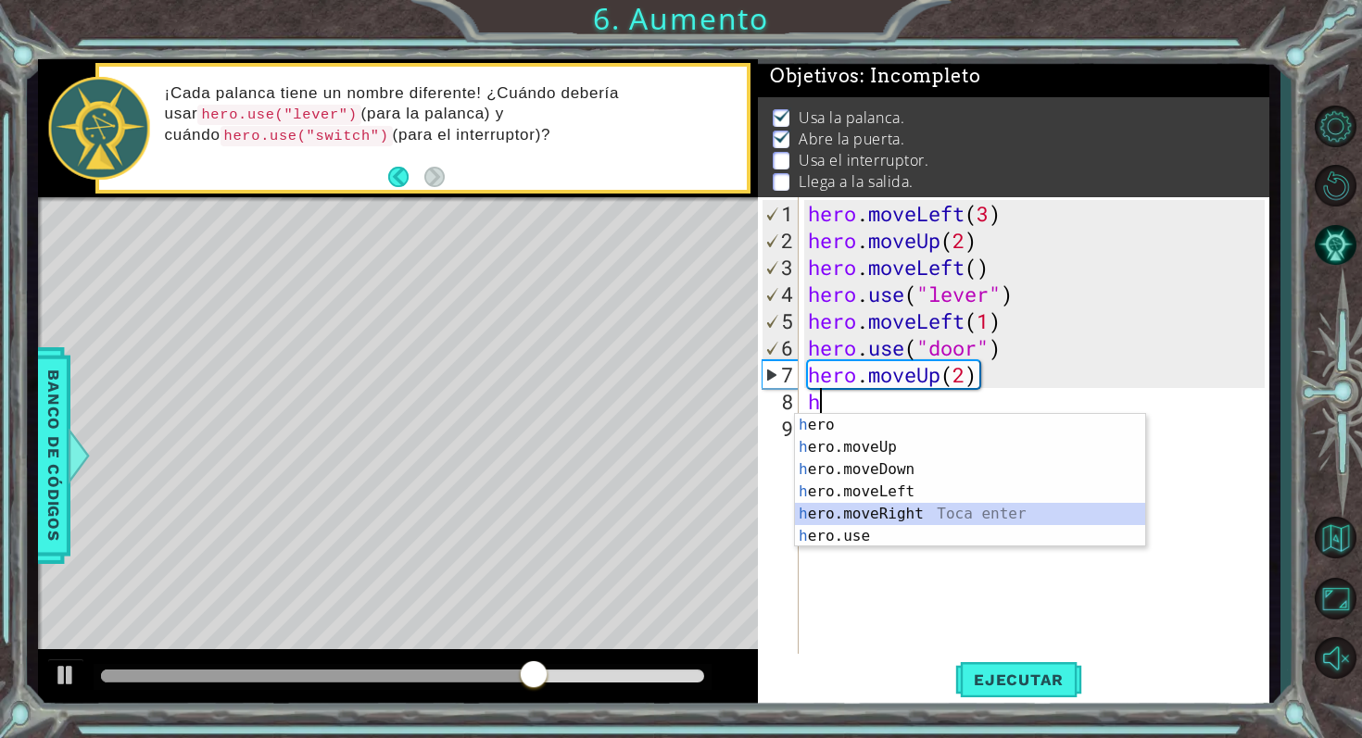
click at [920, 507] on div "h ero Toca enter h ero.moveUp Toca enter h ero.moveDown Toca enter h ero.moveLe…" at bounding box center [970, 503] width 350 height 178
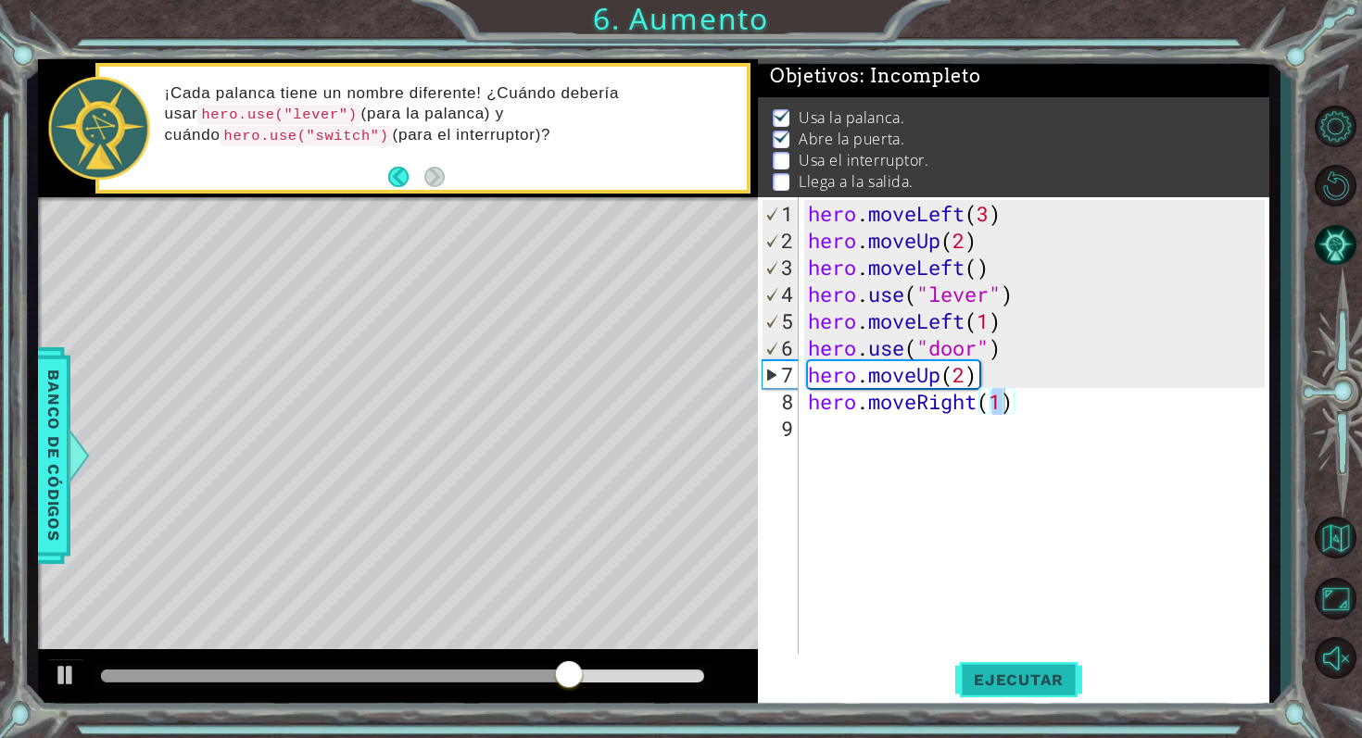
click at [984, 663] on button "Ejecutar" at bounding box center [1018, 679] width 127 height 51
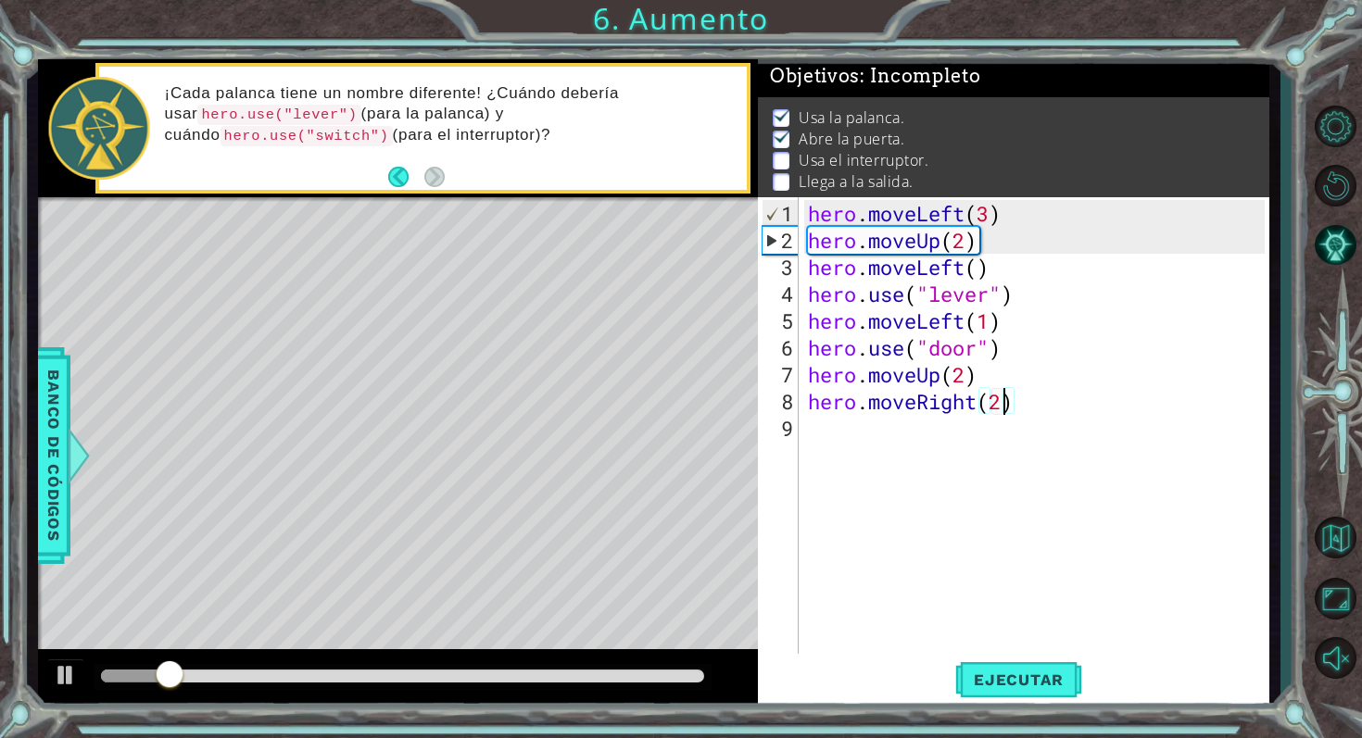
scroll to position [0, 8]
type textarea "hero.moveRight(2)"
click at [1015, 672] on span "Ejecutar" at bounding box center [1018, 680] width 127 height 19
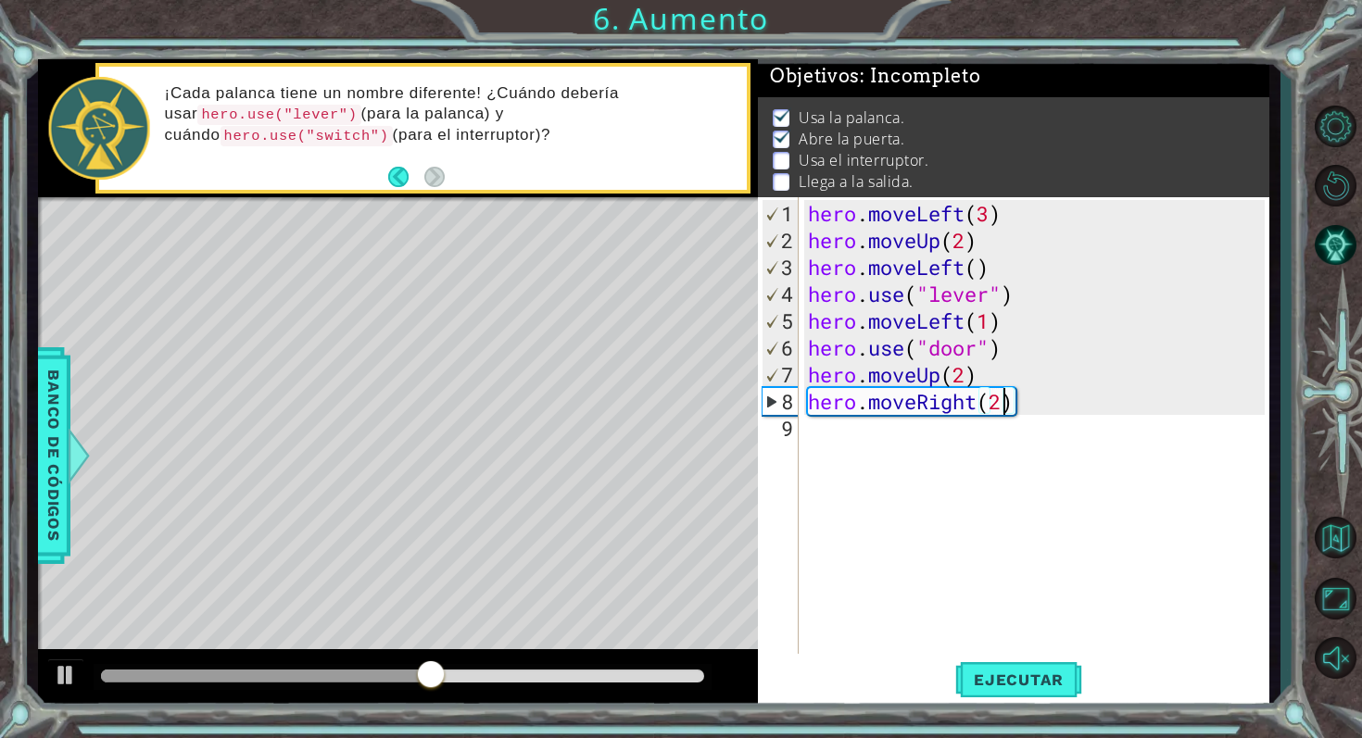
click at [885, 417] on div "hero . moveLeft ( 3 ) hero . moveUp ( 2 ) hero . moveLeft ( ) hero . use ( "lev…" at bounding box center [1039, 455] width 470 height 510
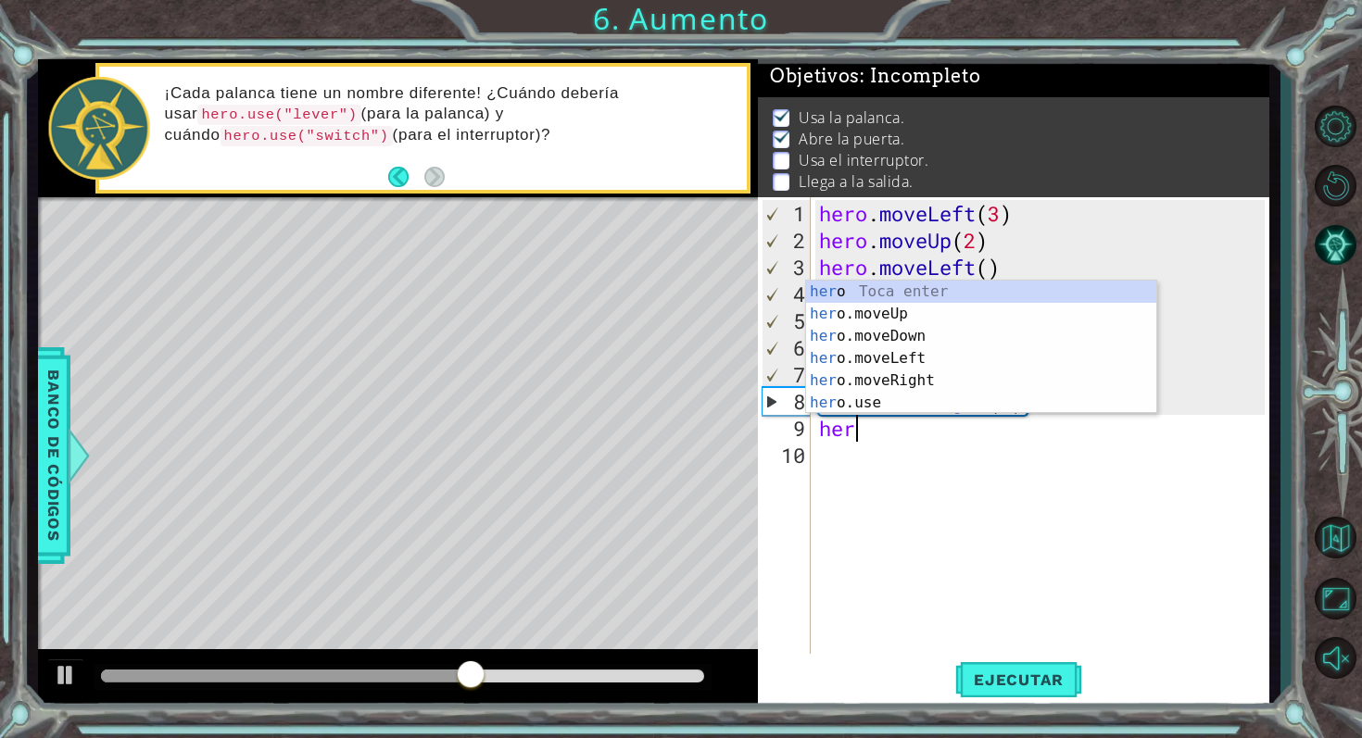
scroll to position [0, 1]
click at [893, 406] on div "hero Toca enter hero .moveUp Toca enter hero .moveDown Toca enter hero .moveLef…" at bounding box center [981, 370] width 350 height 178
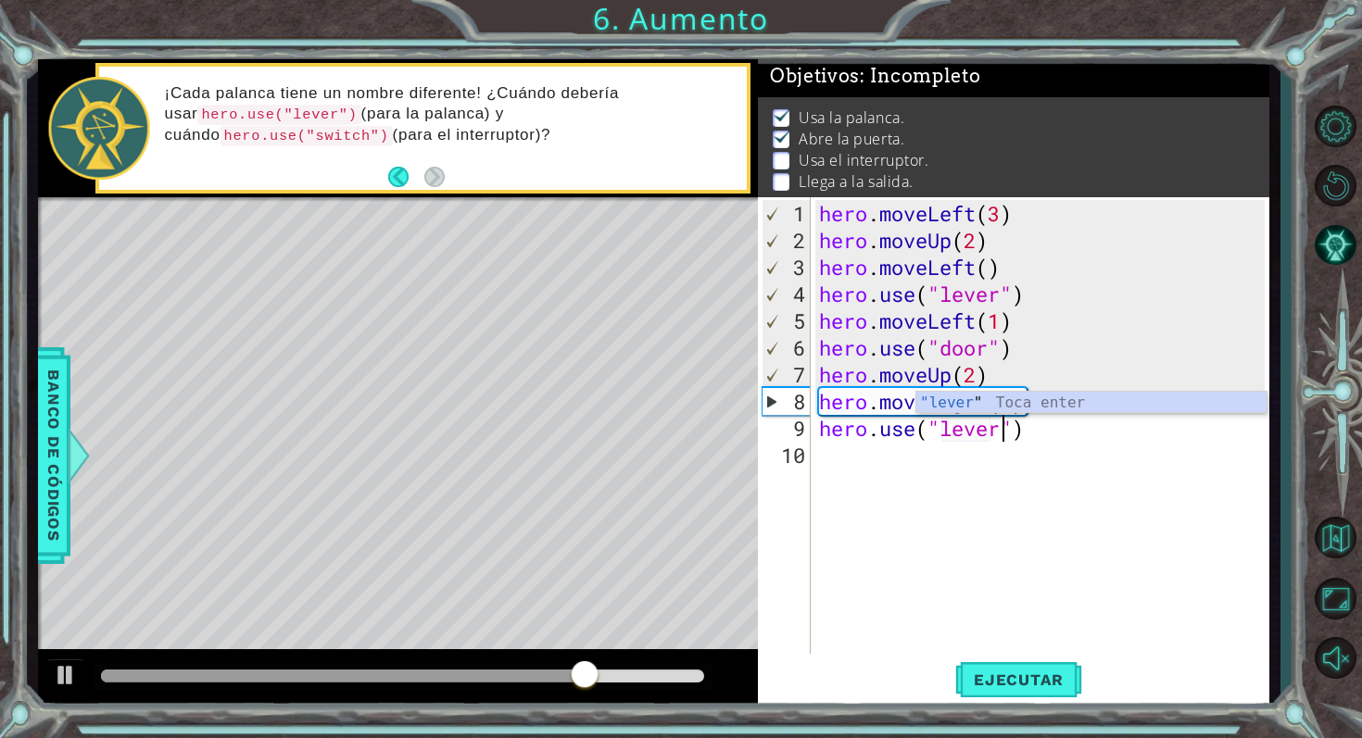
scroll to position [0, 7]
click at [1048, 671] on span "Ejecutar" at bounding box center [1018, 680] width 127 height 19
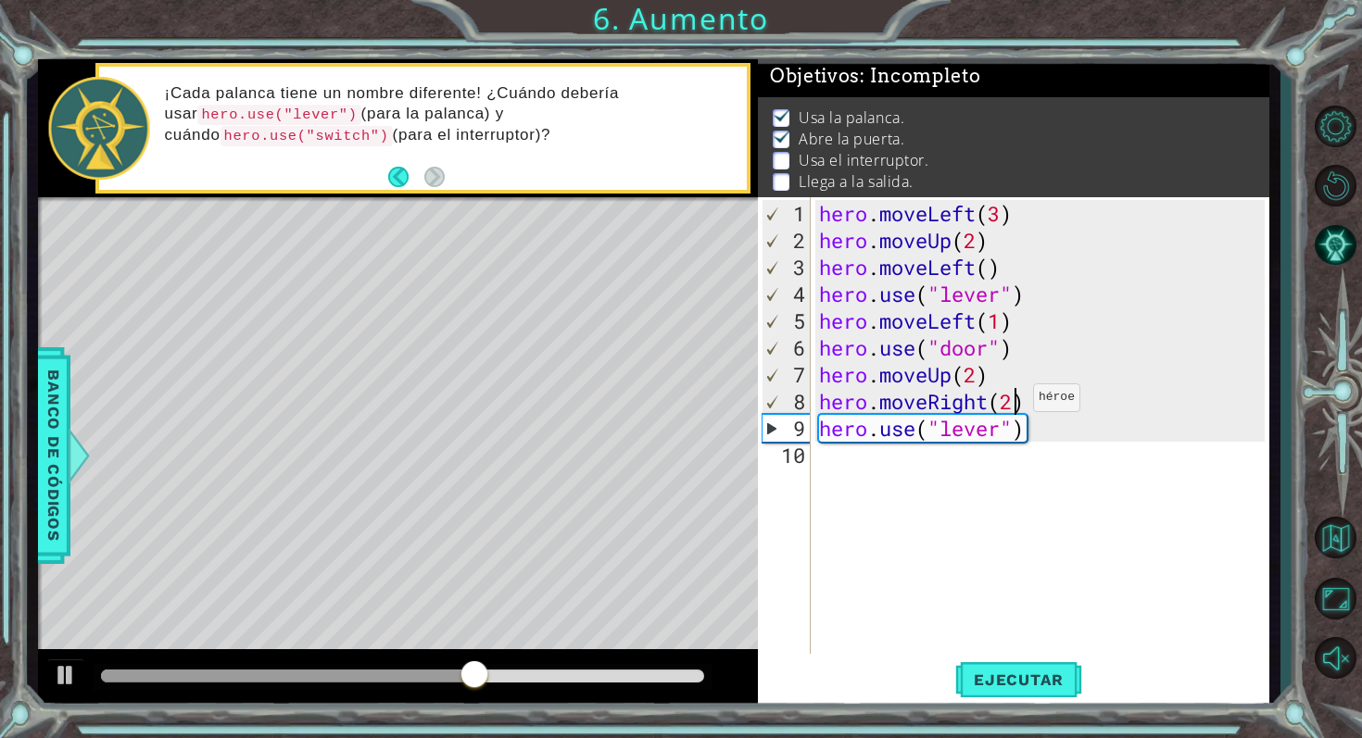
click at [1016, 405] on div "hero . moveLeft ( 3 ) hero . moveUp ( 2 ) hero . moveLeft ( ) hero . use ( "lev…" at bounding box center [1044, 455] width 459 height 510
click at [1039, 667] on button "Ejecutar" at bounding box center [1018, 679] width 127 height 51
click at [1061, 437] on div "hero . moveLeft ( 3 ) hero . moveUp ( 2 ) hero . moveLeft ( ) hero . use ( "lev…" at bounding box center [1044, 455] width 459 height 510
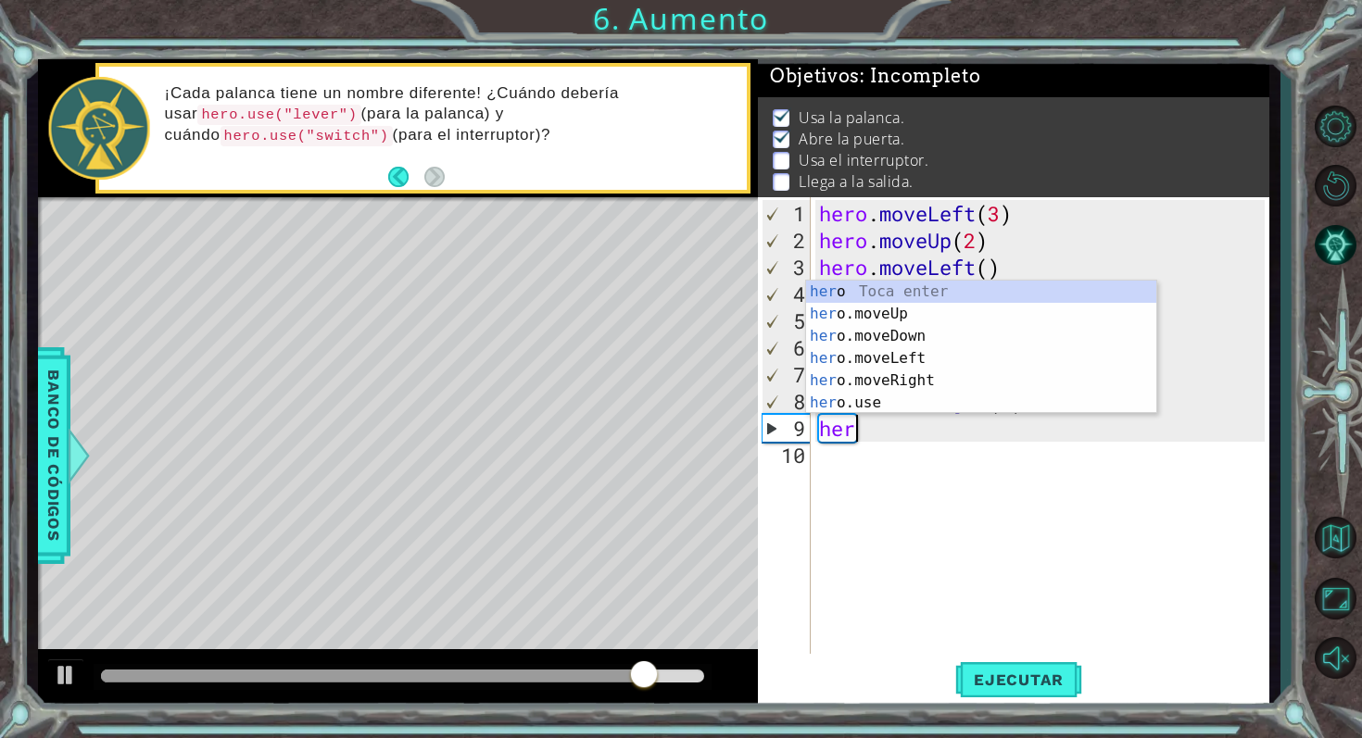
scroll to position [0, 0]
type textarea "h"
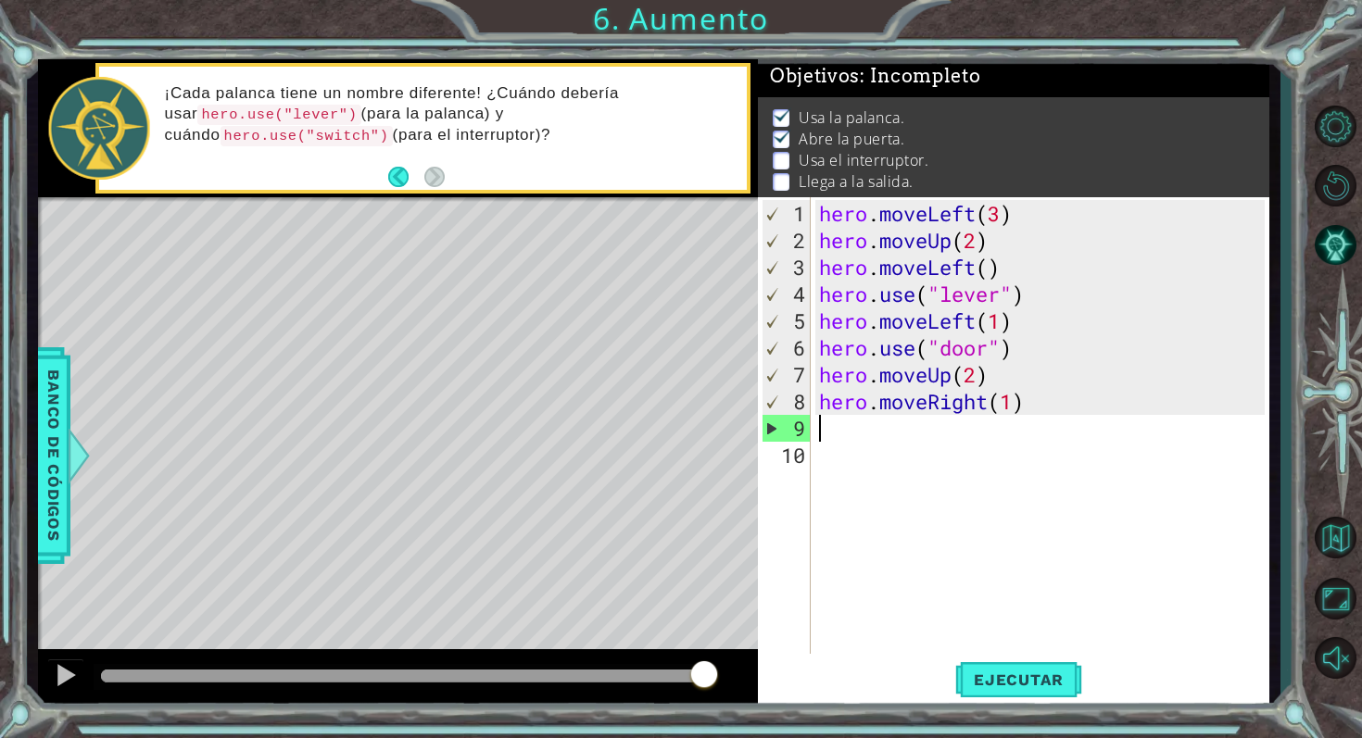
click at [956, 416] on div "hero . moveLeft ( 3 ) hero . moveUp ( 2 ) hero . moveLeft ( ) hero . use ( "lev…" at bounding box center [1044, 455] width 459 height 510
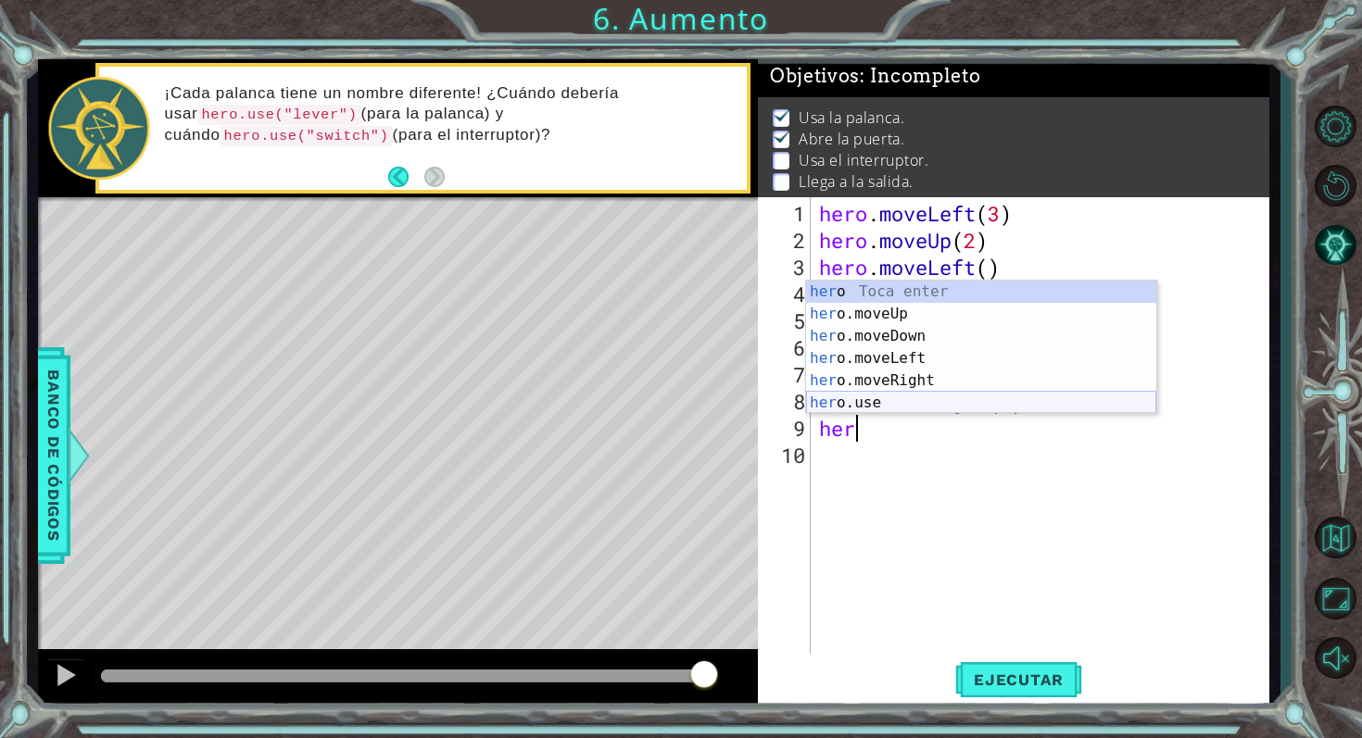
click at [873, 411] on div "her o Toca enter her o.moveUp Toca enter her o.moveDown Toca enter her o.moveLe…" at bounding box center [981, 370] width 350 height 178
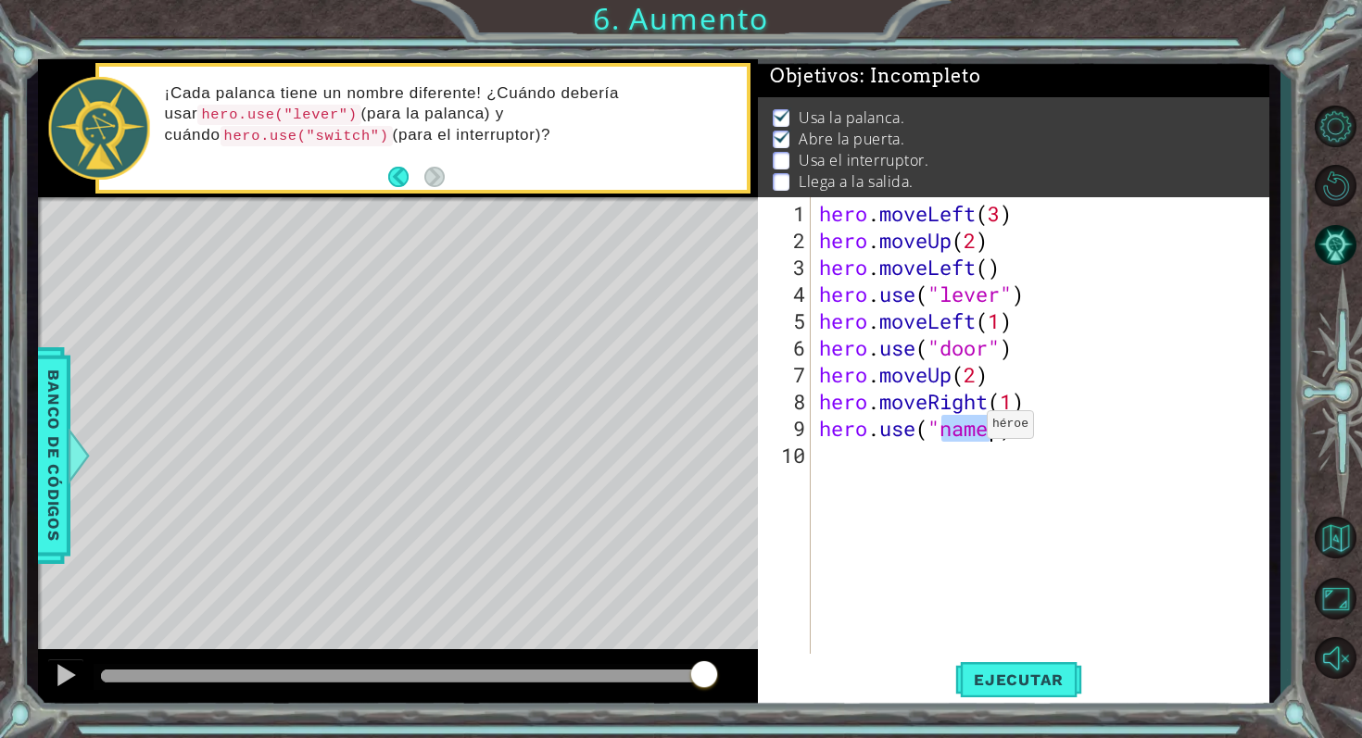
click at [969, 431] on div "hero . moveLeft ( 3 ) hero . moveUp ( 2 ) hero . moveLeft ( ) hero . use ( "lev…" at bounding box center [1044, 455] width 459 height 510
click at [957, 434] on div "hero . moveLeft ( 3 ) hero . moveUp ( 2 ) hero . moveLeft ( ) hero . use ( "lev…" at bounding box center [1044, 455] width 459 height 510
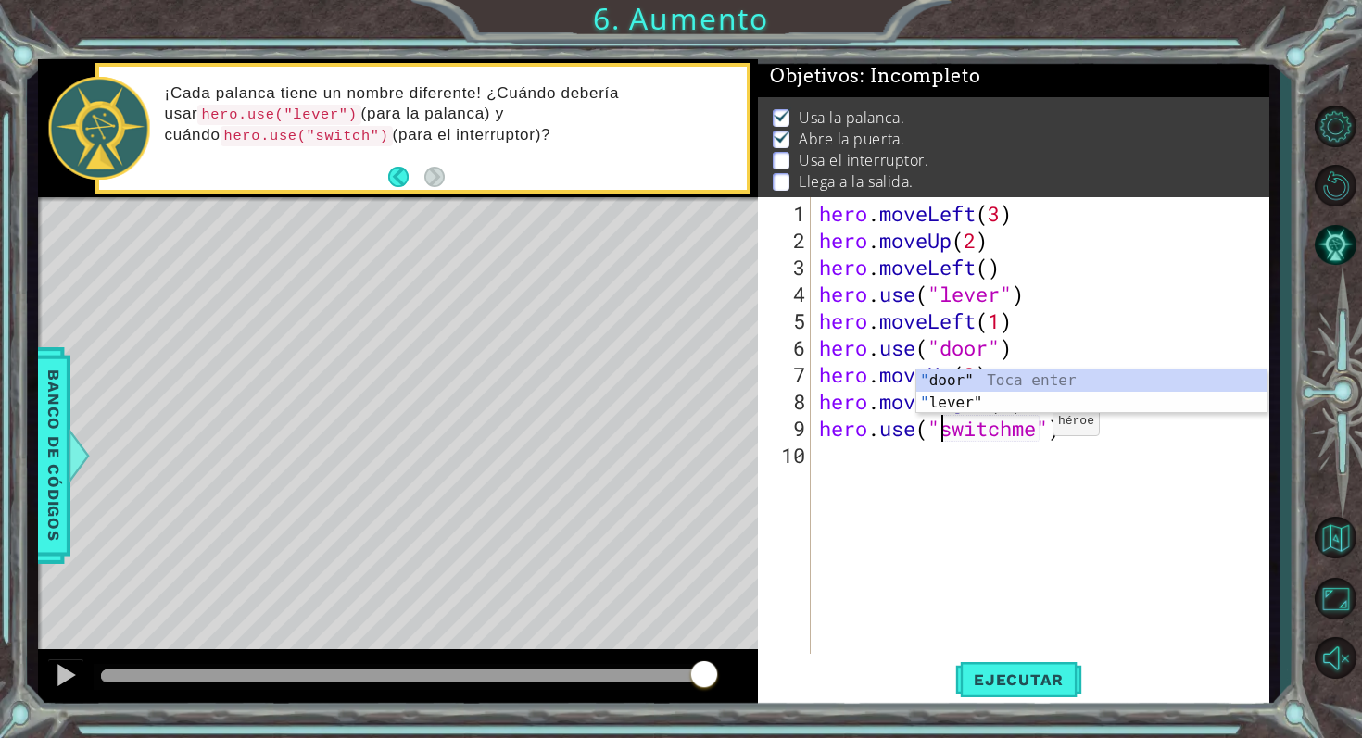
click at [1036, 428] on div "hero . moveLeft ( 3 ) hero . moveUp ( 2 ) hero . moveLeft ( ) hero . use ( "lev…" at bounding box center [1044, 455] width 459 height 510
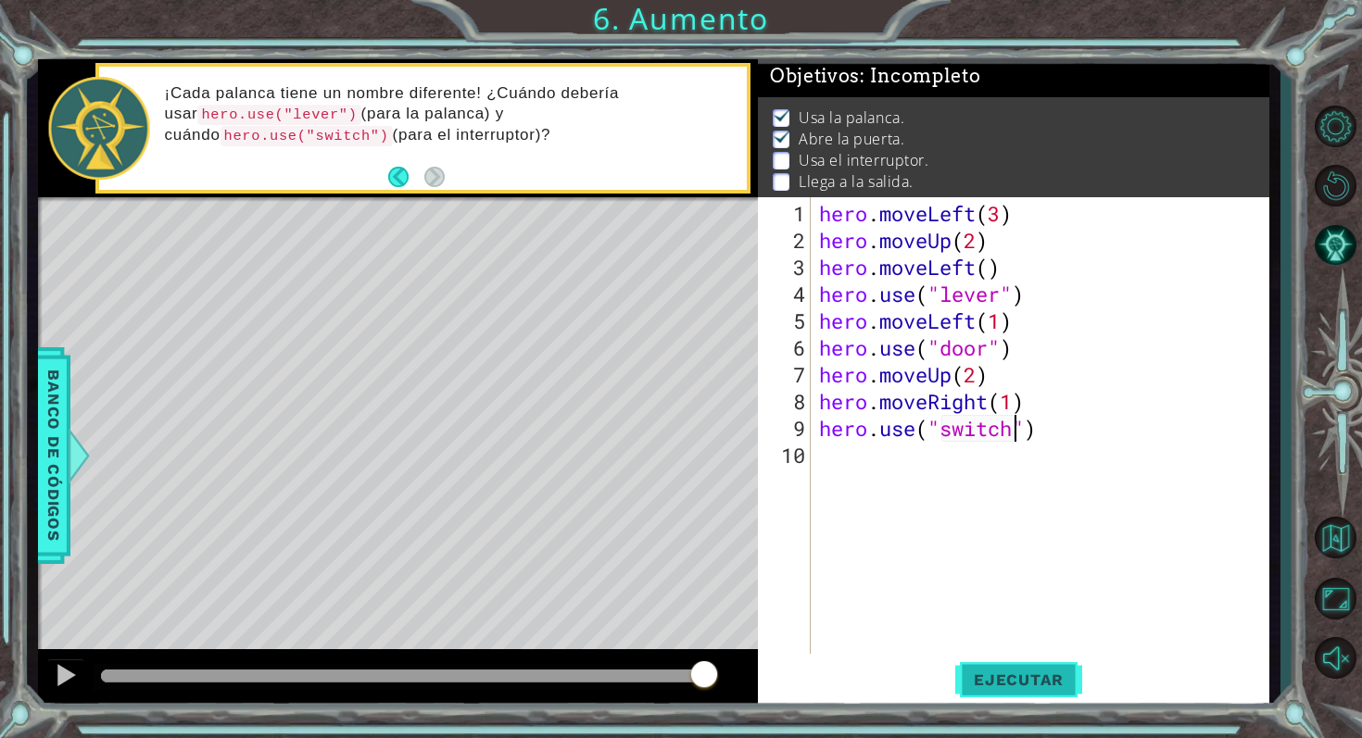
click at [1035, 681] on span "Ejecutar" at bounding box center [1018, 680] width 127 height 19
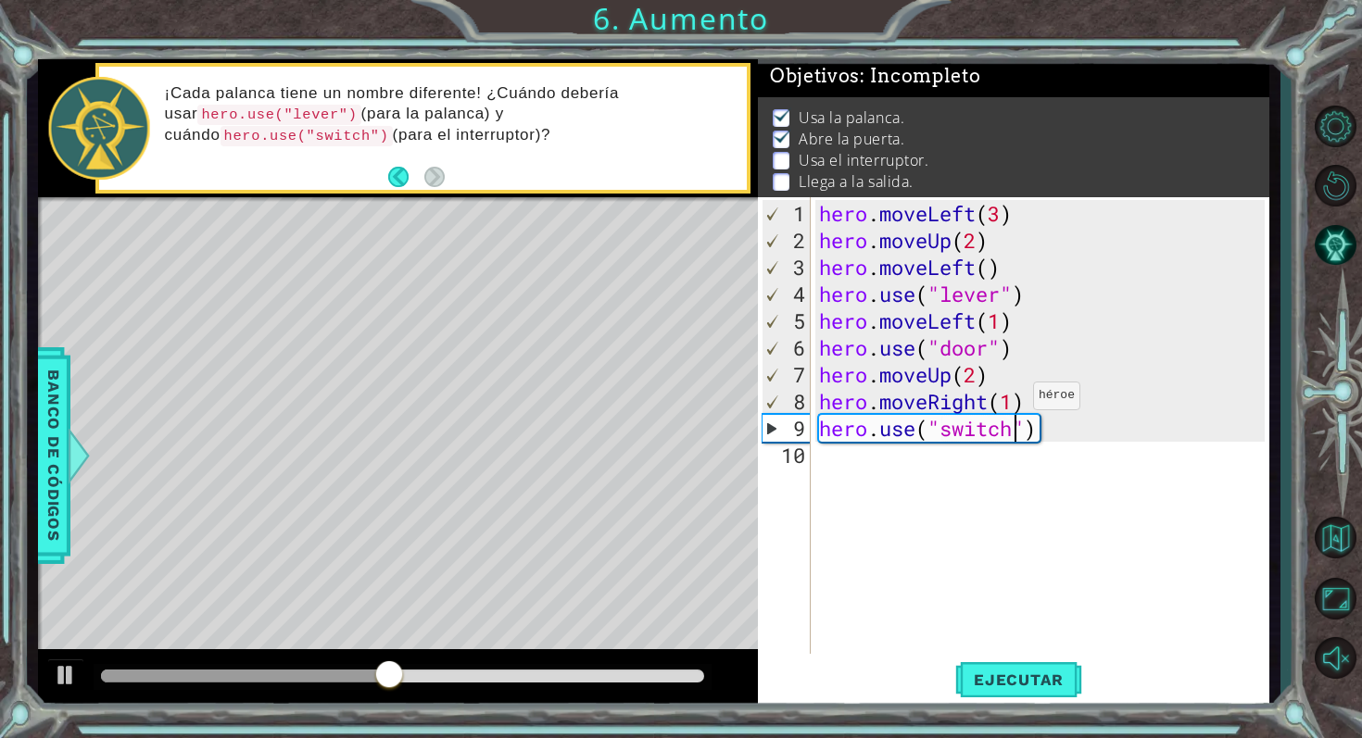
click at [1016, 403] on div "hero . moveLeft ( 3 ) hero . moveUp ( 2 ) hero . moveLeft ( ) hero . use ( "lev…" at bounding box center [1044, 455] width 459 height 510
type textarea "hero.moveRight(2)"
click at [1001, 673] on span "Ejecutar" at bounding box center [1018, 680] width 127 height 19
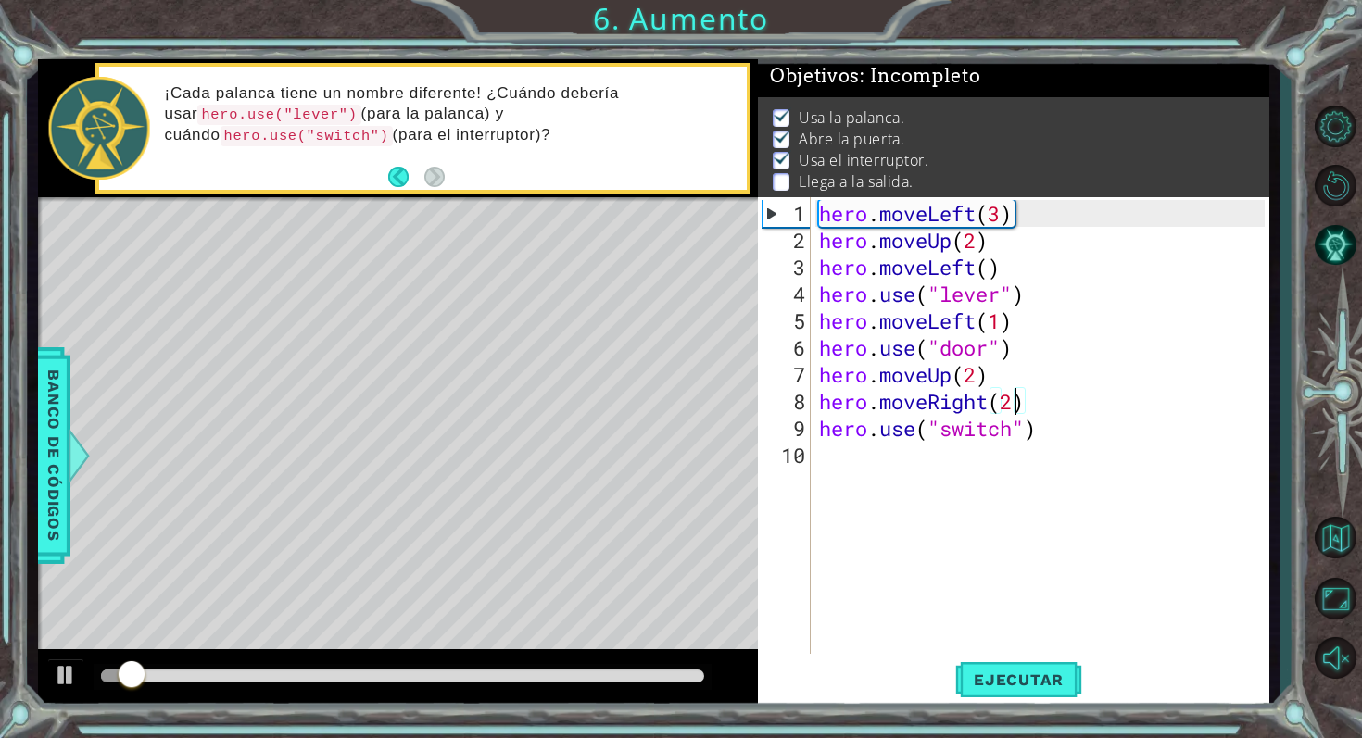
click at [861, 456] on div "hero . moveLeft ( 3 ) hero . moveUp ( 2 ) hero . moveLeft ( ) hero . use ( "lev…" at bounding box center [1044, 455] width 459 height 510
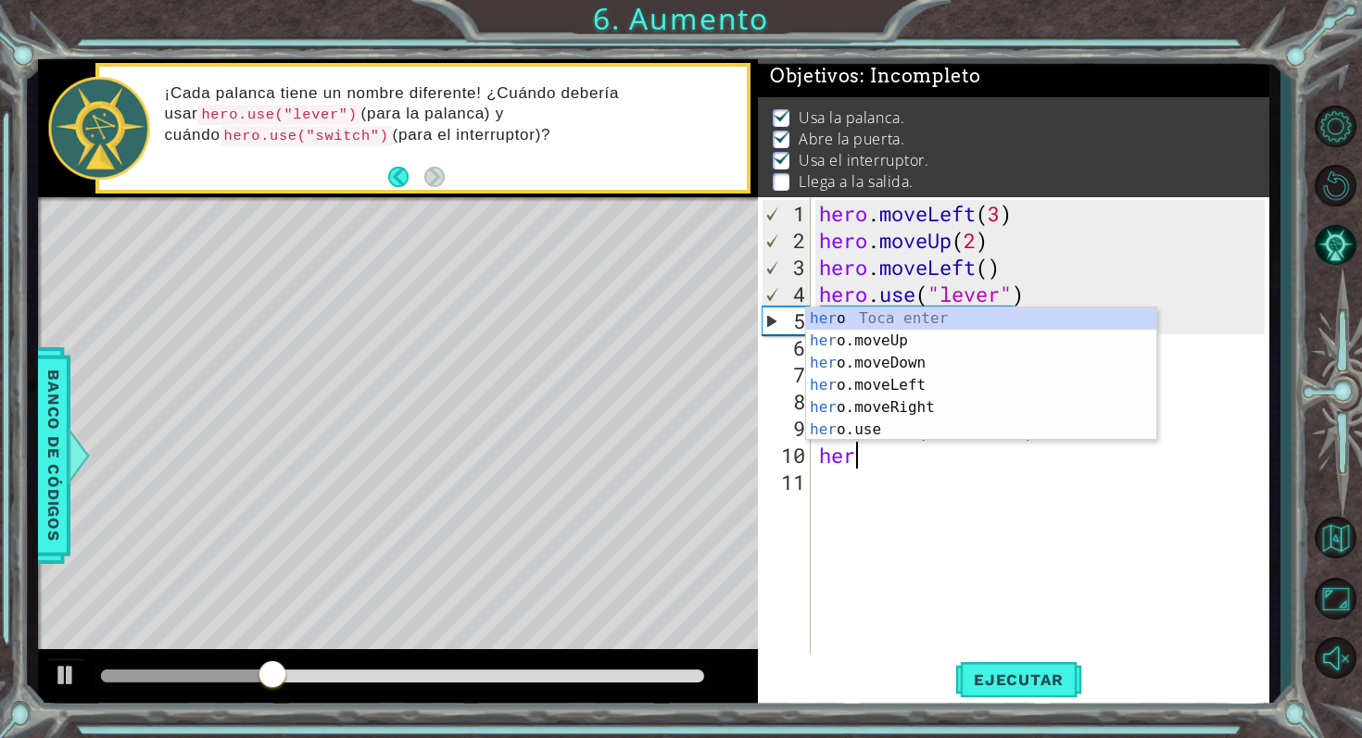
scroll to position [0, 0]
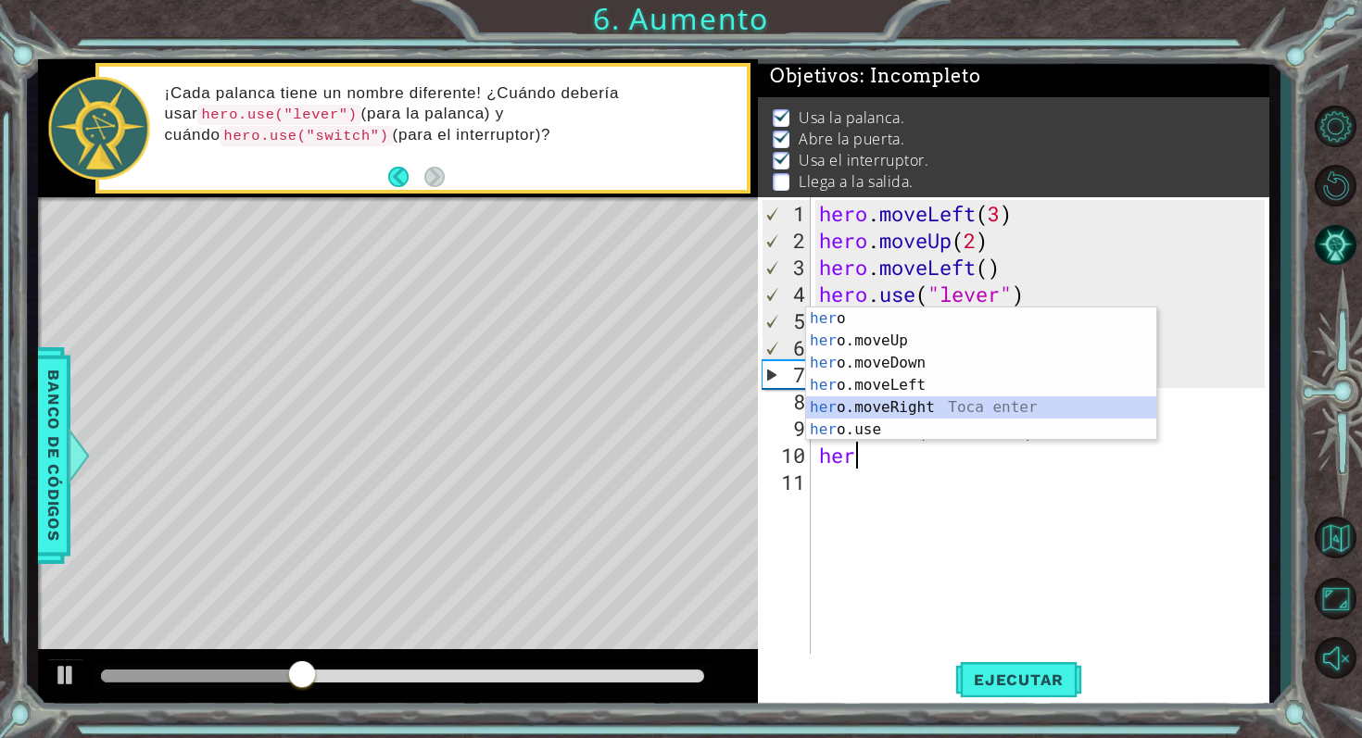
click at [921, 403] on div "her o Toca enter her o.moveUp Toca enter her o.moveDown Toca enter her o.moveLe…" at bounding box center [981, 397] width 350 height 178
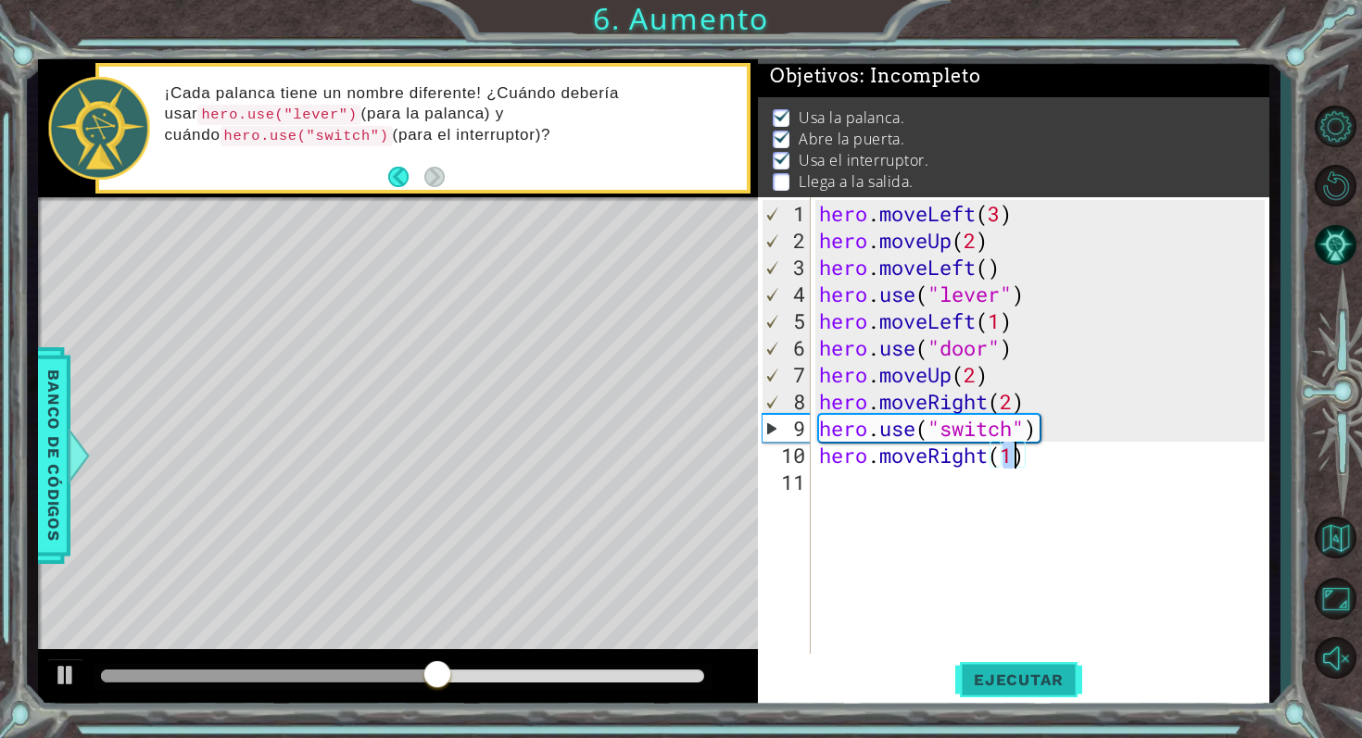
type textarea "hero.moveRight(1)"
click at [1000, 681] on span "Ejecutar" at bounding box center [1018, 680] width 127 height 19
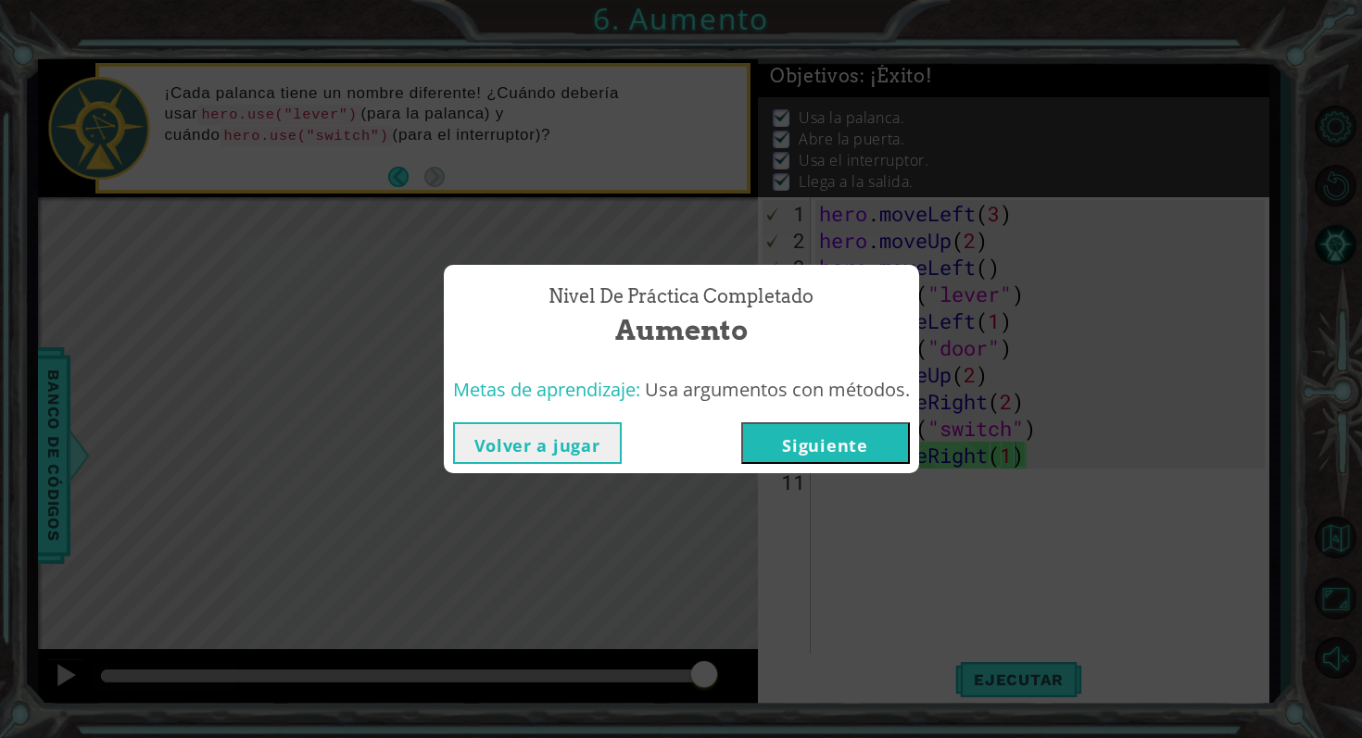
click at [850, 441] on button "Siguiente" at bounding box center [825, 443] width 169 height 42
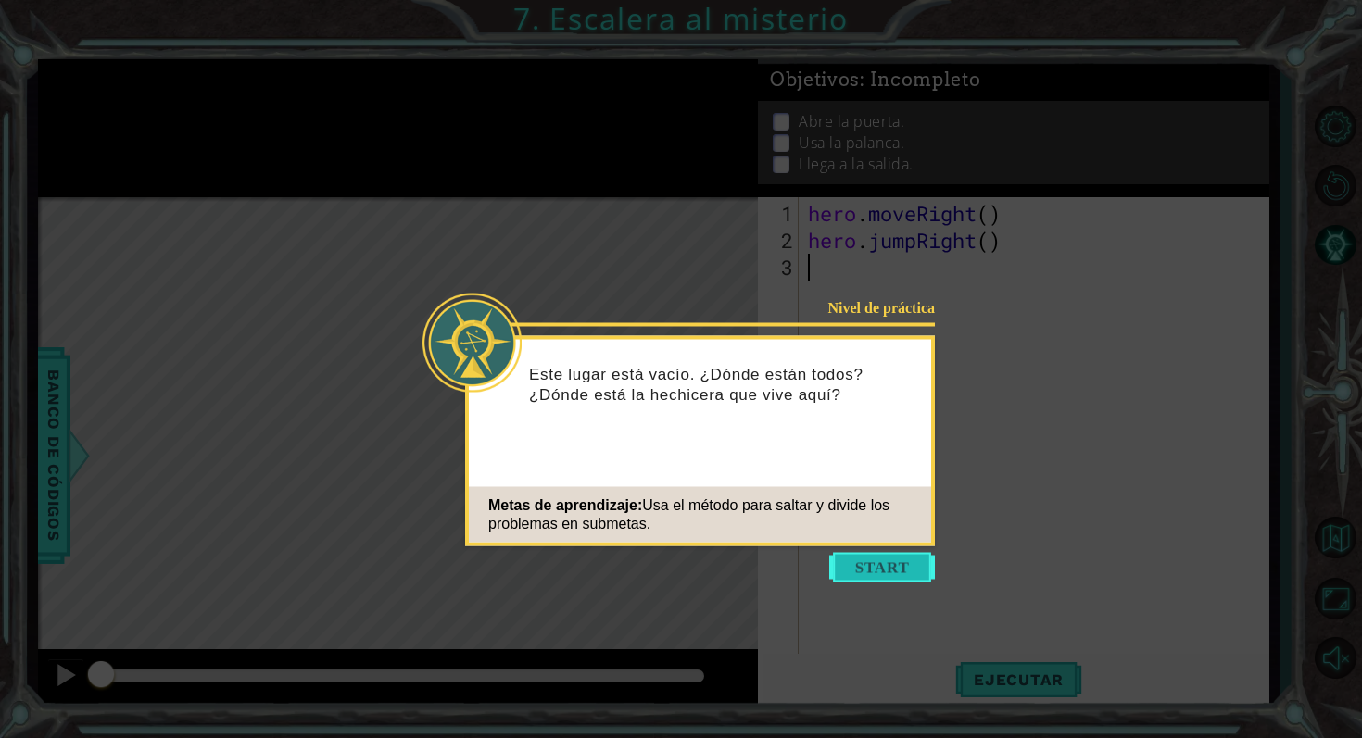
click at [874, 570] on button "Start" at bounding box center [882, 568] width 106 height 30
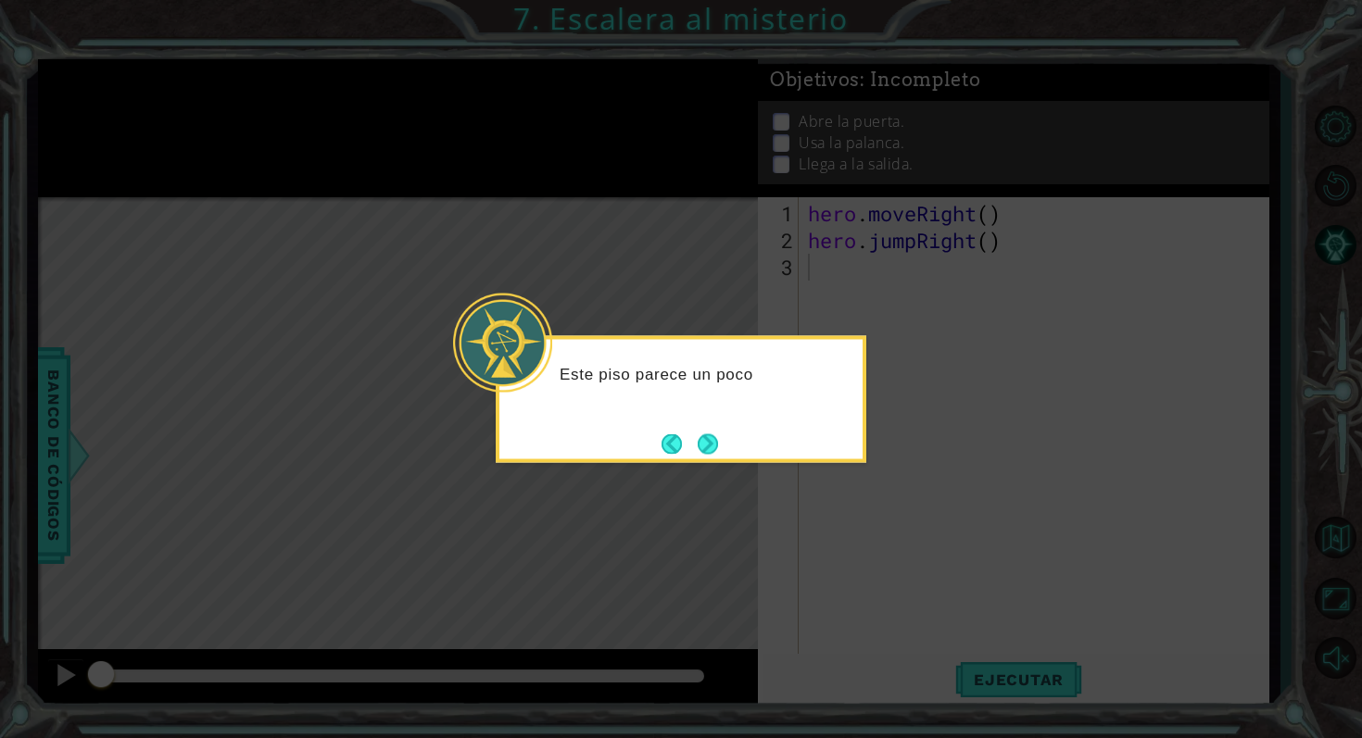
click at [726, 453] on div "Este piso parece un poco" at bounding box center [681, 399] width 371 height 127
click at [726, 453] on div "Este piso parece un poco más complicad" at bounding box center [681, 399] width 371 height 127
click at [726, 453] on div "Este piso parece un poco más complicado." at bounding box center [681, 399] width 371 height 127
click at [708, 434] on button "Next" at bounding box center [708, 444] width 20 height 20
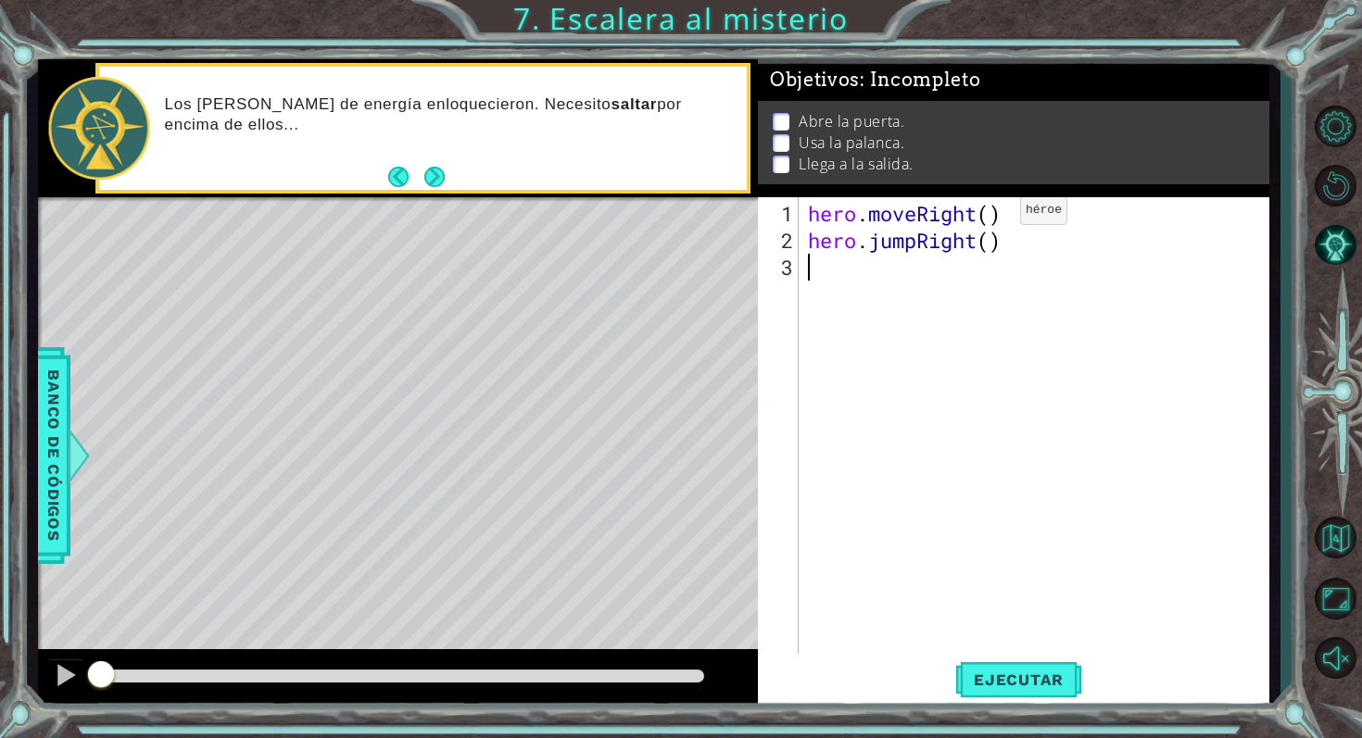
click at [991, 218] on div "hero . moveRight ( ) hero . jumpRight ( )" at bounding box center [1039, 455] width 470 height 510
click at [991, 247] on div "hero . moveRight ( 2 ) hero . jumpRight ( )" at bounding box center [1039, 455] width 470 height 510
click at [1062, 680] on span "Ejecutar" at bounding box center [1018, 680] width 127 height 19
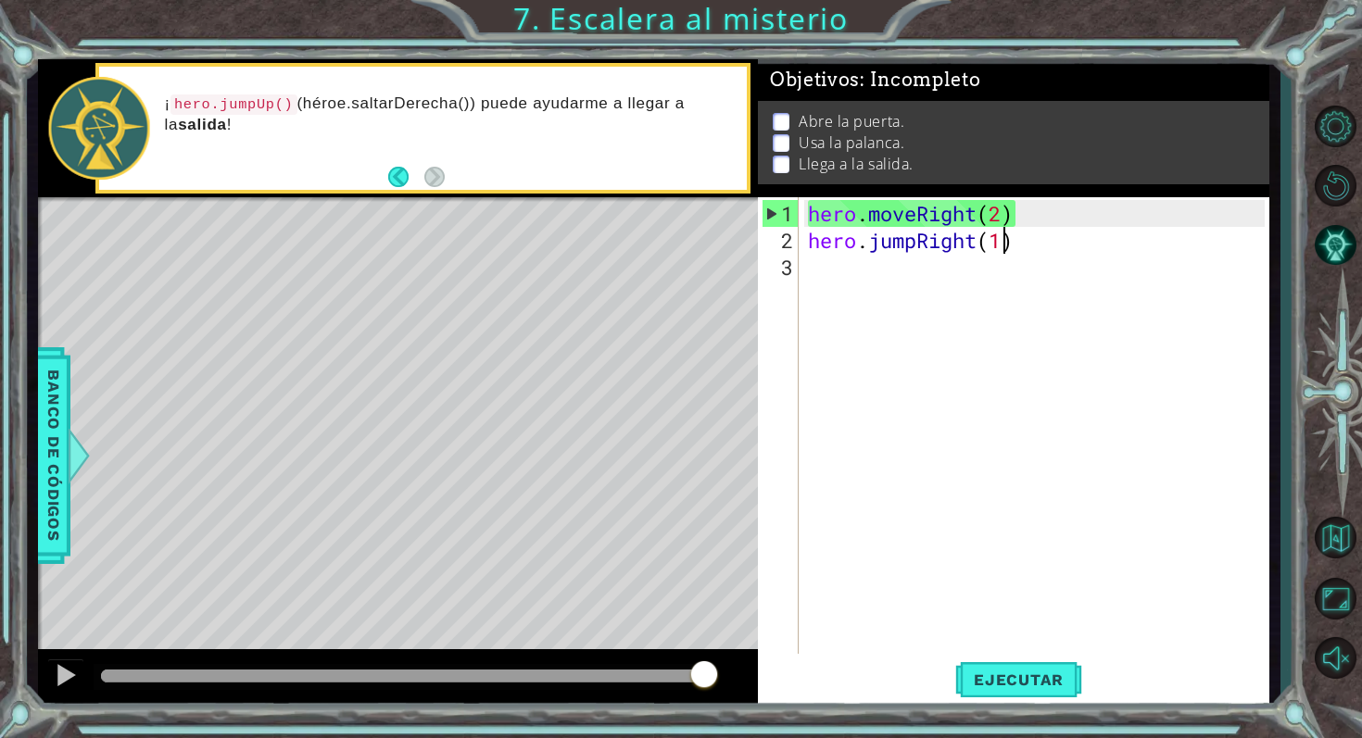
scroll to position [0, 7]
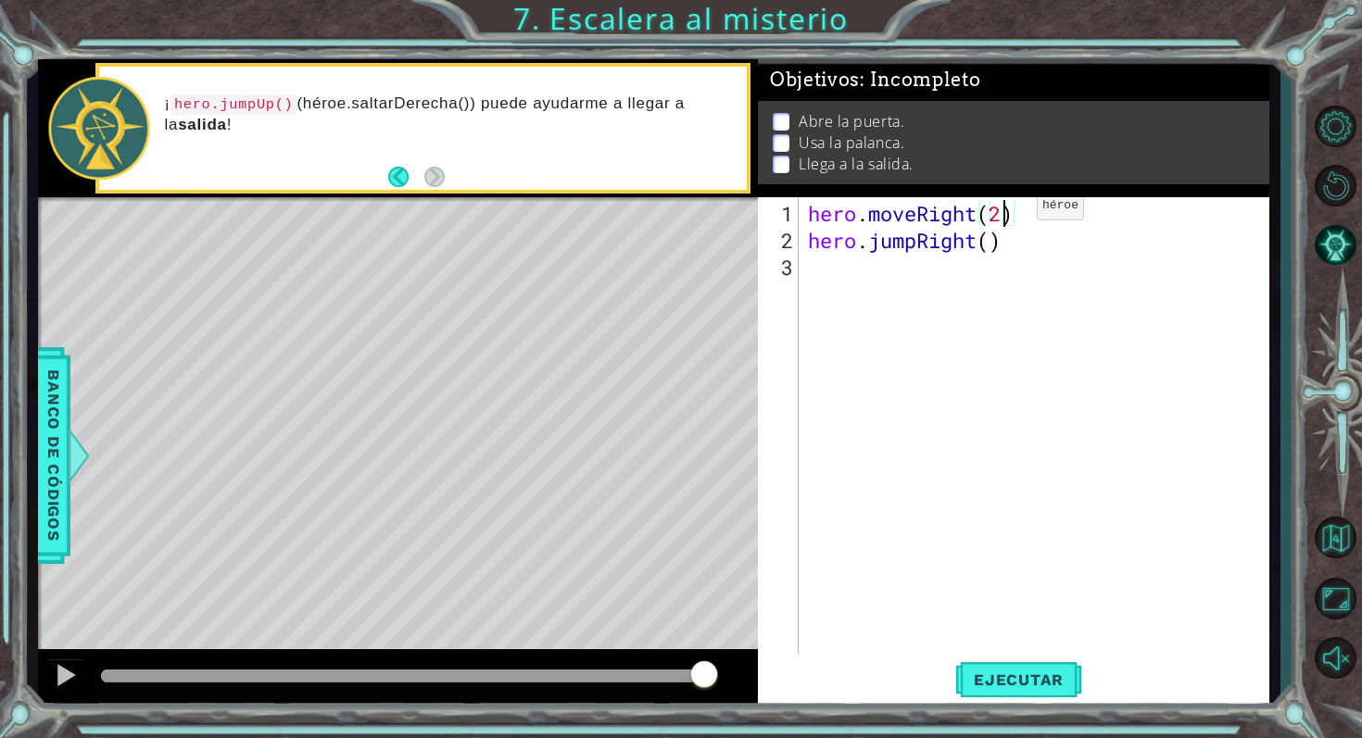
click at [1008, 213] on div "hero . moveRight ( 2 ) hero . jumpRight ( )" at bounding box center [1039, 455] width 470 height 510
click at [993, 235] on div "hero . moveRight ( 1 ) hero . jumpRight ( )" at bounding box center [1039, 455] width 470 height 510
click at [987, 244] on div "hero . moveRight ( 1 ) hero . jumpRight ( )" at bounding box center [1039, 455] width 470 height 510
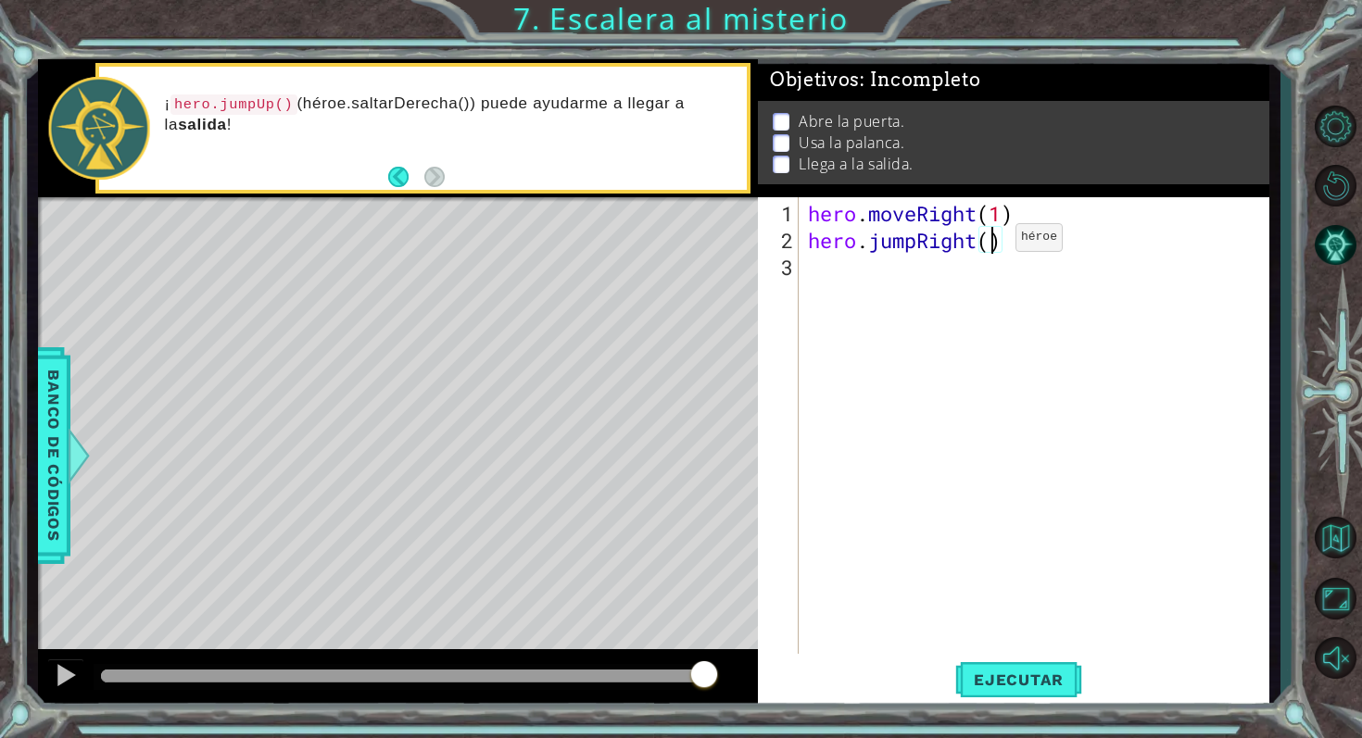
scroll to position [0, 8]
type textarea "hero.jumpRight(1)"
click at [1038, 669] on button "Ejecutar" at bounding box center [1018, 679] width 127 height 51
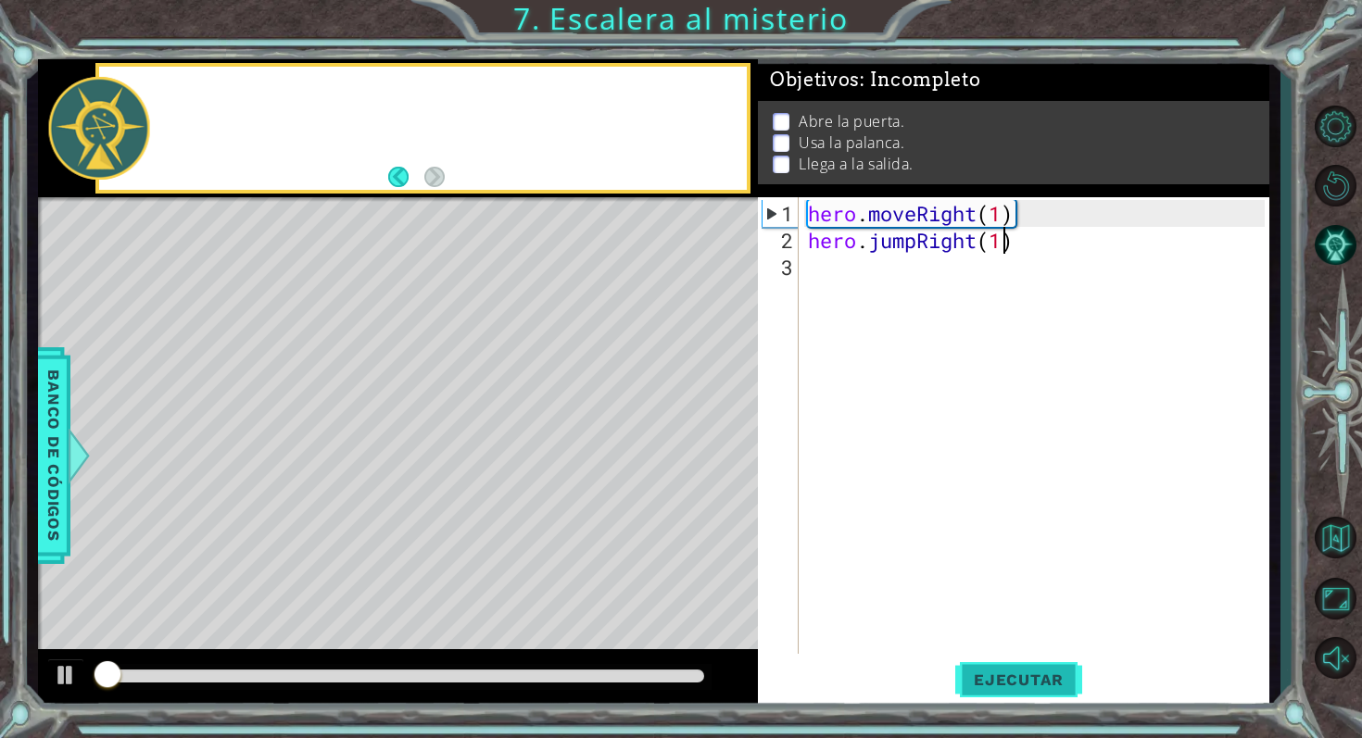
click at [1038, 669] on button "Ejecutar" at bounding box center [1018, 679] width 127 height 51
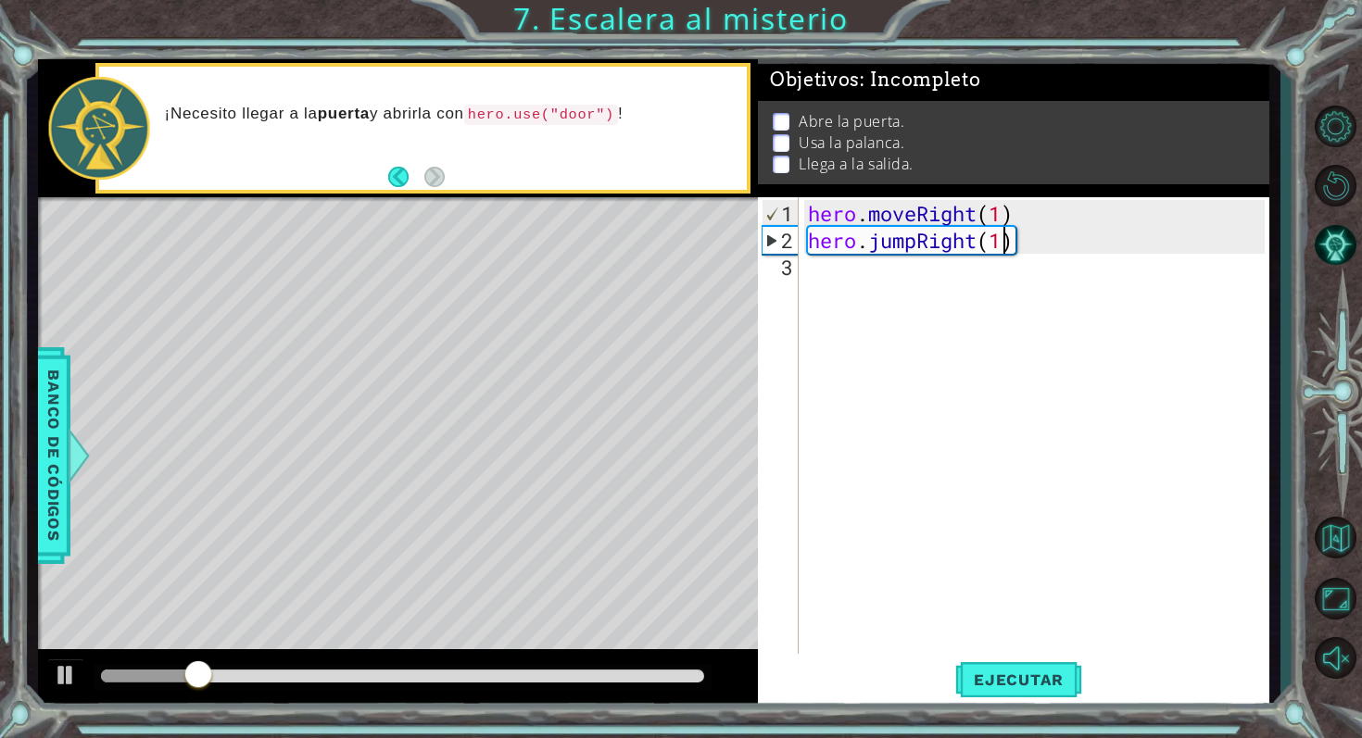
click at [883, 325] on div "hero . moveRight ( 1 ) hero . jumpRight ( 1 )" at bounding box center [1039, 455] width 470 height 510
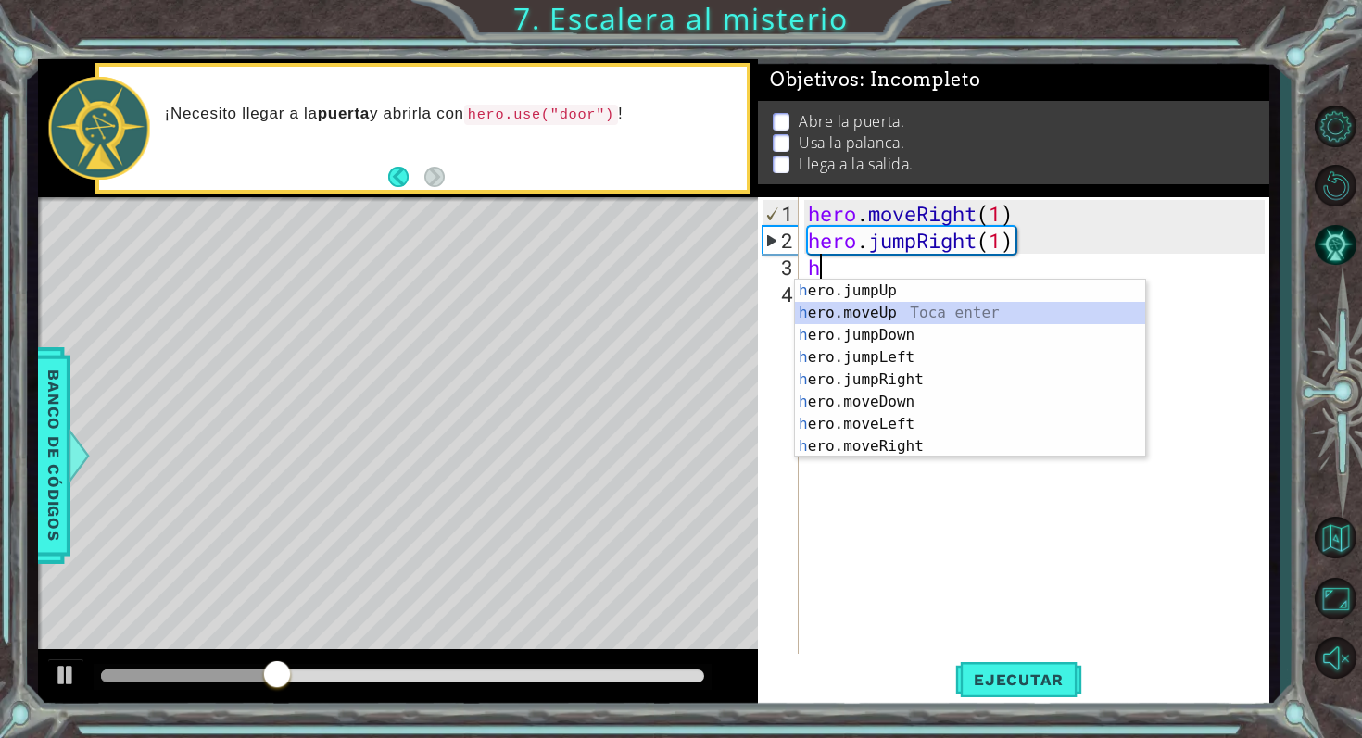
click at [911, 305] on div "h ero.jumpUp Toca enter h ero.moveUp Toca enter h ero.jumpDown Toca enter h ero…" at bounding box center [970, 391] width 350 height 222
type textarea "hero.moveUp(1)"
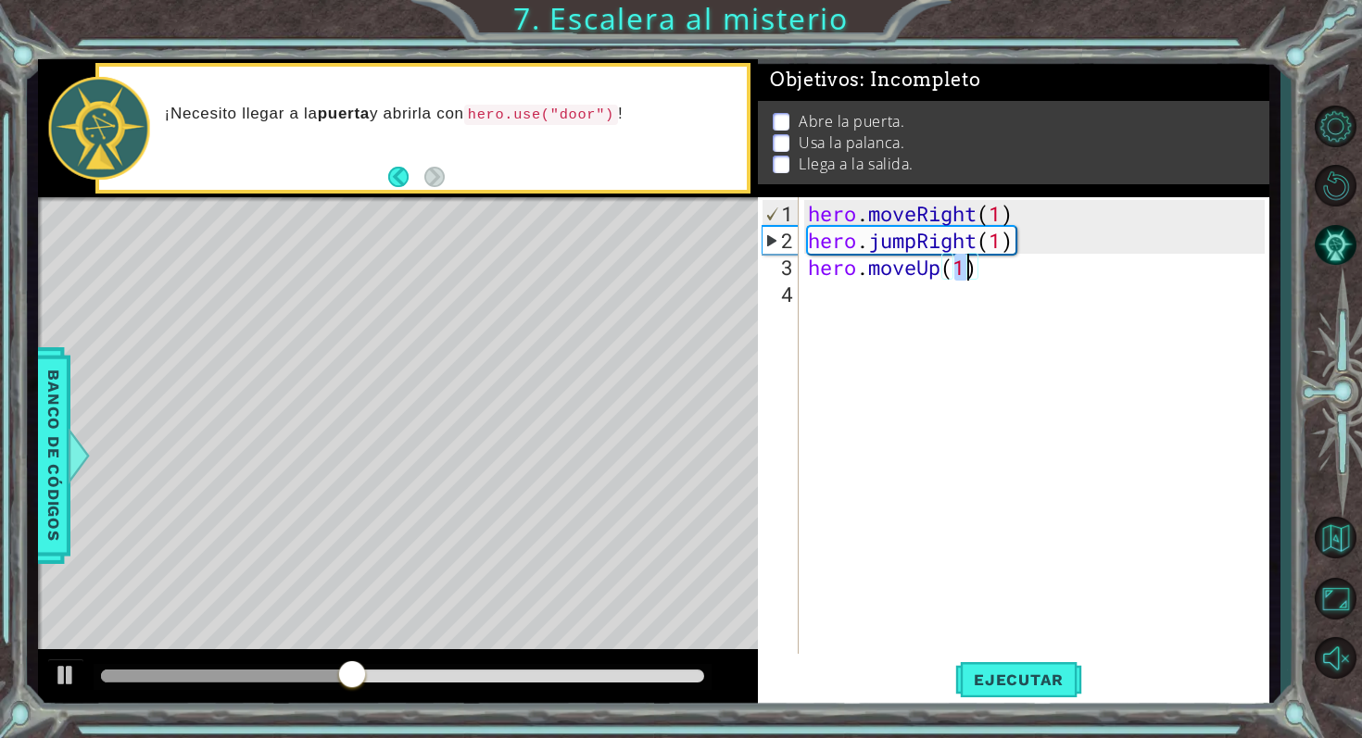
click at [883, 301] on div "hero . moveRight ( 1 ) hero . jumpRight ( 1 ) hero . moveUp ( 1 )" at bounding box center [1039, 455] width 470 height 510
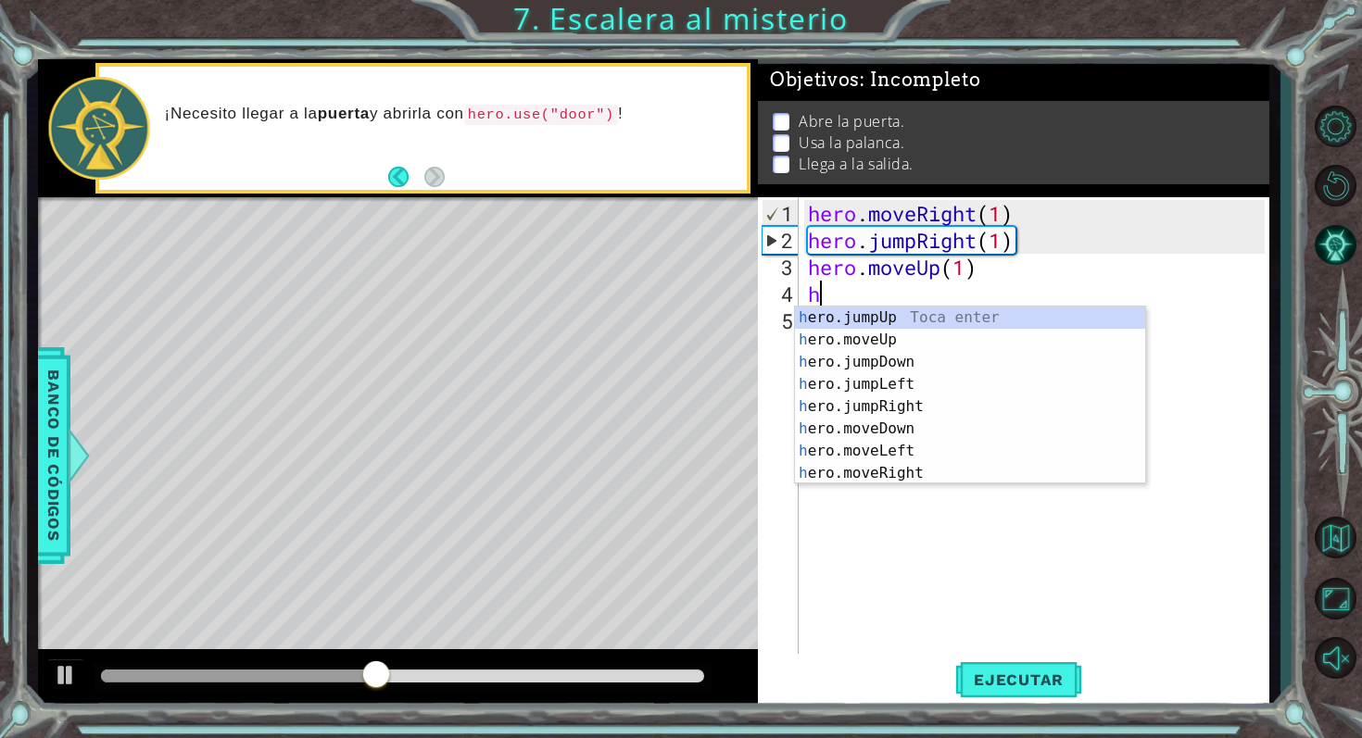
type textarea "her"
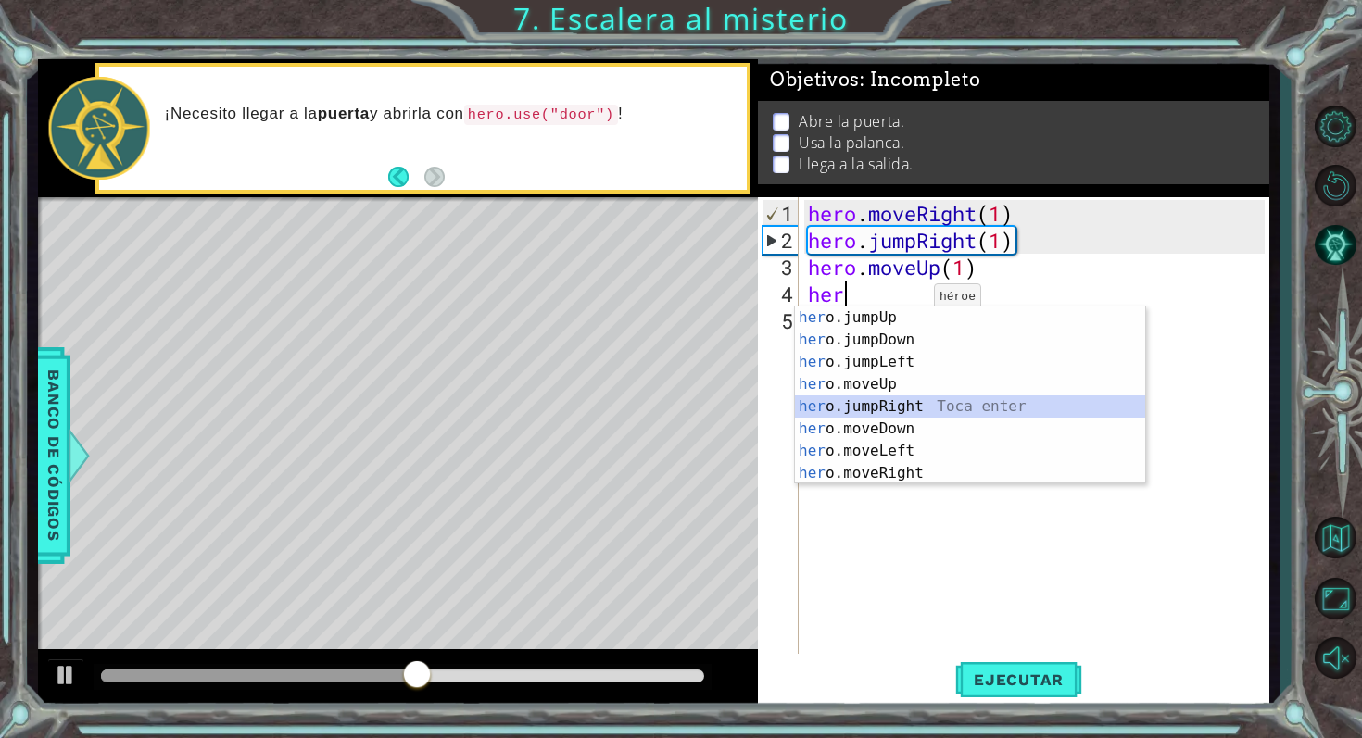
click at [954, 398] on div "her o.jumpUp Toca enter her o.jumpDown Toca enter her o.jumpLeft Toca enter her…" at bounding box center [970, 418] width 350 height 222
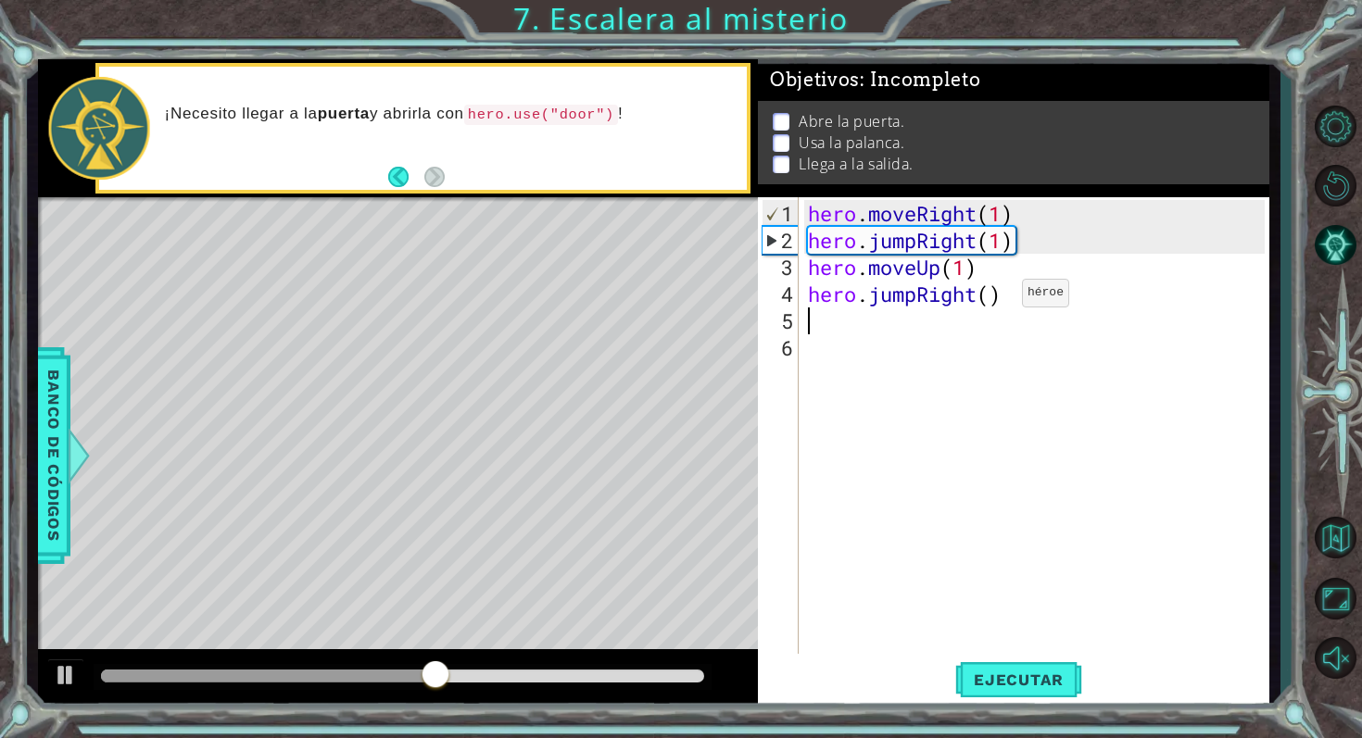
click at [993, 300] on div "hero . moveRight ( 1 ) hero . jumpRight ( 1 ) hero . moveUp ( 1 ) hero . jumpRi…" at bounding box center [1039, 455] width 470 height 510
type textarea "hero.jumpRight(1)"
click at [836, 335] on div "hero . moveRight ( 1 ) hero . jumpRight ( 1 ) hero . moveUp ( 1 ) hero . jumpRi…" at bounding box center [1039, 455] width 470 height 510
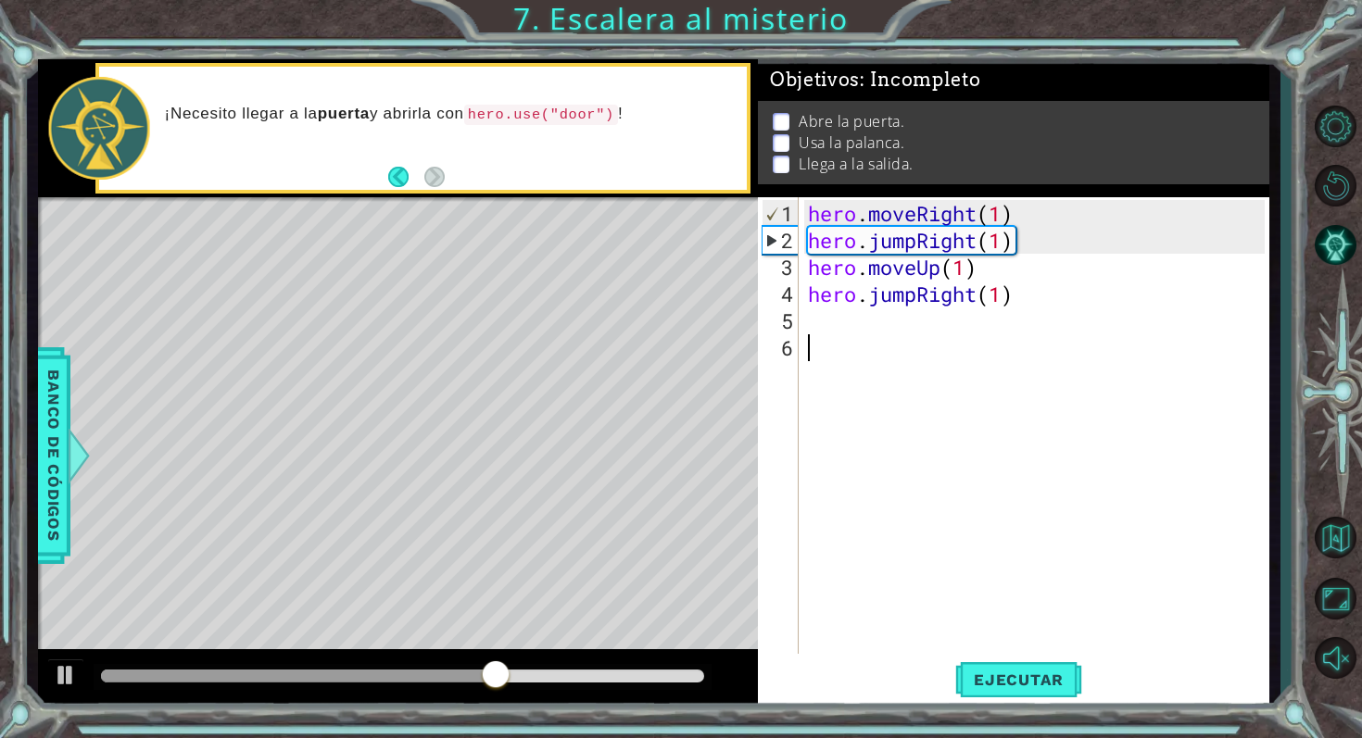
click at [836, 335] on div "hero . moveRight ( 1 ) hero . jumpRight ( 1 ) hero . moveUp ( 1 ) hero . jumpRi…" at bounding box center [1039, 455] width 470 height 510
click at [834, 324] on div "hero . moveRight ( 1 ) hero . jumpRight ( 1 ) hero . moveUp ( 1 ) hero . jumpRi…" at bounding box center [1039, 455] width 470 height 510
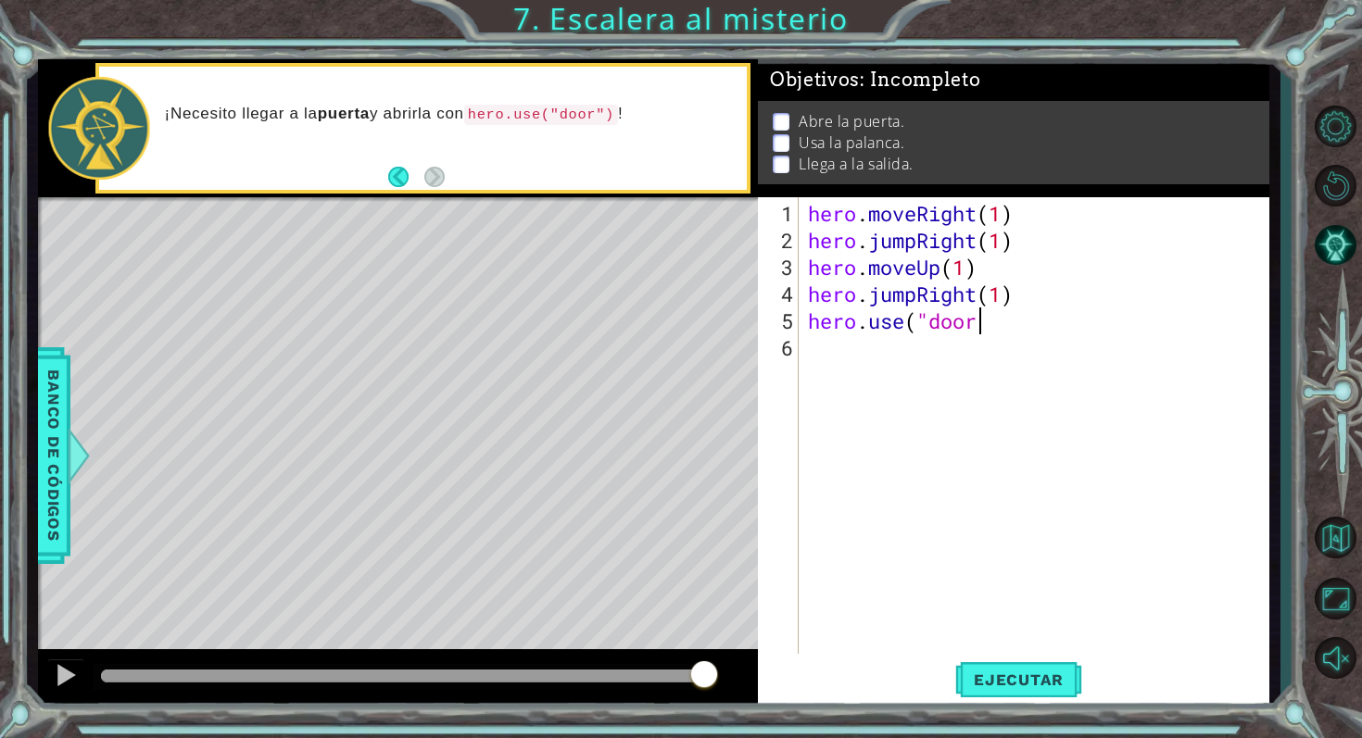
scroll to position [0, 7]
type textarea "hero.use("door")"
click at [852, 346] on div "hero . moveRight ( 1 ) hero . jumpRight ( 1 ) hero . moveUp ( 1 ) hero . jumpRi…" at bounding box center [1039, 455] width 470 height 510
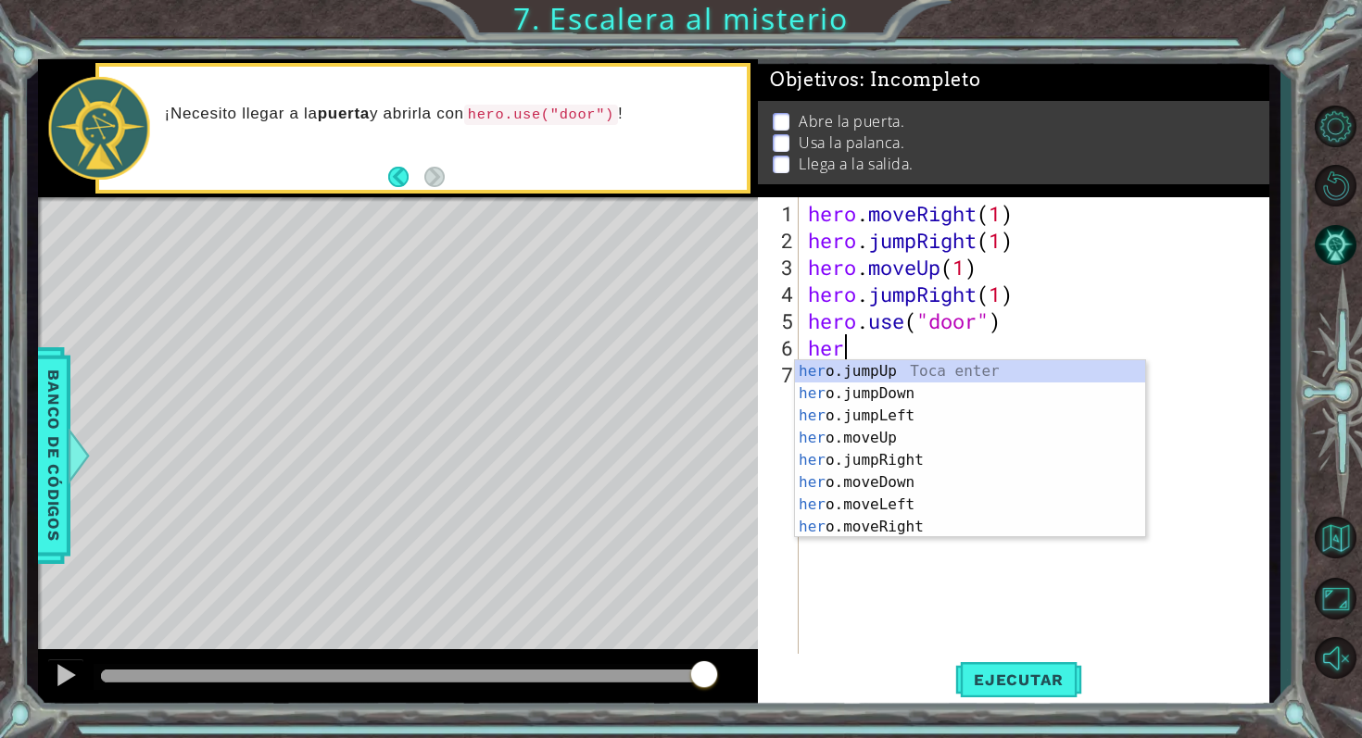
scroll to position [0, 0]
click at [905, 437] on div "her o.jumpUp Toca enter her o.jumpDown Toca enter her o.jumpLeft Toca enter her…" at bounding box center [970, 471] width 350 height 222
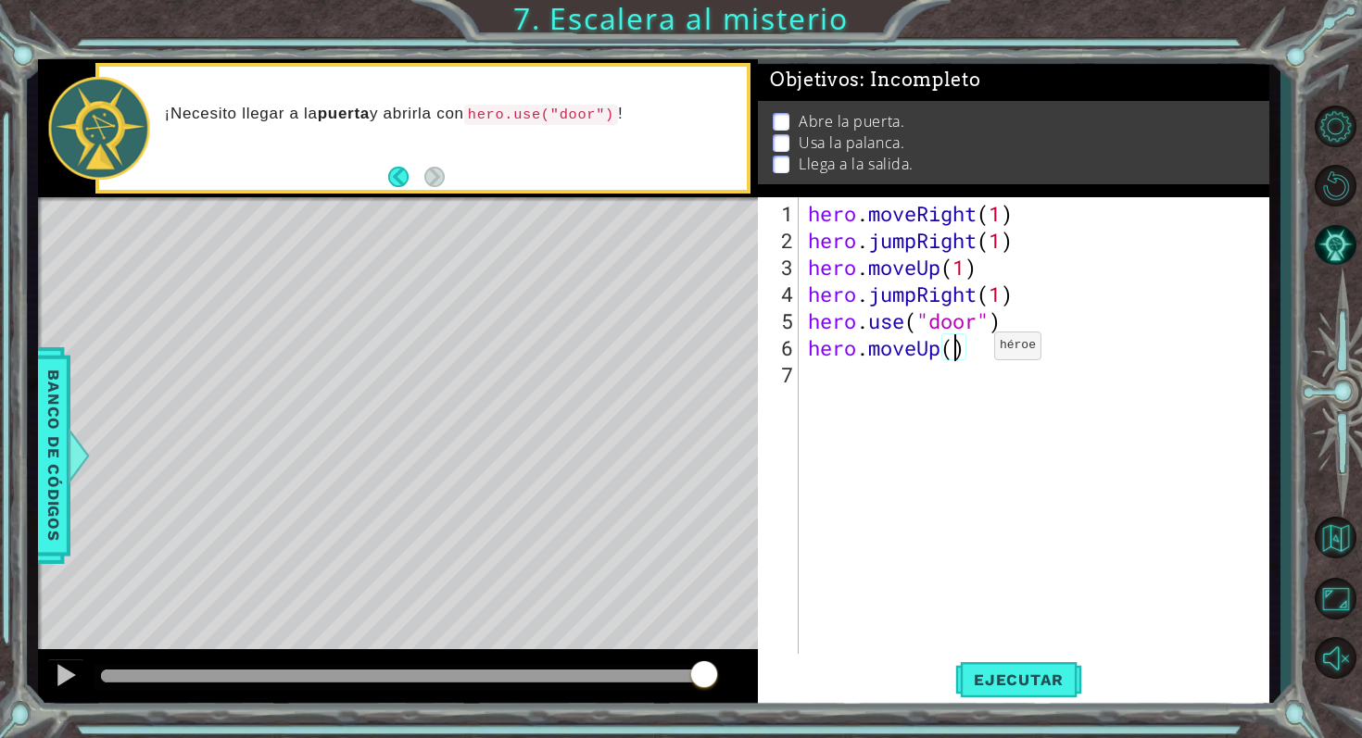
type textarea "hero.moveUp(2)"
click at [837, 394] on div "hero . moveRight ( 1 ) hero . jumpRight ( 1 ) hero . moveUp ( 1 ) hero . jumpRi…" at bounding box center [1039, 455] width 470 height 510
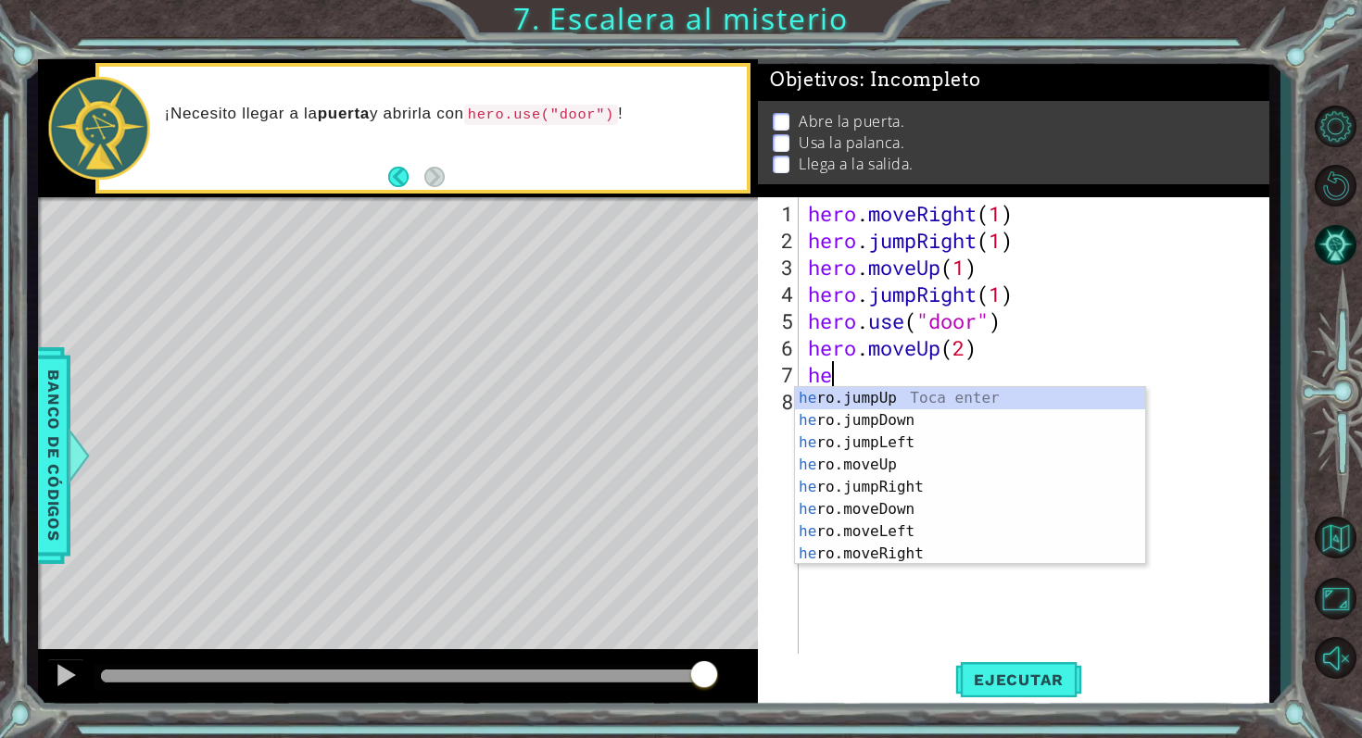
scroll to position [0, 0]
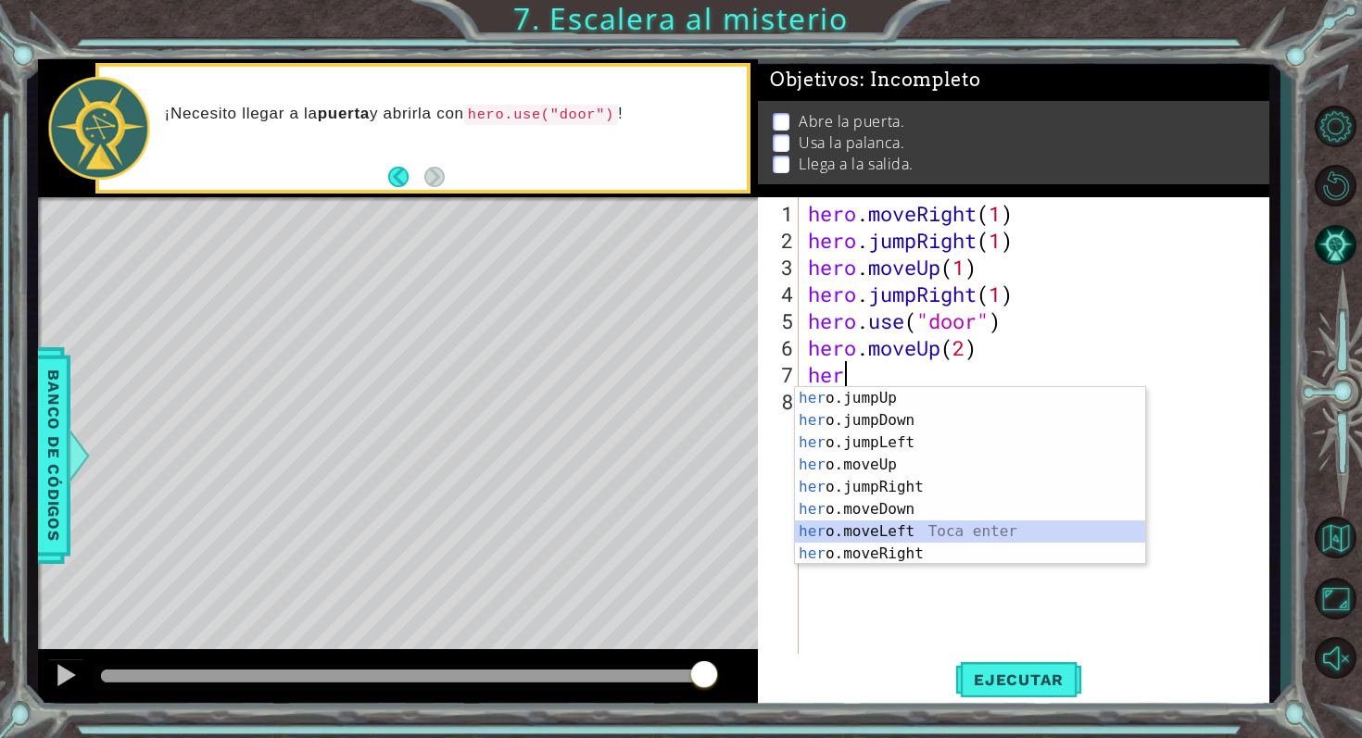
click at [948, 530] on div "her o.jumpUp Toca enter her o.jumpDown Toca enter her o.jumpLeft Toca enter her…" at bounding box center [970, 498] width 350 height 222
type textarea "hero.moveLeft(1)"
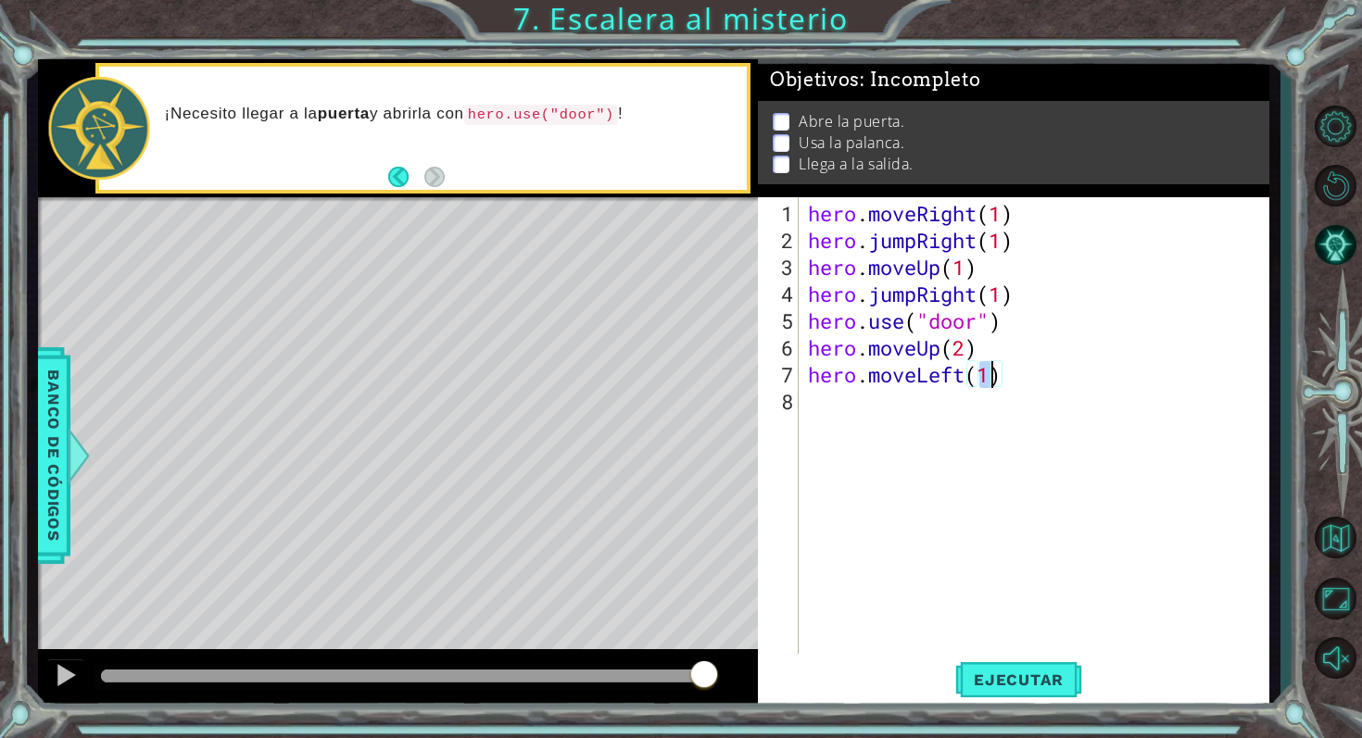
click at [871, 409] on div "hero . moveRight ( 1 ) hero . jumpRight ( 1 ) hero . moveUp ( 1 ) hero . jumpRi…" at bounding box center [1039, 455] width 470 height 510
type textarea "hero.use("lever")"
click at [836, 431] on div "hero . moveRight ( 1 ) hero . jumpRight ( 1 ) hero . moveUp ( 1 ) hero . jumpRi…" at bounding box center [1039, 455] width 470 height 510
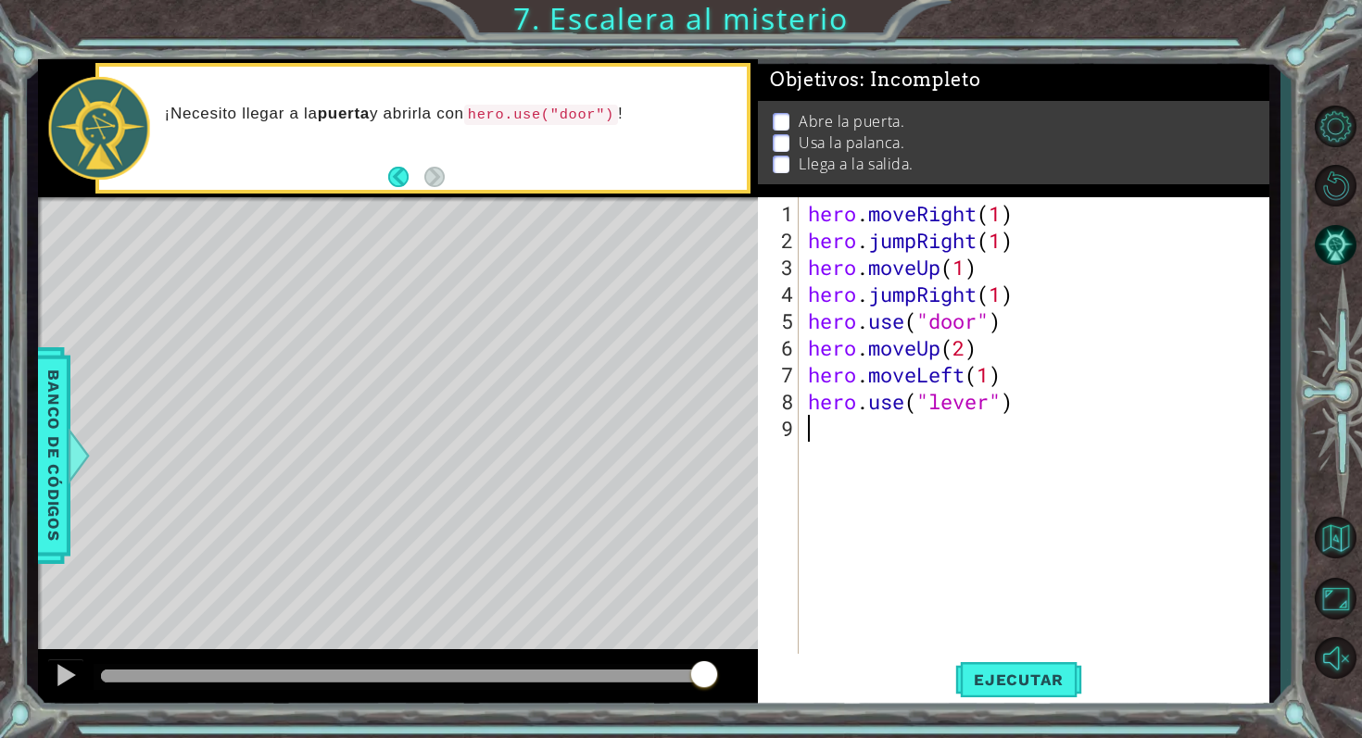
scroll to position [0, 0]
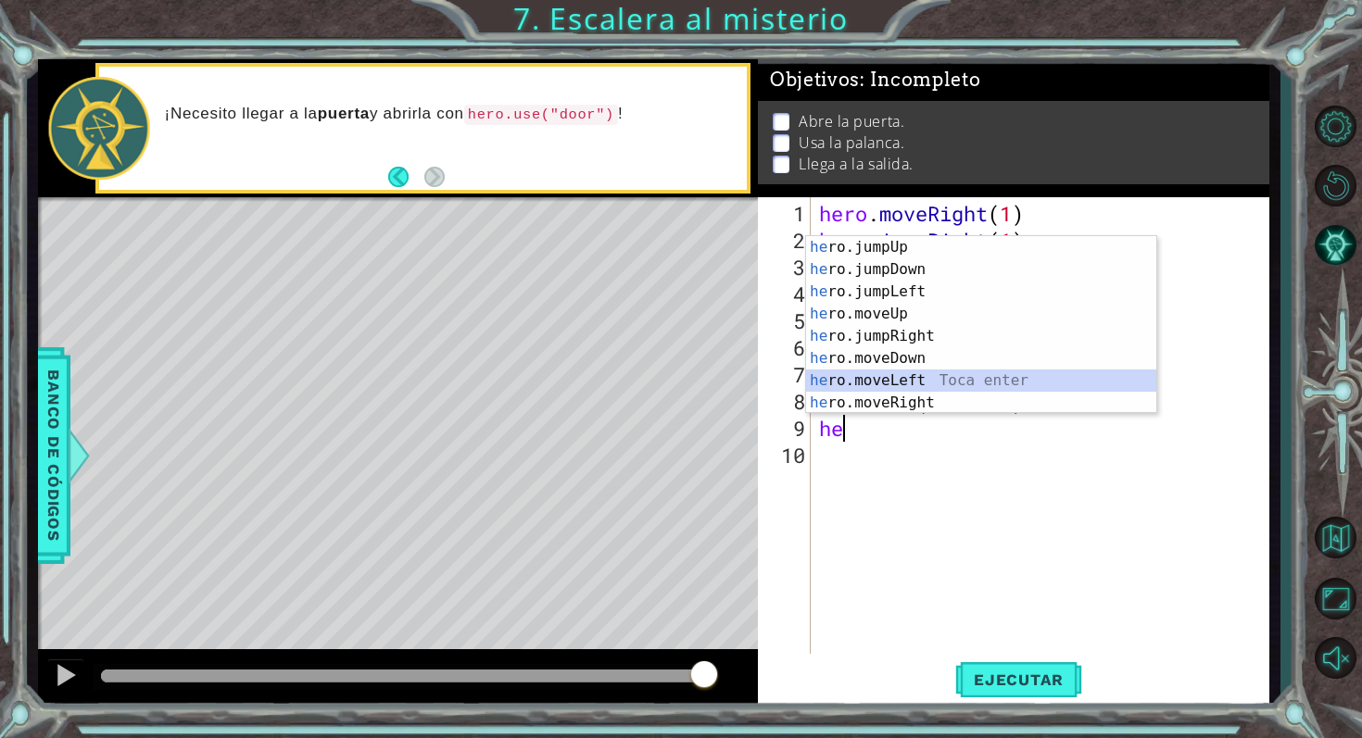
click at [962, 375] on div "he ro.jumpUp Toca enter he ro.jumpDown Toca enter he ro.jumpLeft Toca enter he …" at bounding box center [981, 347] width 350 height 222
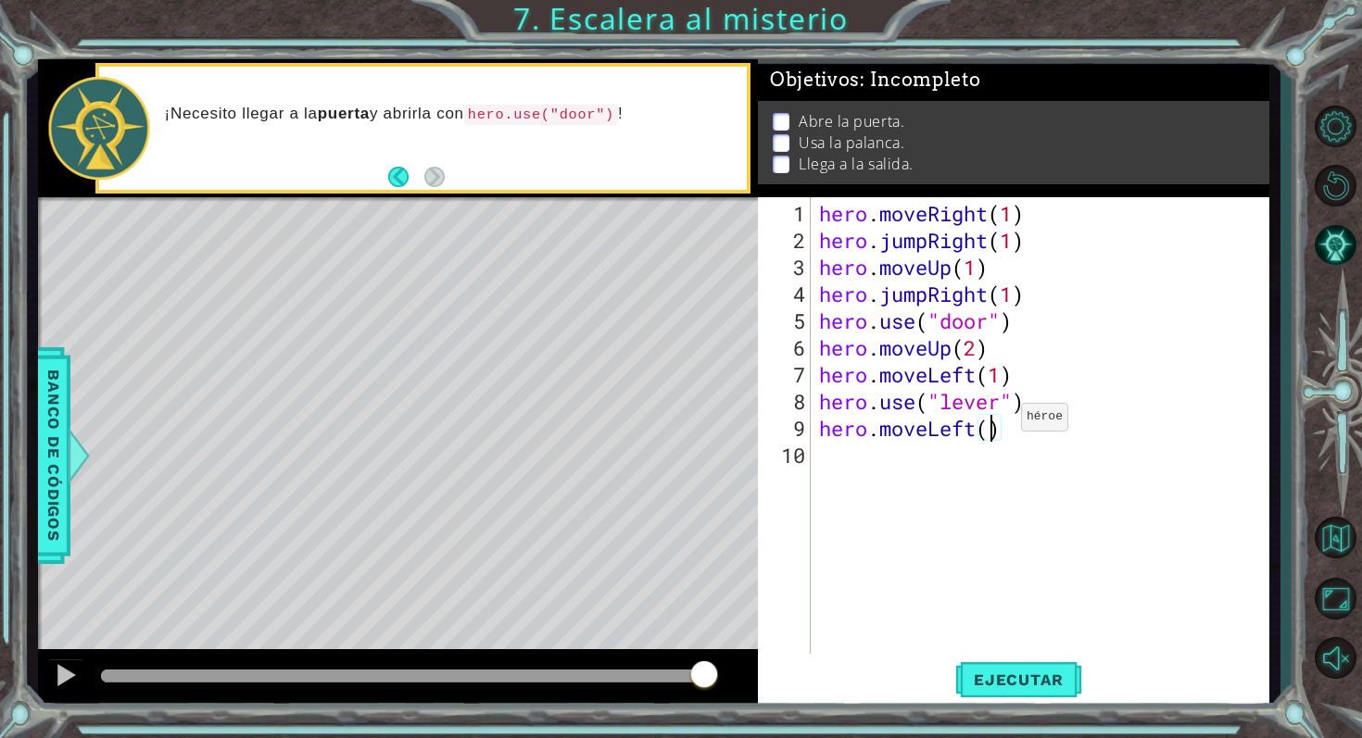
type textarea "hero.moveLeft(2)"
click at [878, 457] on div "hero . moveRight ( 1 ) hero . jumpRight ( 1 ) hero . moveUp ( 1 ) hero . jumpRi…" at bounding box center [1044, 455] width 459 height 510
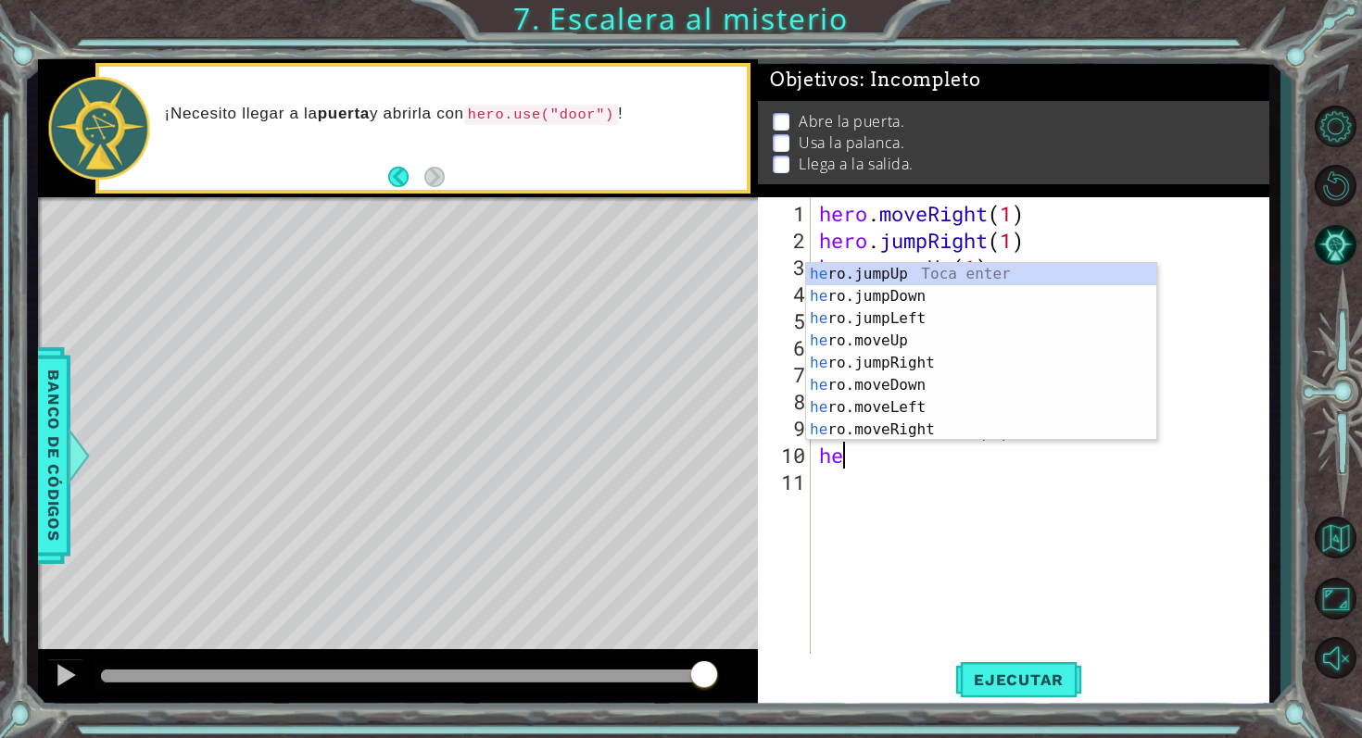
type textarea "her"
click at [951, 273] on div "her o.jumpUp Toca enter her o.jumpDown Toca enter her o.jumpLeft Toca enter her…" at bounding box center [981, 374] width 350 height 222
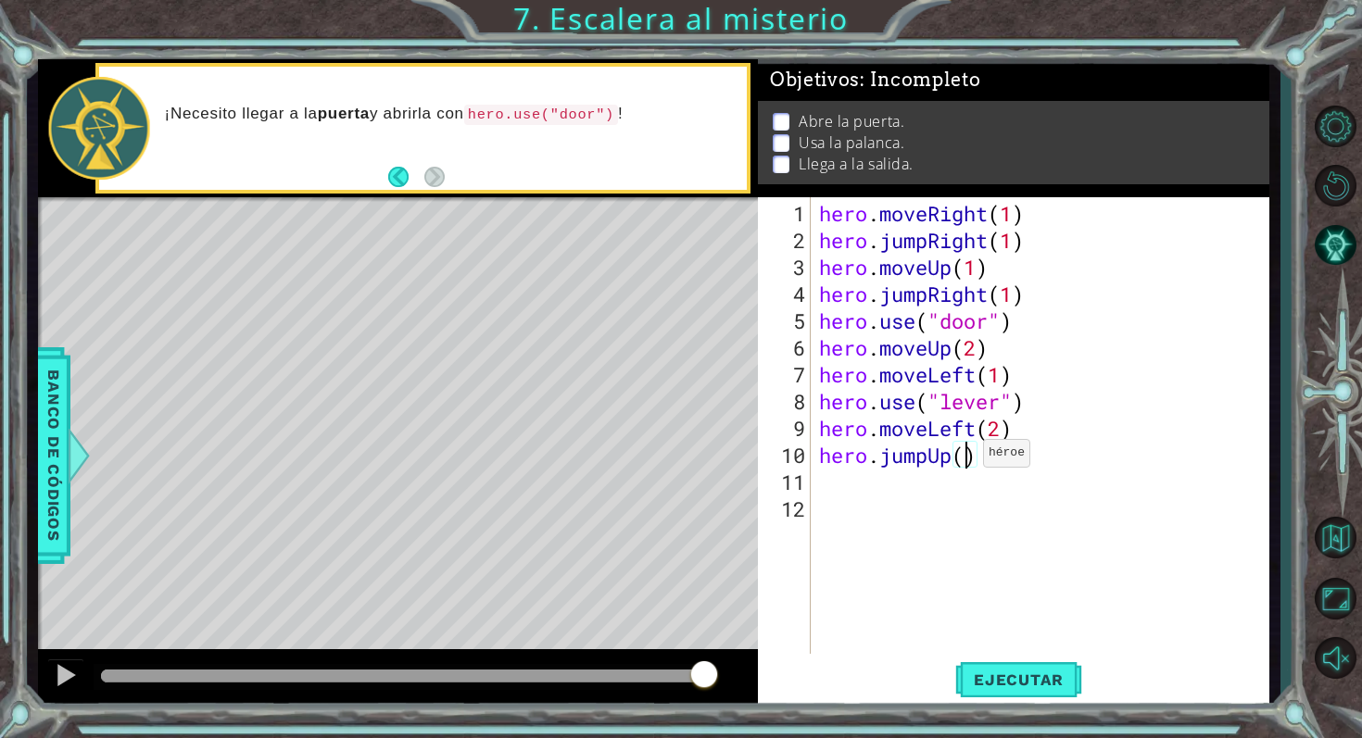
click at [965, 460] on div "hero . moveRight ( 1 ) hero . jumpRight ( 1 ) hero . moveUp ( 1 ) hero . jumpRi…" at bounding box center [1044, 455] width 459 height 510
type textarea "hero.jumpUp(1)"
click at [827, 475] on div "hero . moveRight ( 1 ) hero . jumpRight ( 1 ) hero . moveUp ( 1 ) hero . jumpRi…" at bounding box center [1044, 455] width 459 height 510
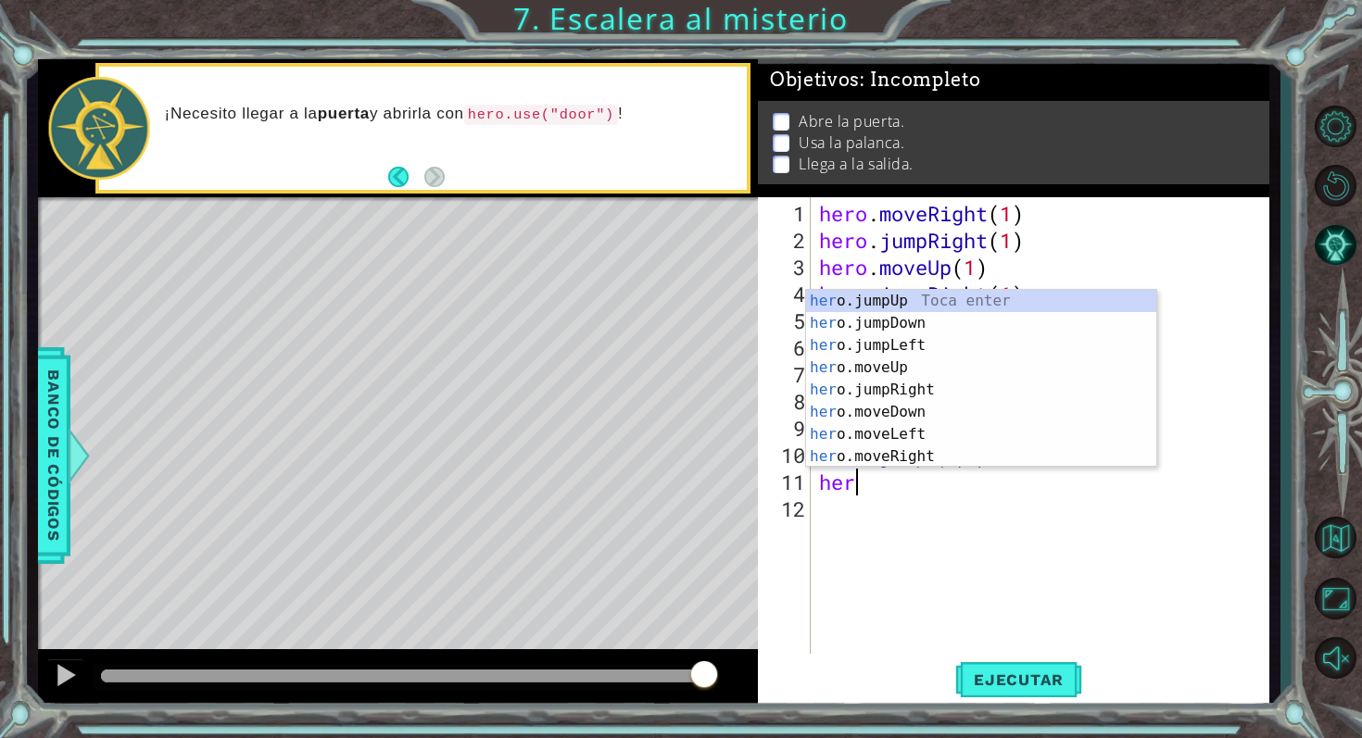
scroll to position [0, 0]
click at [930, 448] on div "her o.jumpUp Toca enter her o.jumpDown Toca enter her o.jumpLeft Toca enter her…" at bounding box center [981, 401] width 350 height 222
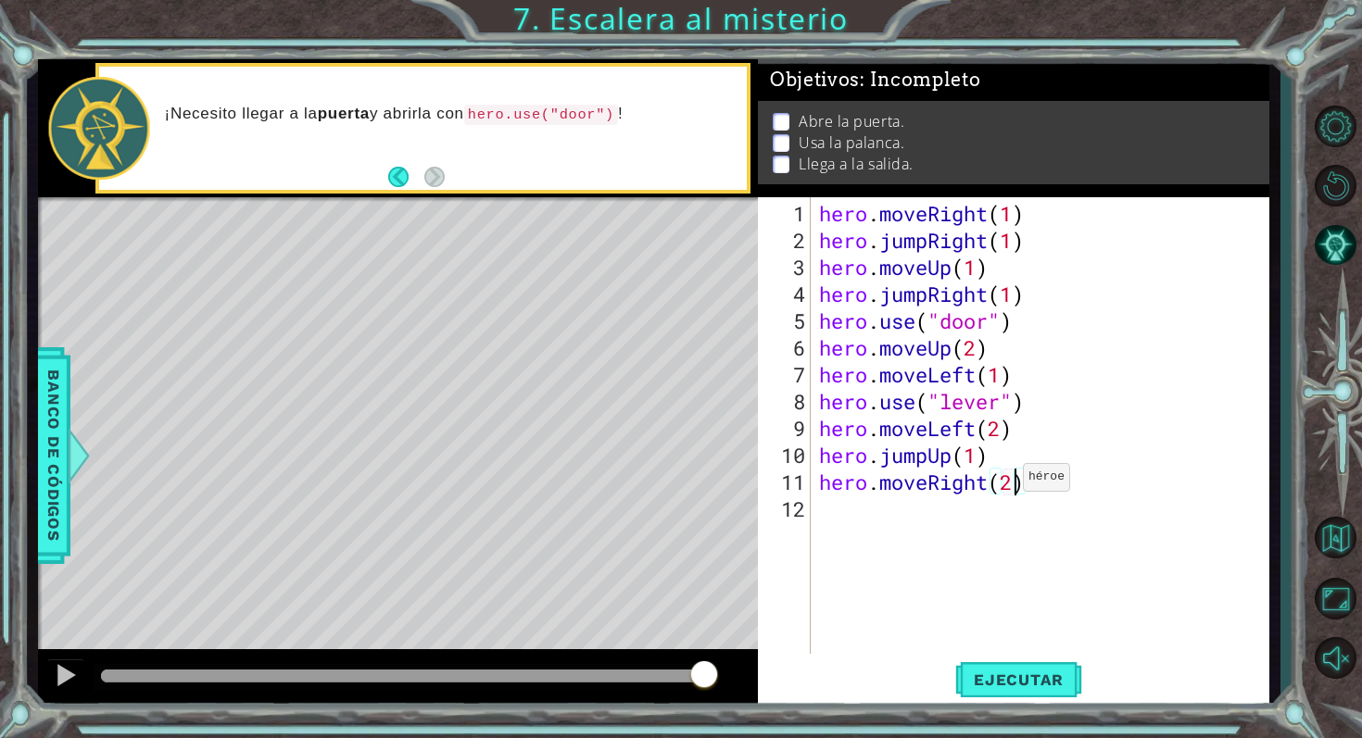
scroll to position [0, 8]
click at [1040, 671] on span "Ejecutar" at bounding box center [1018, 680] width 127 height 19
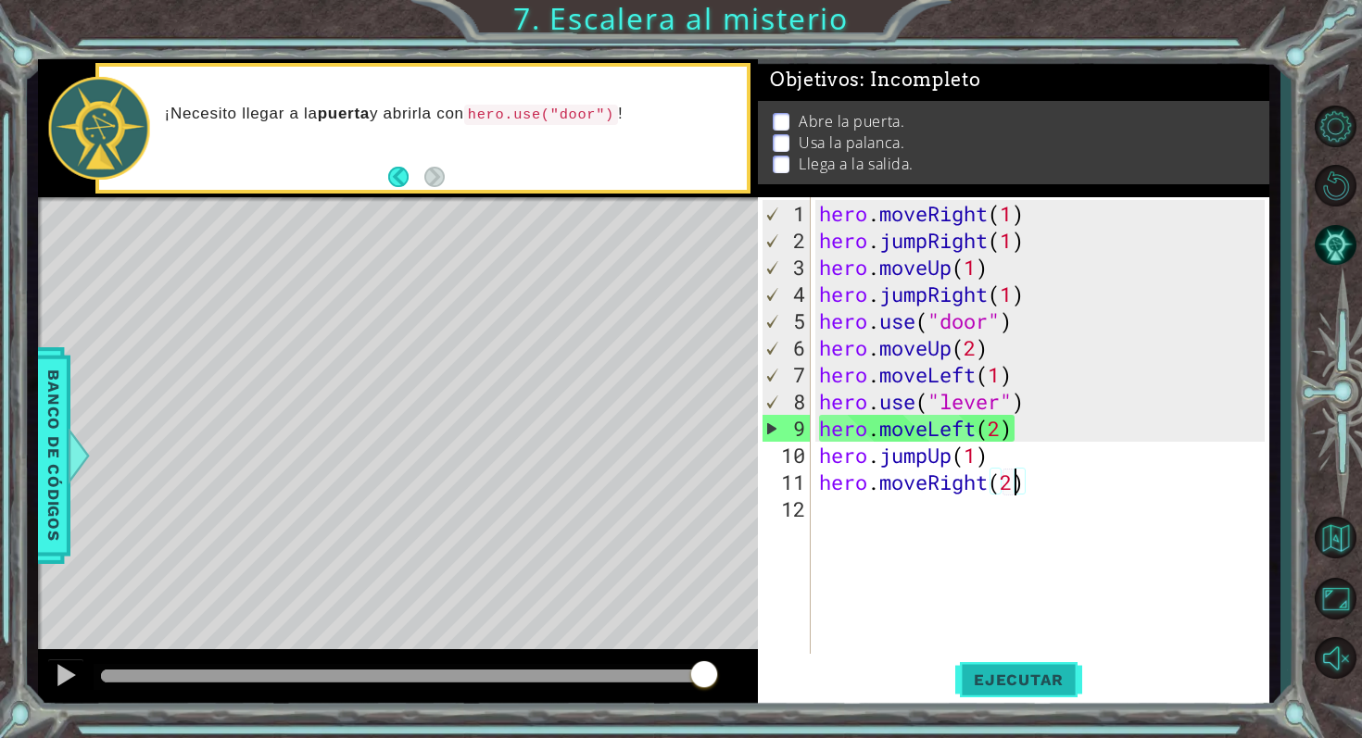
click at [988, 671] on span "Ejecutar" at bounding box center [1018, 680] width 127 height 19
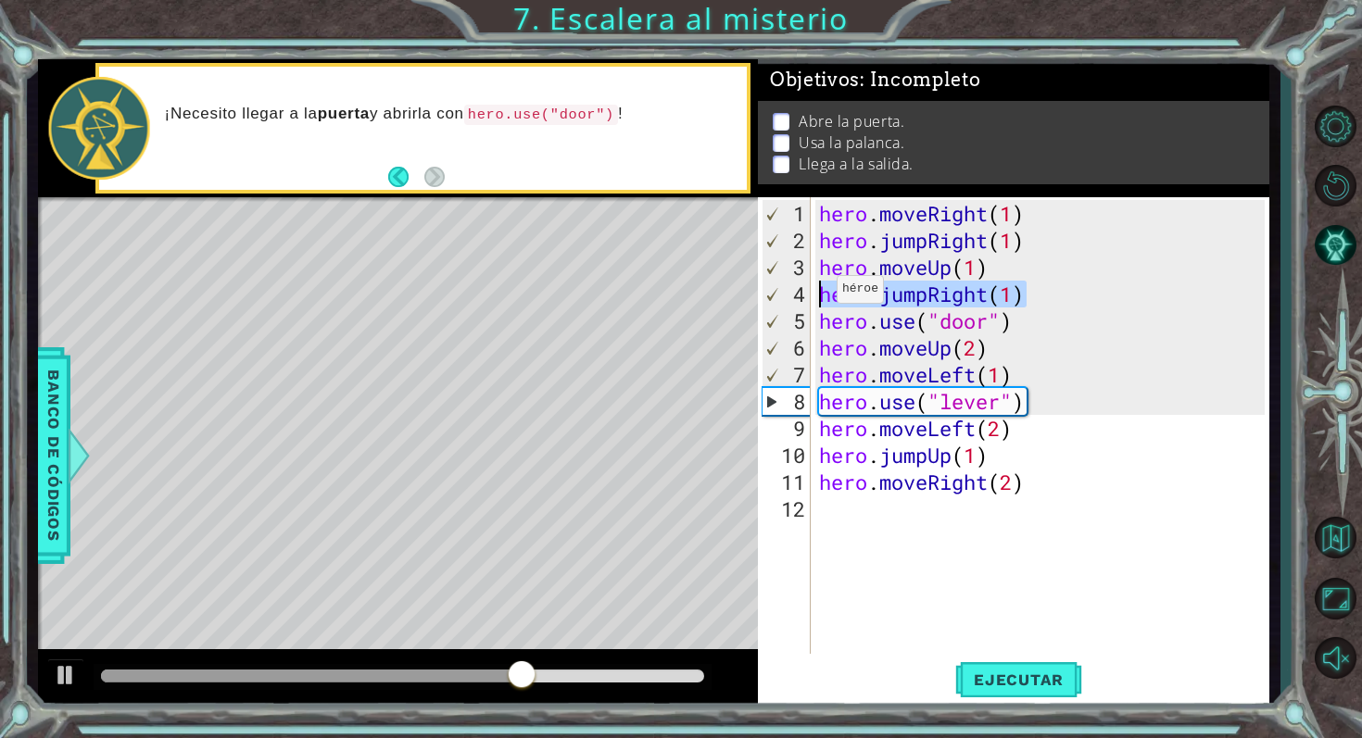
drag, startPoint x: 1024, startPoint y: 295, endPoint x: 820, endPoint y: 295, distance: 203.8
click at [820, 295] on div "hero . moveRight ( 1 ) hero . jumpRight ( 1 ) hero . moveUp ( 1 ) hero . jumpRi…" at bounding box center [1044, 455] width 459 height 510
type textarea "hero.jumpRight(1)"
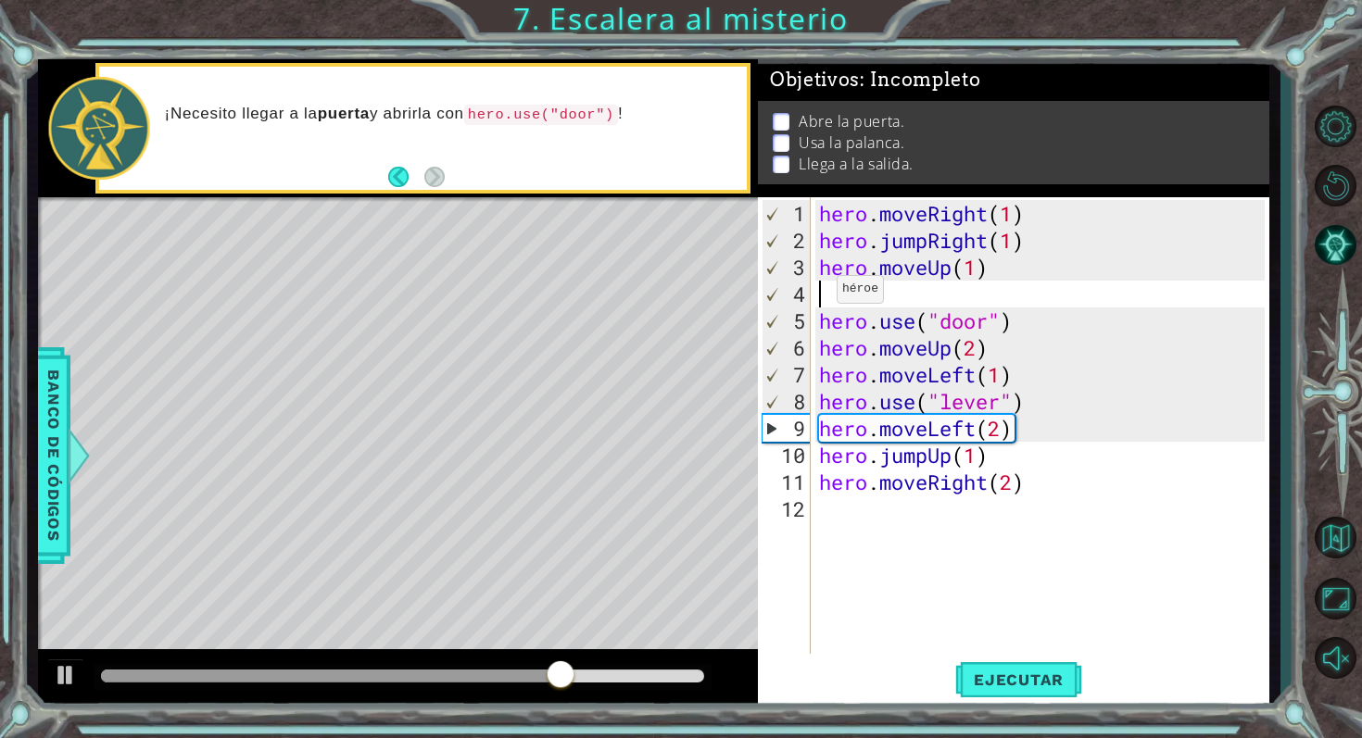
scroll to position [0, 0]
click at [811, 314] on div "1 2 3 4 5 6 7 8 9 10 11 12 hero . moveRight ( 1 ) hero . jumpRight ( 1 ) hero .…" at bounding box center [1011, 425] width 507 height 457
click at [815, 325] on div "hero . moveRight ( 1 ) hero . jumpRight ( 1 ) hero . moveUp ( 1 ) hero . use ( …" at bounding box center [1044, 455] width 459 height 510
type textarea "hero.use("door")"
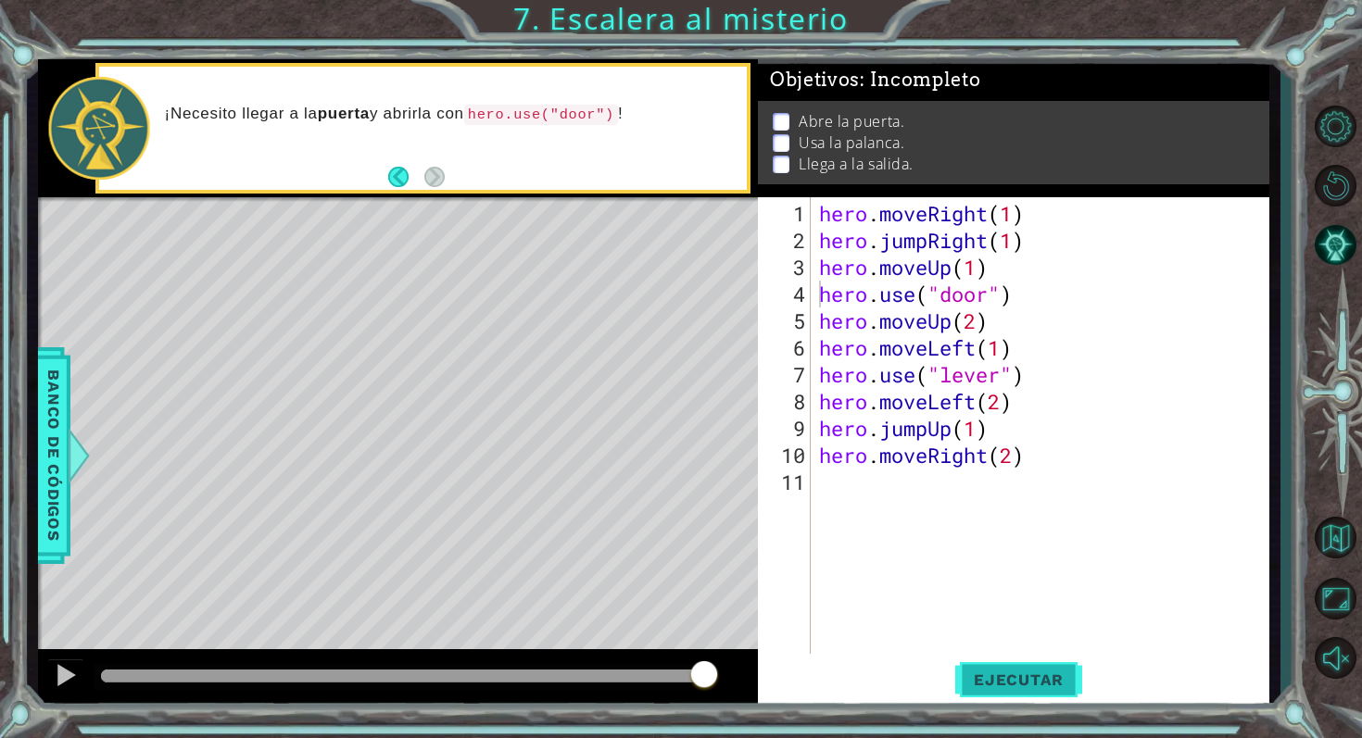
click at [1017, 687] on span "Ejecutar" at bounding box center [1018, 680] width 127 height 19
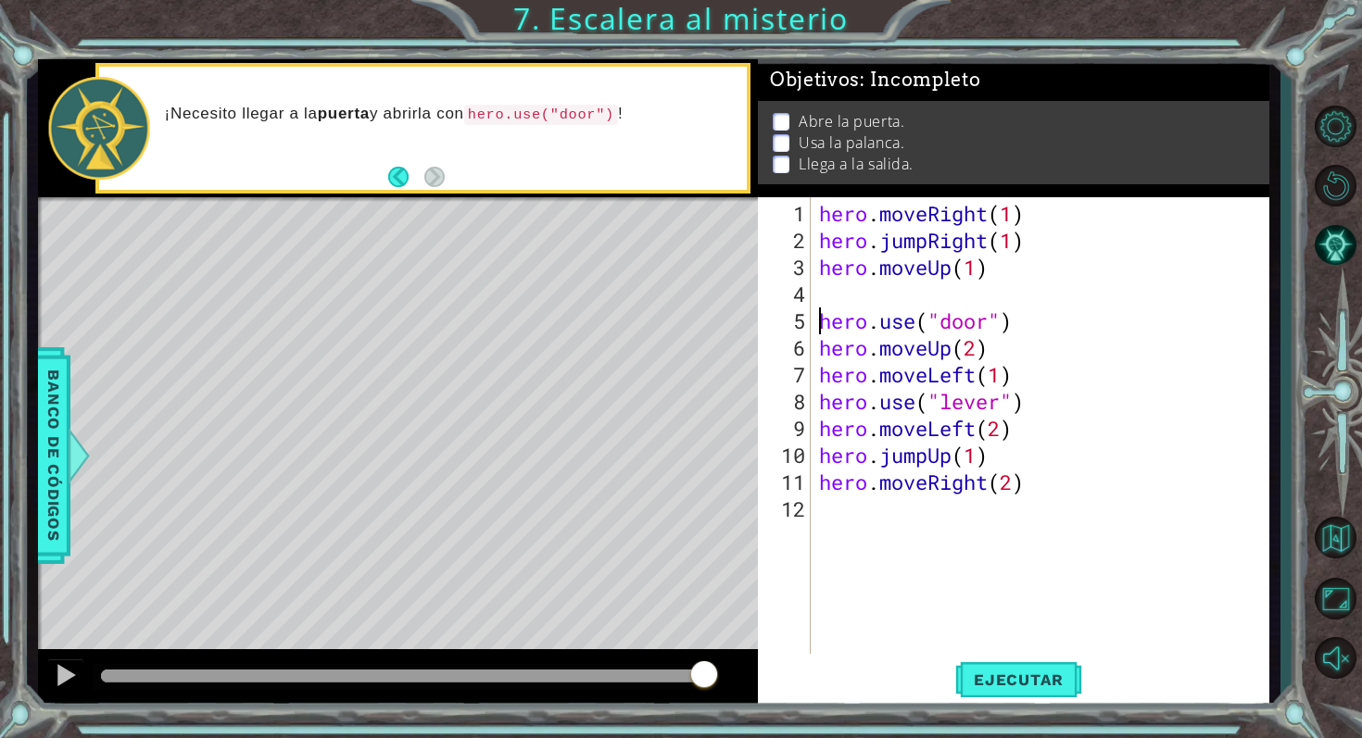
click at [826, 300] on div "hero . moveRight ( 1 ) hero . jumpRight ( 1 ) hero . moveUp ( 1 ) hero . use ( …" at bounding box center [1044, 455] width 459 height 510
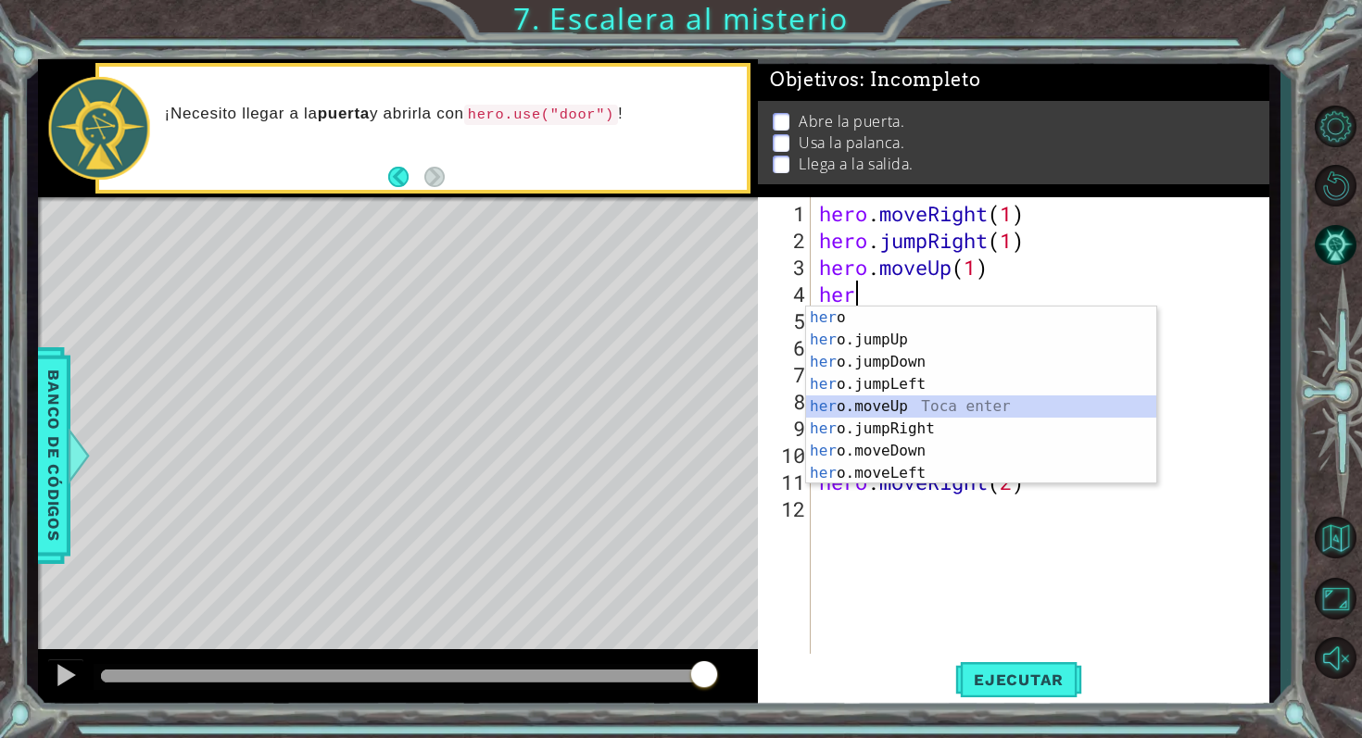
click at [934, 410] on div "her o Toca enter her o.jumpUp Toca enter her o.jumpDown Toca enter her o.jumpLe…" at bounding box center [981, 418] width 350 height 222
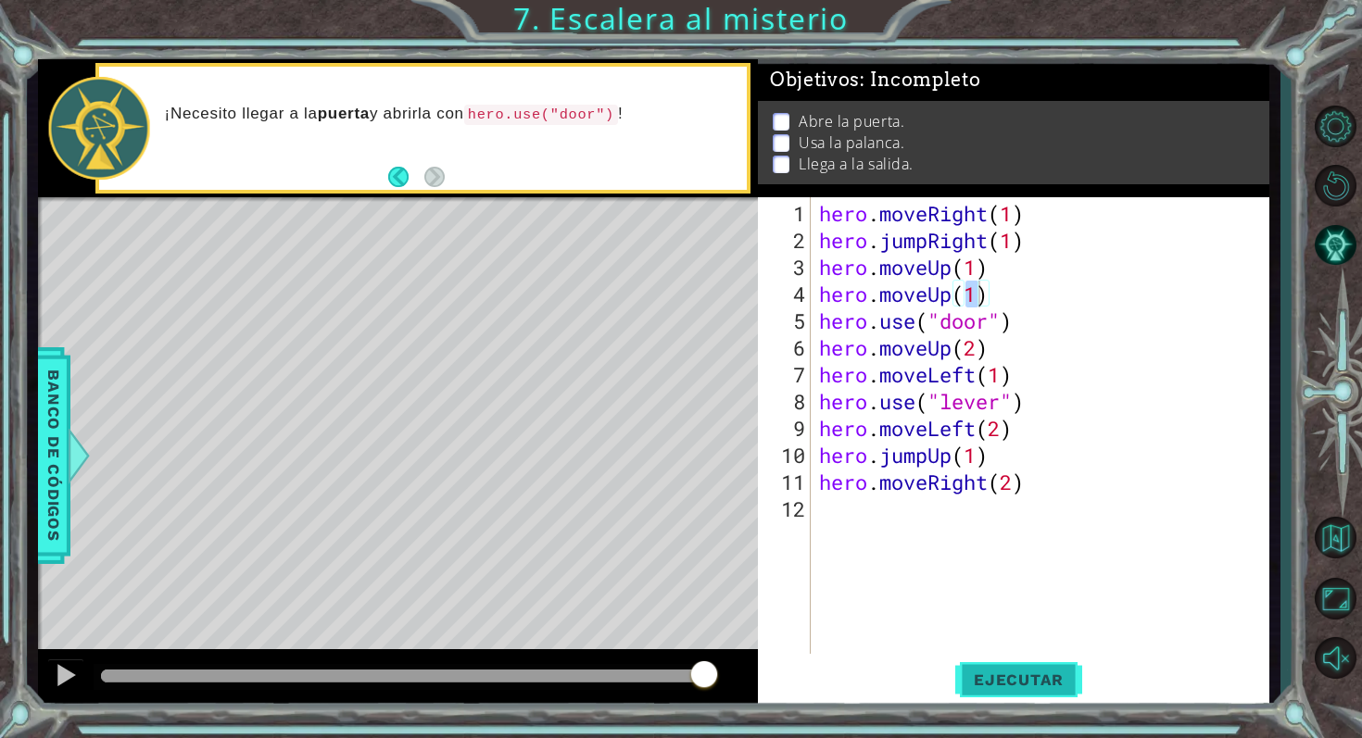
click at [1029, 666] on button "Ejecutar" at bounding box center [1018, 679] width 127 height 51
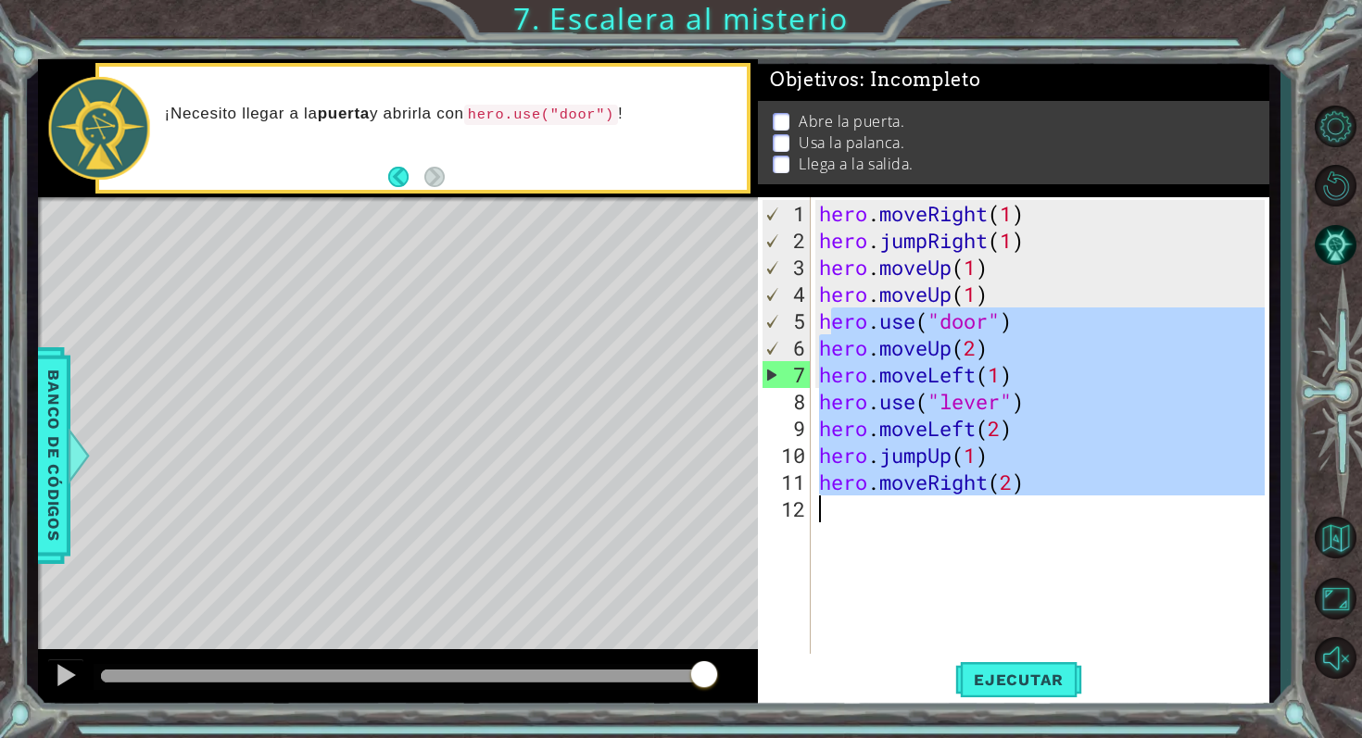
drag, startPoint x: 825, startPoint y: 321, endPoint x: 1063, endPoint y: 503, distance: 300.0
click at [1063, 503] on div "hero . moveRight ( 1 ) hero . jumpRight ( 1 ) hero . moveUp ( 1 ) hero . moveUp…" at bounding box center [1044, 455] width 459 height 510
type textarea "h"
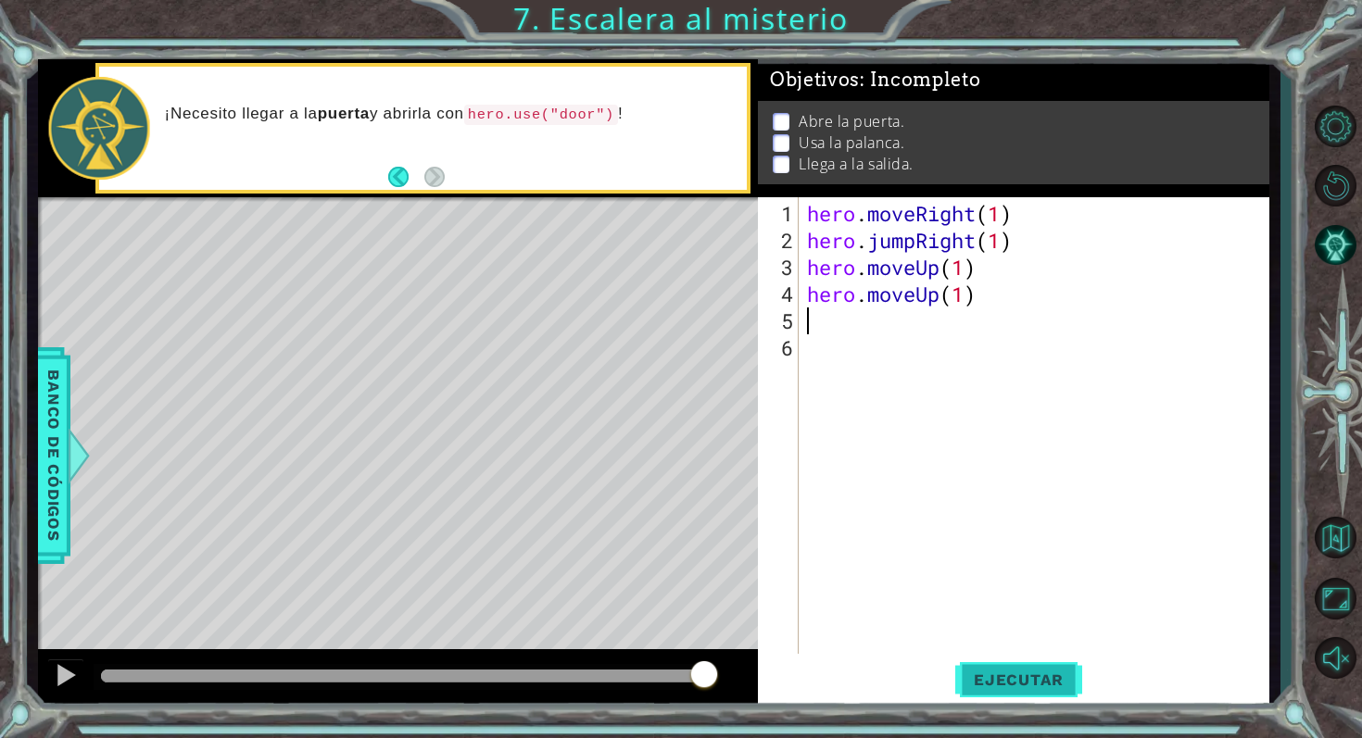
click at [1059, 691] on button "Ejecutar" at bounding box center [1018, 679] width 127 height 51
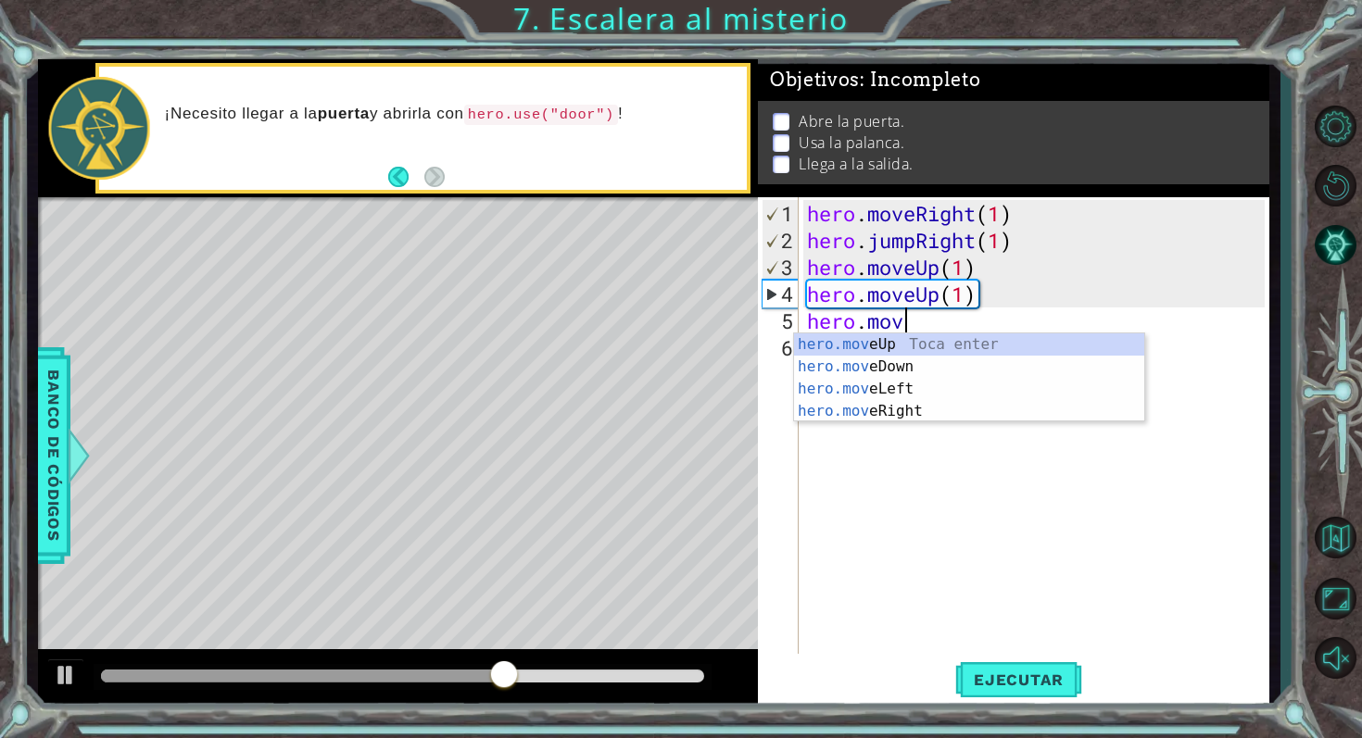
scroll to position [0, 4]
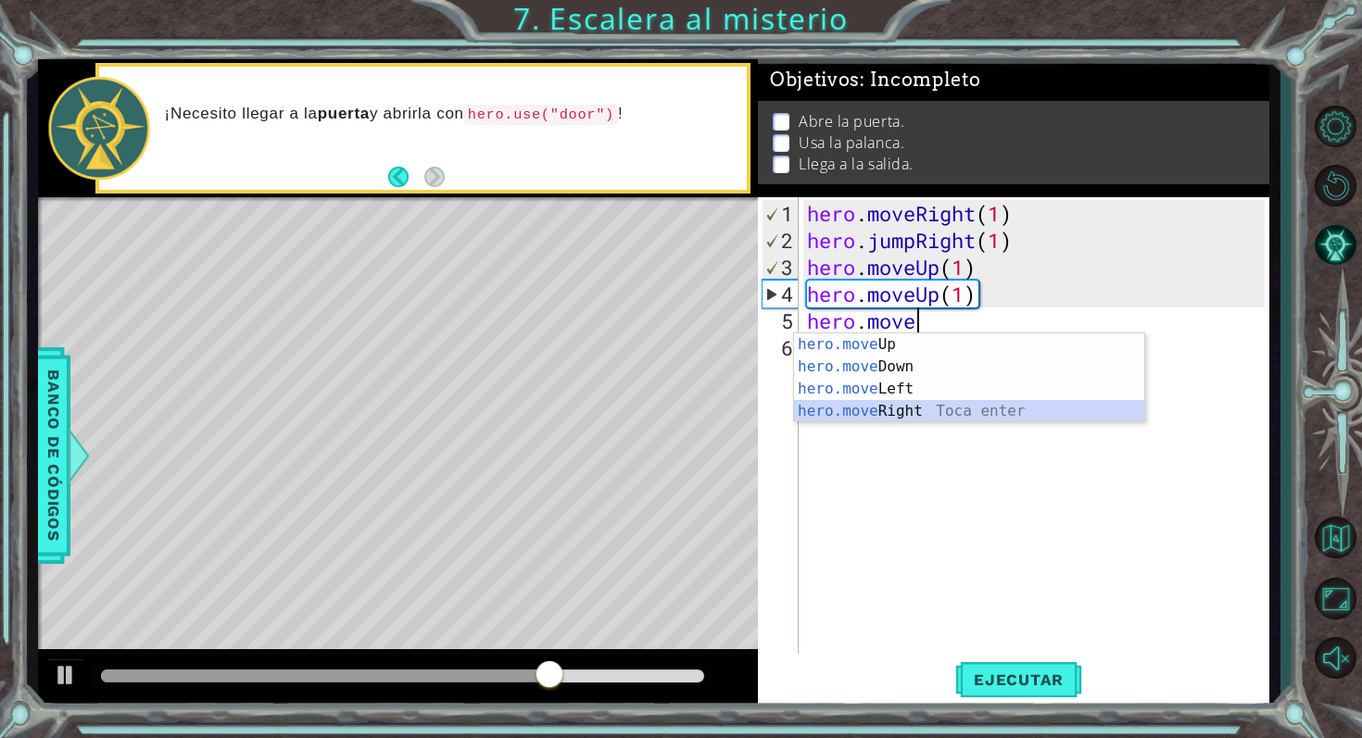
click at [928, 411] on div "hero.move Up Toca enter hero.move Down Toca enter hero.move Left Toca enter her…" at bounding box center [969, 399] width 350 height 133
type textarea "hero.moveRight(1)"
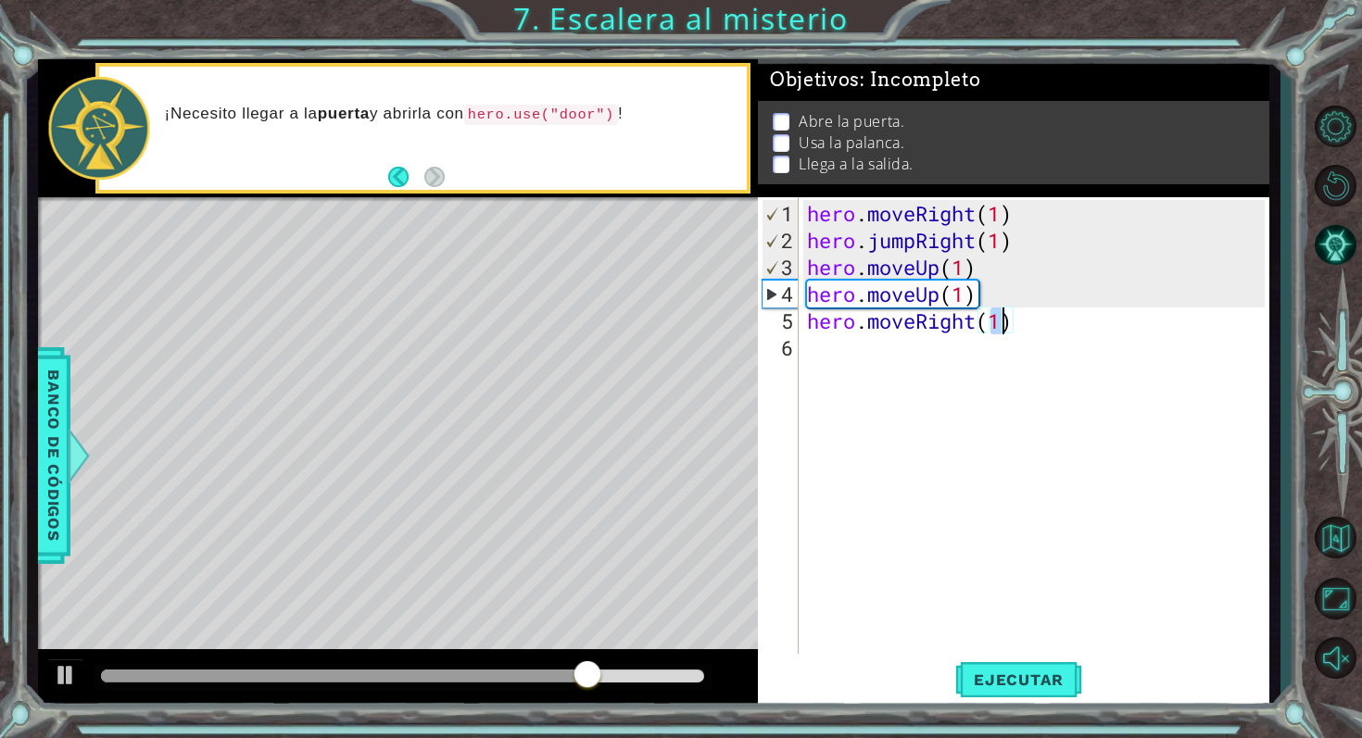
click at [874, 343] on div "hero . moveRight ( 1 ) hero . jumpRight ( 1 ) hero . moveUp ( 1 ) hero . moveUp…" at bounding box center [1038, 455] width 471 height 510
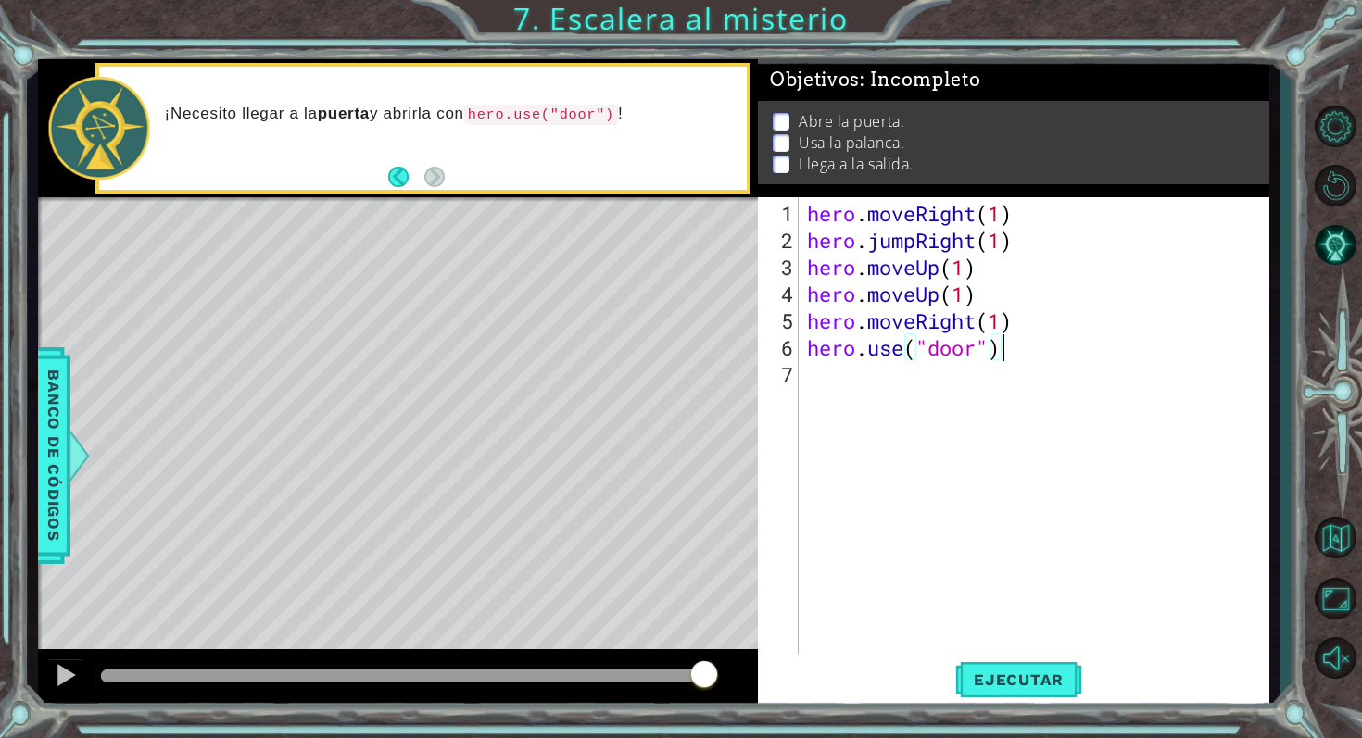
scroll to position [0, 7]
type textarea "hero.use("door")"
click at [1004, 664] on button "Ejecutar" at bounding box center [1018, 679] width 127 height 51
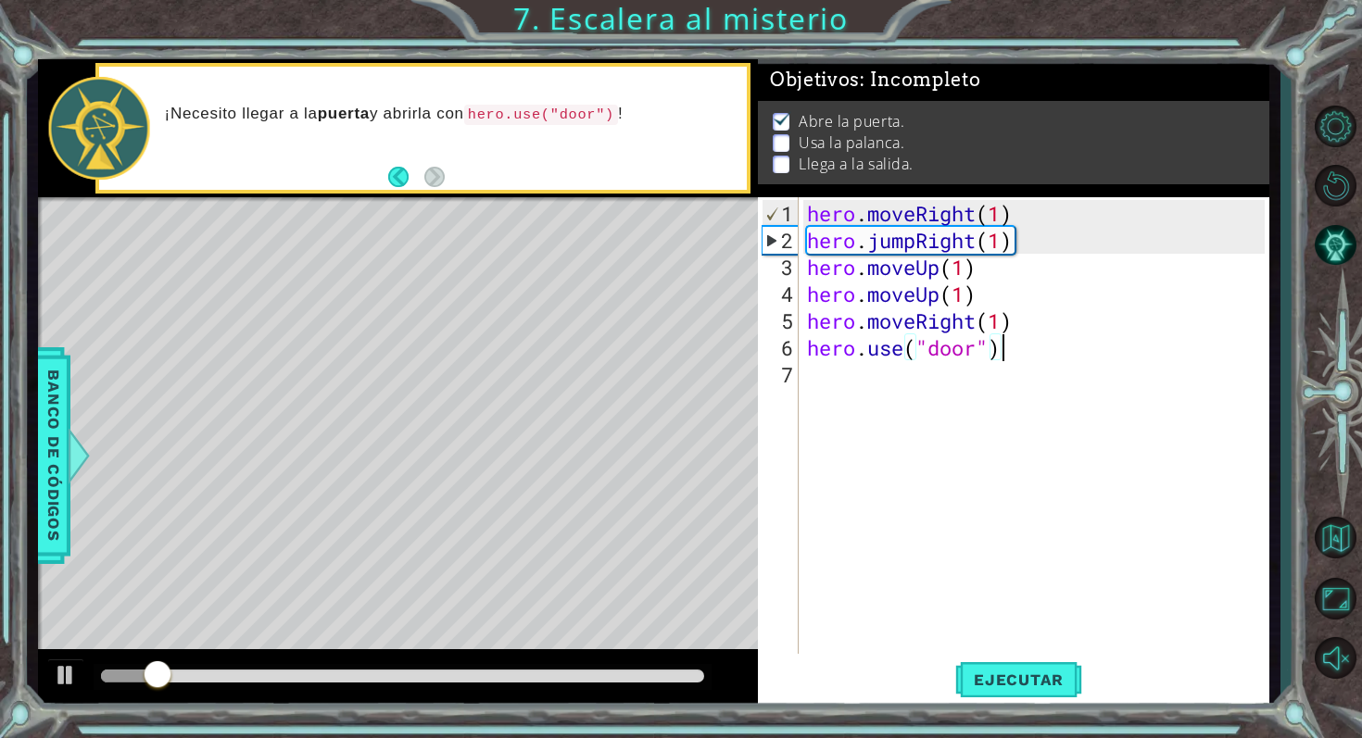
click at [840, 386] on div "hero . moveRight ( 1 ) hero . jumpRight ( 1 ) hero . moveUp ( 1 ) hero . moveUp…" at bounding box center [1038, 455] width 471 height 510
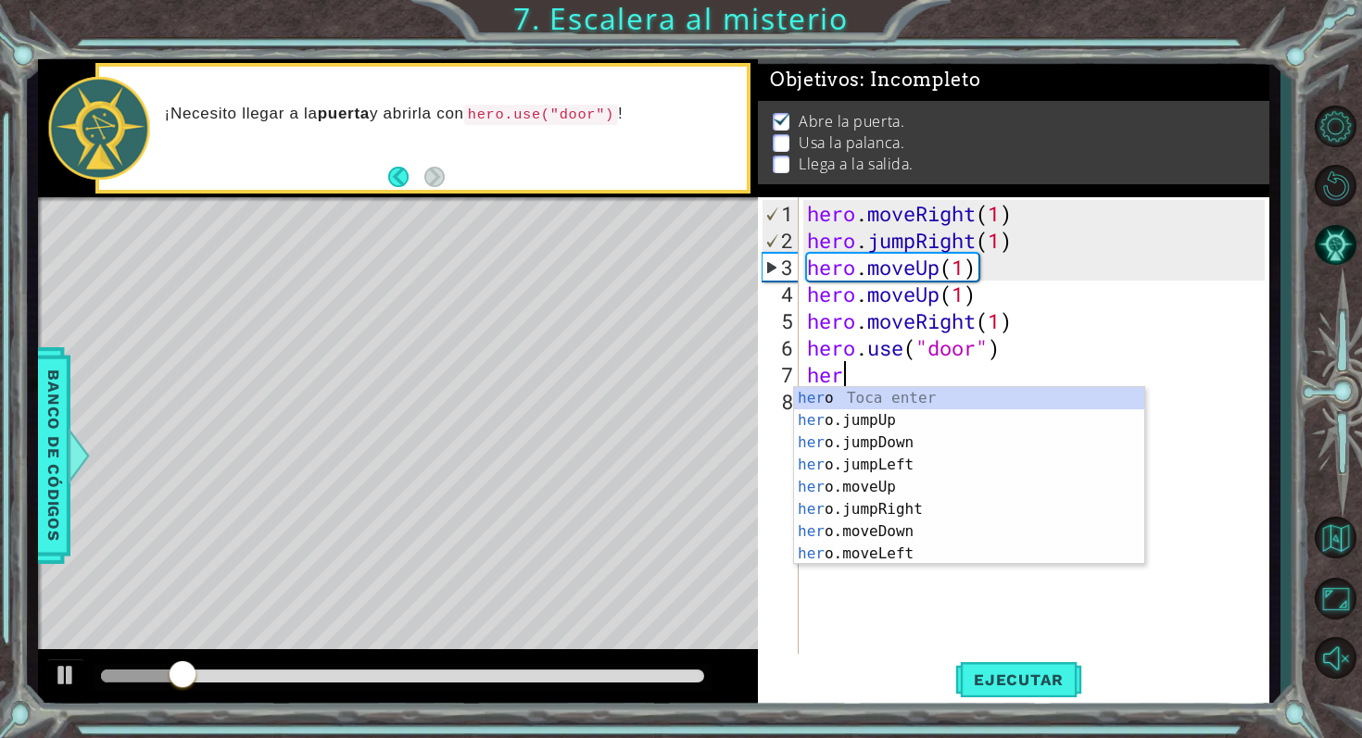
scroll to position [0, 0]
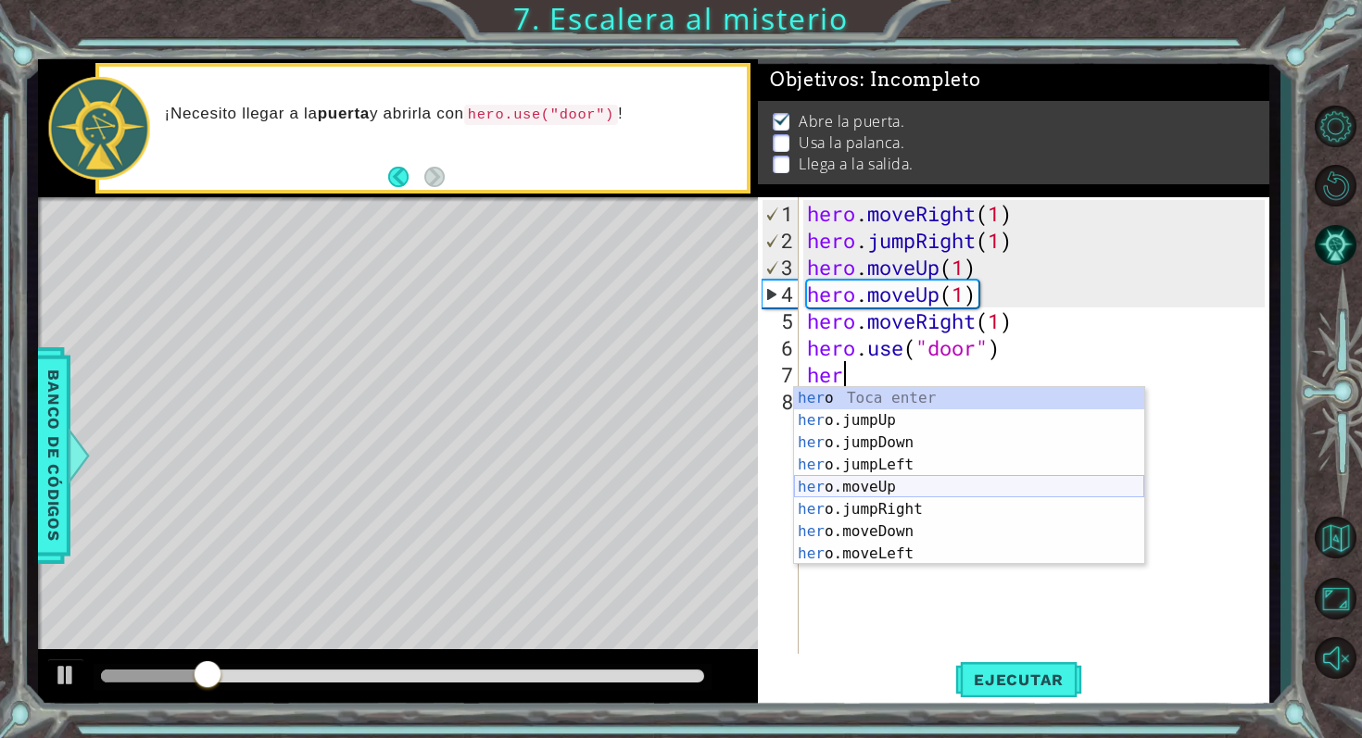
click at [886, 490] on div "her o Toca enter her o.jumpUp Toca enter her o.jumpDown Toca enter her o.jumpLe…" at bounding box center [969, 498] width 350 height 222
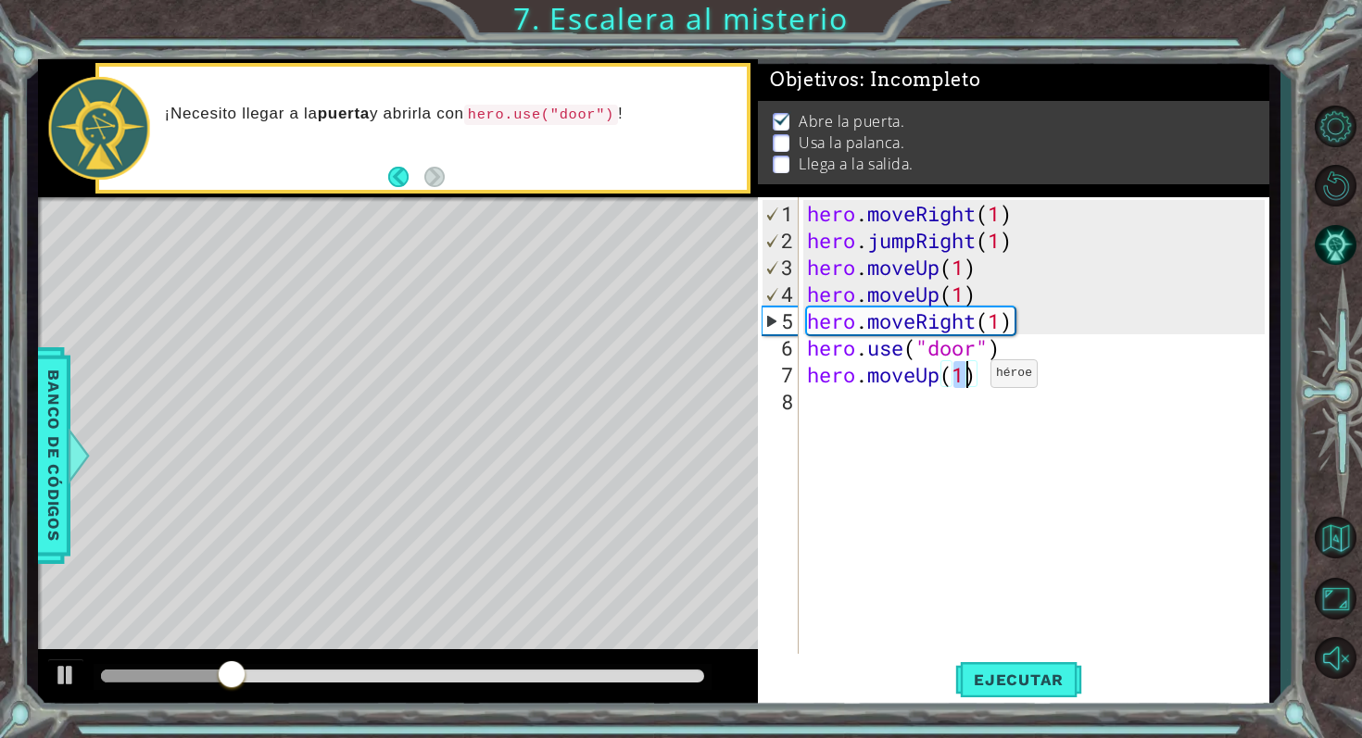
click at [962, 379] on div "hero . moveRight ( 1 ) hero . jumpRight ( 1 ) hero . moveUp ( 1 ) hero . moveUp…" at bounding box center [1038, 455] width 471 height 510
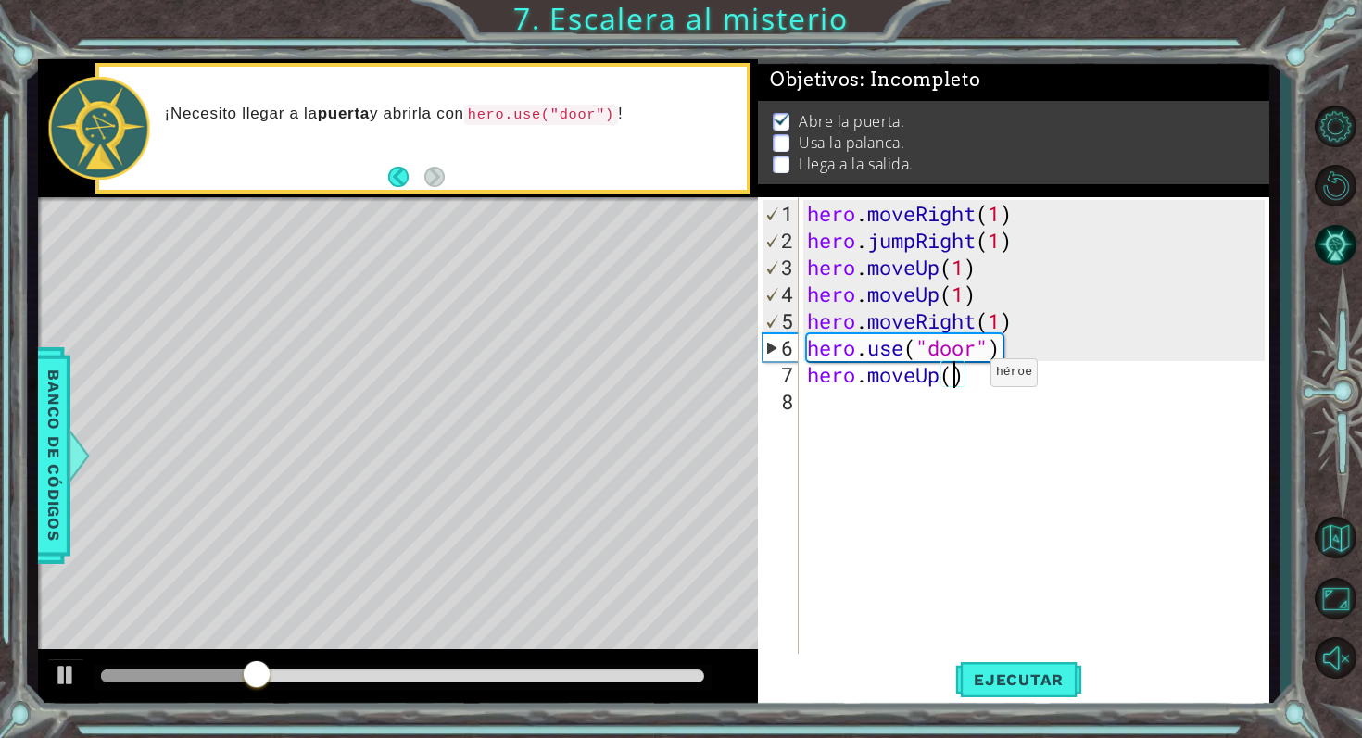
type textarea "hero.moveUp(2)"
click at [855, 397] on div "hero . moveRight ( 1 ) hero . jumpRight ( 1 ) hero . moveUp ( 1 ) hero . moveUp…" at bounding box center [1038, 455] width 471 height 510
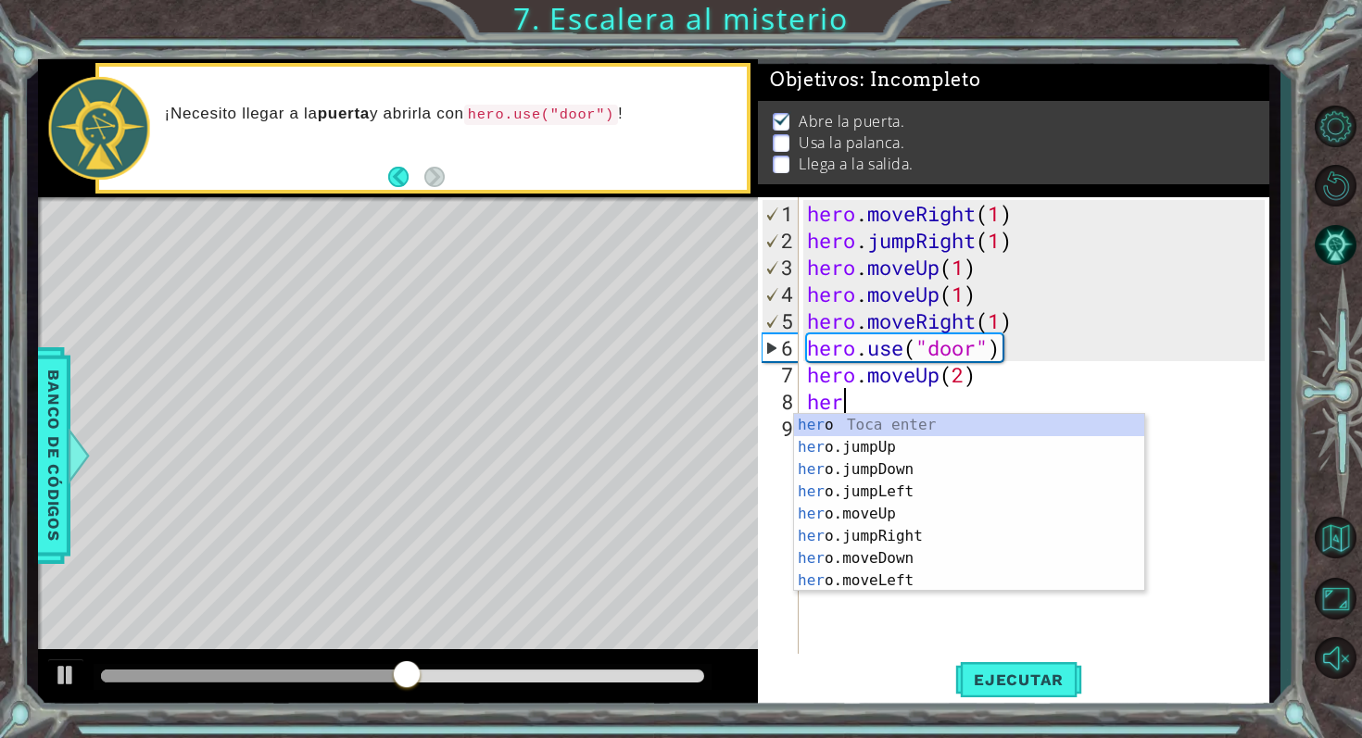
scroll to position [0, 0]
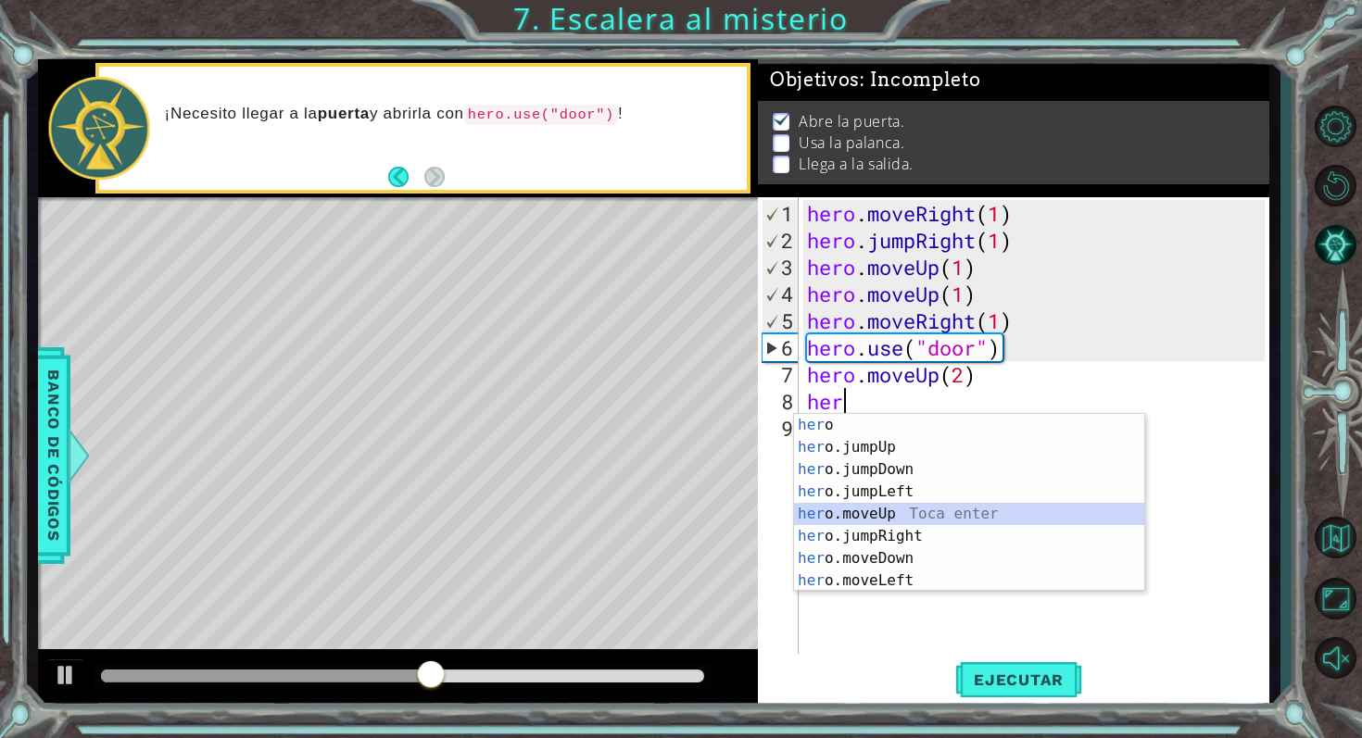
click at [888, 508] on div "her o Toca enter her o.jumpUp Toca enter her o.jumpDown Toca enter her o.jumpLe…" at bounding box center [969, 525] width 350 height 222
type textarea "hero.moveUp(1)"
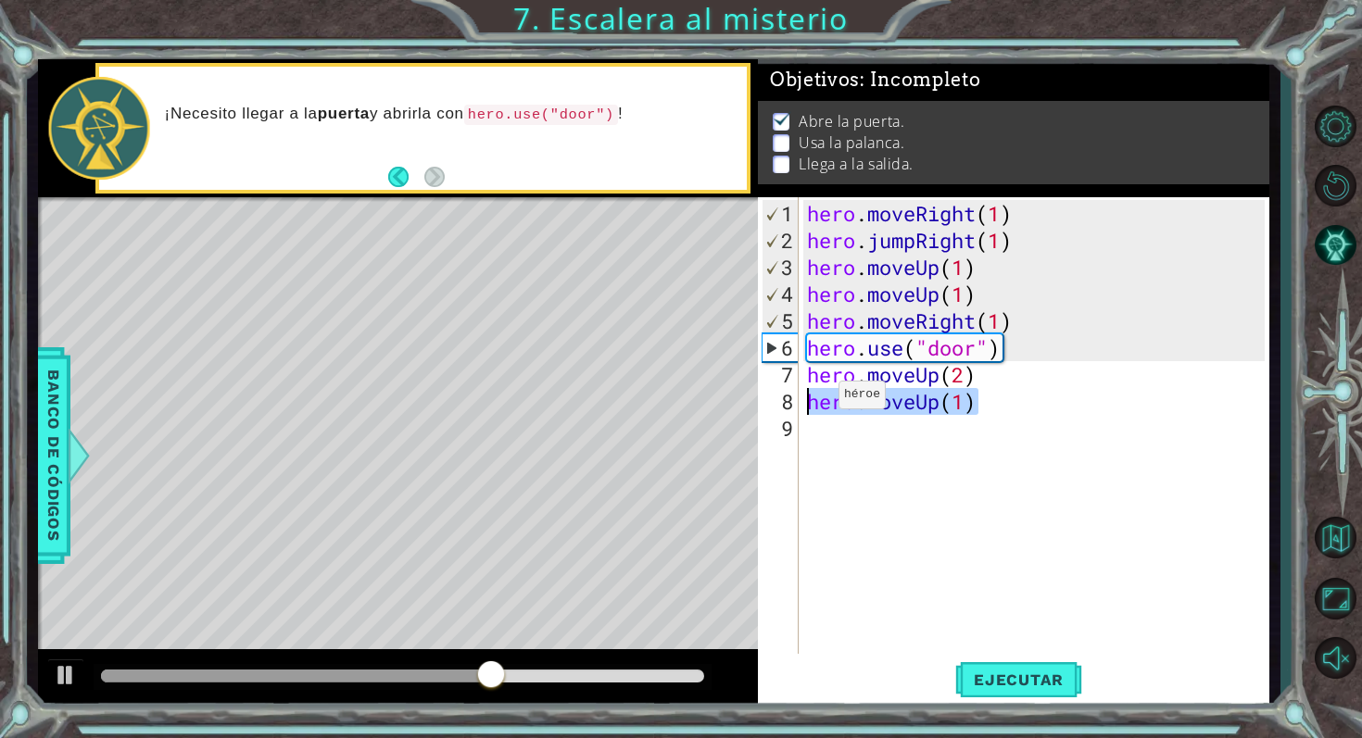
drag, startPoint x: 974, startPoint y: 405, endPoint x: 810, endPoint y: 402, distance: 164.9
click at [810, 402] on div "hero . moveRight ( 1 ) hero . jumpRight ( 1 ) hero . moveUp ( 1 ) hero . moveUp…" at bounding box center [1038, 455] width 471 height 510
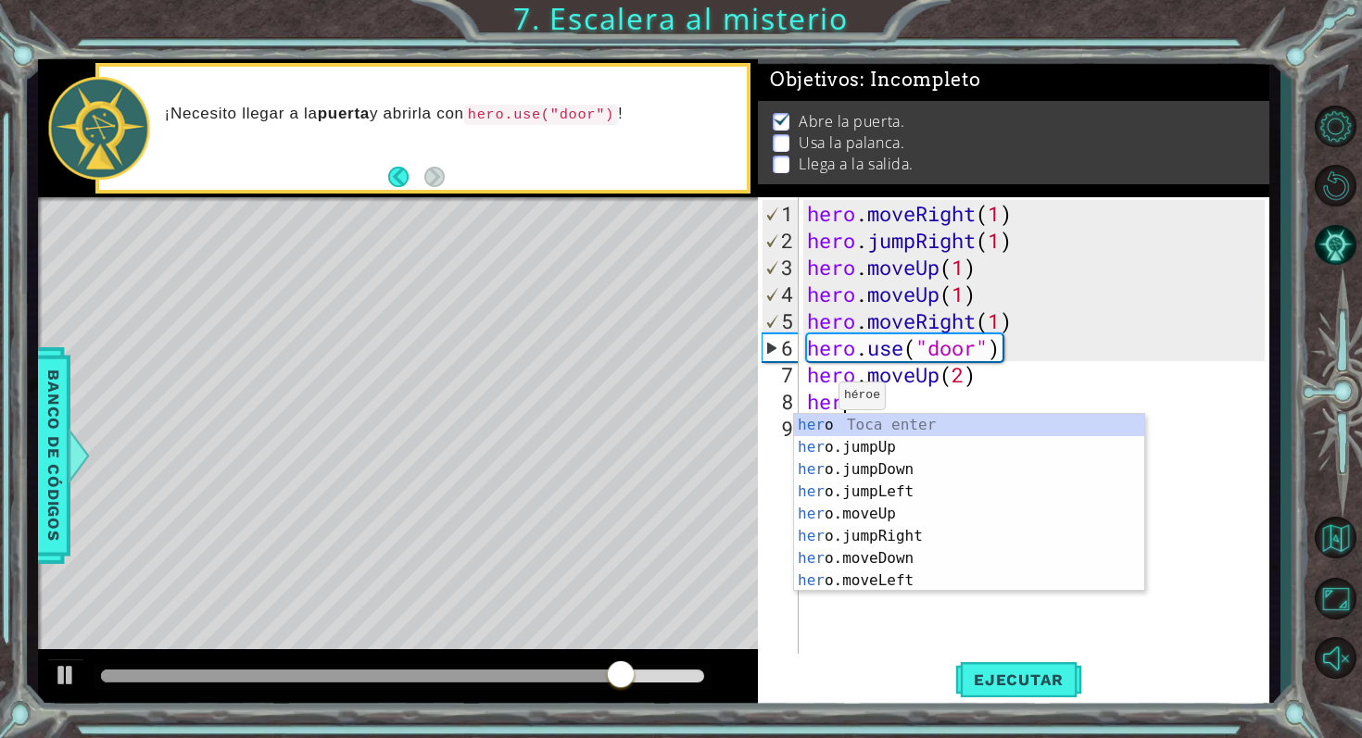
scroll to position [0, 1]
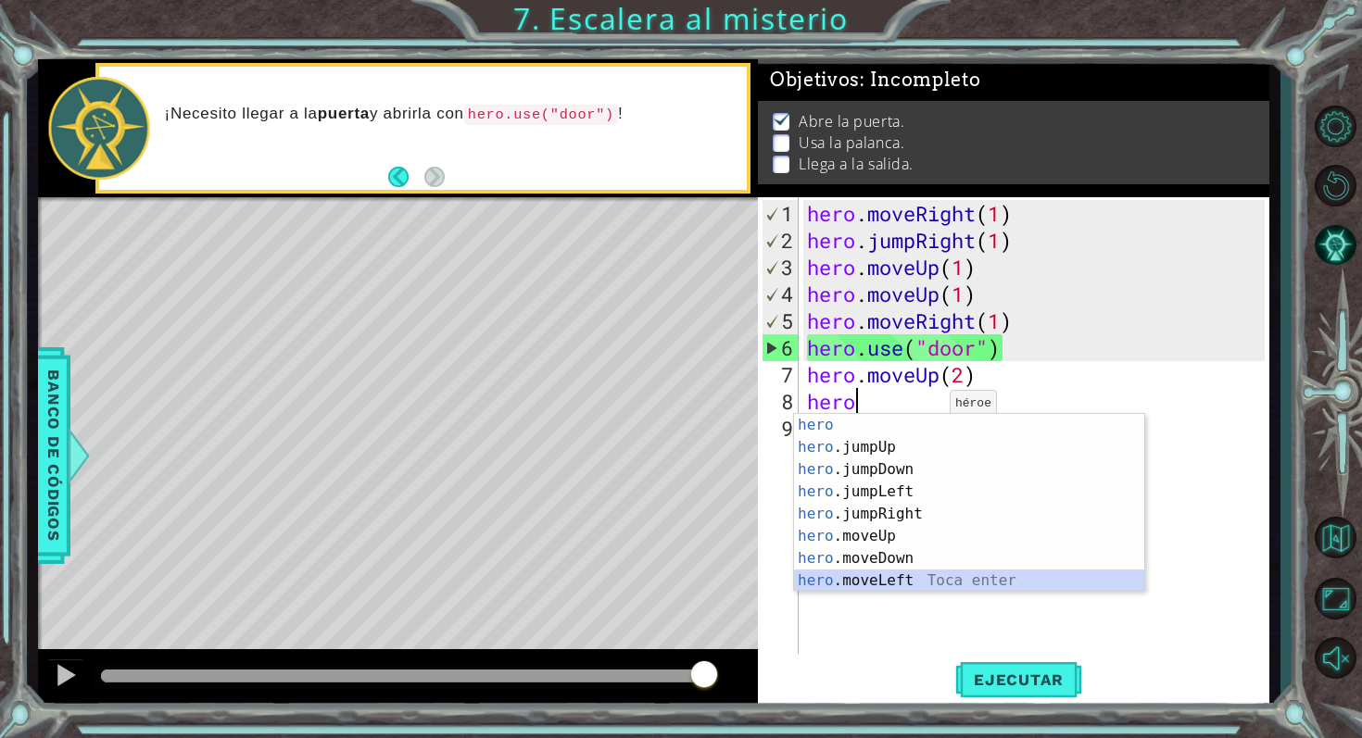
click at [920, 583] on div "hero Toca enter hero .jumpUp Toca enter hero .jumpDown Toca enter hero .jumpLef…" at bounding box center [969, 525] width 350 height 222
type textarea "hero.moveLeft(1)"
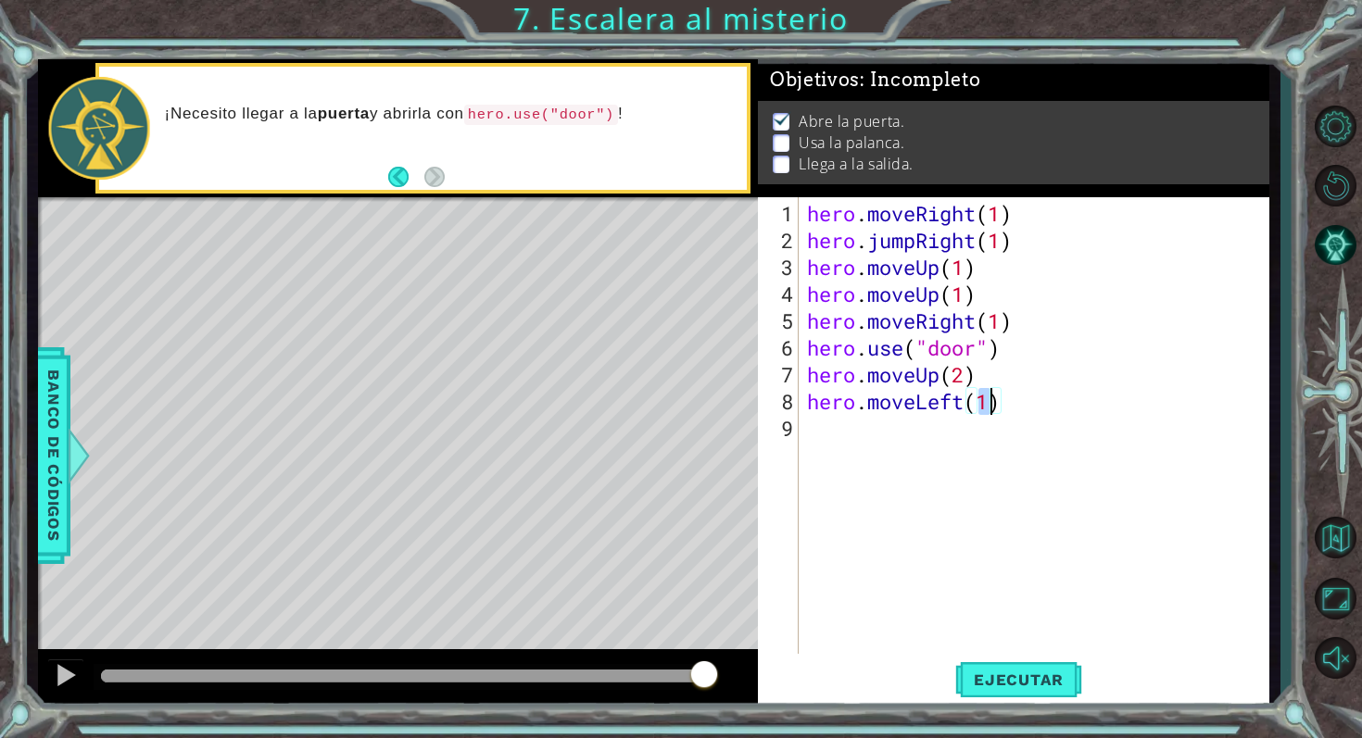
click at [904, 435] on div "hero . moveRight ( 1 ) hero . jumpRight ( 1 ) hero . moveUp ( 1 ) hero . moveUp…" at bounding box center [1038, 455] width 471 height 510
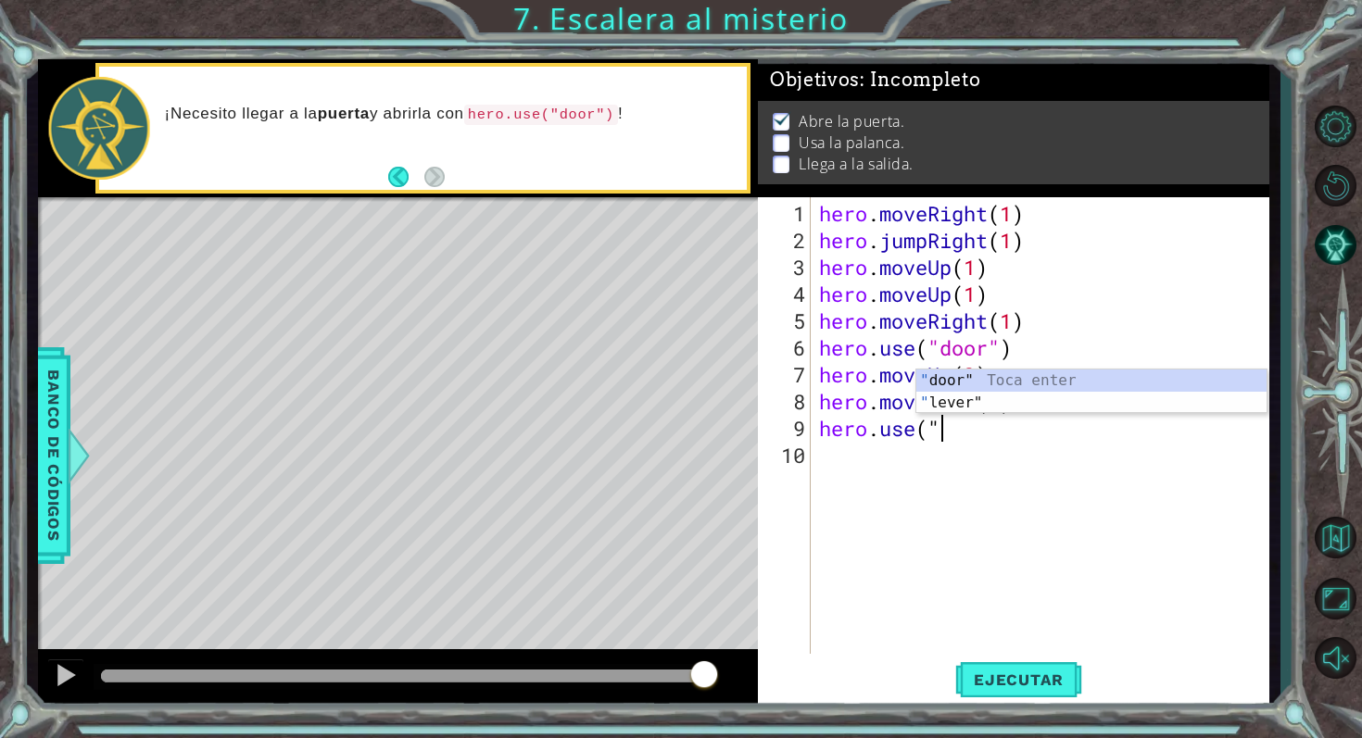
scroll to position [0, 5]
click at [956, 403] on div "" door" Toca enter " lever" Toca enter" at bounding box center [1091, 414] width 350 height 89
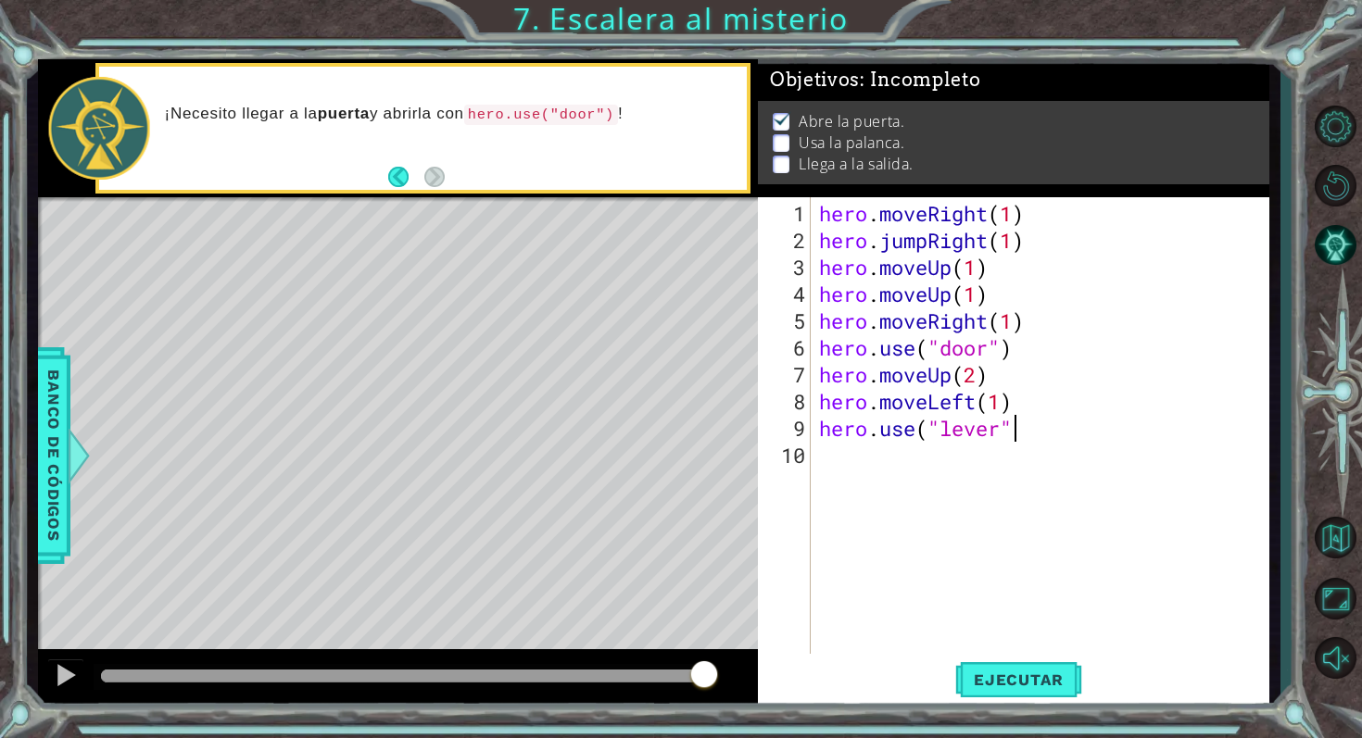
type textarea "hero.use("lever")"
click at [854, 474] on div "hero . moveRight ( 1 ) hero . jumpRight ( 1 ) hero . moveUp ( 1 ) hero . moveUp…" at bounding box center [1044, 455] width 459 height 510
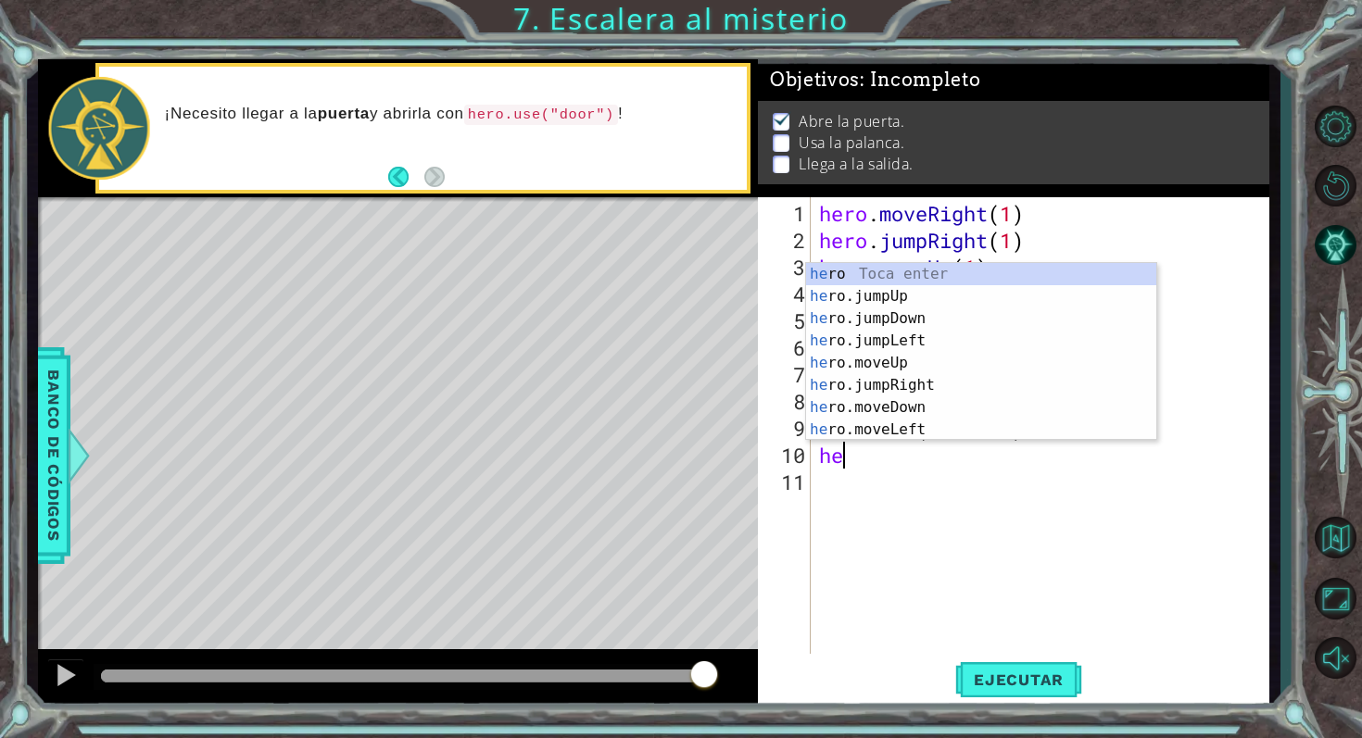
scroll to position [0, 0]
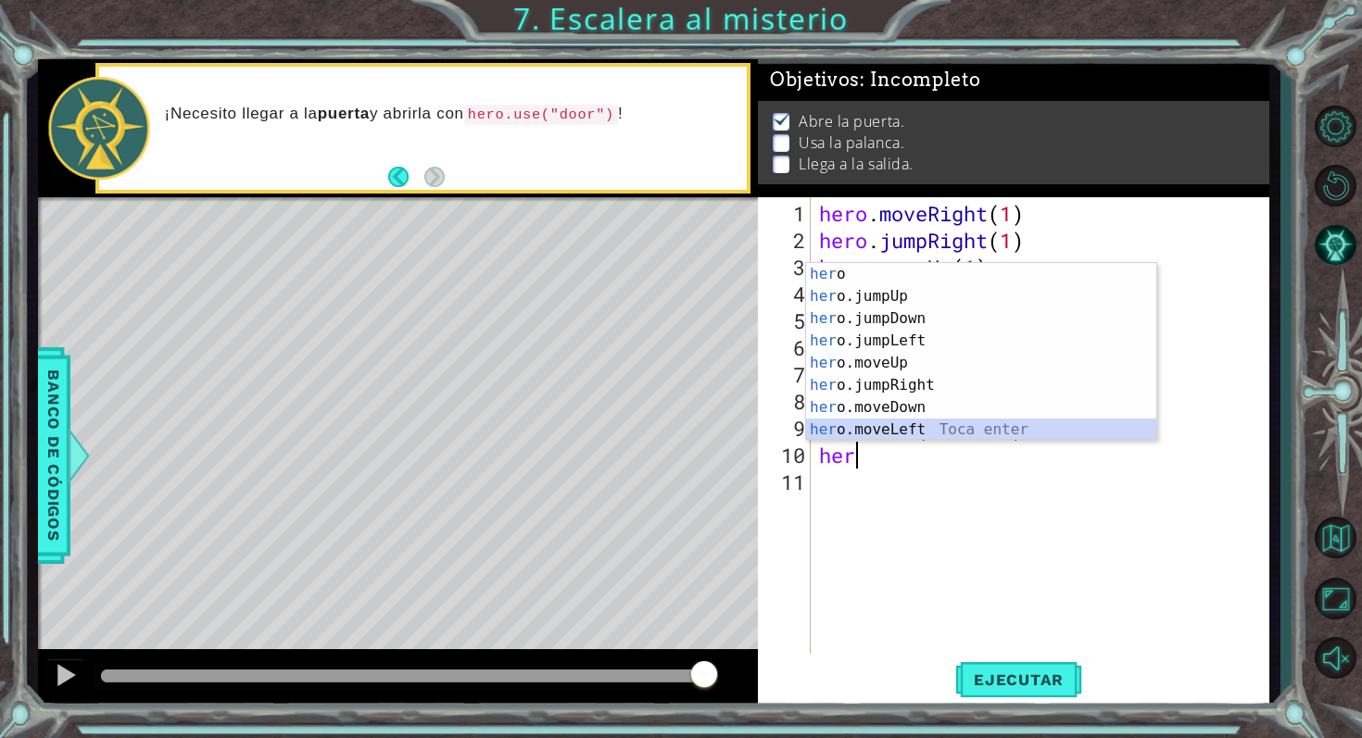
click at [945, 425] on div "her o Toca enter her o.jumpUp Toca enter her o.jumpDown Toca enter her o.jumpLe…" at bounding box center [981, 374] width 350 height 222
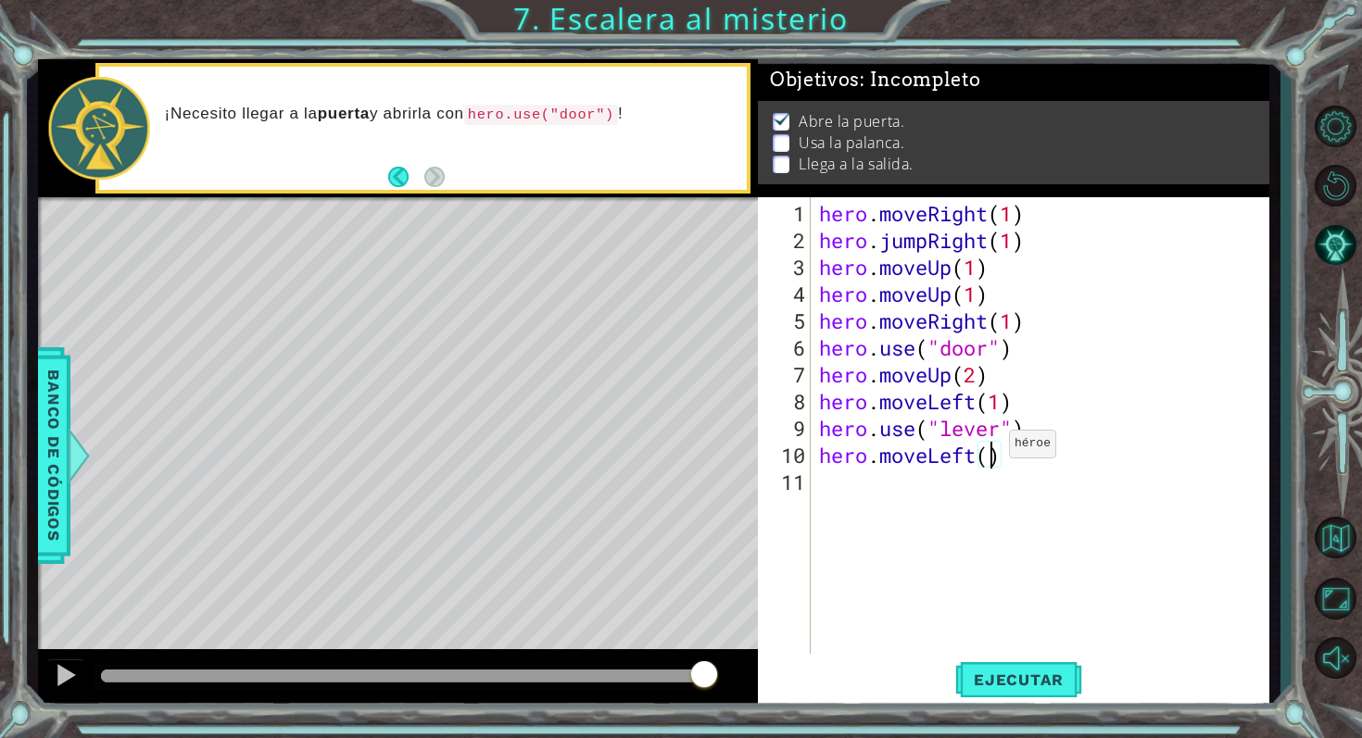
type textarea "hero.moveLeft(2)"
click at [851, 490] on div "hero . moveRight ( 1 ) hero . jumpRight ( 1 ) hero . moveUp ( 1 ) hero . moveUp…" at bounding box center [1044, 455] width 459 height 510
click at [1002, 662] on button "Ejecutar" at bounding box center [1018, 679] width 127 height 51
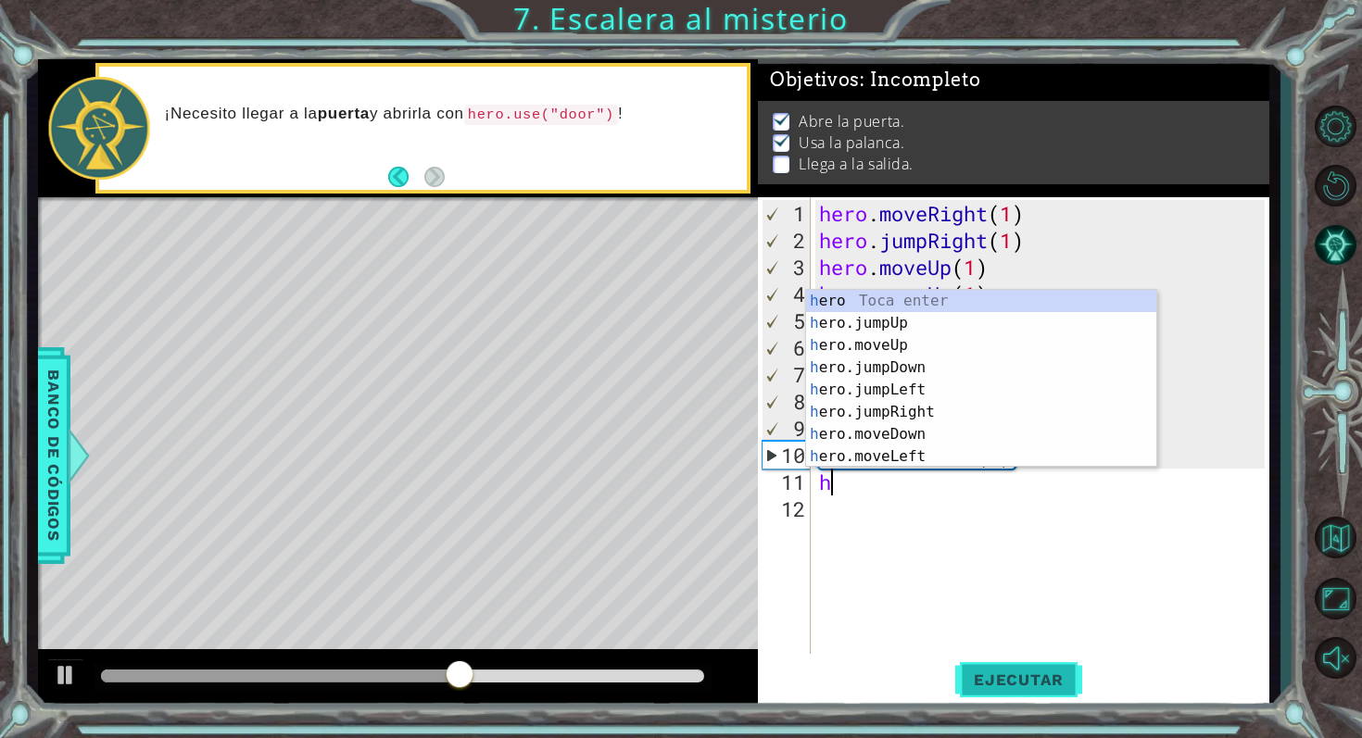
type textarea "he"
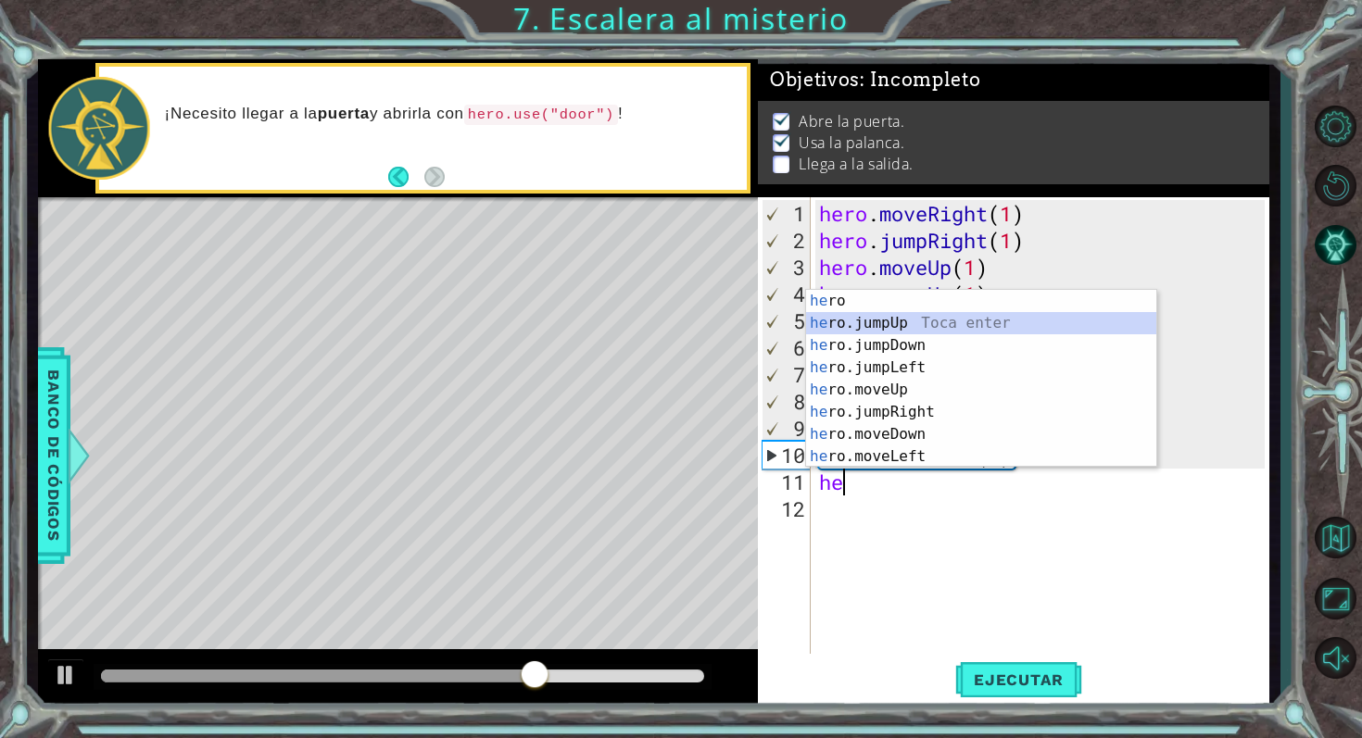
click at [997, 331] on div "he ro Toca enter he ro.jumpUp Toca enter he ro.jumpDown Toca enter he ro.jumpLe…" at bounding box center [981, 401] width 350 height 222
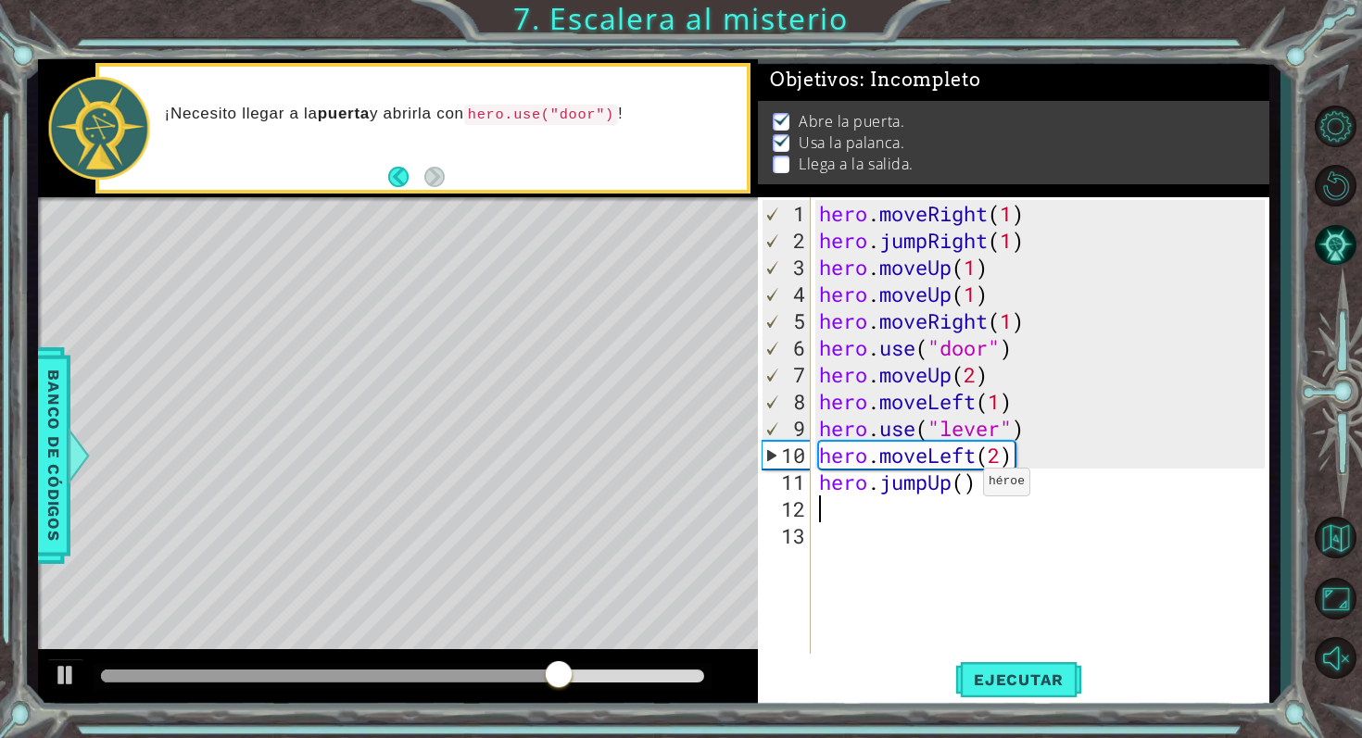
click at [966, 488] on div "hero . moveRight ( 1 ) hero . jumpRight ( 1 ) hero . moveUp ( 1 ) hero . moveUp…" at bounding box center [1044, 455] width 459 height 510
type textarea "hero.jumpUp(1)"
click at [1009, 658] on button "Ejecutar" at bounding box center [1018, 679] width 127 height 51
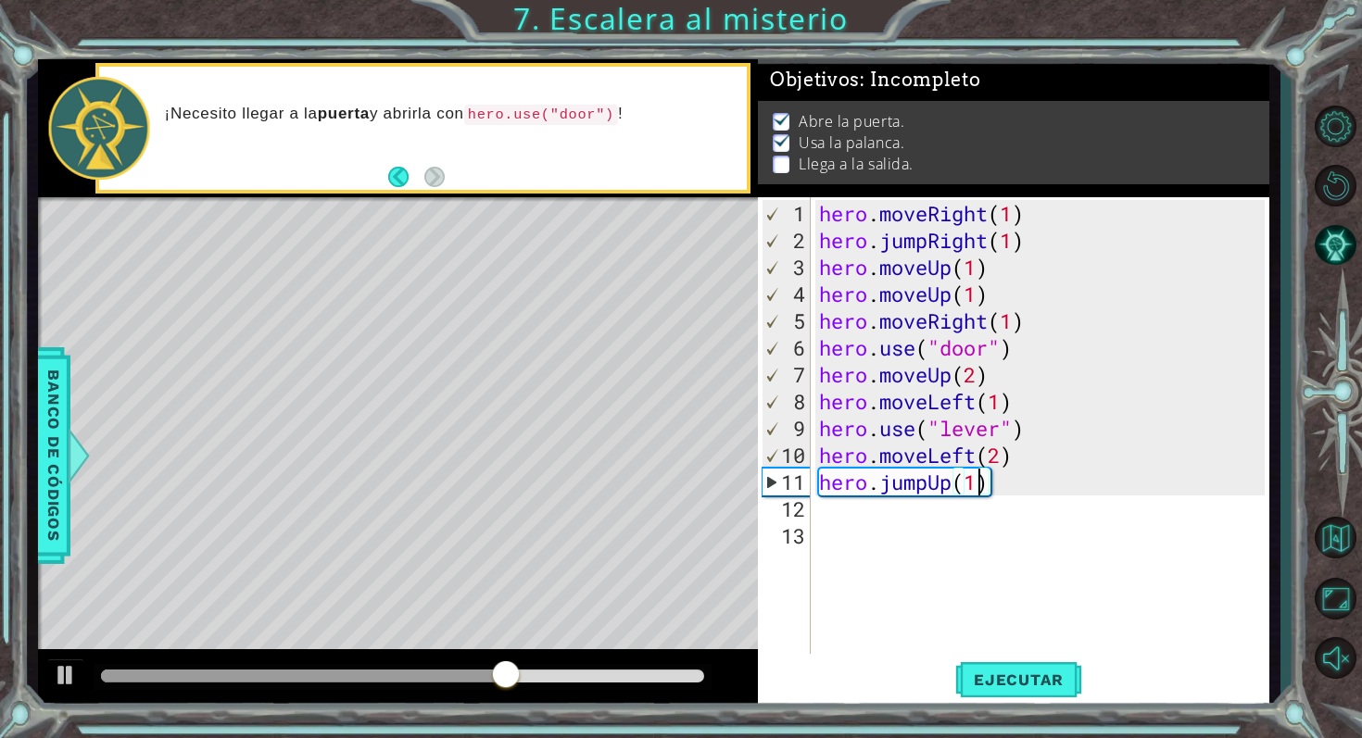
click at [855, 517] on div "hero . moveRight ( 1 ) hero . jumpRight ( 1 ) hero . moveUp ( 1 ) hero . moveUp…" at bounding box center [1044, 455] width 459 height 510
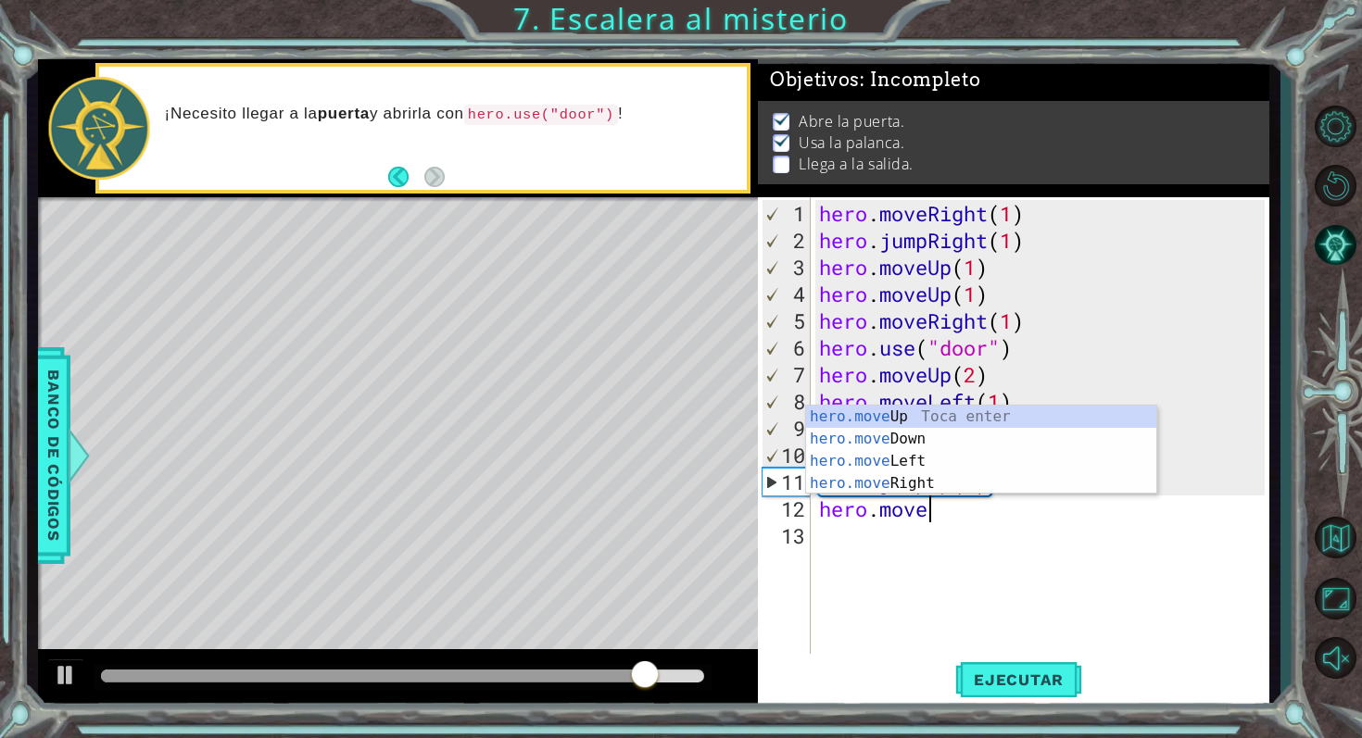
scroll to position [0, 4]
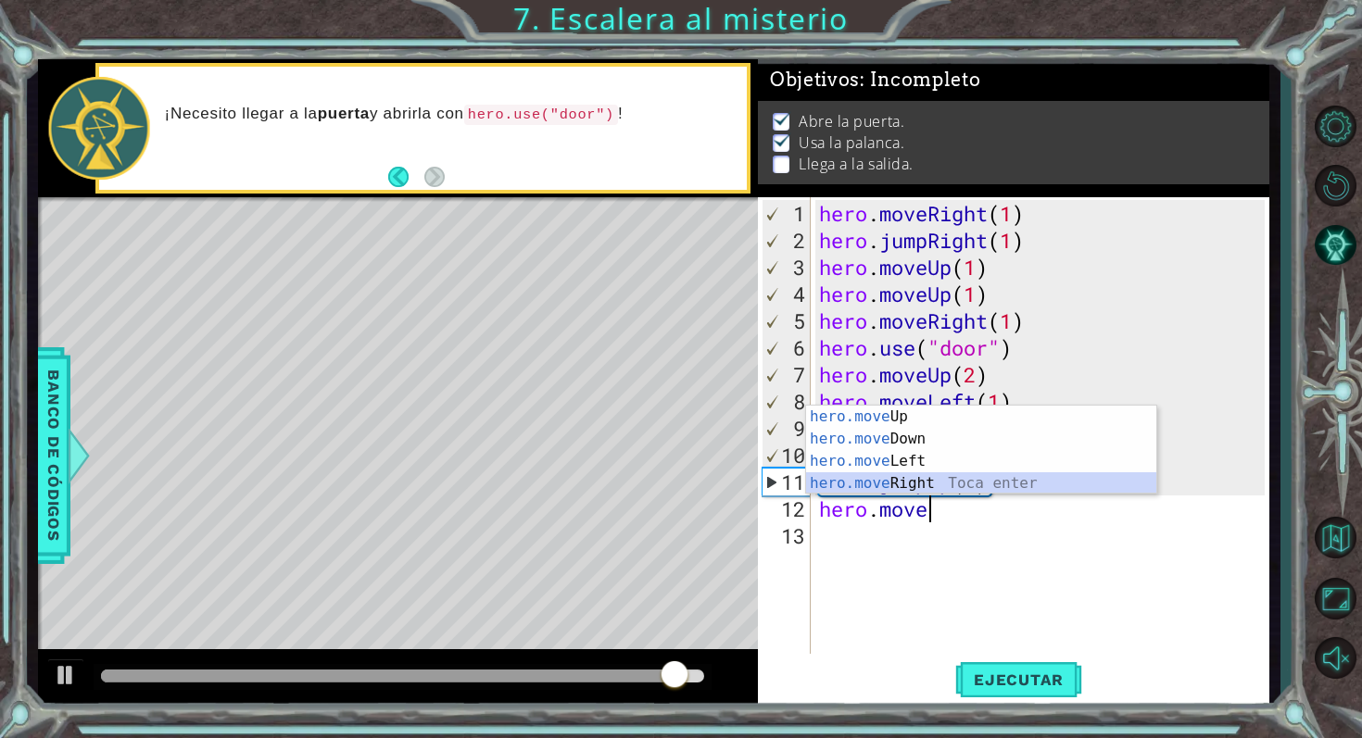
click at [944, 479] on div "hero.move Up Toca enter hero.move Down Toca enter hero.move Left Toca enter her…" at bounding box center [981, 472] width 350 height 133
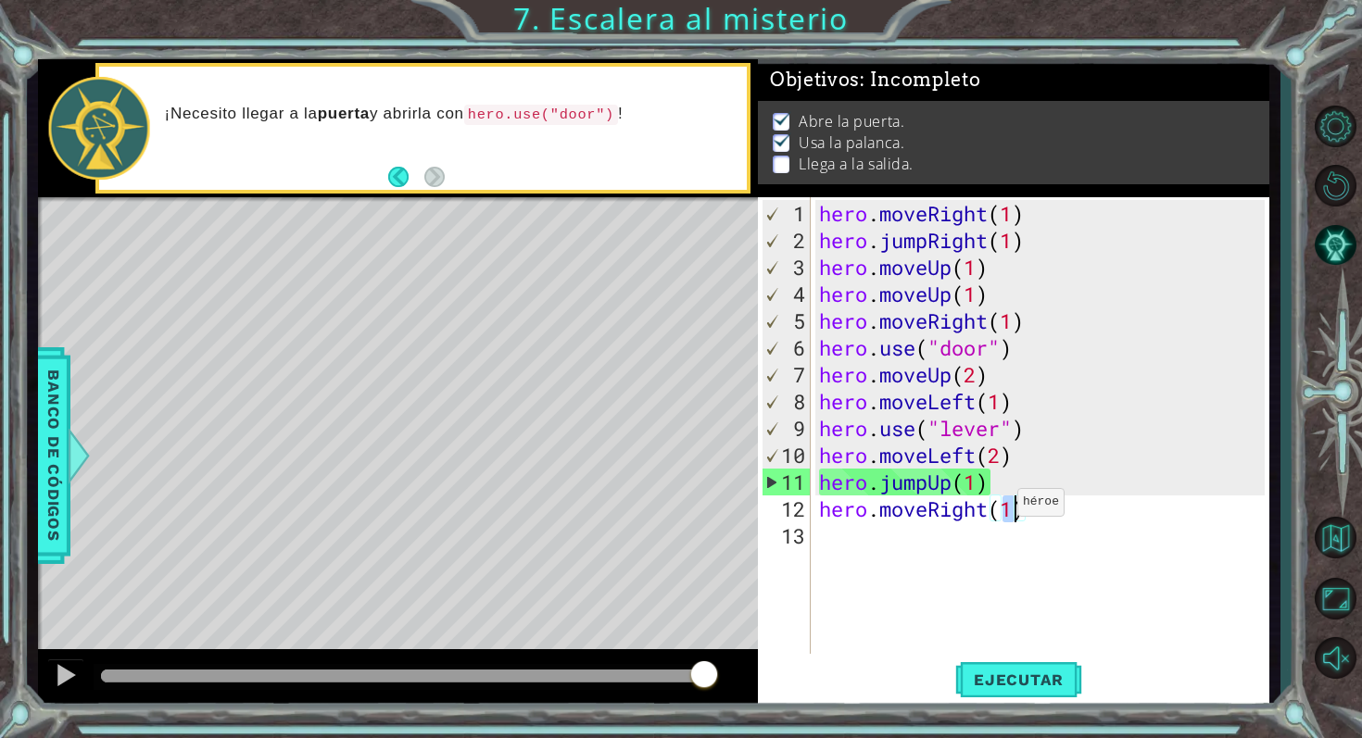
scroll to position [0, 8]
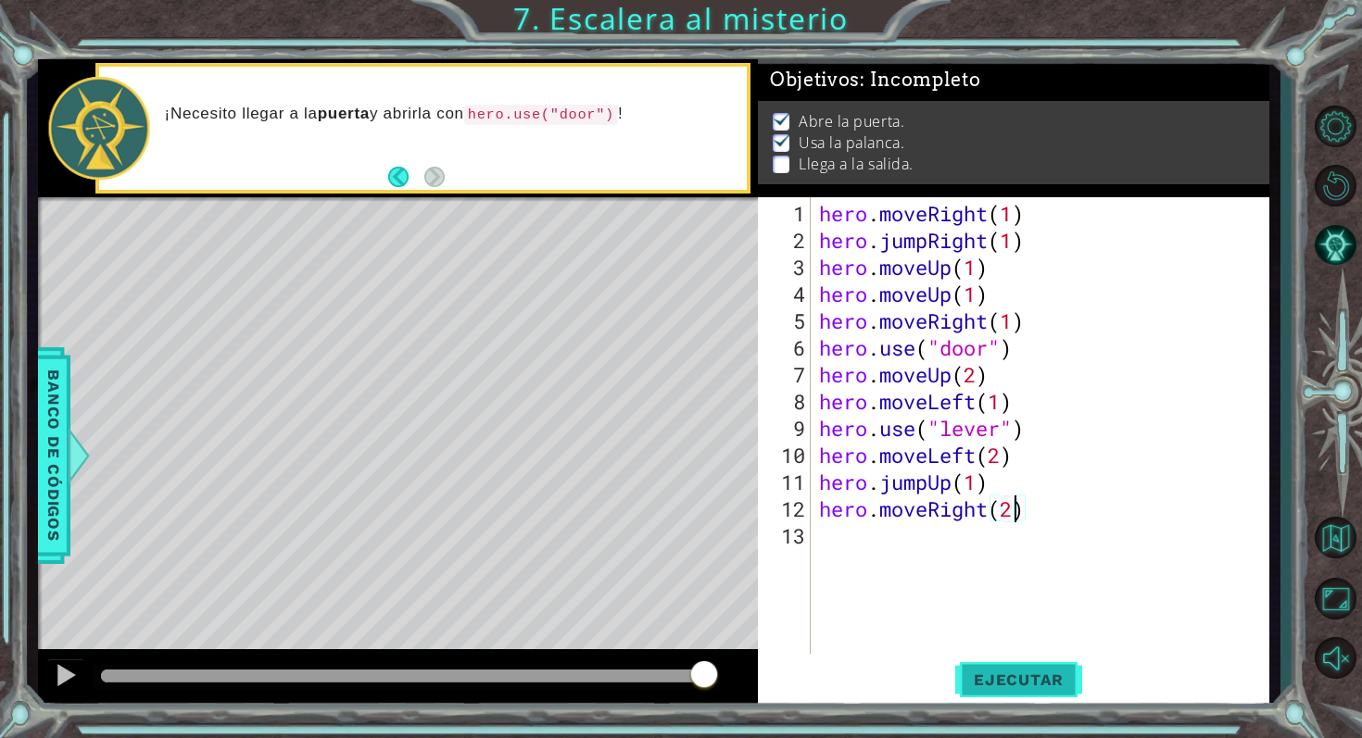
type textarea "hero.moveRight(2)"
click at [1016, 678] on span "Ejecutar" at bounding box center [1018, 680] width 127 height 19
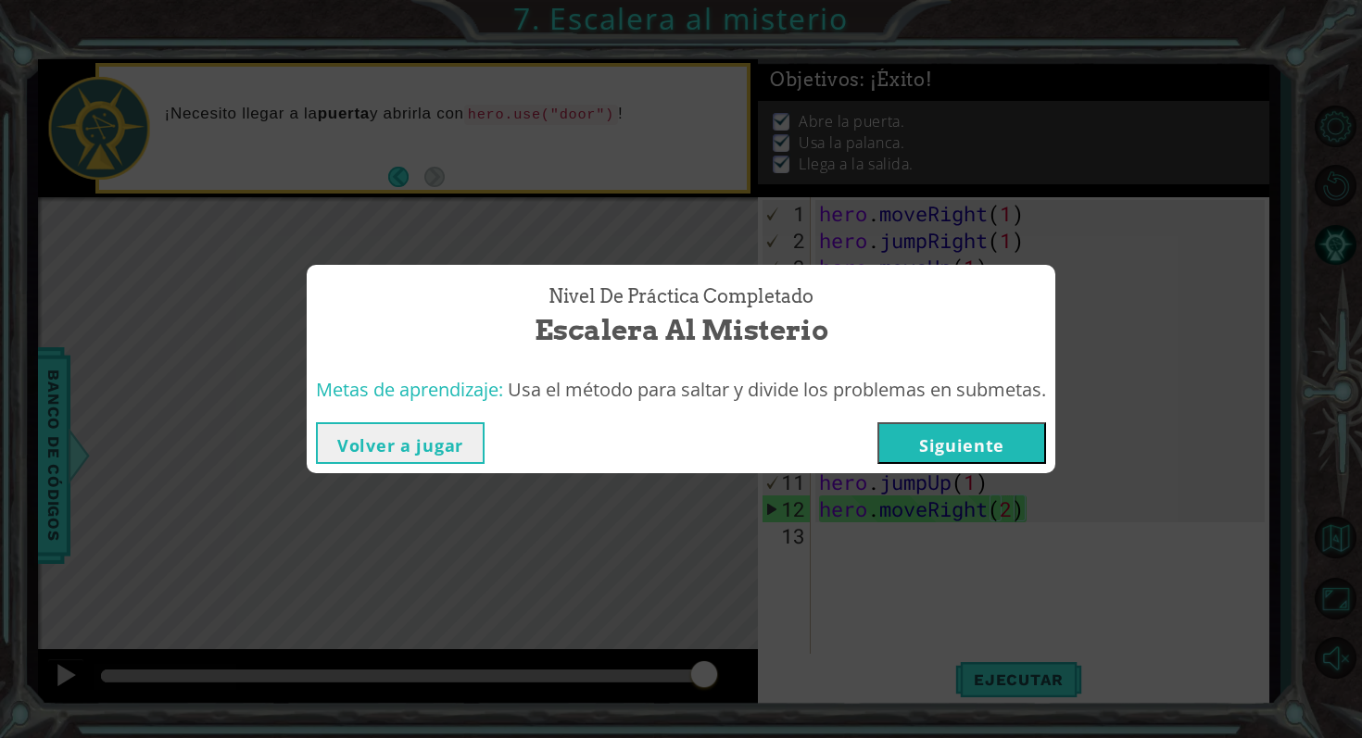
click at [963, 449] on button "Siguiente" at bounding box center [961, 443] width 169 height 42
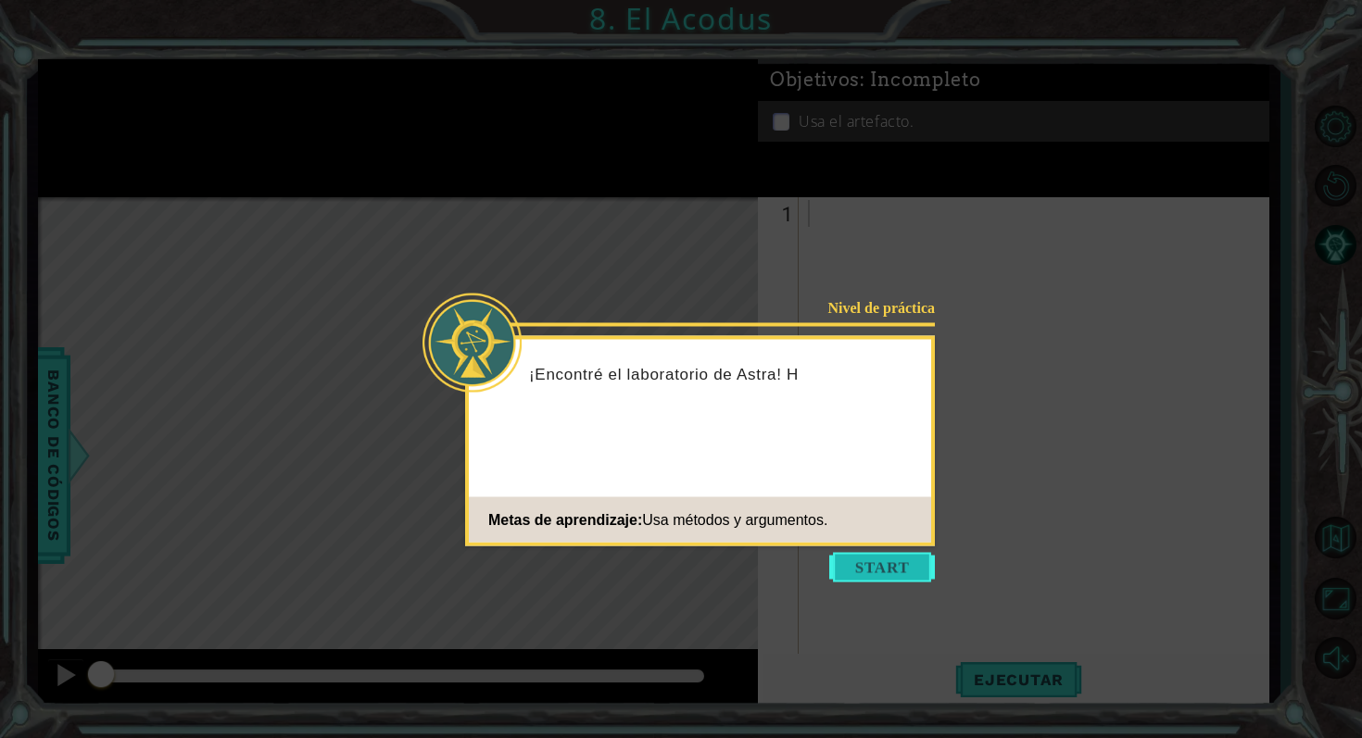
click at [855, 563] on button "Start" at bounding box center [882, 568] width 106 height 30
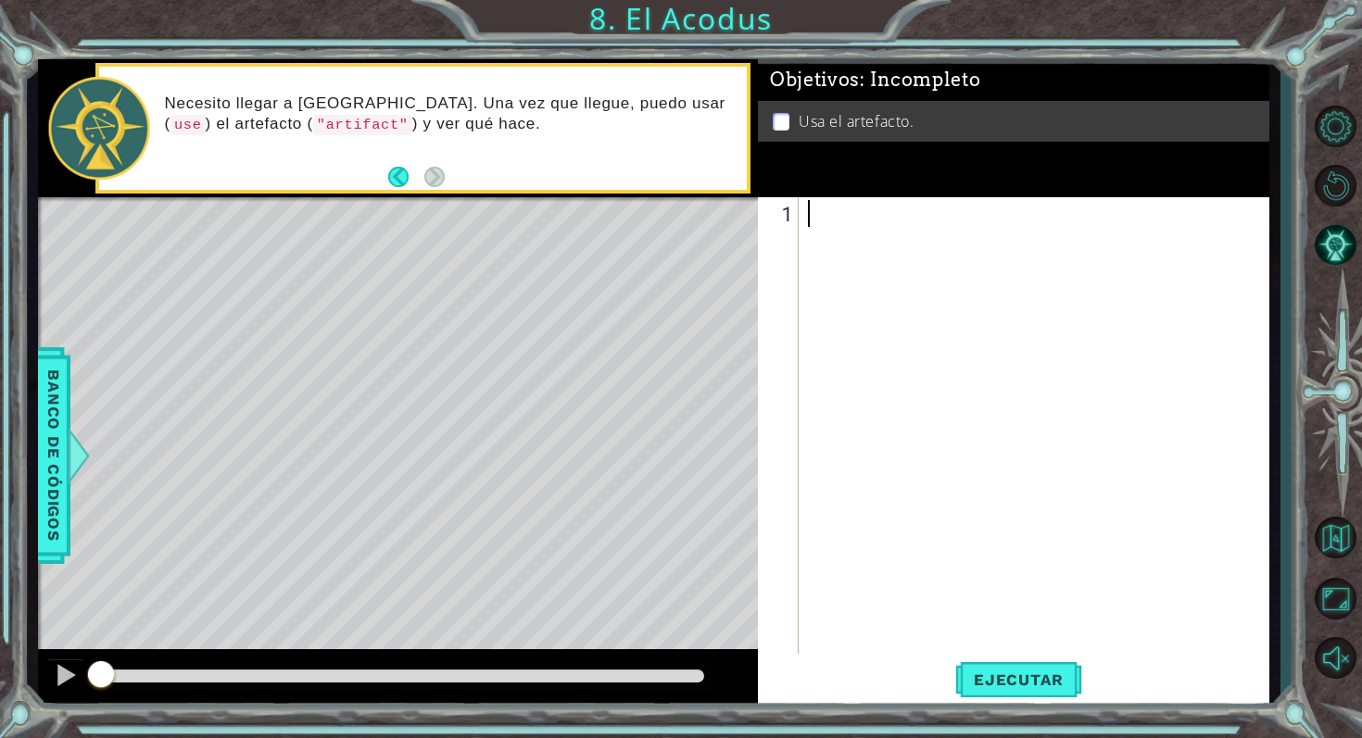
click at [863, 216] on div at bounding box center [1039, 455] width 470 height 510
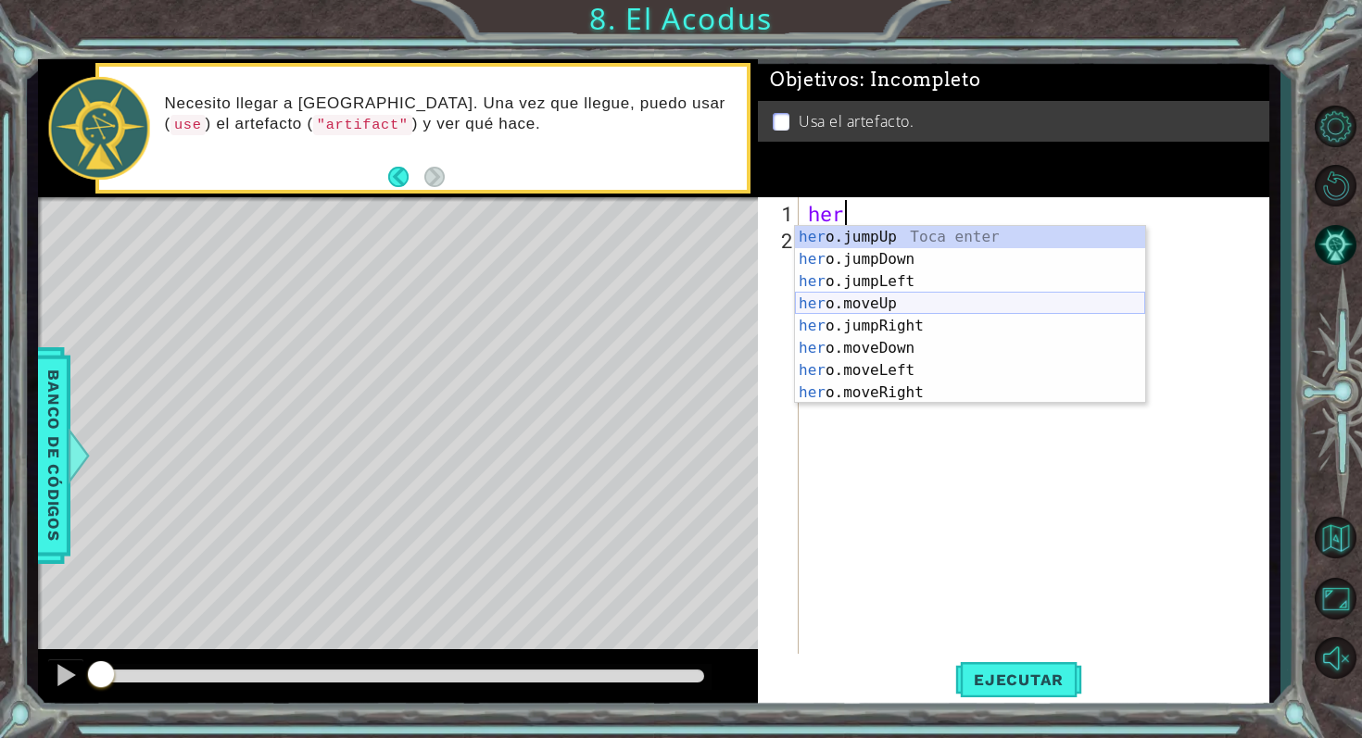
click at [930, 301] on div "her o.jumpUp Toca enter her o.jumpDown Toca enter her o.jumpLeft Toca enter her…" at bounding box center [970, 337] width 350 height 222
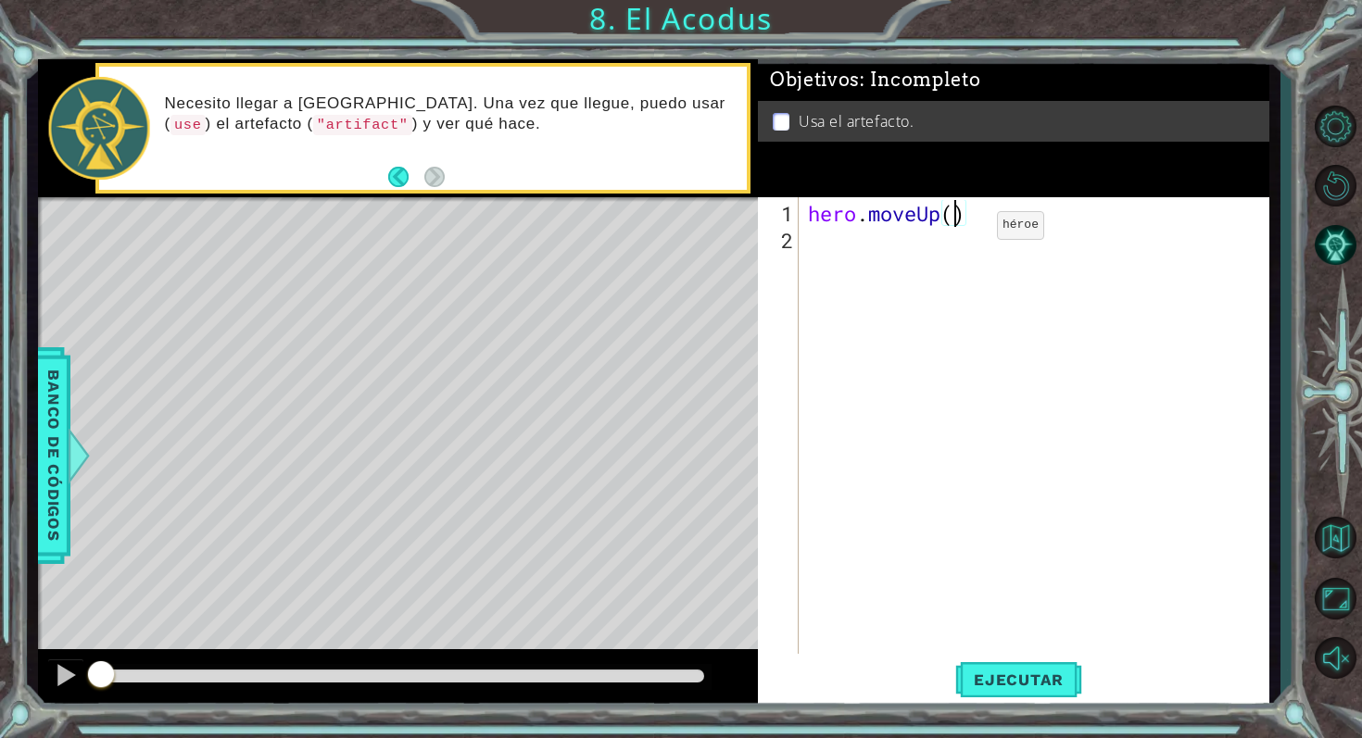
type textarea "hero.moveUp(2)"
click at [883, 239] on div "hero . moveUp ( 2 )" at bounding box center [1039, 455] width 470 height 510
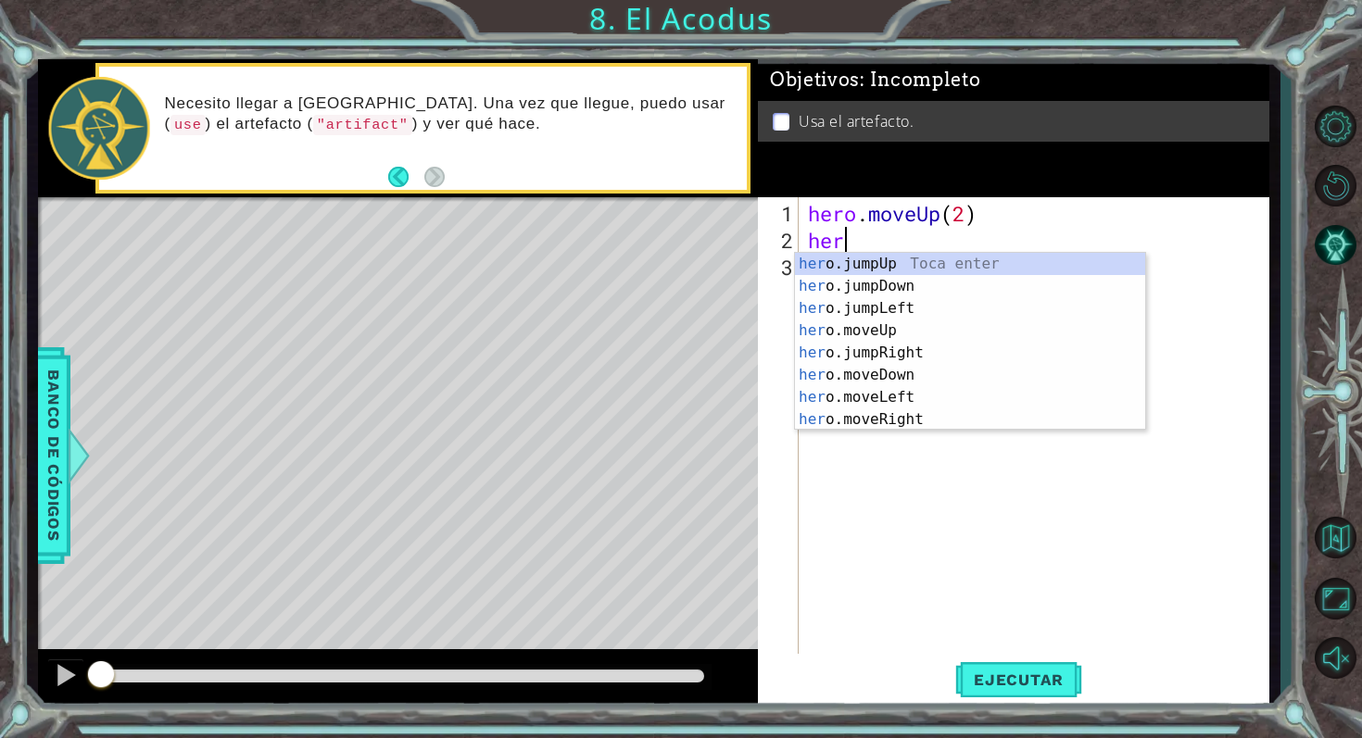
scroll to position [0, 0]
click at [937, 404] on div "her o.jumpUp Toca enter her o.jumpDown Toca enter her o.jumpLeft Toca enter her…" at bounding box center [970, 364] width 350 height 222
type textarea "hero.moveLeft(1)"
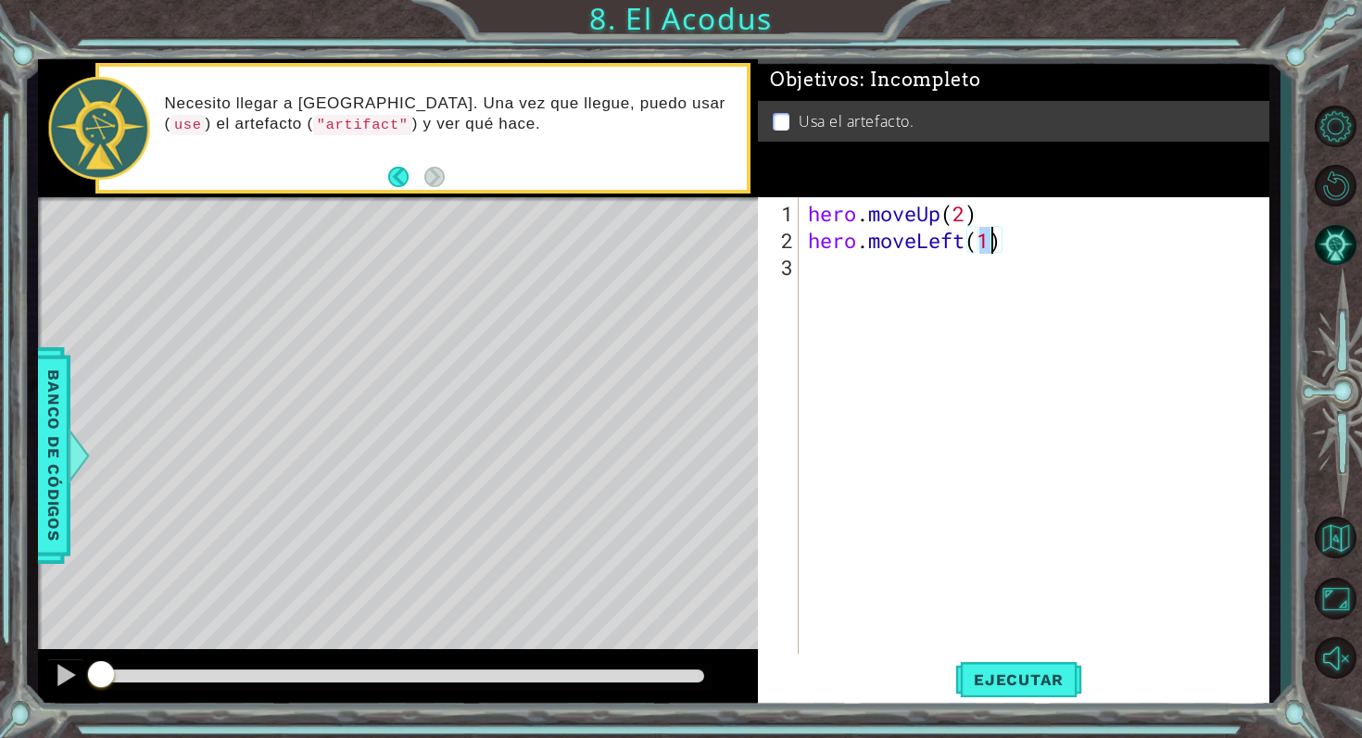
click at [907, 270] on div "hero . moveUp ( 2 ) hero . moveLeft ( 1 )" at bounding box center [1039, 455] width 470 height 510
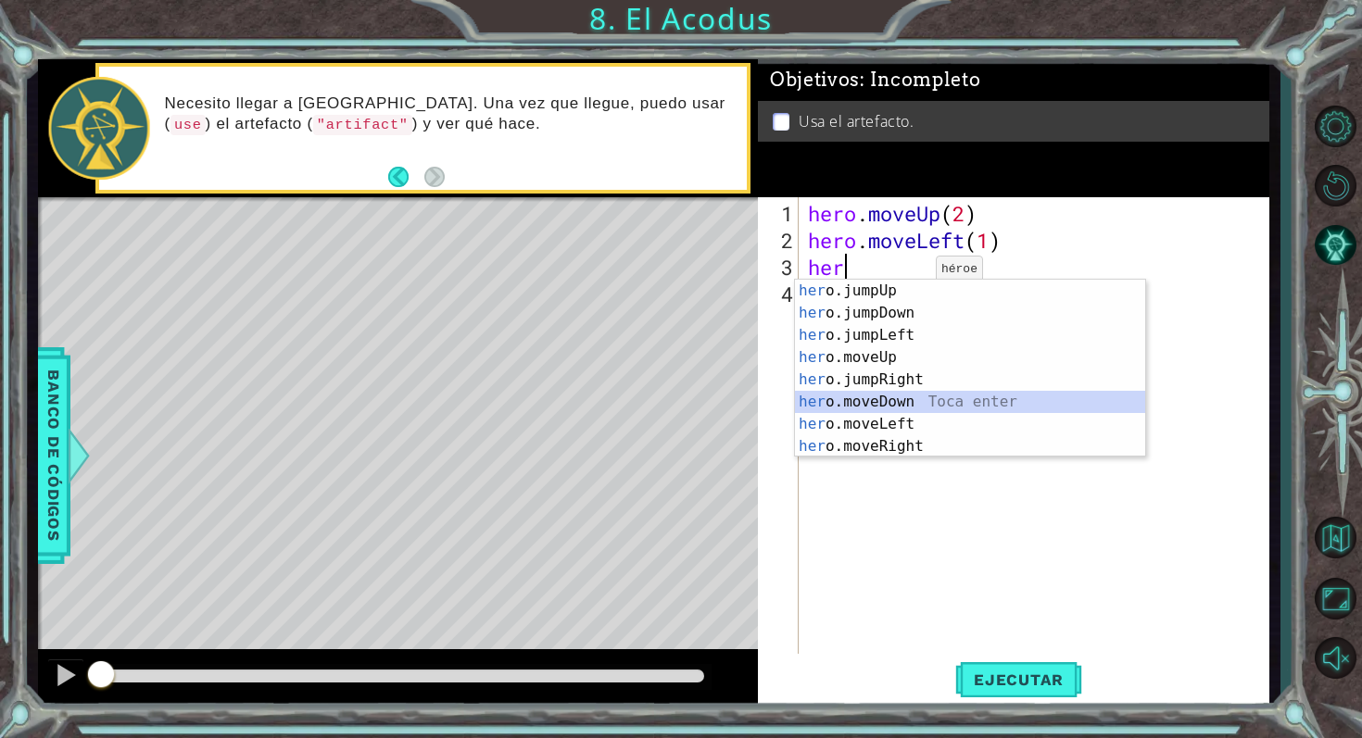
click at [930, 398] on div "her o.jumpUp Toca enter her o.jumpDown Toca enter her o.jumpLeft Toca enter her…" at bounding box center [970, 391] width 350 height 222
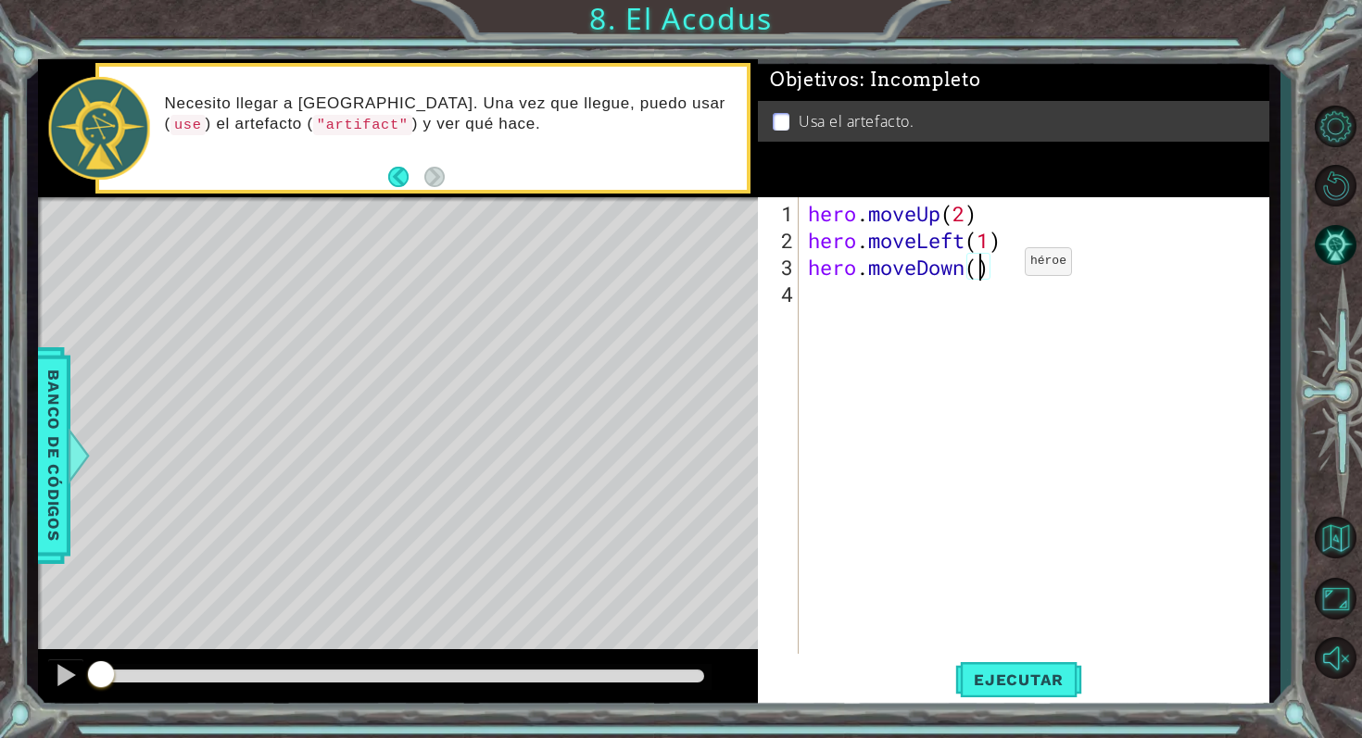
type textarea "hero.moveDown(2)"
click at [821, 308] on div "hero . moveUp ( 2 ) hero . moveLeft ( 1 ) hero . moveDown ( 2 )" at bounding box center [1039, 455] width 470 height 510
click at [1025, 685] on span "Ejecutar" at bounding box center [1018, 680] width 127 height 19
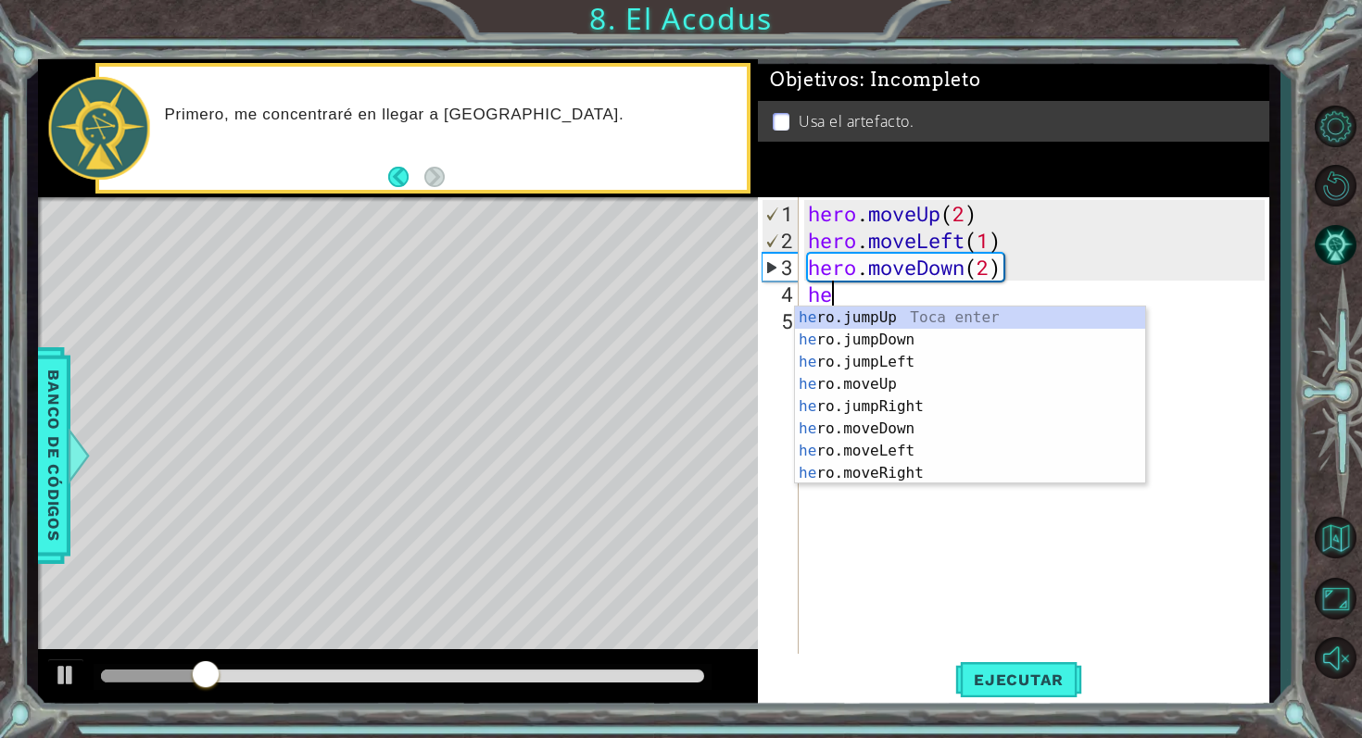
type textarea "her"
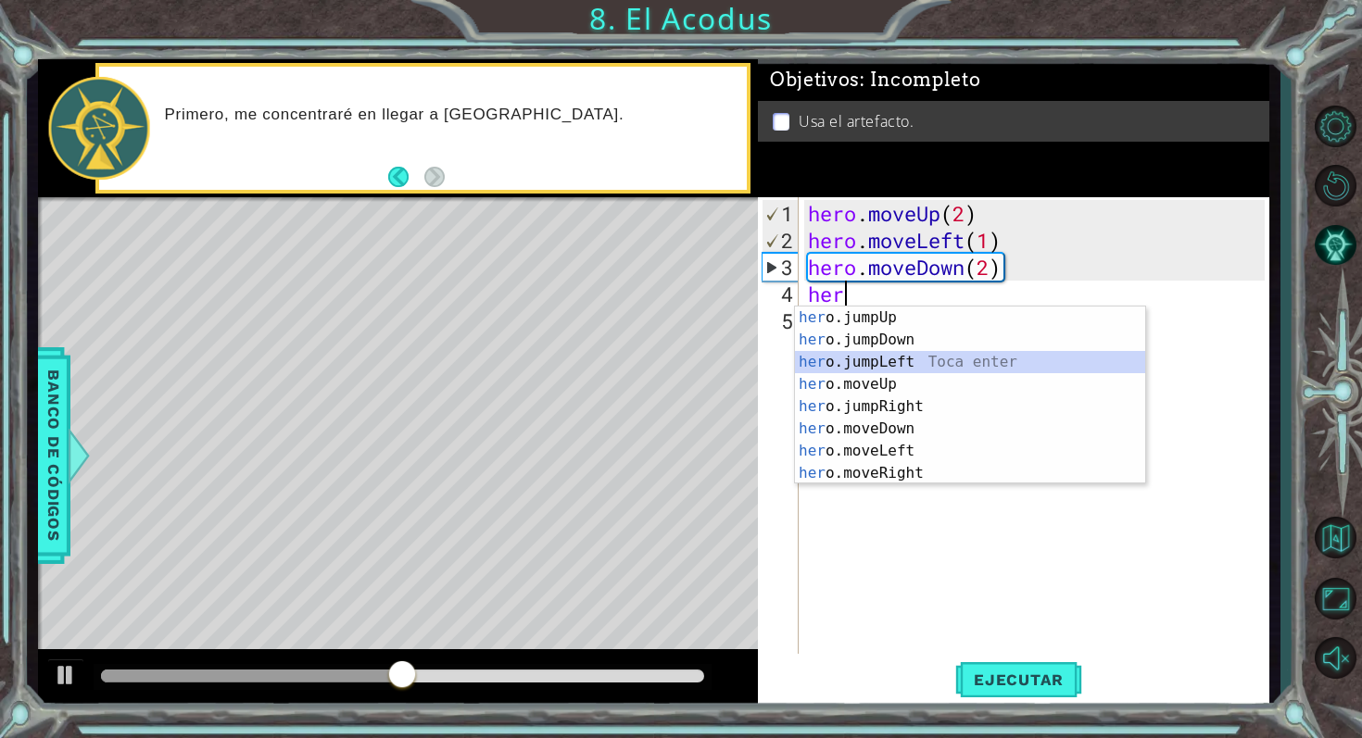
click at [932, 360] on div "her o.jumpUp Toca enter her o.jumpDown Toca enter her o.jumpLeft Toca enter her…" at bounding box center [970, 418] width 350 height 222
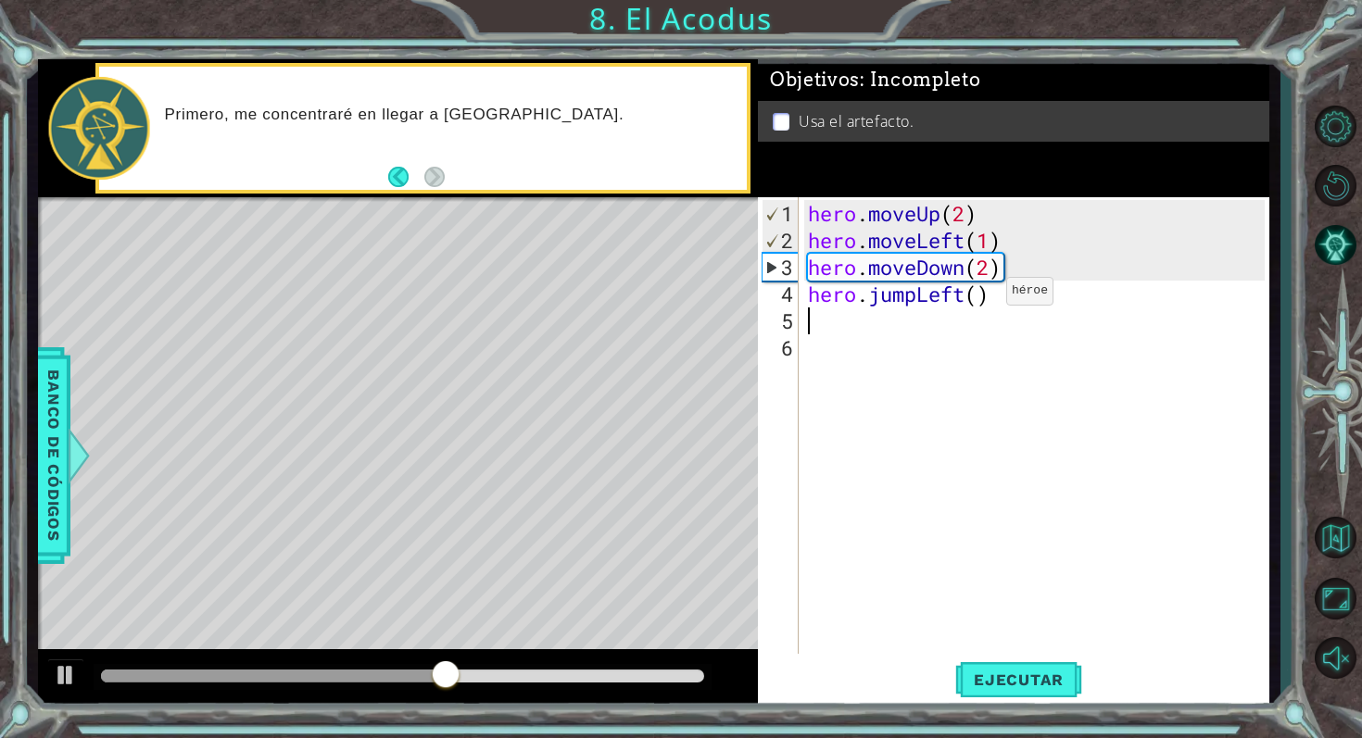
click at [977, 298] on div "hero . moveUp ( 2 ) hero . moveLeft ( 1 ) hero . moveDown ( 2 ) hero . jumpLeft…" at bounding box center [1039, 455] width 470 height 510
type textarea "hero.jumpLeft(1)"
click at [820, 315] on div "hero . moveUp ( 2 ) hero . moveLeft ( 1 ) hero . moveDown ( 2 ) hero . jumpLeft…" at bounding box center [1039, 455] width 470 height 510
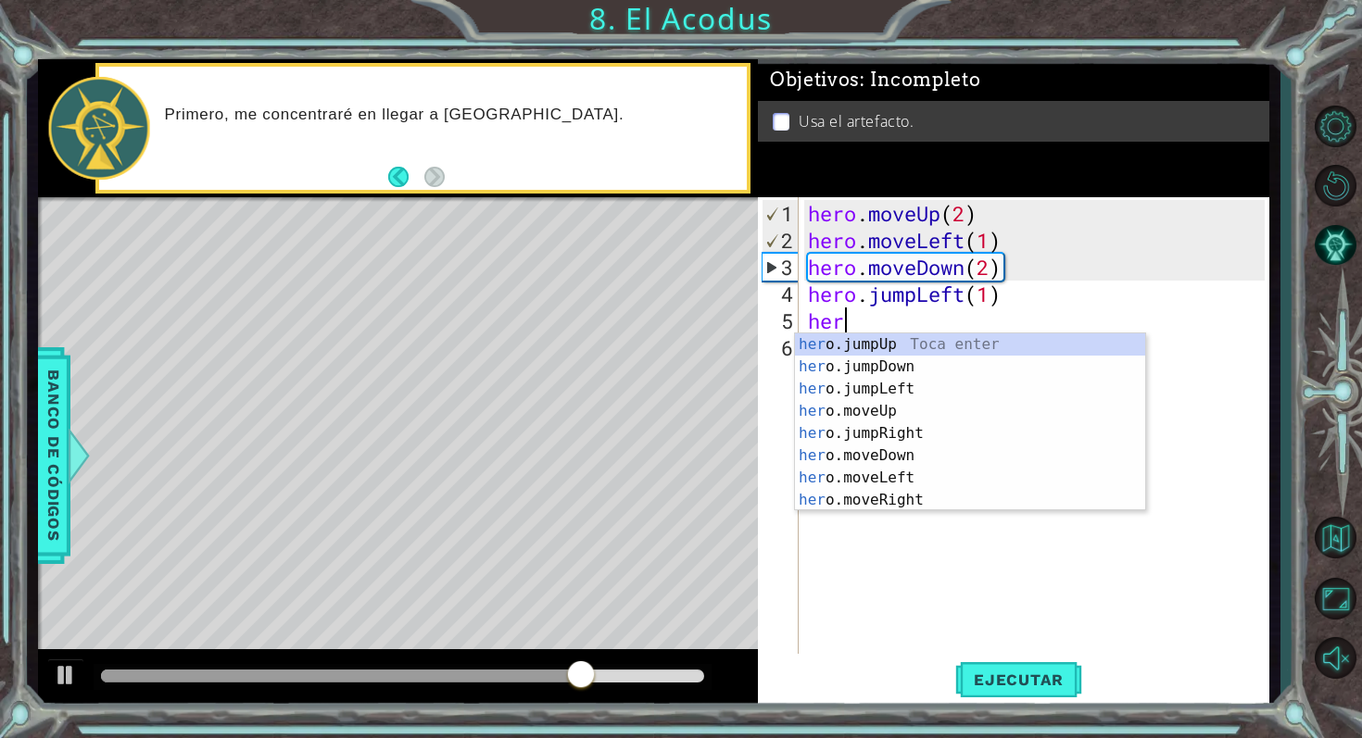
scroll to position [0, 0]
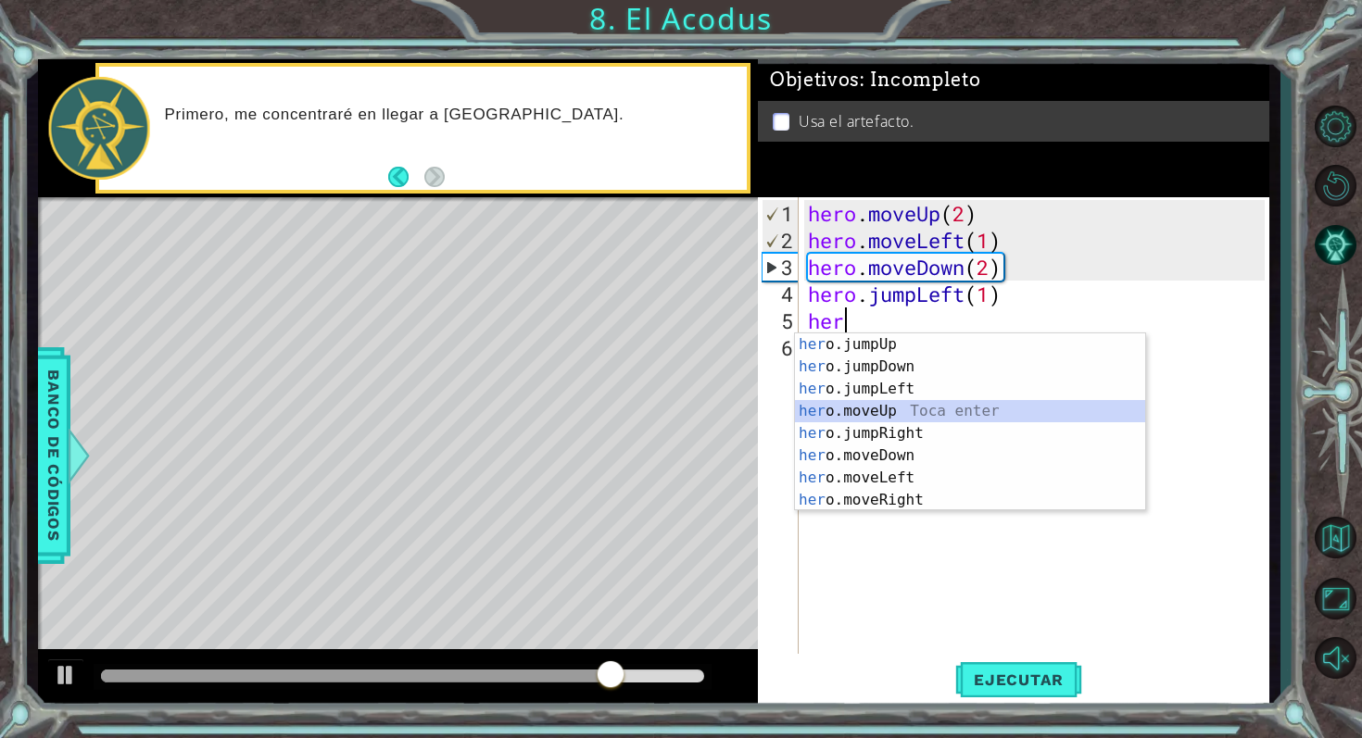
click at [886, 417] on div "her o.jumpUp Toca enter her o.jumpDown Toca enter her o.jumpLeft Toca enter her…" at bounding box center [970, 444] width 350 height 222
type textarea "hero.moveUp(1)"
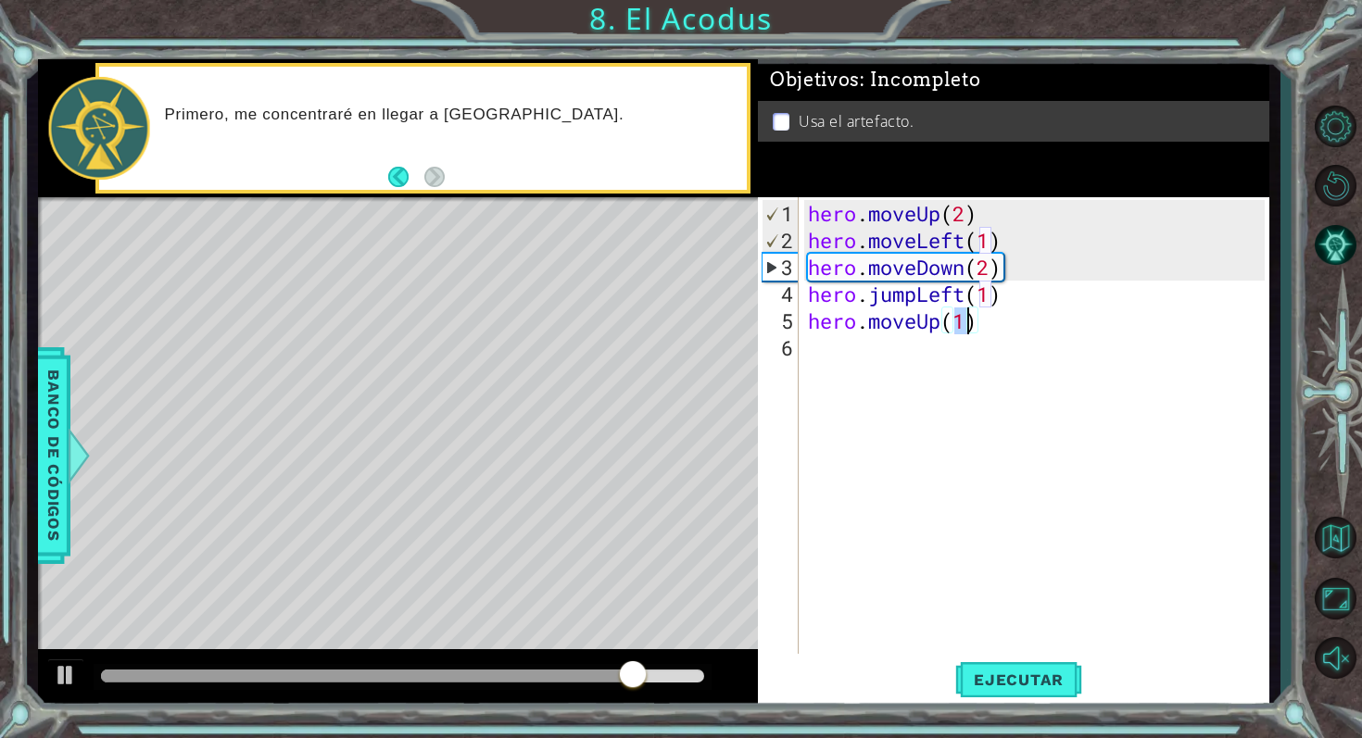
click at [964, 333] on div "hero . moveUp ( 2 ) hero . moveLeft ( 1 ) hero . moveDown ( 2 ) hero . jumpLeft…" at bounding box center [1039, 455] width 470 height 510
click at [965, 320] on div "hero . moveUp ( 2 ) hero . moveLeft ( 1 ) hero . moveDown ( 2 ) hero . jumpLeft…" at bounding box center [1039, 455] width 470 height 510
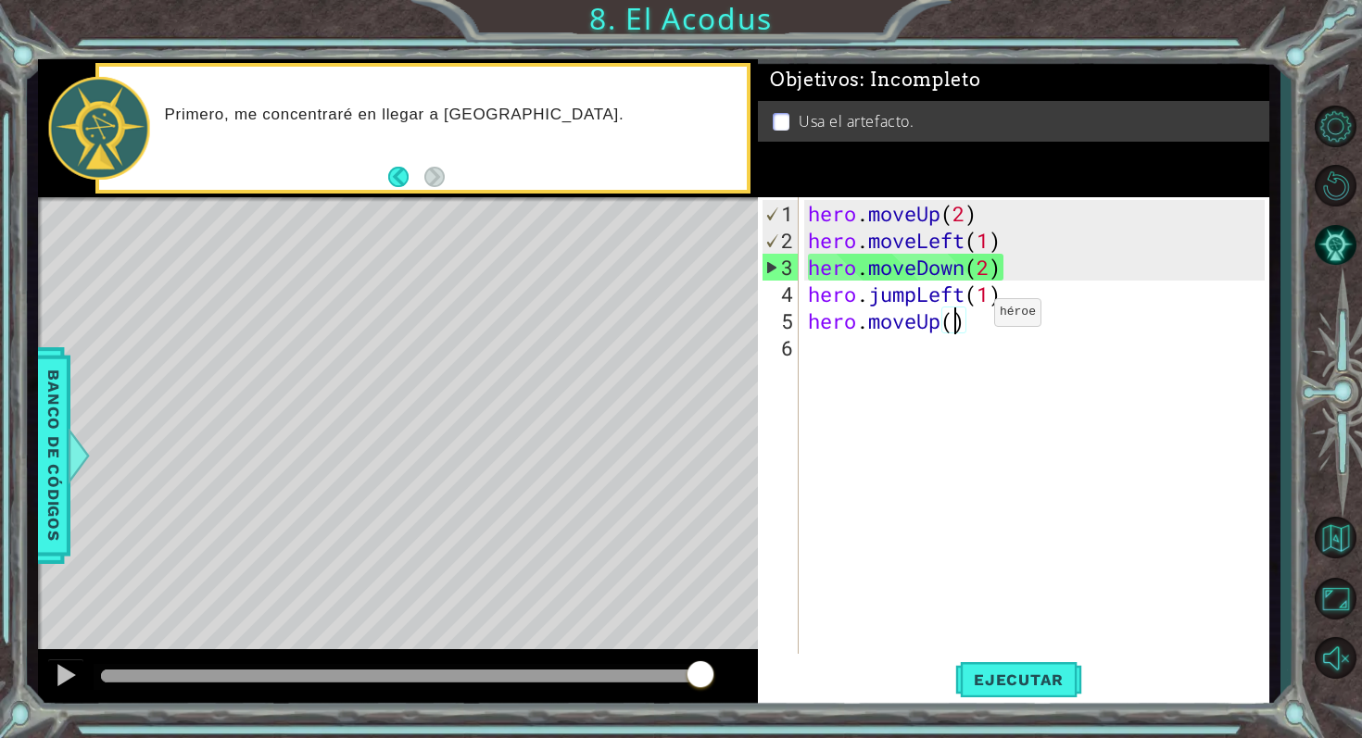
type textarea "hero.moveUp(2)"
click at [813, 357] on div "hero . moveUp ( 2 ) hero . moveLeft ( 1 ) hero . moveDown ( 2 ) hero . jumpLeft…" at bounding box center [1039, 455] width 470 height 510
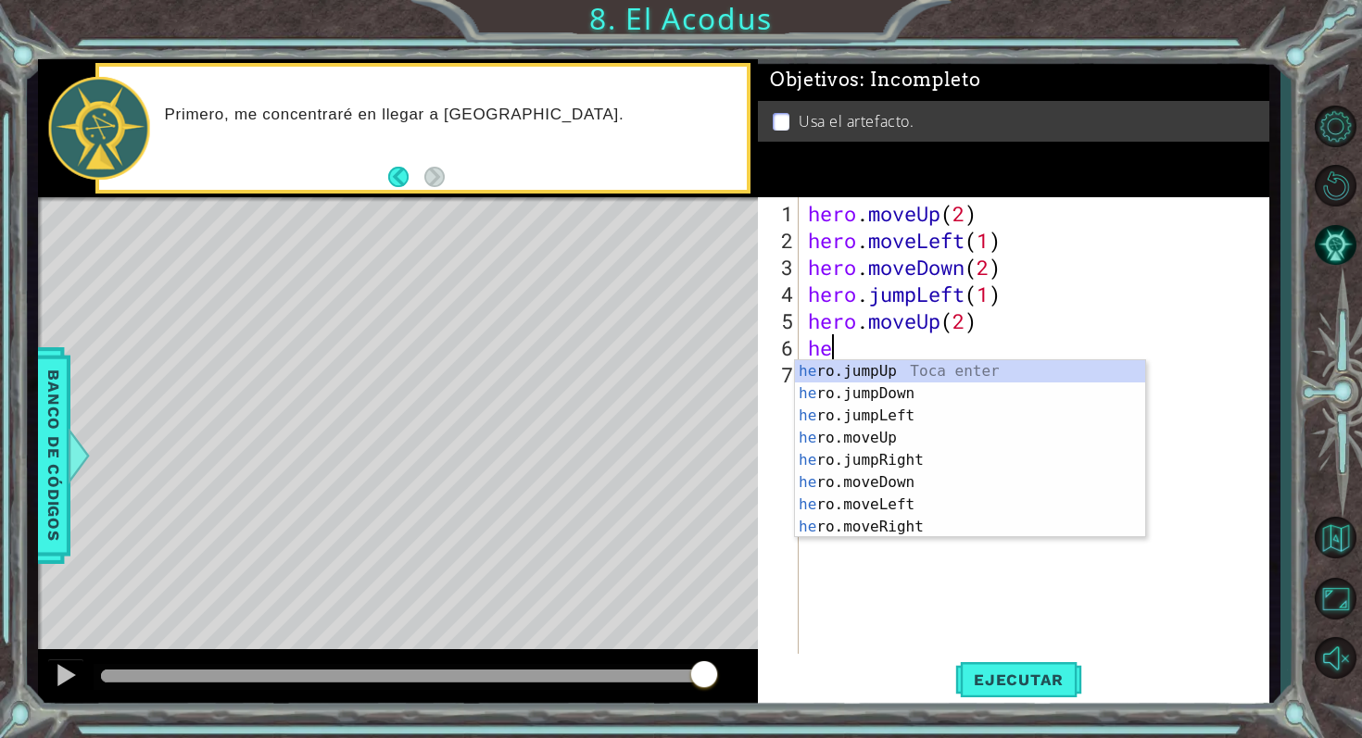
scroll to position [0, 0]
click at [940, 524] on div "her o.jumpUp Toca enter her o.jumpDown Toca enter her o.jumpLeft Toca enter her…" at bounding box center [970, 471] width 350 height 222
type textarea "hero.moveRight(1)"
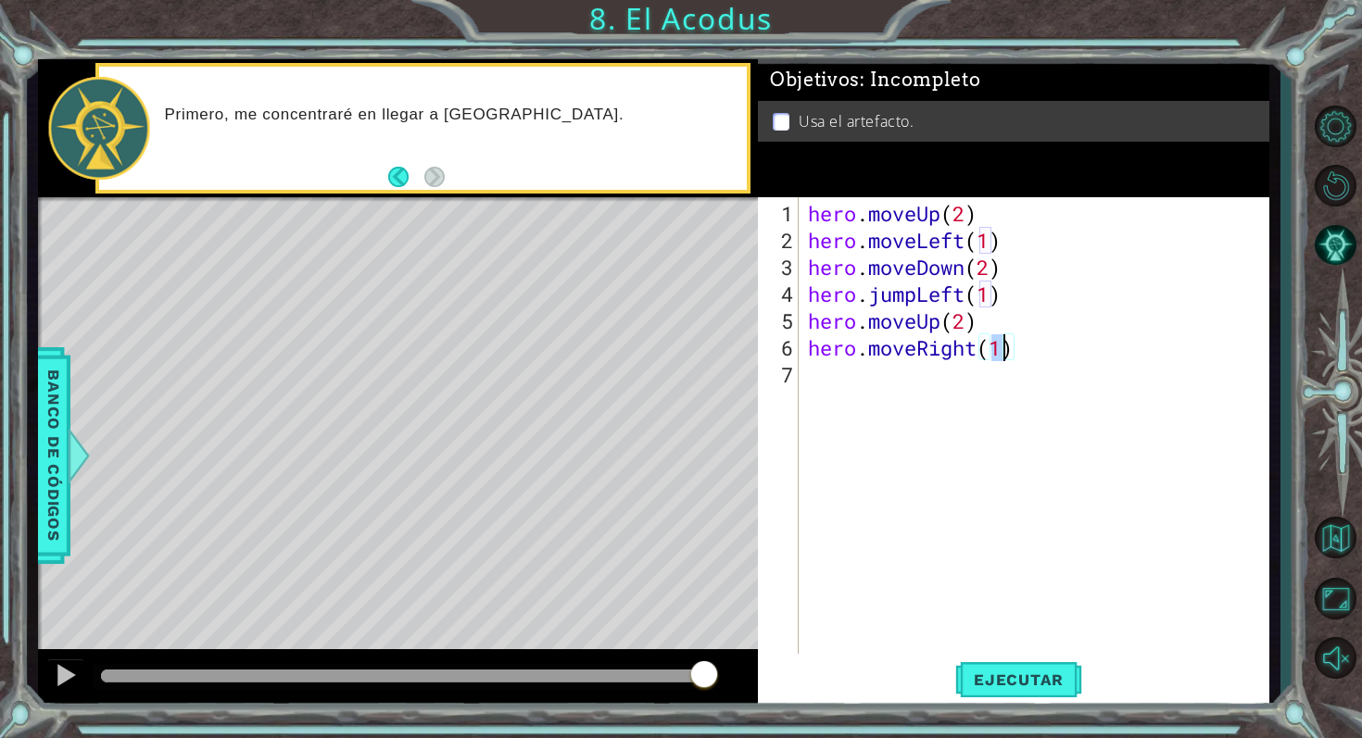
click at [860, 384] on div "hero . moveUp ( 2 ) hero . moveLeft ( 1 ) hero . moveDown ( 2 ) hero . jumpLeft…" at bounding box center [1039, 455] width 470 height 510
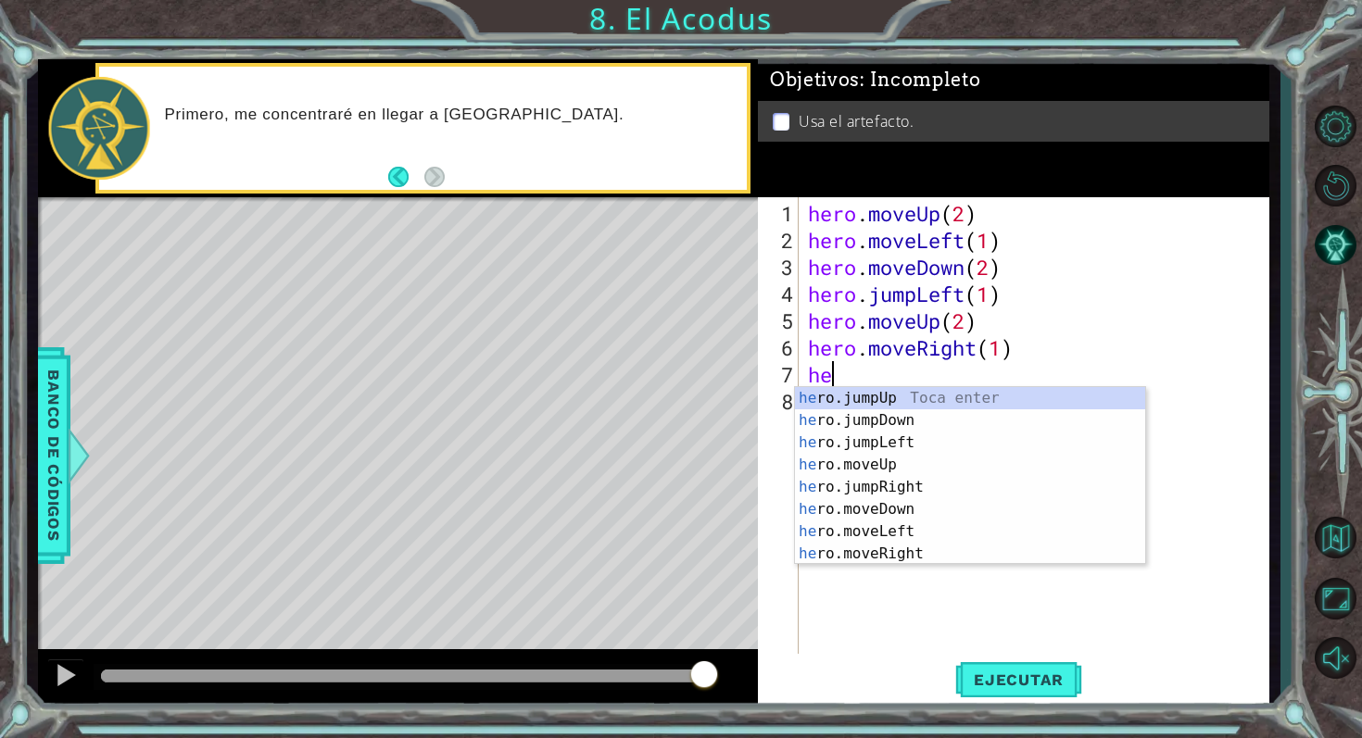
type textarea "h"
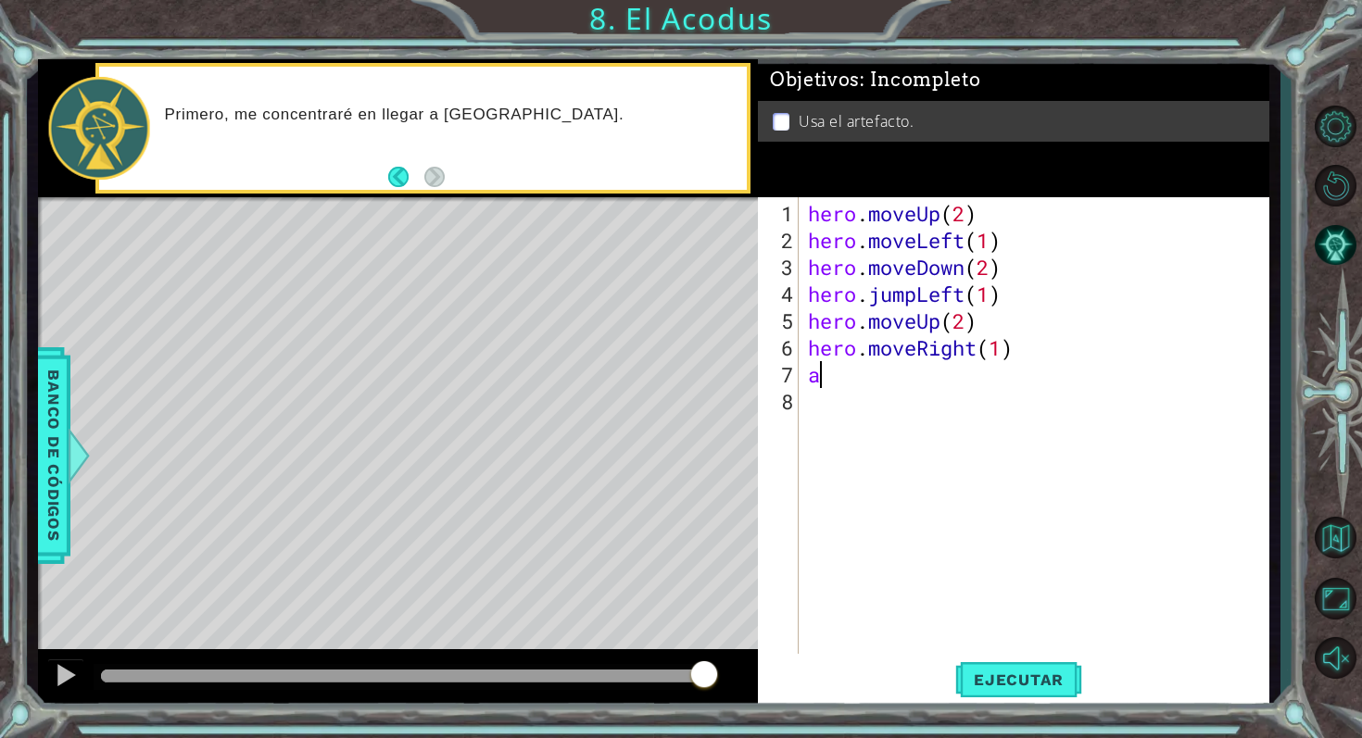
type textarea "ar"
click at [872, 452] on div "hero . moveUp ( 2 ) hero . moveLeft ( 1 ) hero . moveDown ( 2 ) hero . jumpLeft…" at bounding box center [1039, 455] width 470 height 510
type textarea "a"
click at [400, 177] on button "Back" at bounding box center [406, 177] width 36 height 20
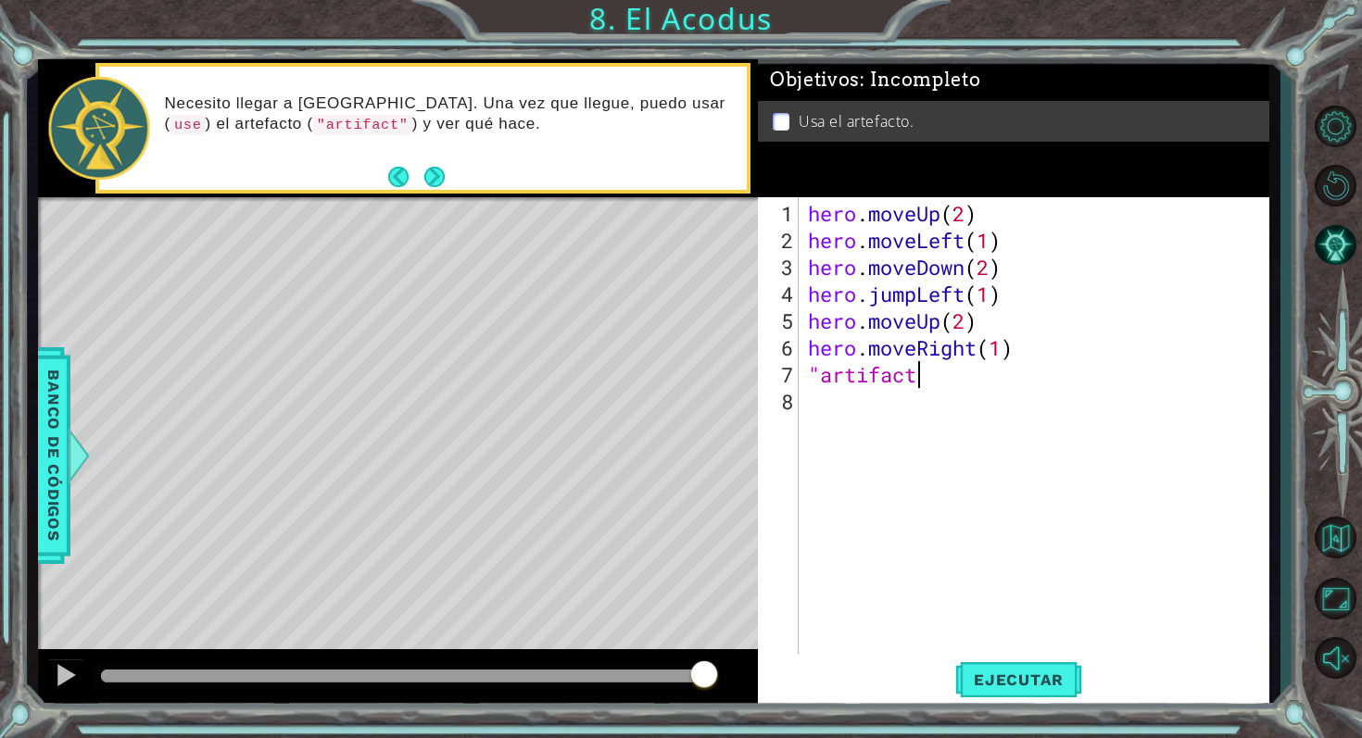
scroll to position [0, 5]
click at [986, 671] on span "Ejecutar" at bounding box center [1018, 680] width 127 height 19
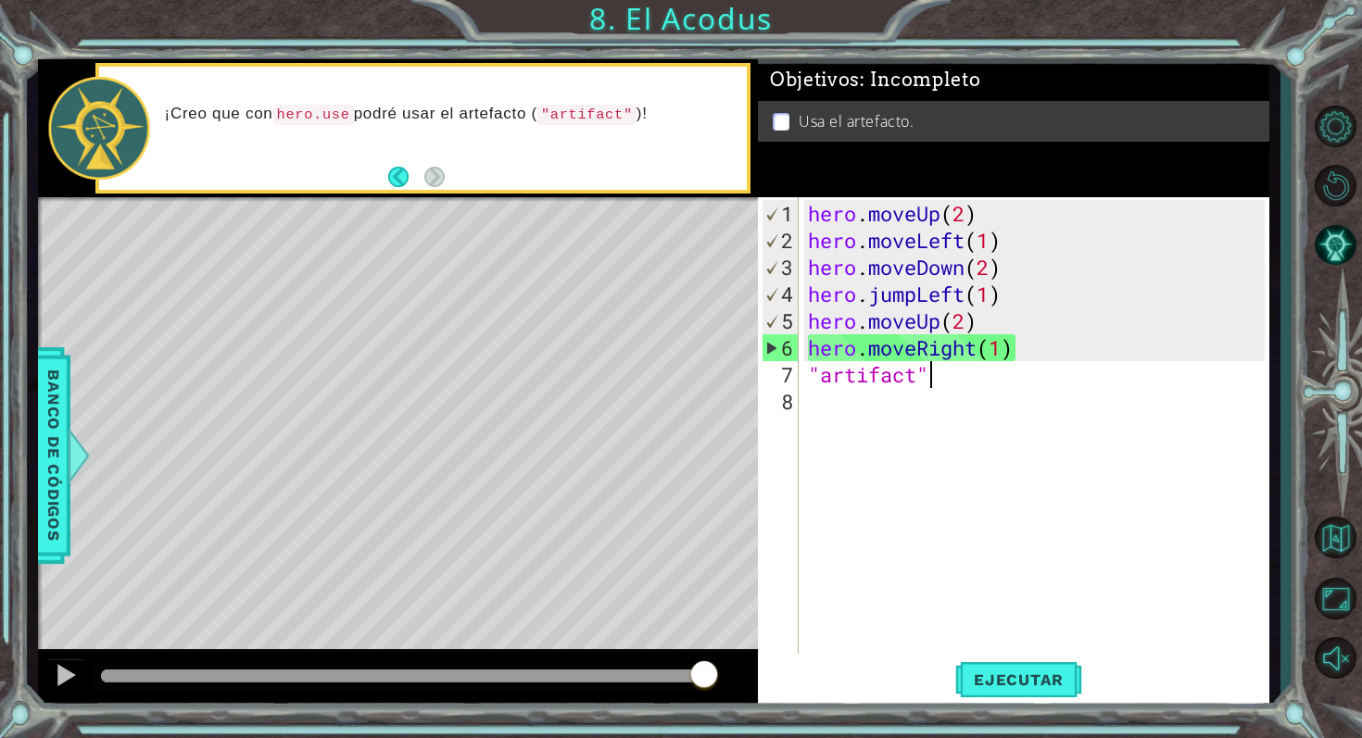
click at [811, 375] on div "hero . moveUp ( 2 ) hero . moveLeft ( 1 ) hero . moveDown ( 2 ) hero . jumpLeft…" at bounding box center [1039, 455] width 470 height 510
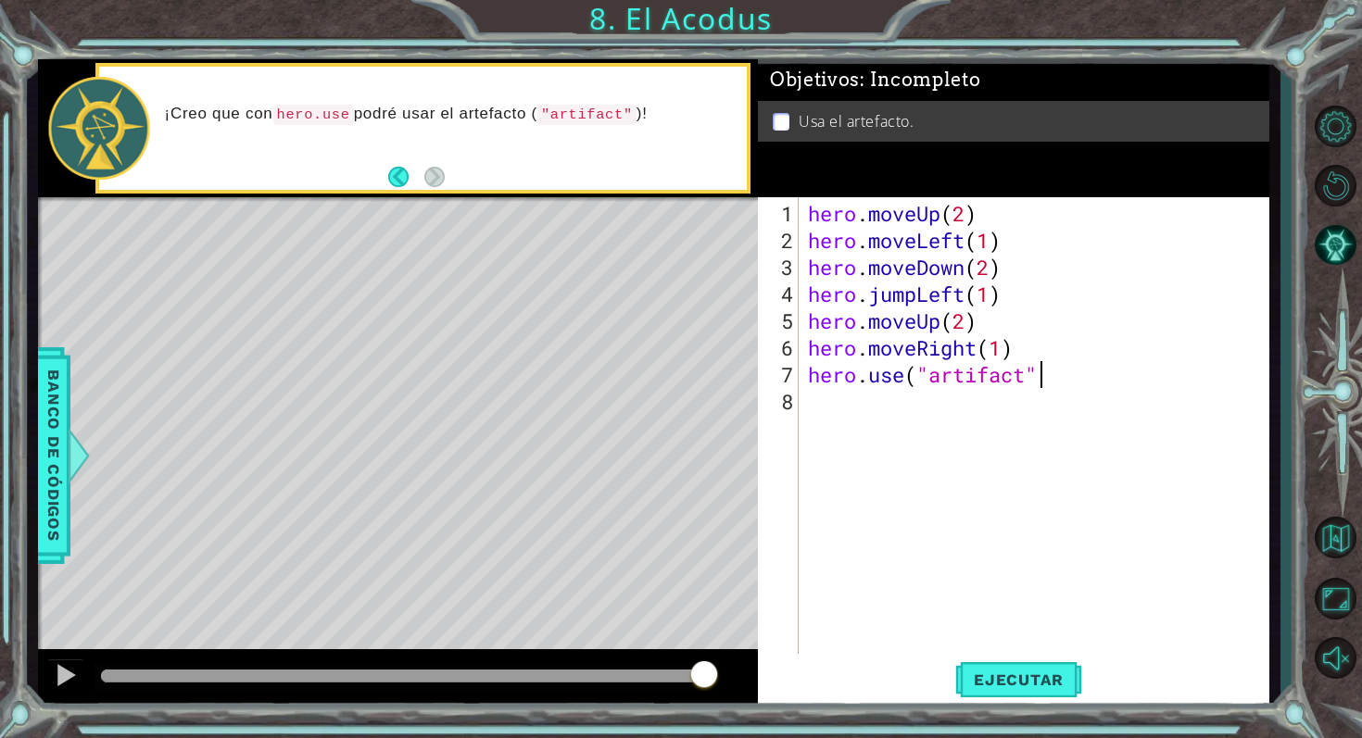
click at [1048, 371] on div "hero . moveUp ( 2 ) hero . moveLeft ( 1 ) hero . moveDown ( 2 ) hero . jumpLeft…" at bounding box center [1039, 455] width 470 height 510
type textarea "hero.use("artifact")"
click at [1008, 675] on span "Ejecutar" at bounding box center [1018, 680] width 127 height 19
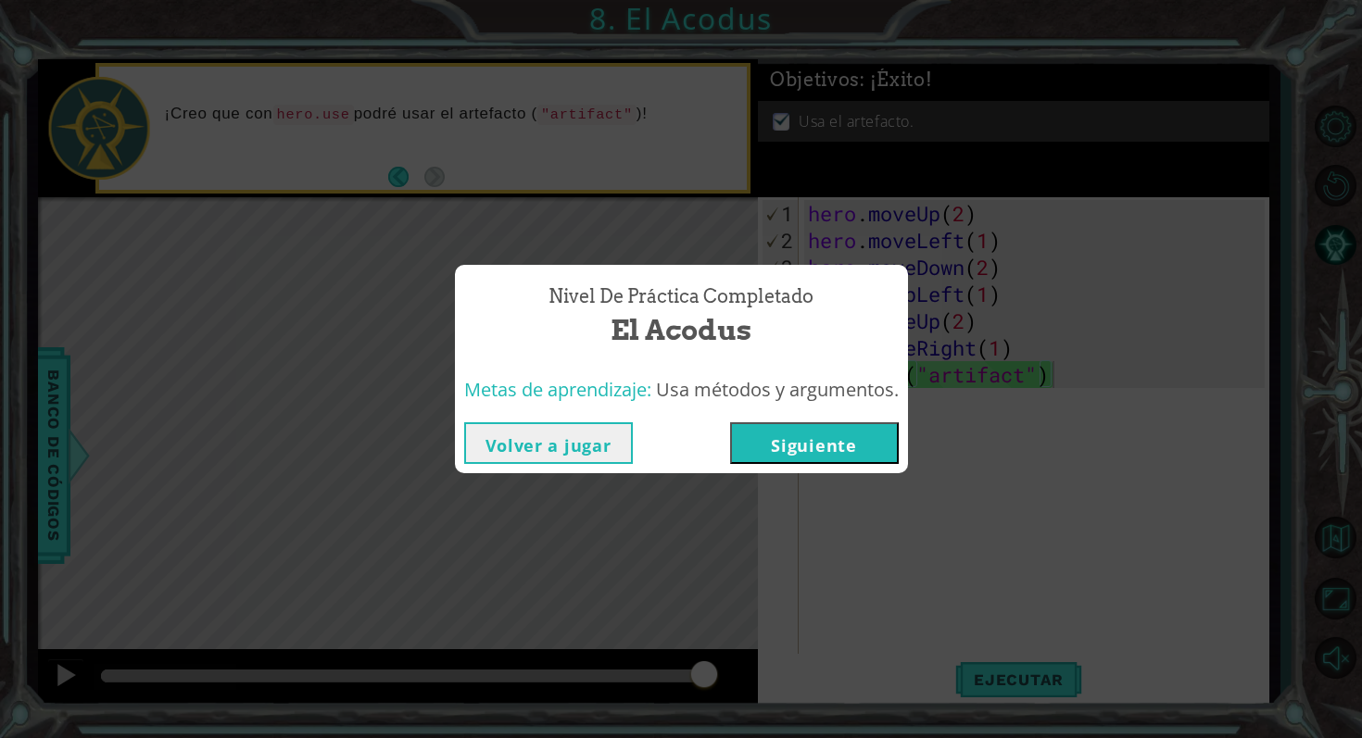
click at [803, 447] on button "Siguiente" at bounding box center [814, 443] width 169 height 42
